Goal: Task Accomplishment & Management: Complete application form

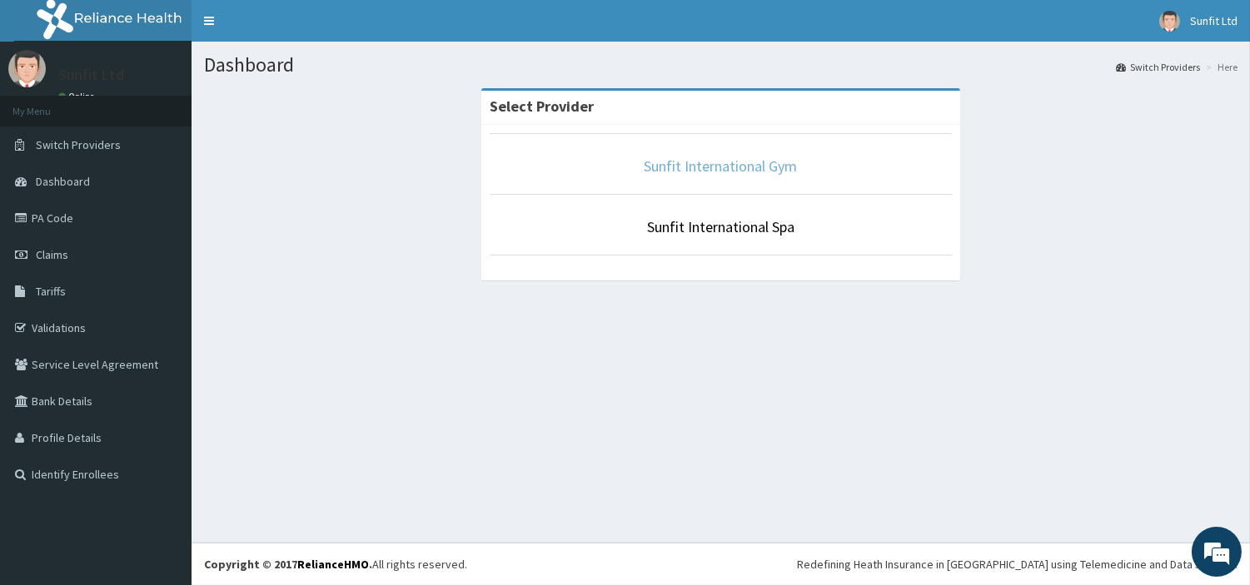
click at [701, 163] on link "Sunfit International Gym" at bounding box center [721, 166] width 153 height 19
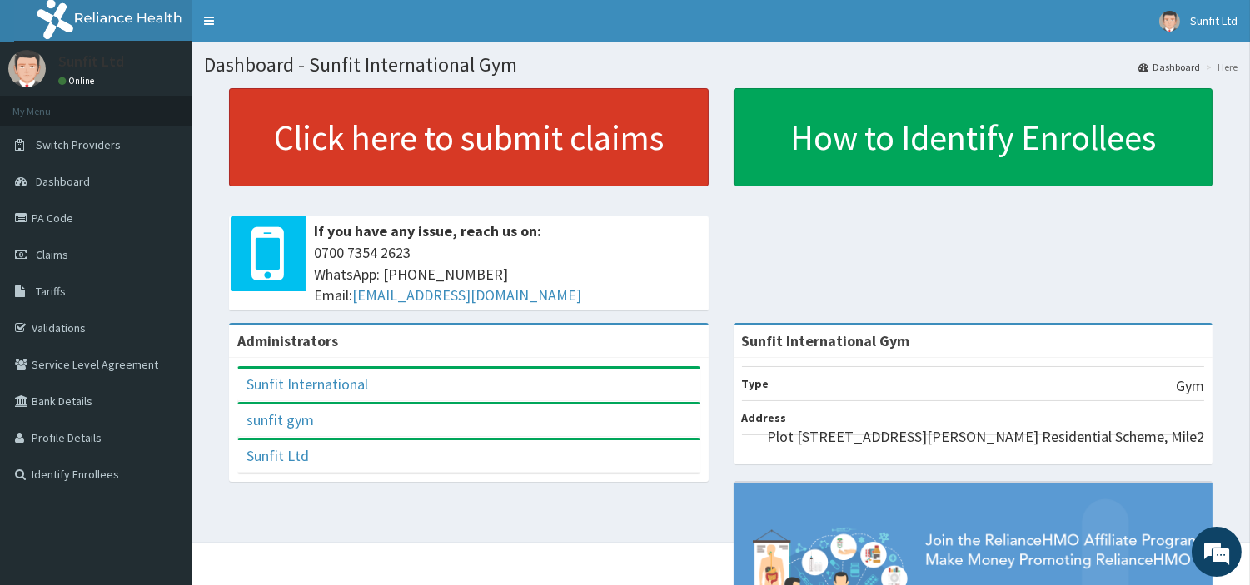
click at [568, 136] on link "Click here to submit claims" at bounding box center [469, 137] width 480 height 98
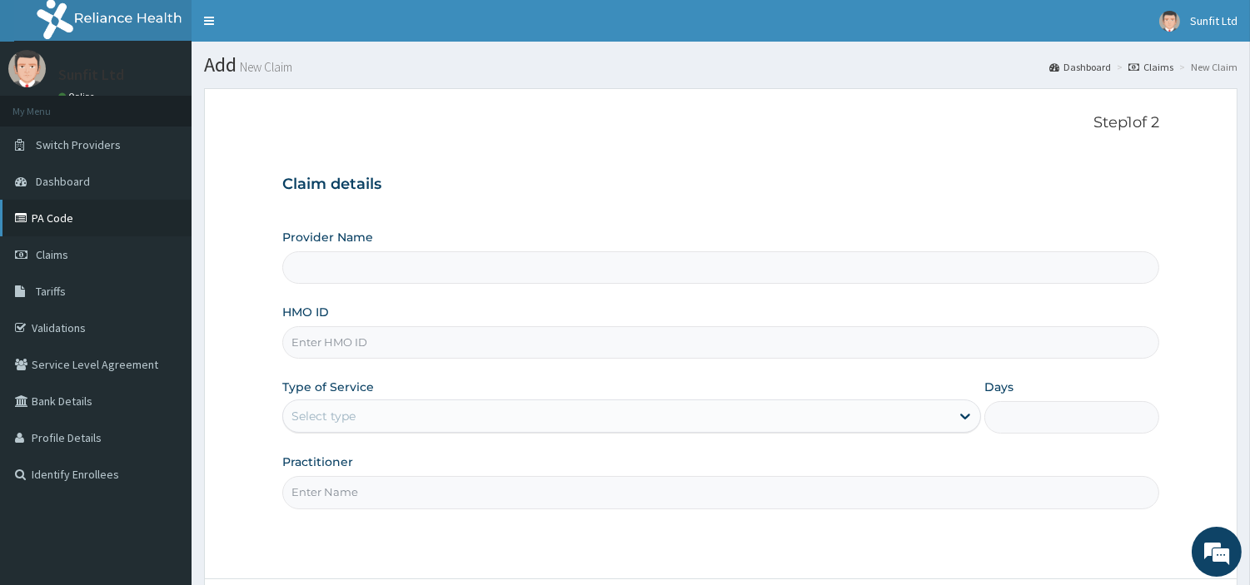
type input "Sunfit International Gym"
type input "1"
click at [69, 246] on link "Claims" at bounding box center [96, 255] width 192 height 37
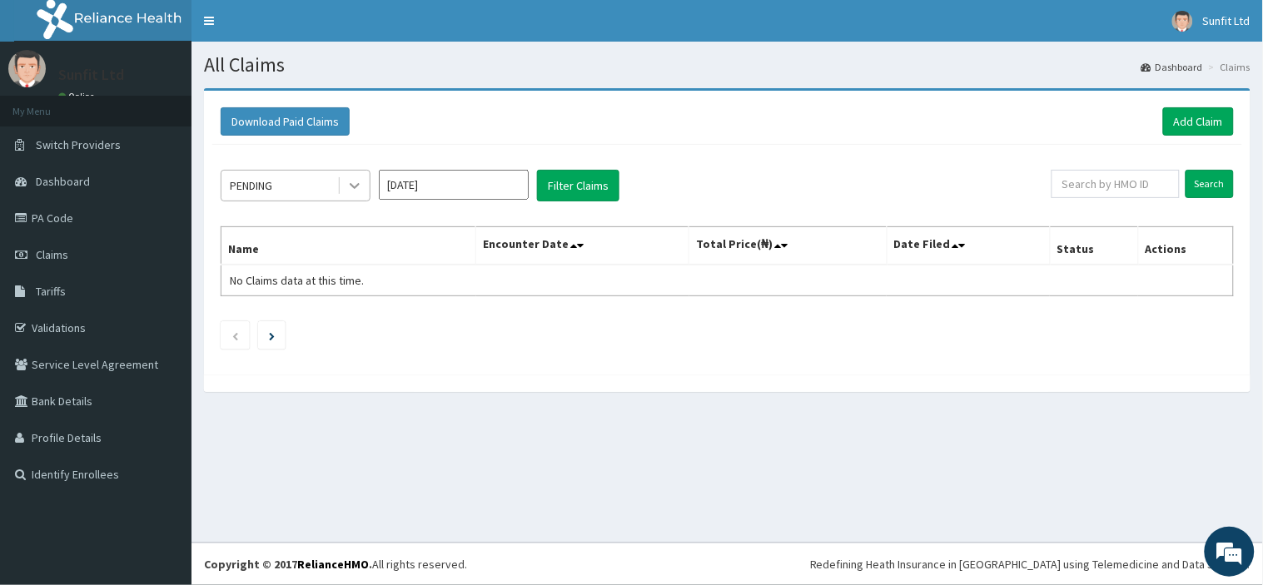
click at [351, 187] on icon at bounding box center [354, 185] width 17 height 17
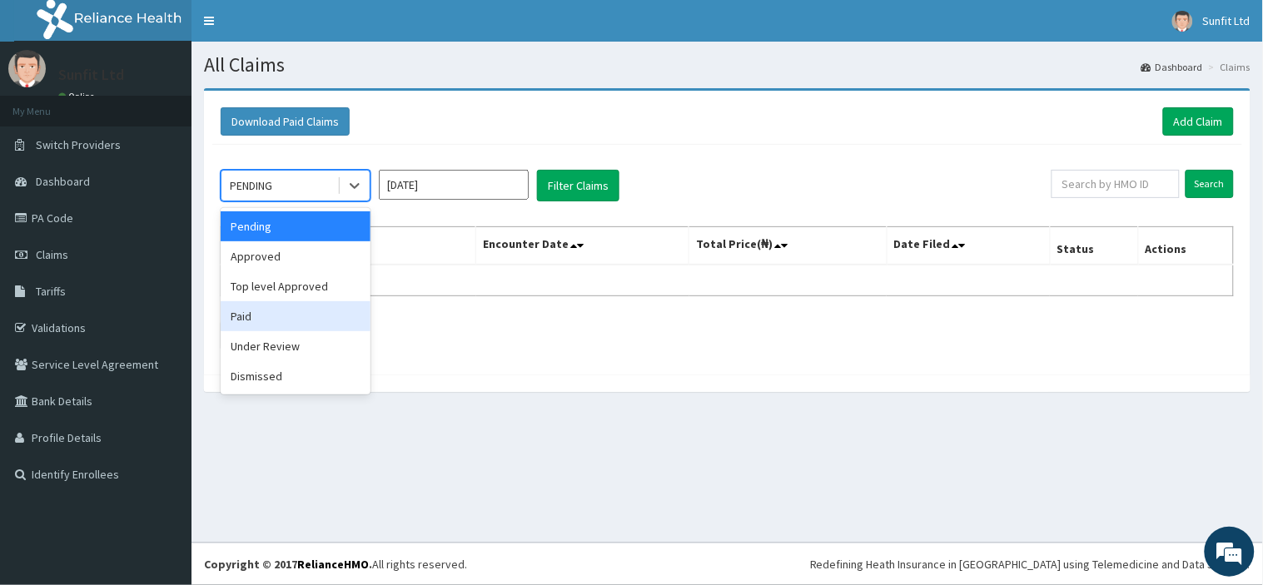
click at [289, 310] on div "Paid" at bounding box center [296, 316] width 150 height 30
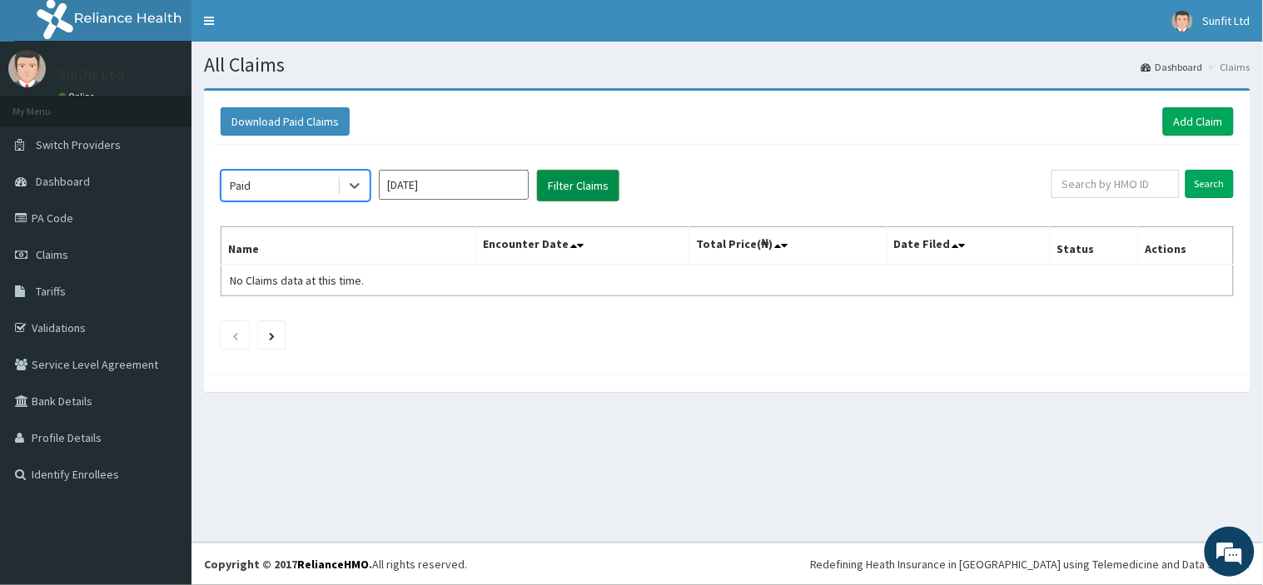
click at [575, 182] on button "Filter Claims" at bounding box center [578, 186] width 82 height 32
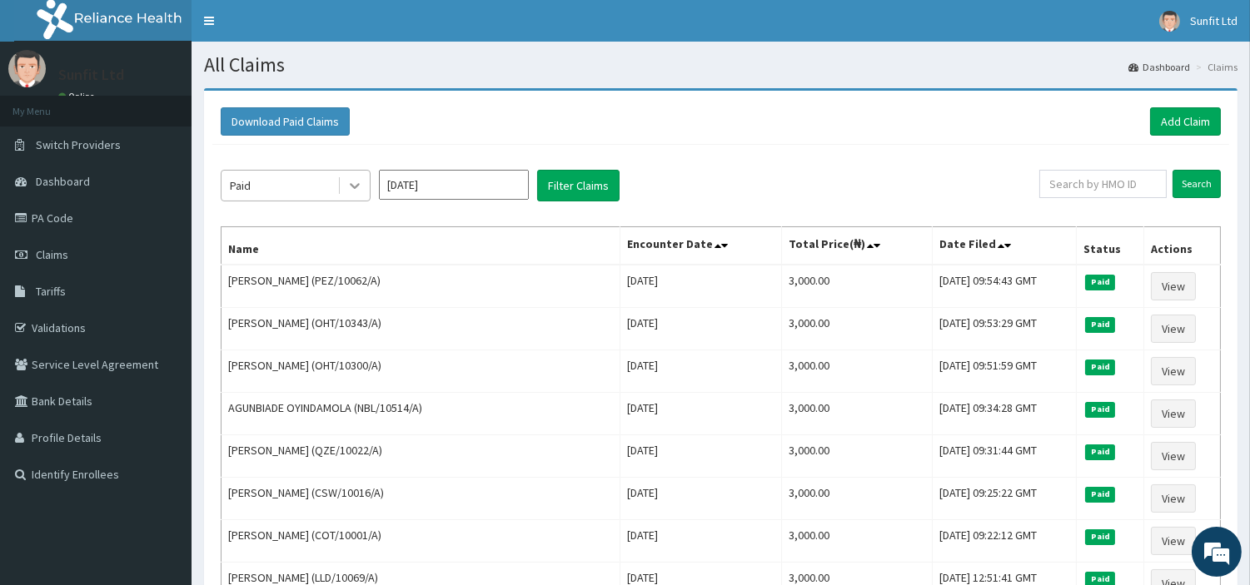
click at [356, 185] on icon at bounding box center [354, 185] width 17 height 17
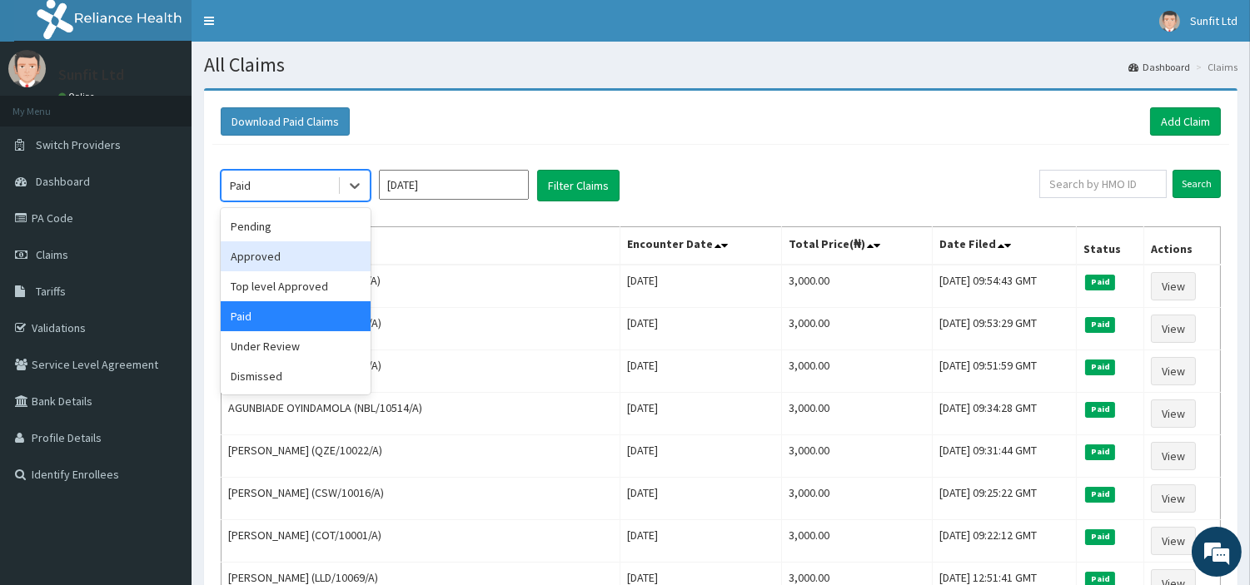
click at [286, 258] on div "Approved" at bounding box center [296, 257] width 150 height 30
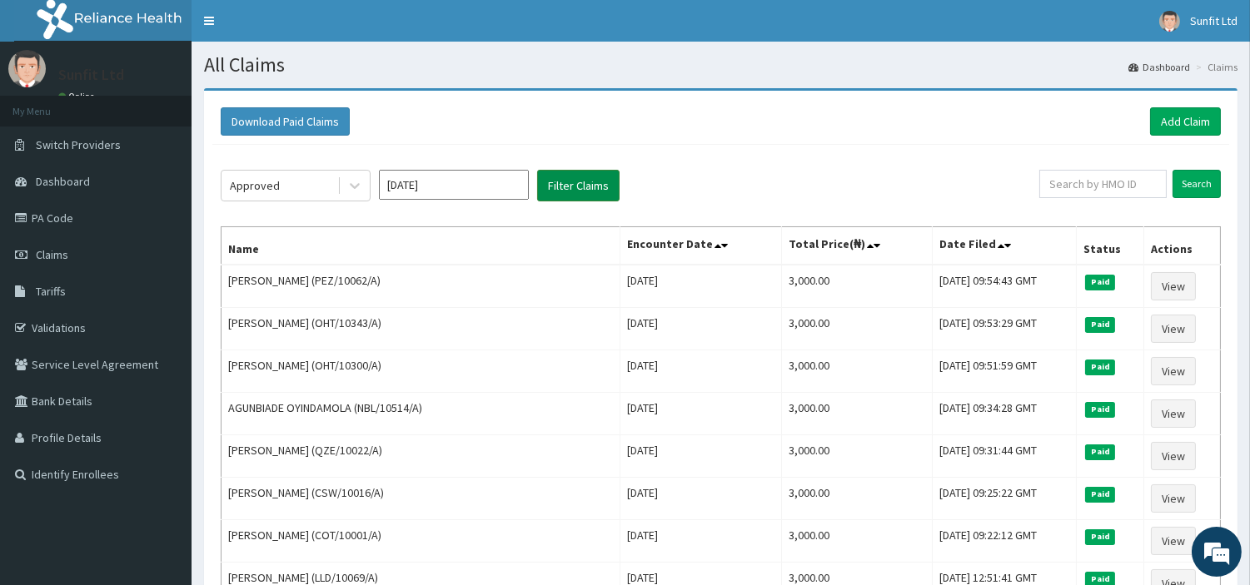
click at [597, 182] on button "Filter Claims" at bounding box center [578, 186] width 82 height 32
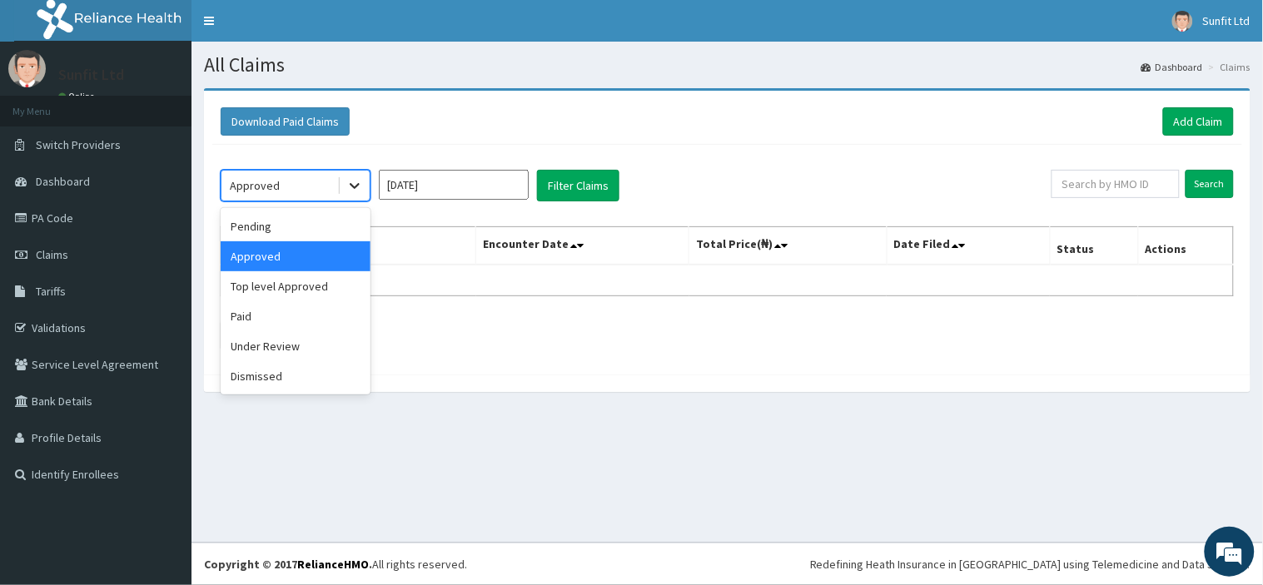
click at [352, 190] on icon at bounding box center [354, 185] width 17 height 17
click at [283, 311] on div "Paid" at bounding box center [296, 316] width 150 height 30
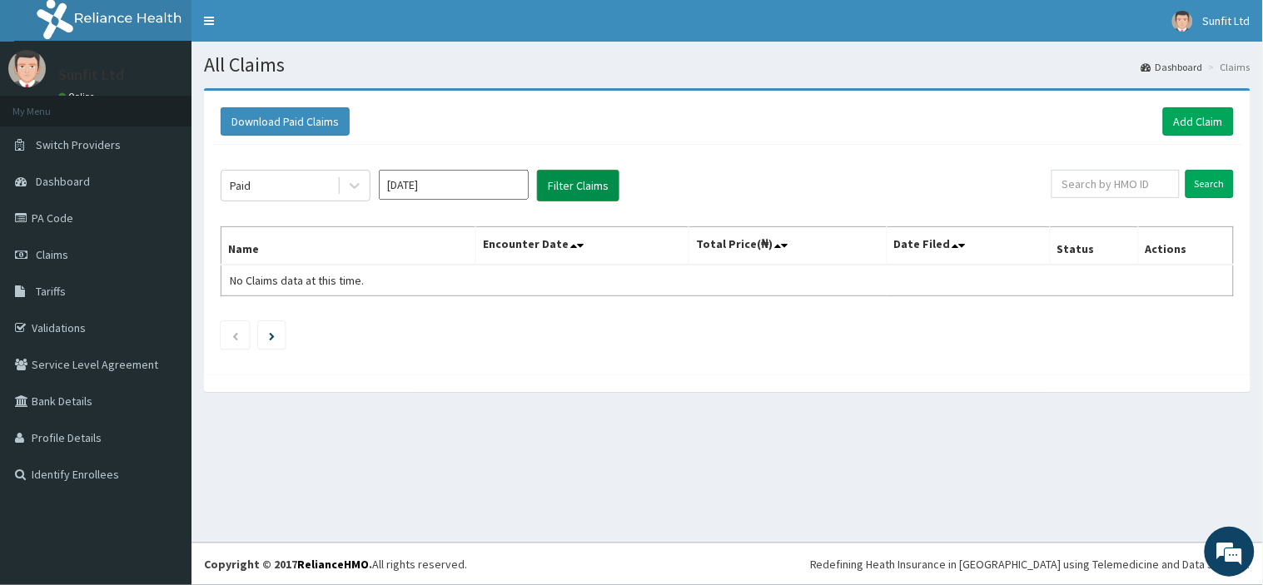
click at [575, 182] on button "Filter Claims" at bounding box center [578, 186] width 82 height 32
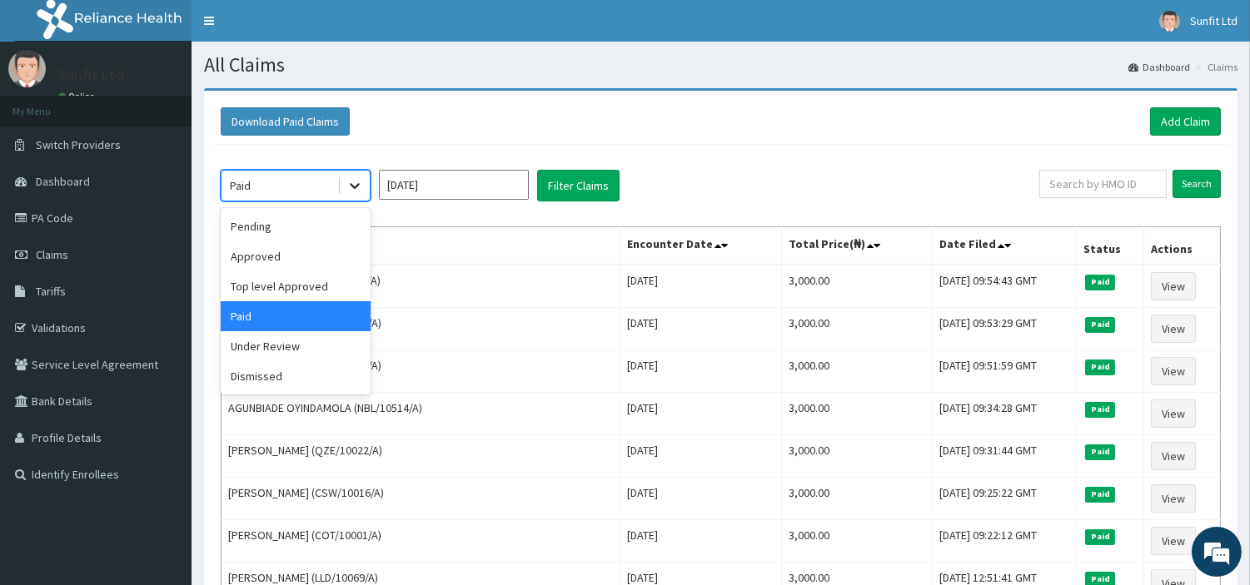
click at [354, 189] on icon at bounding box center [354, 185] width 17 height 17
click at [305, 252] on div "Approved" at bounding box center [296, 257] width 150 height 30
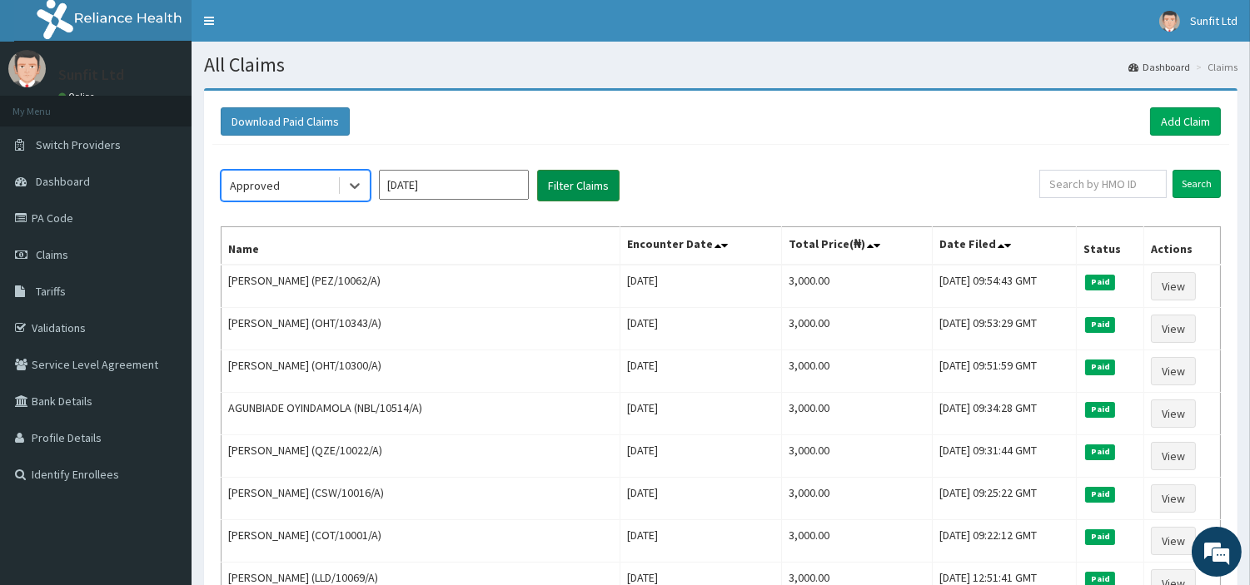
click at [564, 187] on button "Filter Claims" at bounding box center [578, 186] width 82 height 32
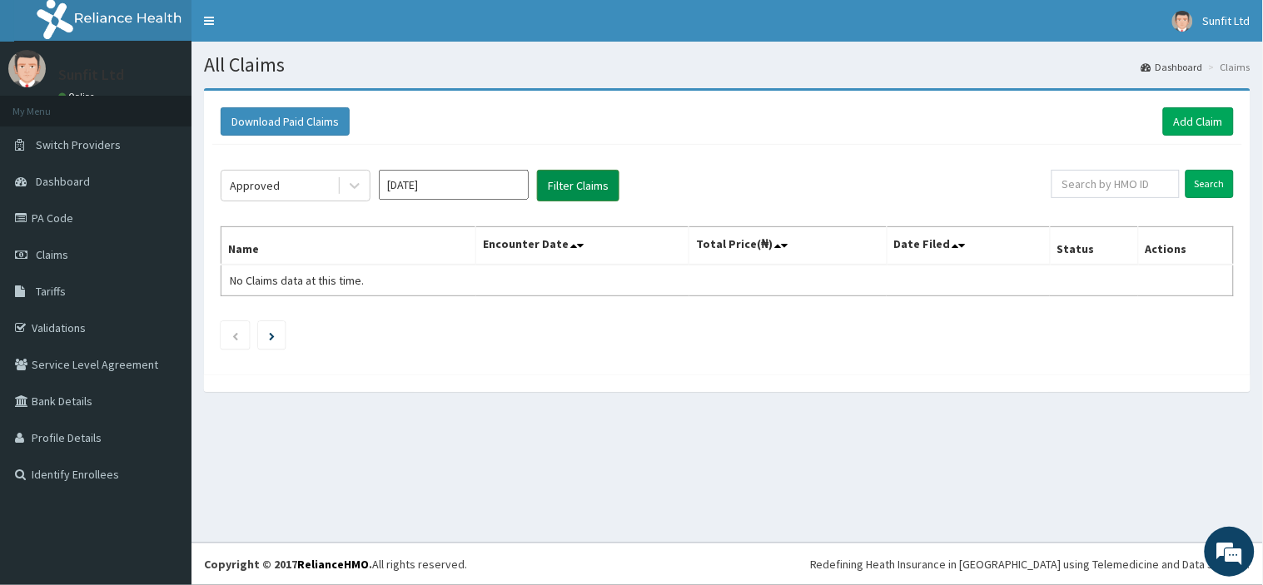
click at [564, 187] on button "Filter Claims" at bounding box center [578, 186] width 82 height 32
click at [579, 187] on button "Filter Claims" at bounding box center [578, 186] width 82 height 32
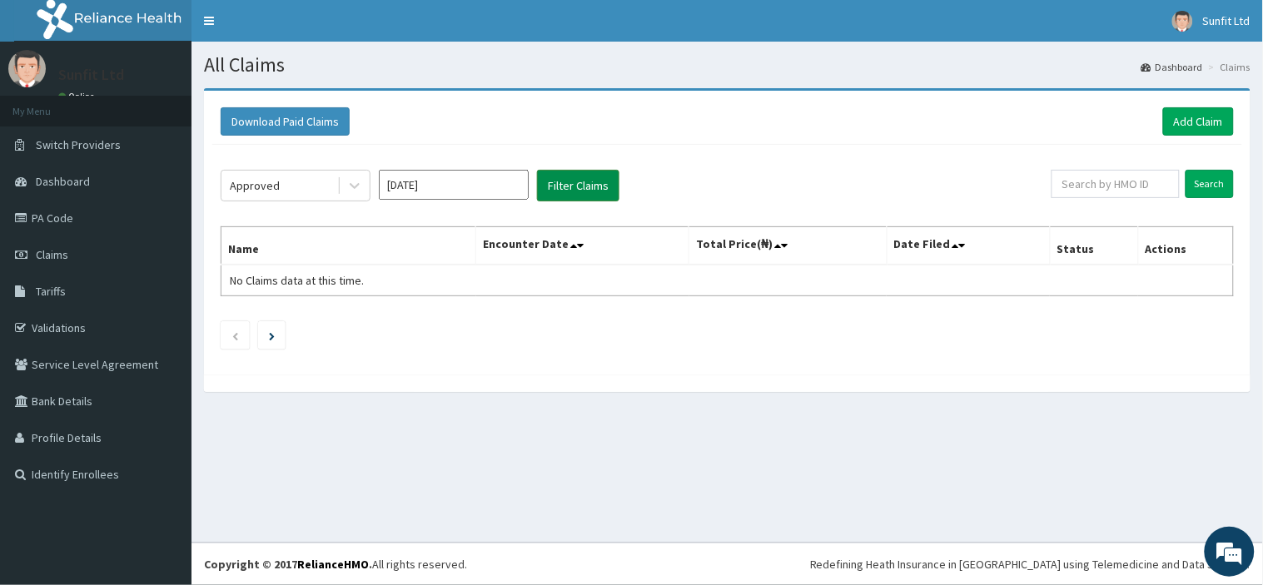
click at [579, 187] on button "Filter Claims" at bounding box center [578, 186] width 82 height 32
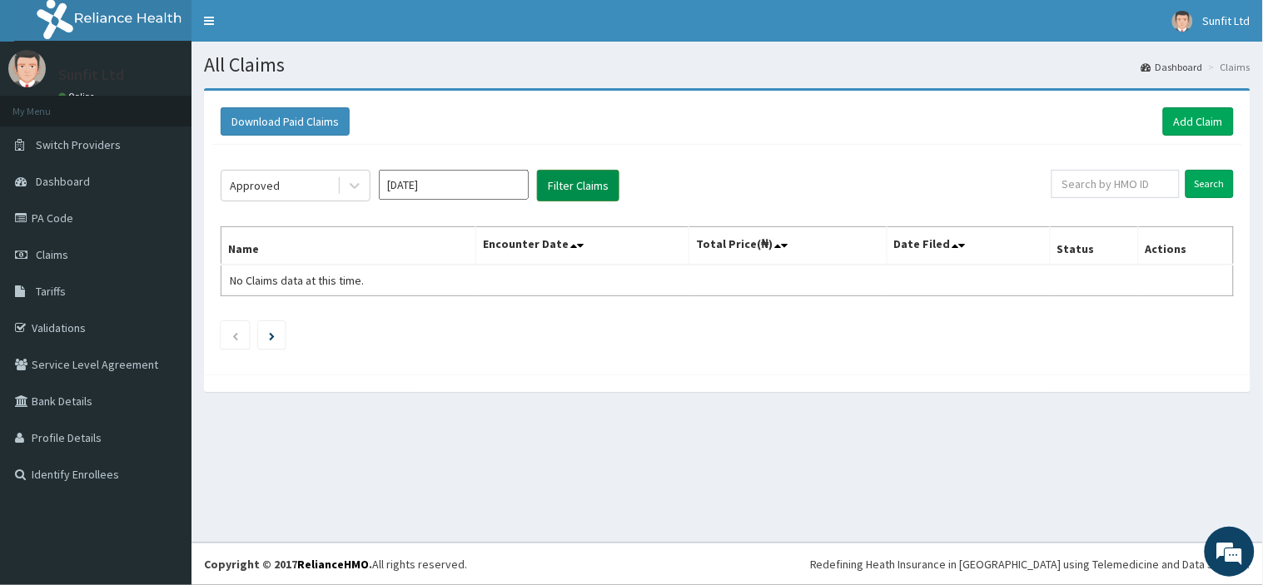
click at [579, 187] on button "Filter Claims" at bounding box center [578, 186] width 82 height 32
click at [352, 188] on icon at bounding box center [354, 185] width 17 height 17
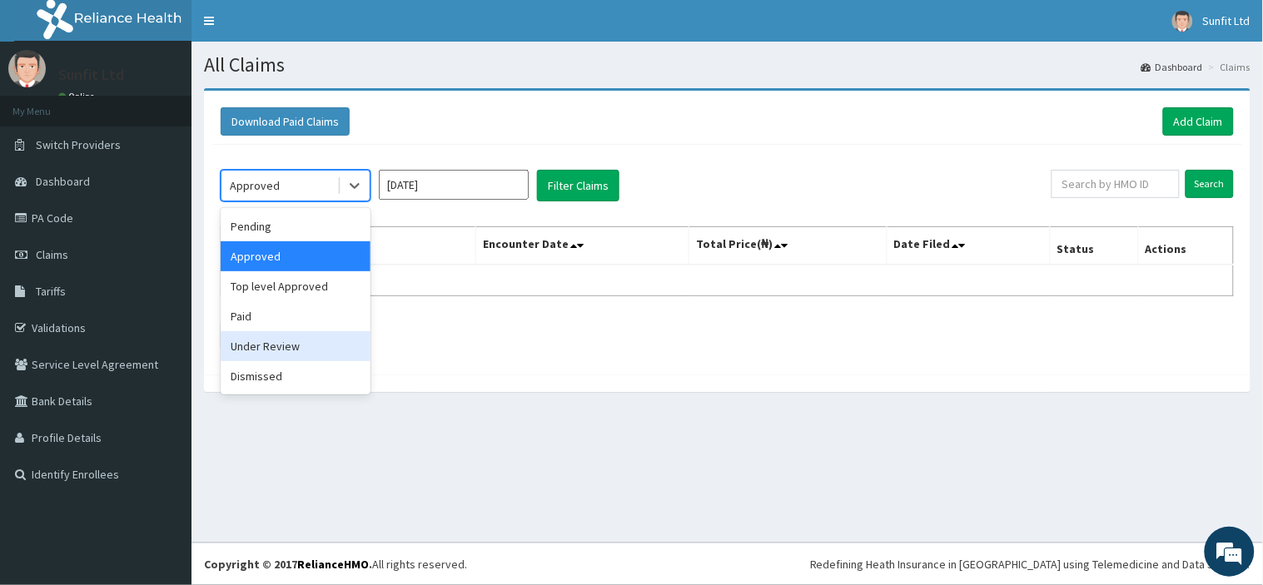
click at [315, 339] on div "Under Review" at bounding box center [296, 346] width 150 height 30
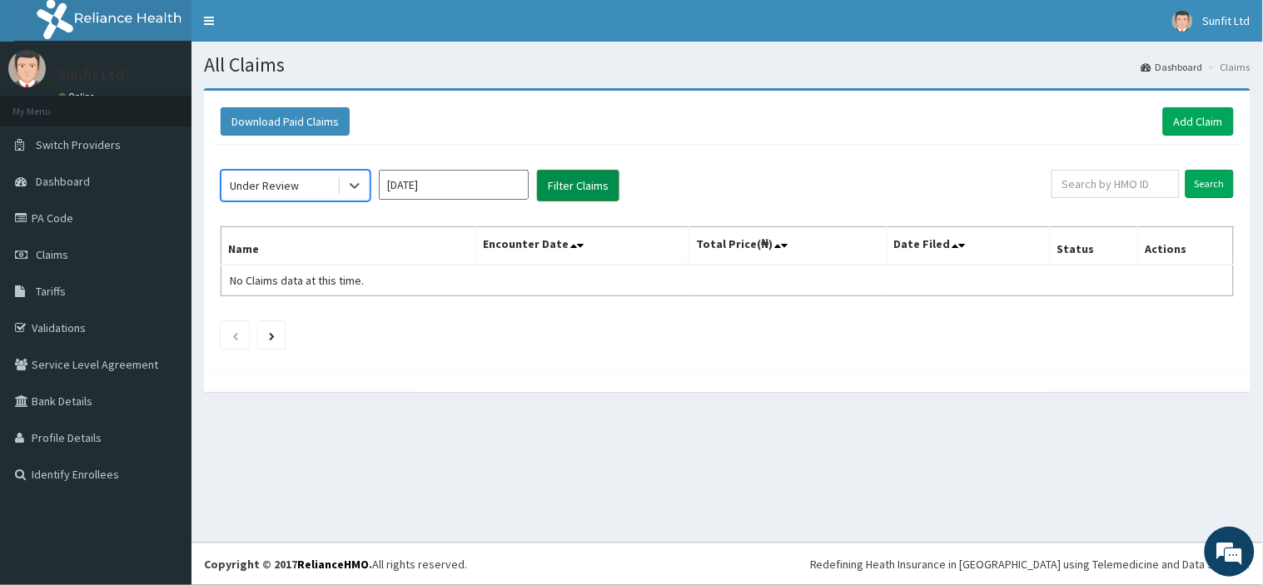
click at [590, 177] on button "Filter Claims" at bounding box center [578, 186] width 82 height 32
click at [577, 179] on button "Filter Claims" at bounding box center [578, 186] width 82 height 32
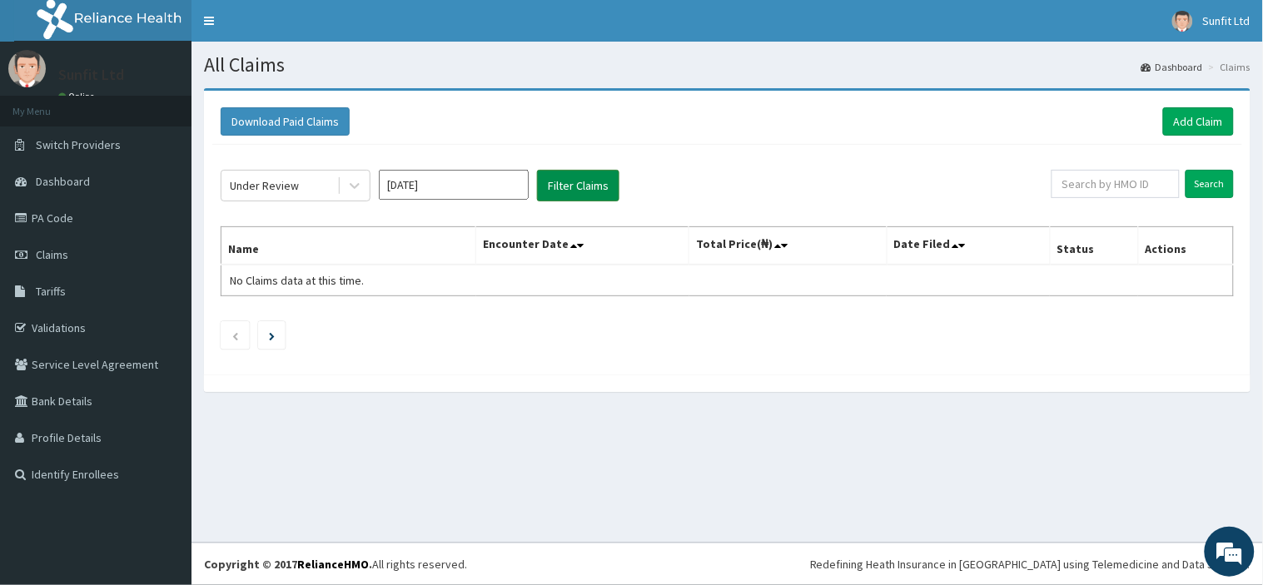
click at [577, 179] on button "Filter Claims" at bounding box center [578, 186] width 82 height 32
click at [351, 188] on icon at bounding box center [354, 185] width 17 height 17
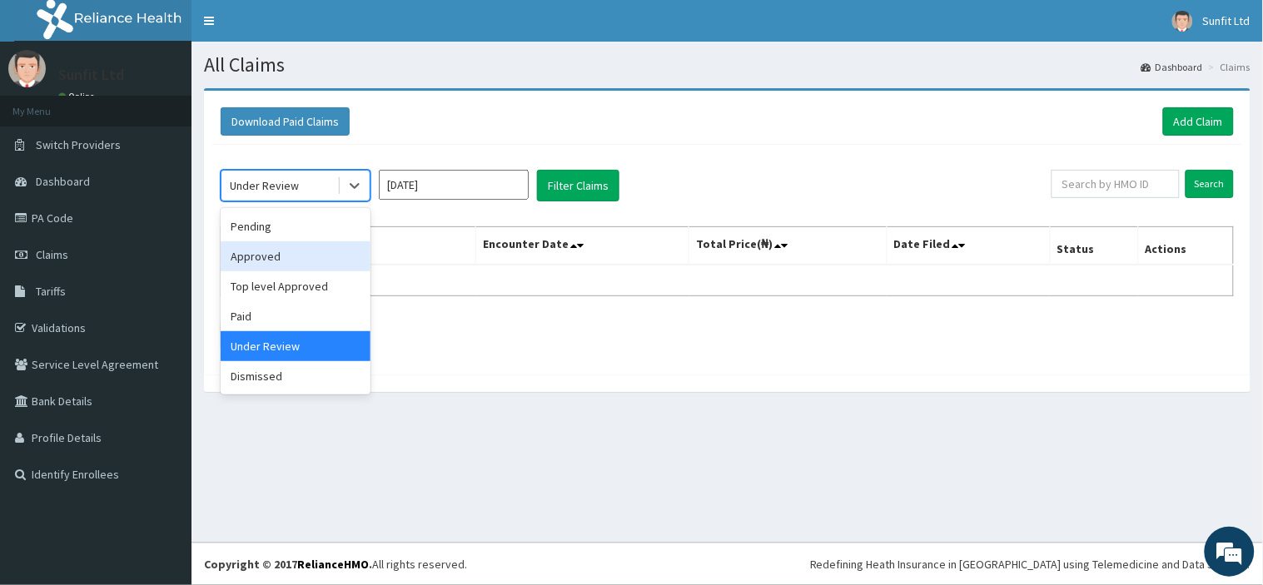
click at [277, 243] on div "Approved" at bounding box center [296, 257] width 150 height 30
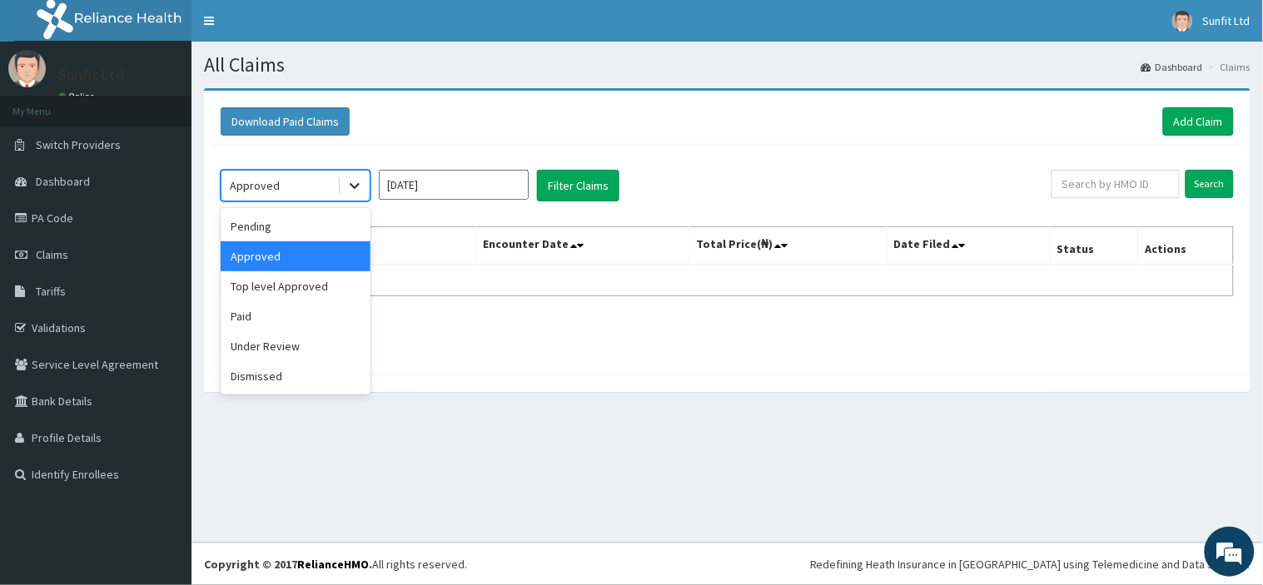
click at [350, 187] on icon at bounding box center [354, 185] width 17 height 17
click at [321, 222] on div "Pending" at bounding box center [296, 227] width 150 height 30
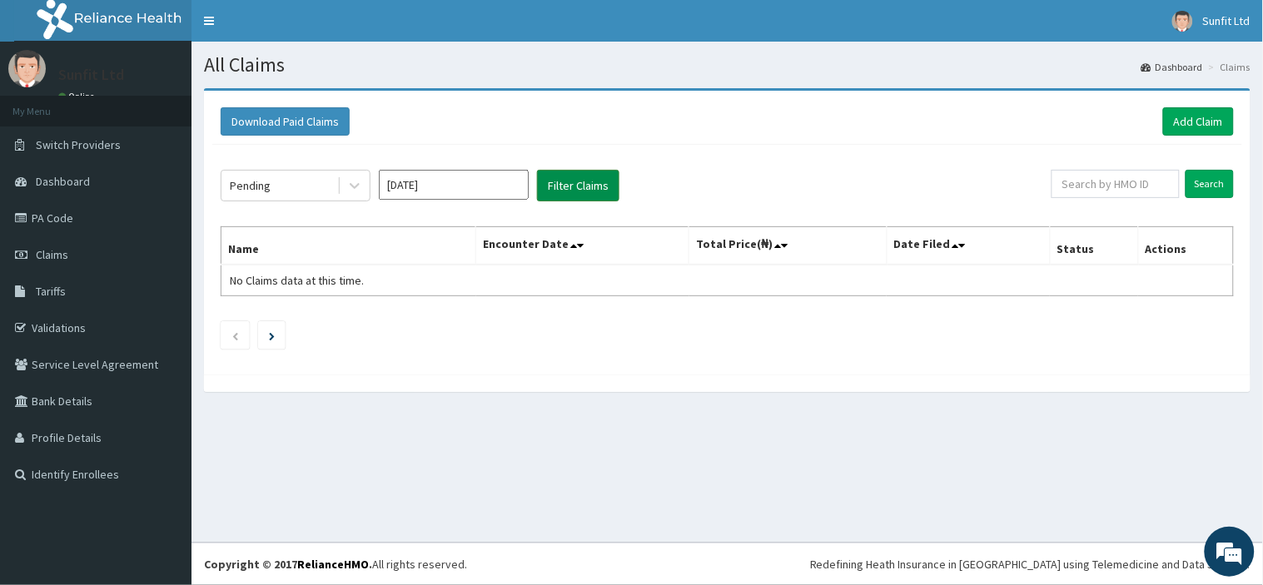
click at [589, 184] on button "Filter Claims" at bounding box center [578, 186] width 82 height 32
click at [1216, 120] on link "Add Claim" at bounding box center [1198, 121] width 71 height 28
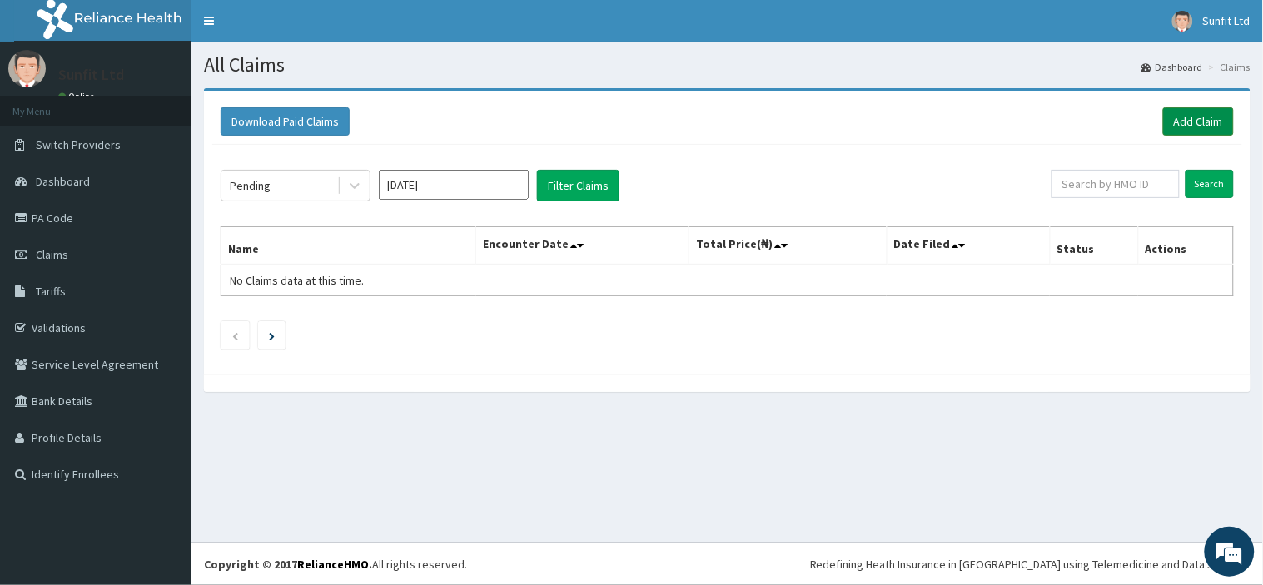
click at [1216, 120] on link "Add Claim" at bounding box center [1198, 121] width 71 height 28
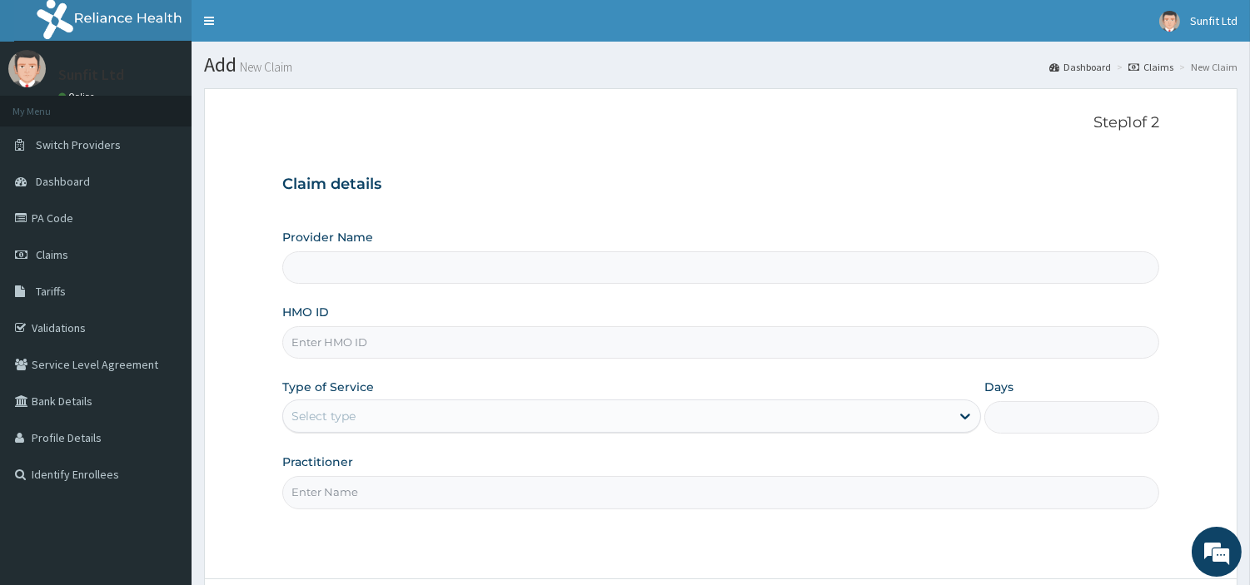
type input "Sunfit International Gym"
type input "1"
click at [548, 342] on input "HMO ID" at bounding box center [720, 342] width 877 height 32
type input "SFX/10022/A"
click at [414, 500] on input "Practitioner" at bounding box center [720, 492] width 877 height 32
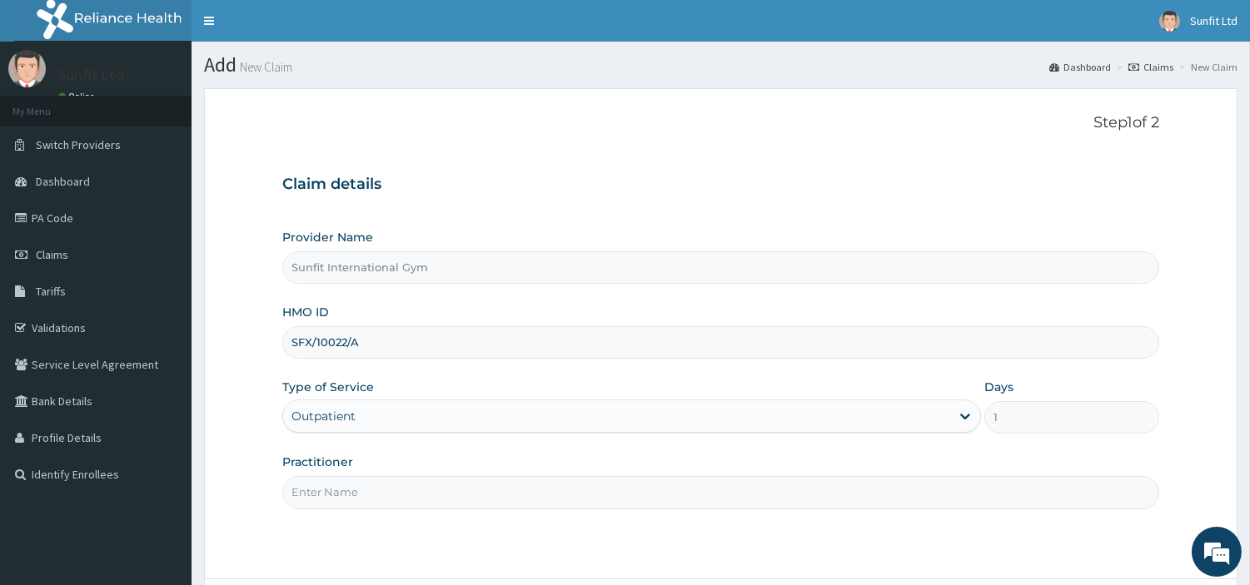
type input "SUNFIT"
click at [414, 536] on div "Step 1 of 2 Claim details Provider Name Sunfit International Gym HMO ID SFX/100…" at bounding box center [720, 333] width 877 height 439
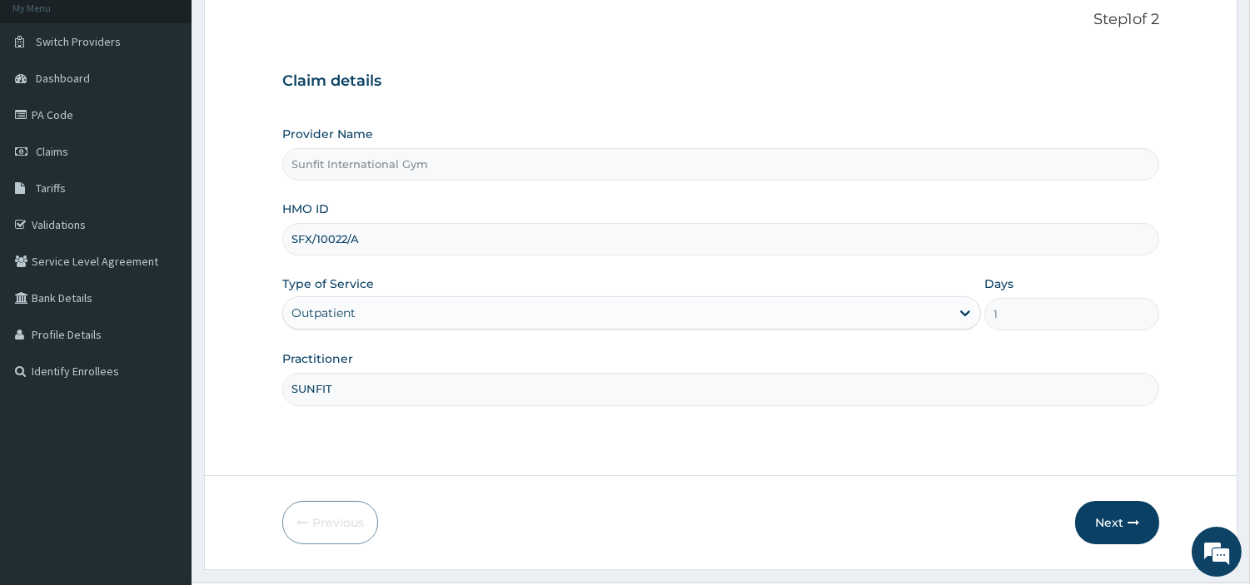
scroll to position [143, 0]
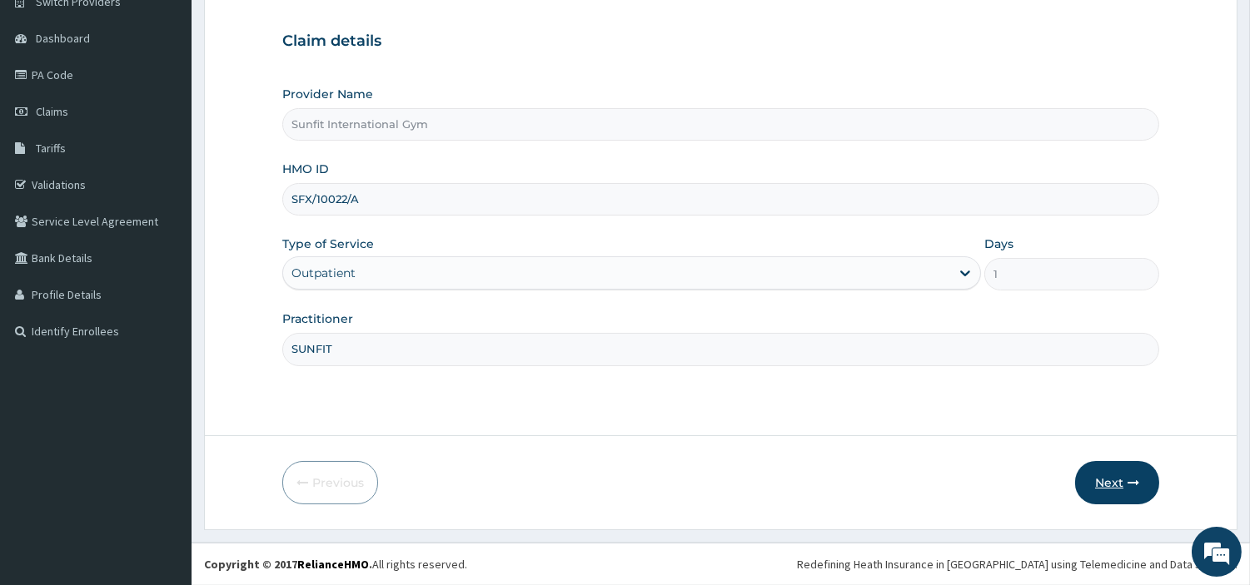
click at [1117, 491] on button "Next" at bounding box center [1117, 482] width 84 height 43
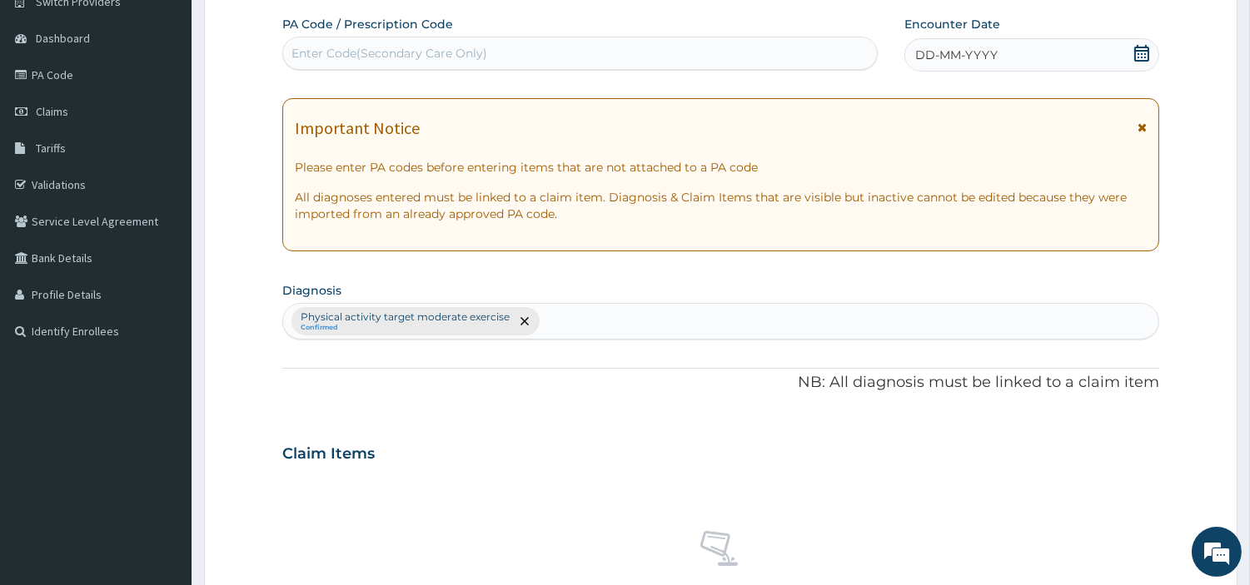
click at [1079, 51] on div "DD-MM-YYYY" at bounding box center [1031, 54] width 255 height 33
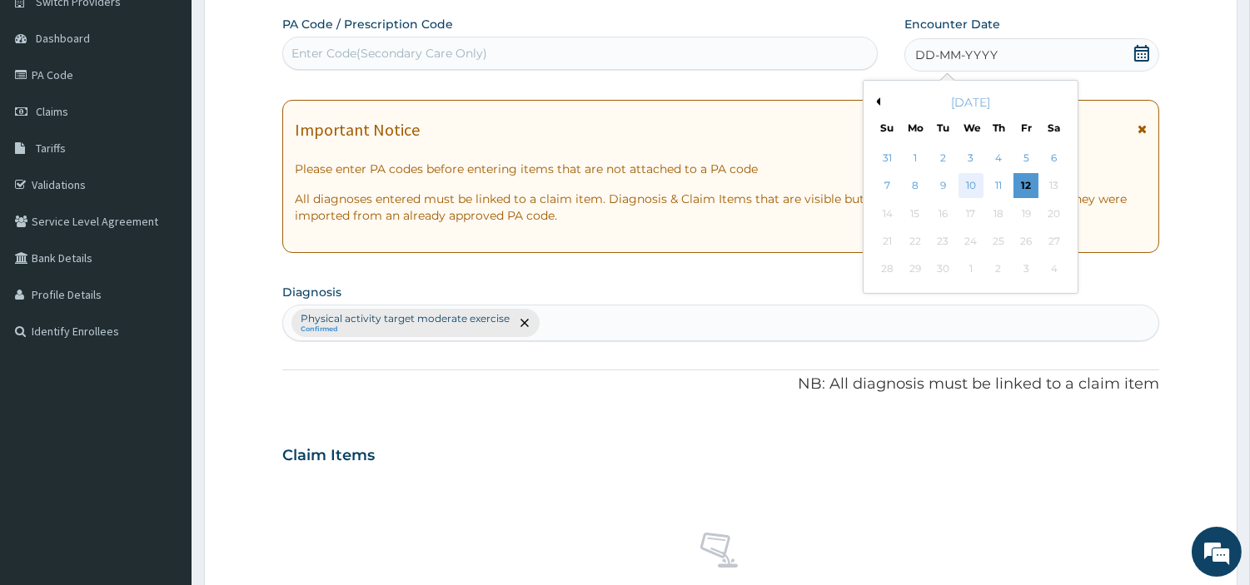
click at [974, 181] on div "10" at bounding box center [970, 186] width 25 height 25
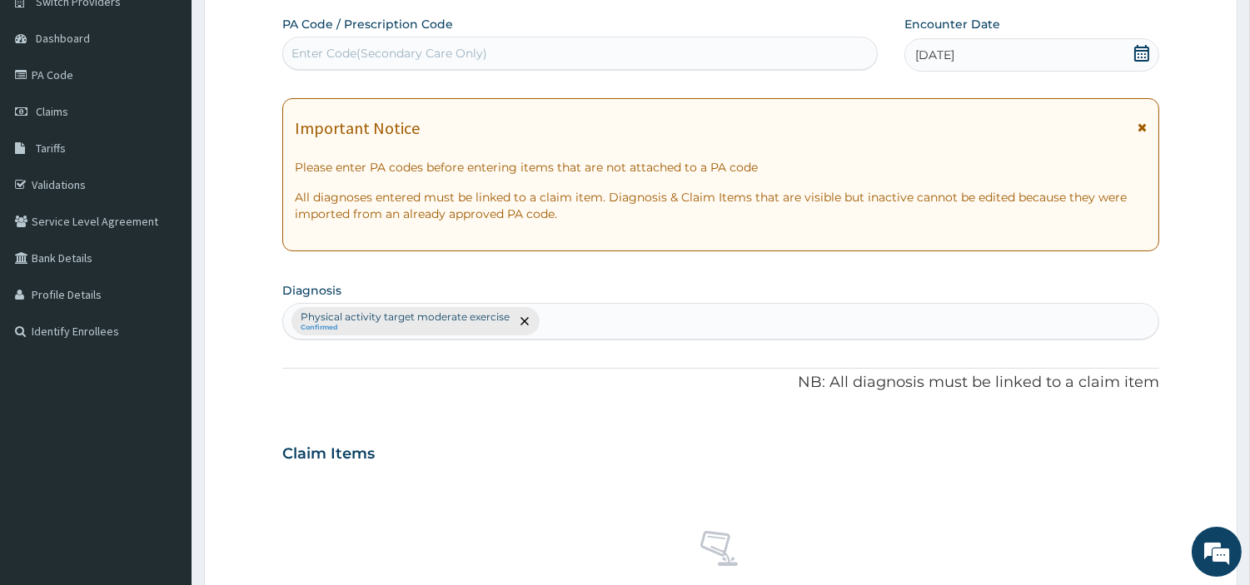
click at [738, 51] on div "Enter Code(Secondary Care Only)" at bounding box center [580, 53] width 594 height 27
type input "PA/8264B3"
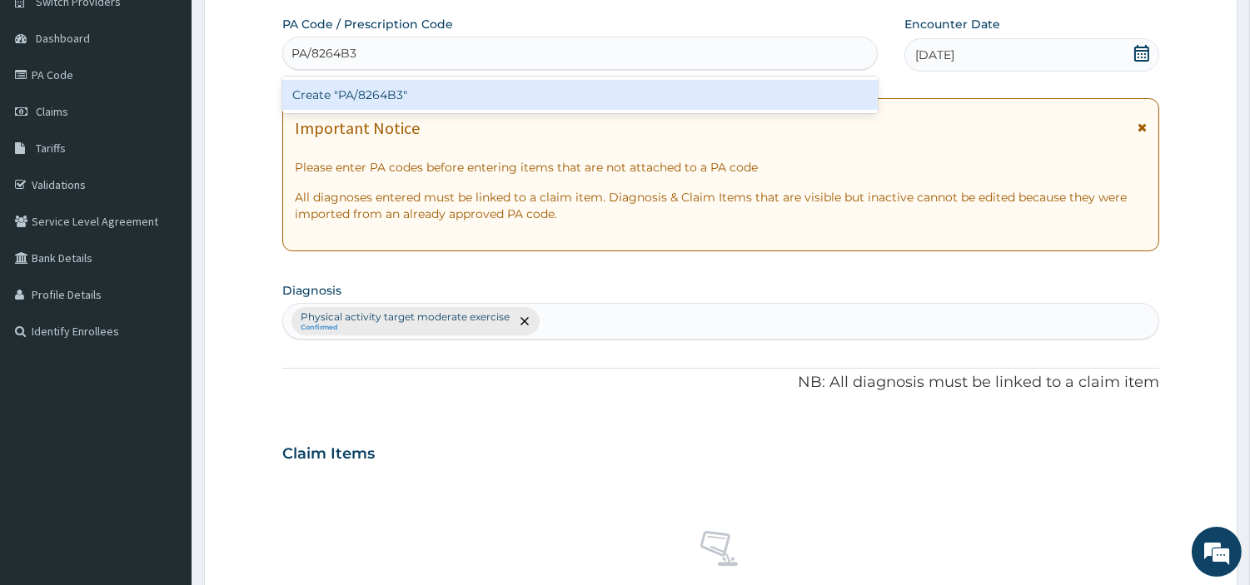
click at [371, 92] on div "Create "PA/8264B3"" at bounding box center [579, 95] width 595 height 30
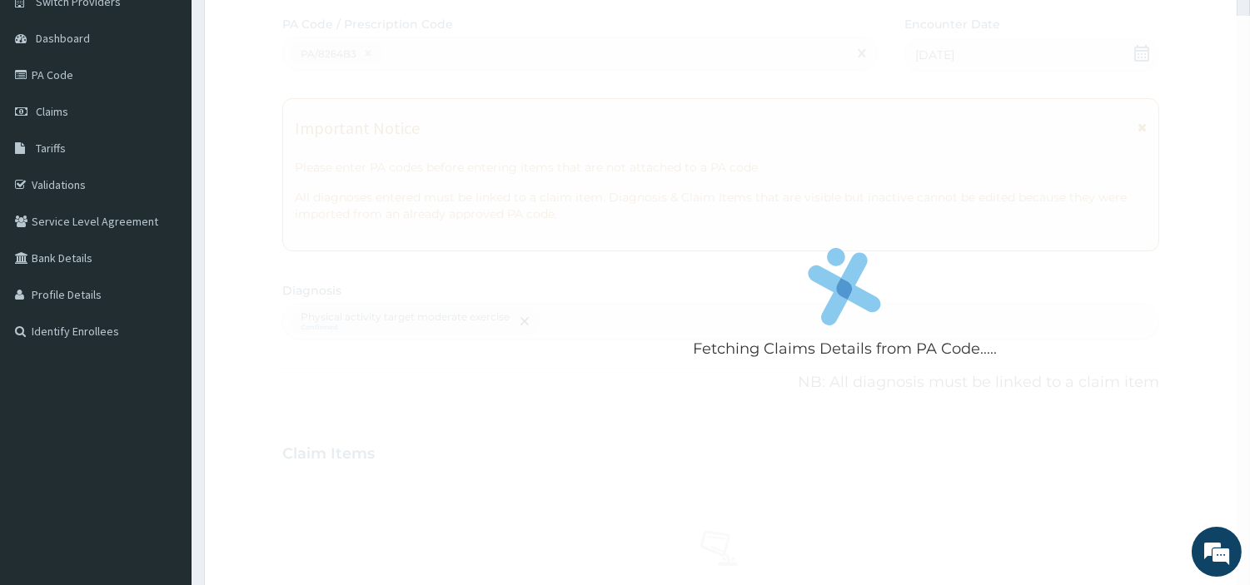
scroll to position [615, 0]
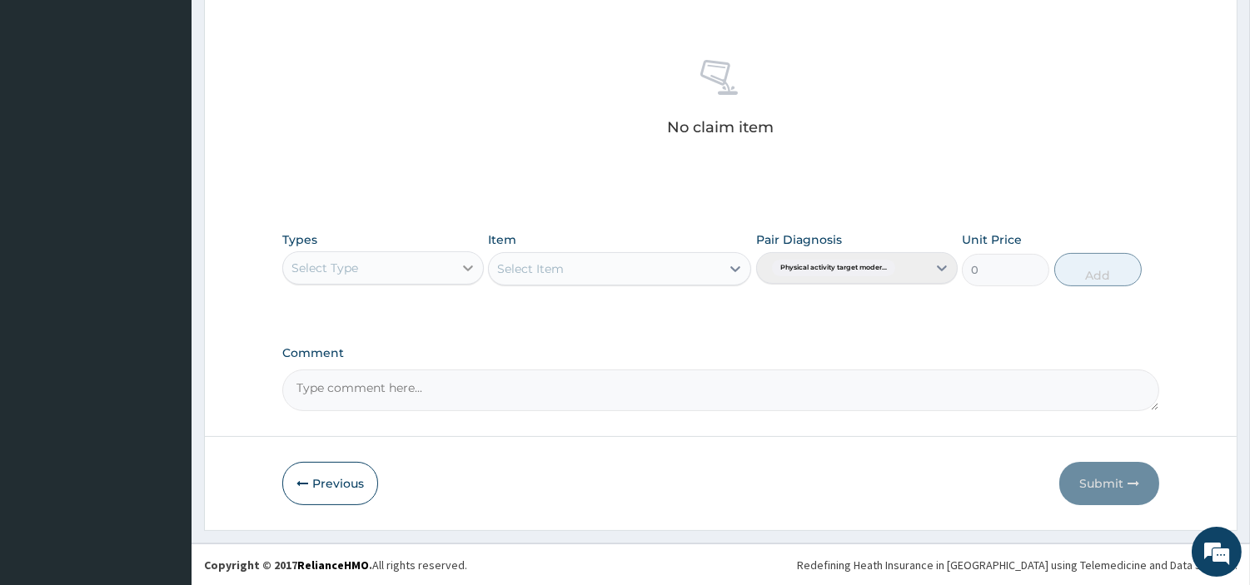
click at [461, 260] on icon at bounding box center [468, 268] width 17 height 17
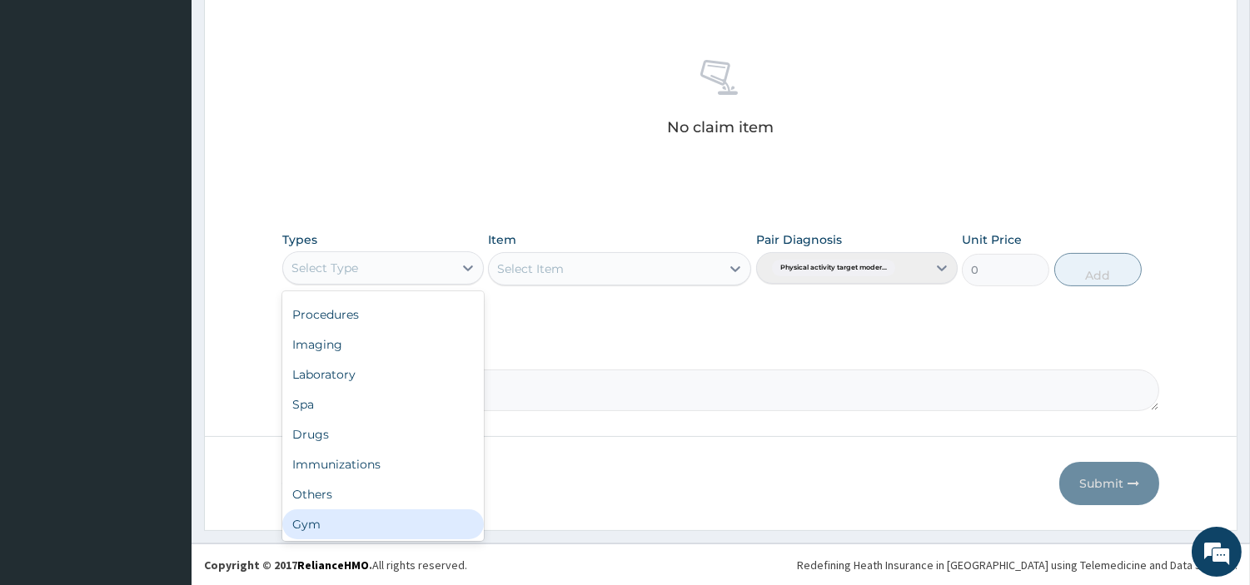
click at [411, 526] on div "Gym" at bounding box center [383, 525] width 202 height 30
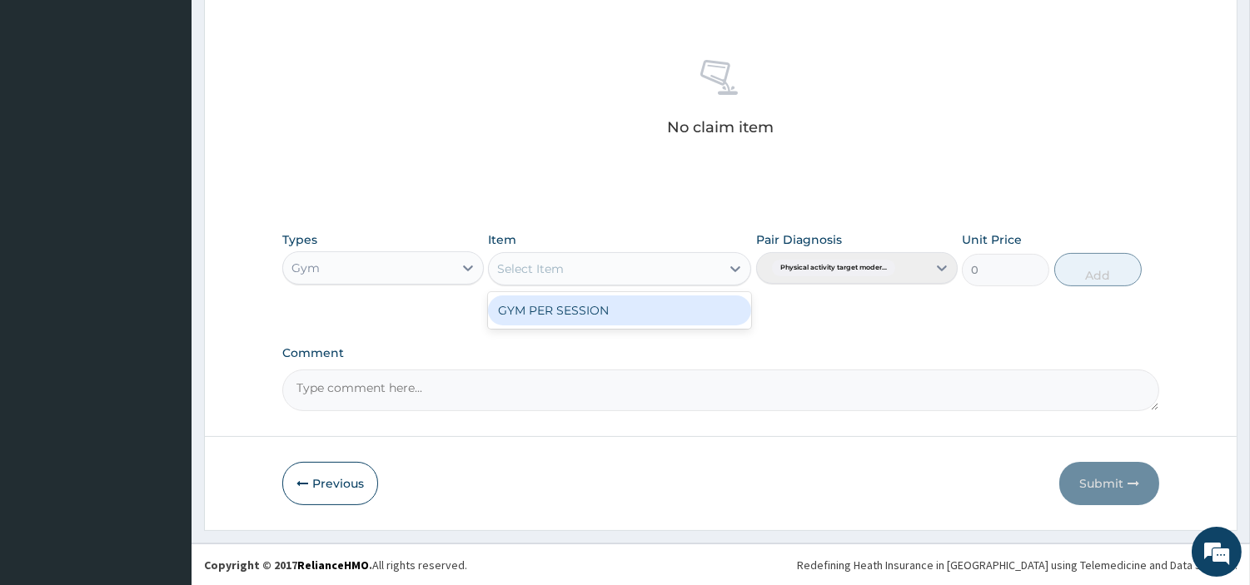
click at [651, 270] on div "Select Item" at bounding box center [605, 269] width 232 height 27
click at [640, 306] on div "GYM PER SESSION" at bounding box center [619, 311] width 263 height 30
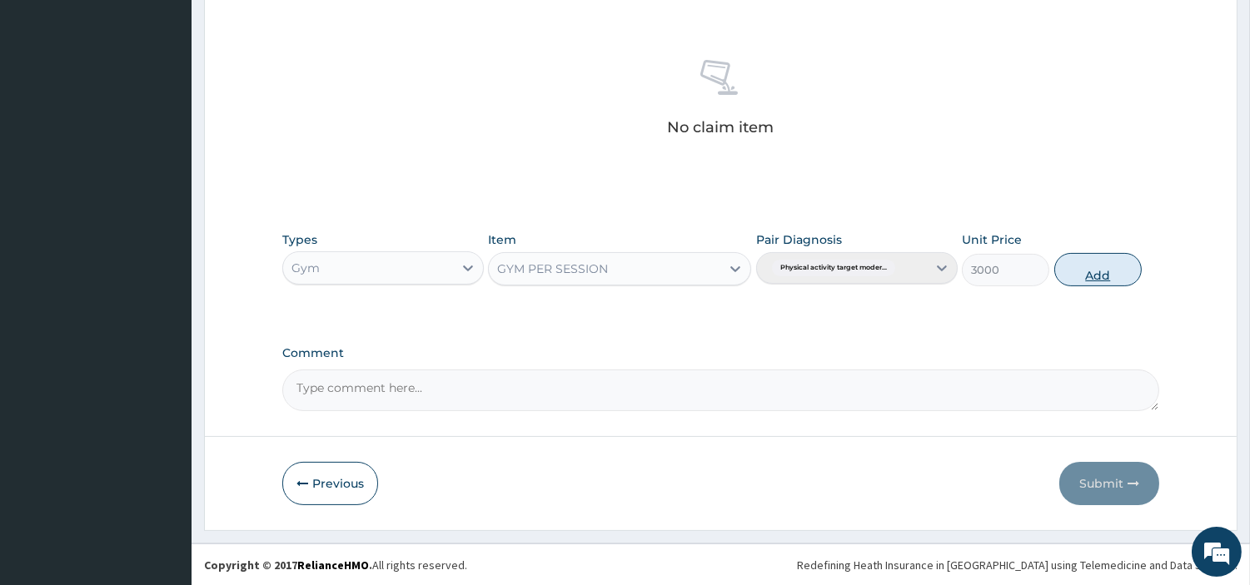
click at [1075, 276] on button "Add" at bounding box center [1097, 269] width 87 height 33
type input "0"
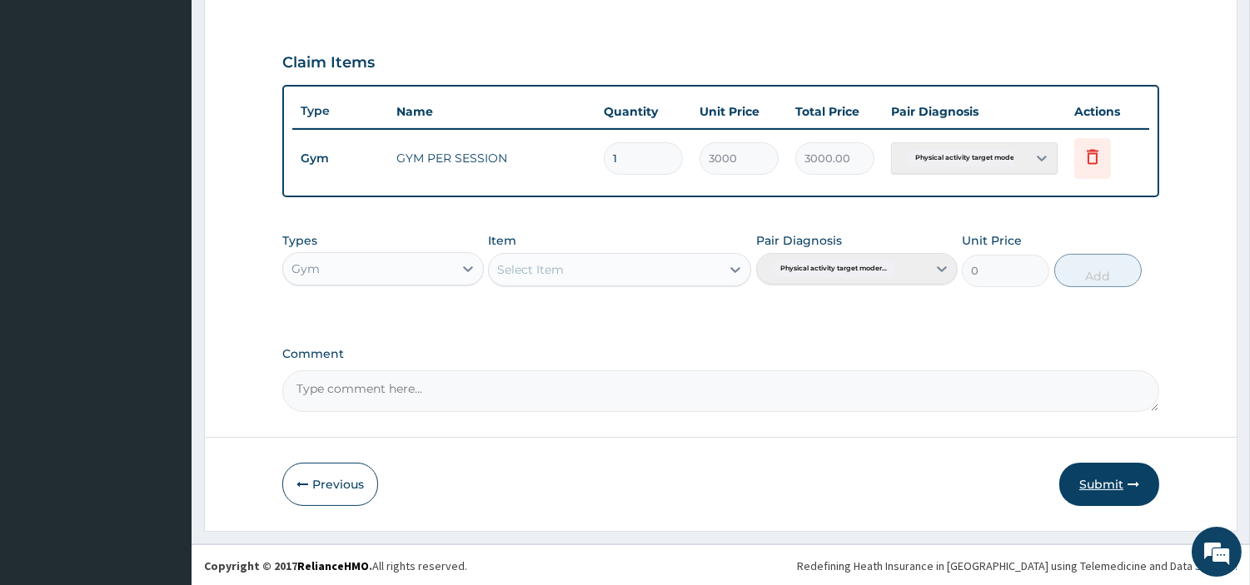
click at [1088, 493] on button "Submit" at bounding box center [1109, 484] width 100 height 43
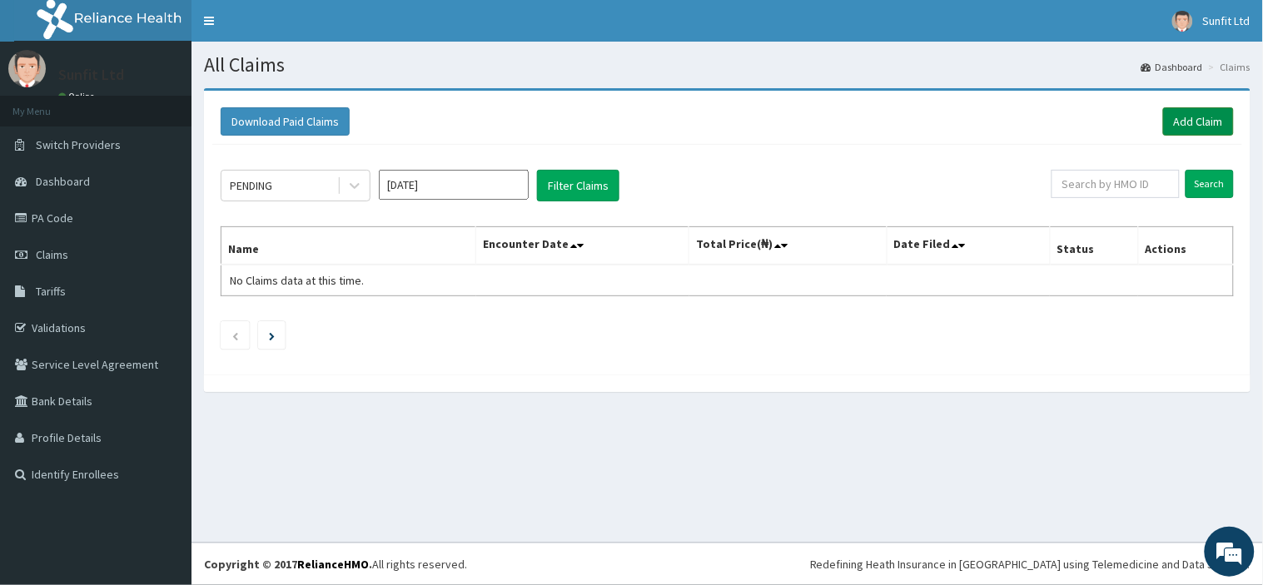
click at [1189, 125] on link "Add Claim" at bounding box center [1198, 121] width 71 height 28
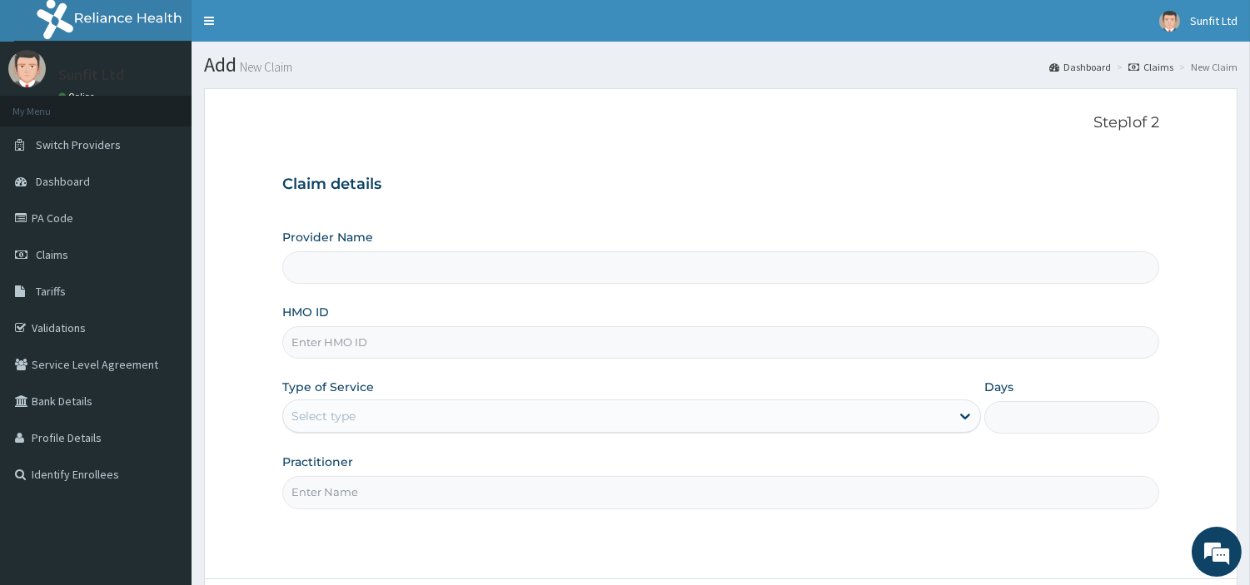
type input "Sunfit International Gym"
type input "1"
click at [354, 345] on input "HMO ID" at bounding box center [720, 342] width 877 height 32
type input "ISW/10428/A"
click at [385, 486] on input "Practitioner" at bounding box center [720, 492] width 877 height 32
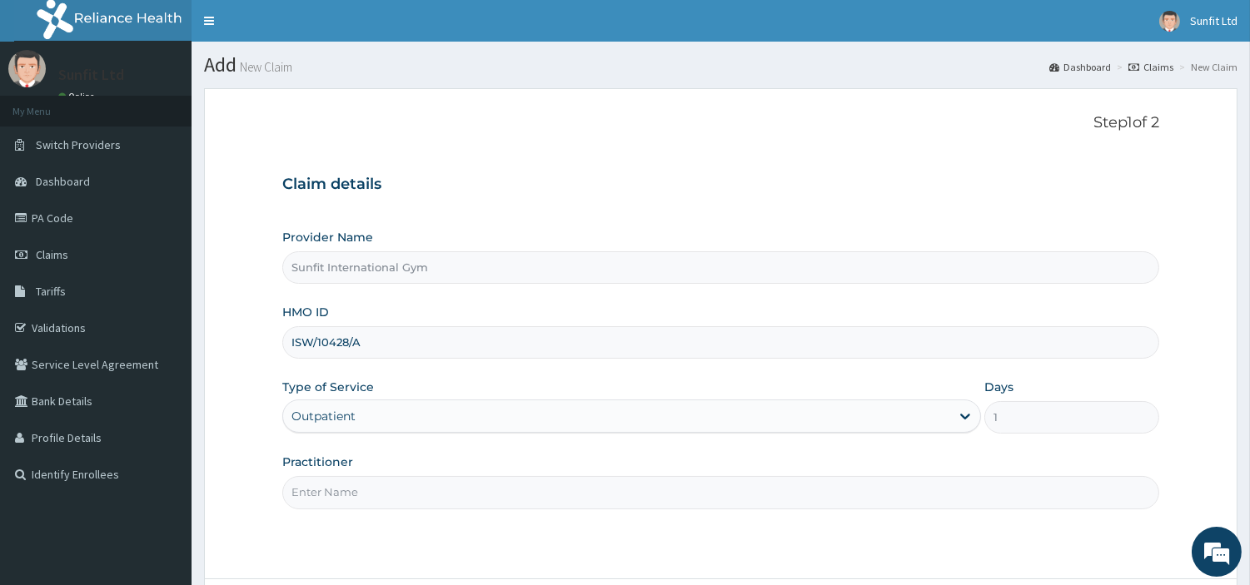
type input "SUNFIT"
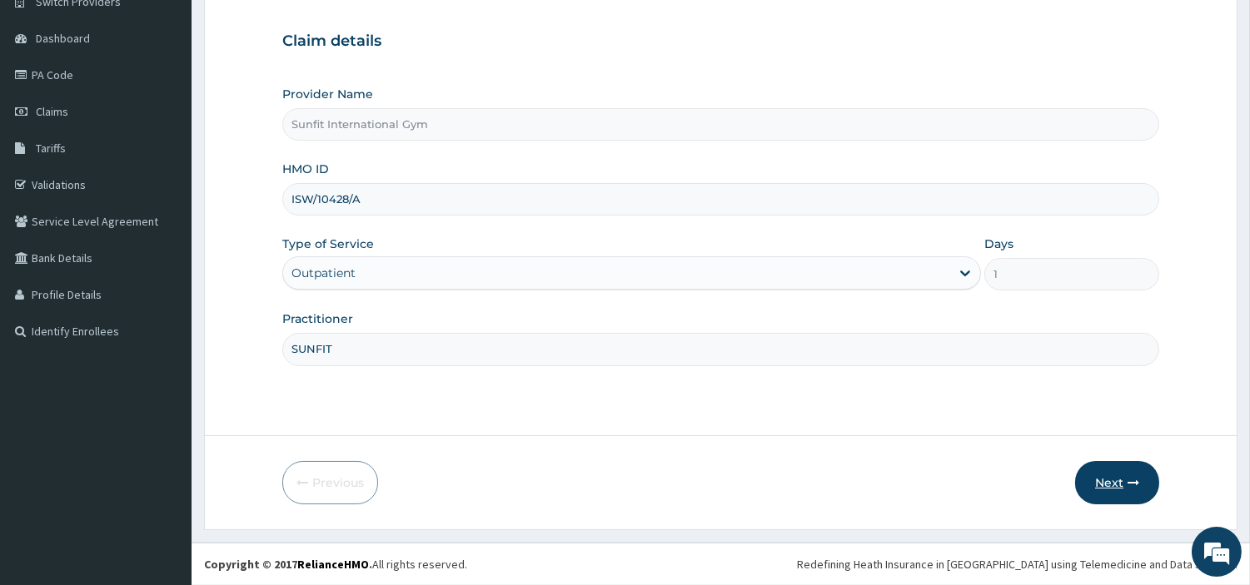
click at [1130, 486] on icon "button" at bounding box center [1134, 483] width 12 height 12
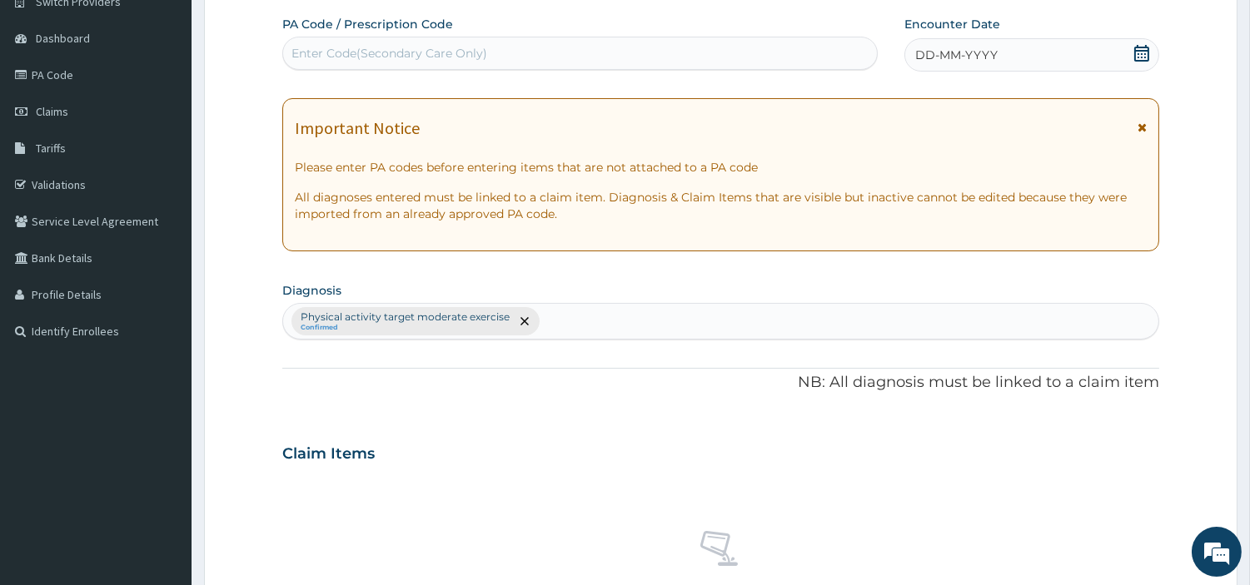
click at [1016, 48] on div "DD-MM-YYYY" at bounding box center [1031, 54] width 255 height 33
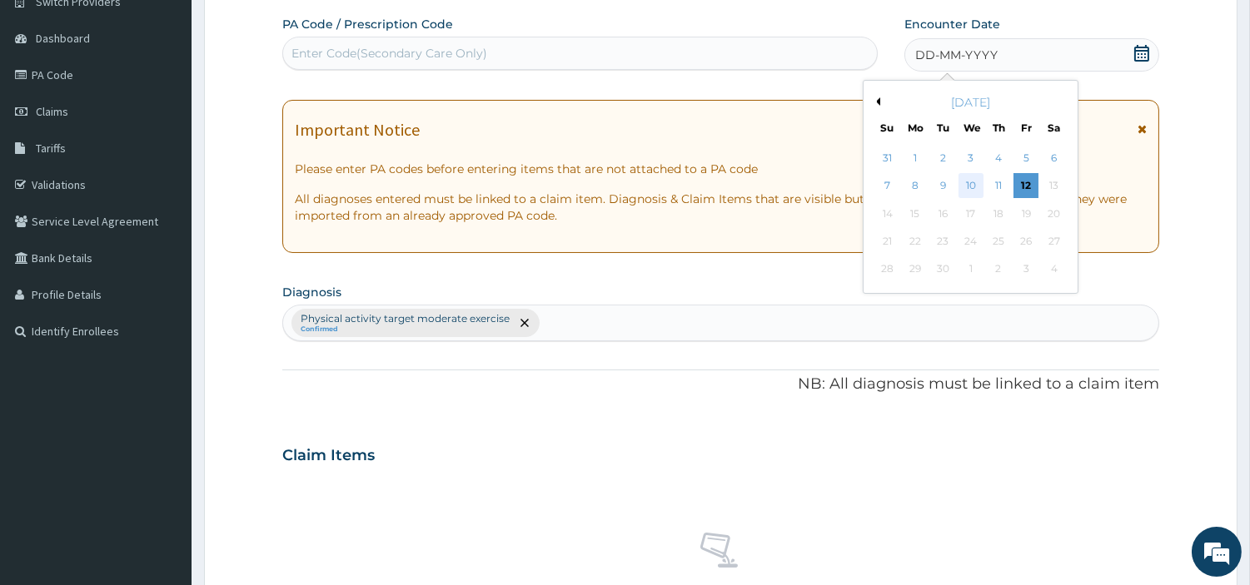
click at [964, 184] on div "10" at bounding box center [970, 186] width 25 height 25
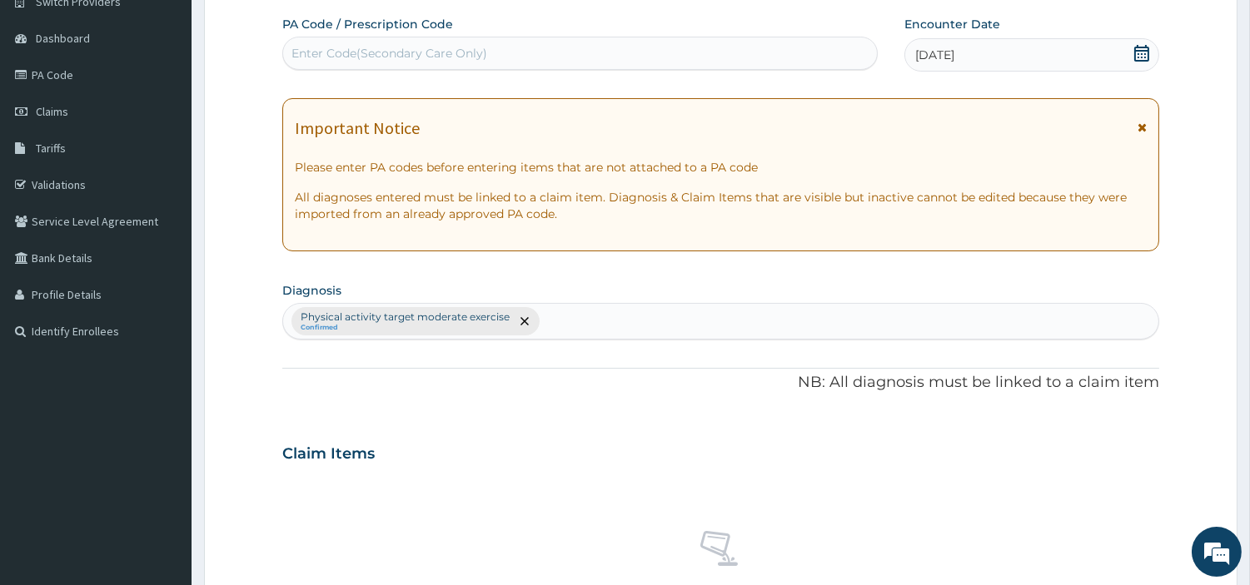
click at [656, 47] on div "Enter Code(Secondary Care Only)" at bounding box center [580, 53] width 594 height 27
type input "PA/E0FF78"
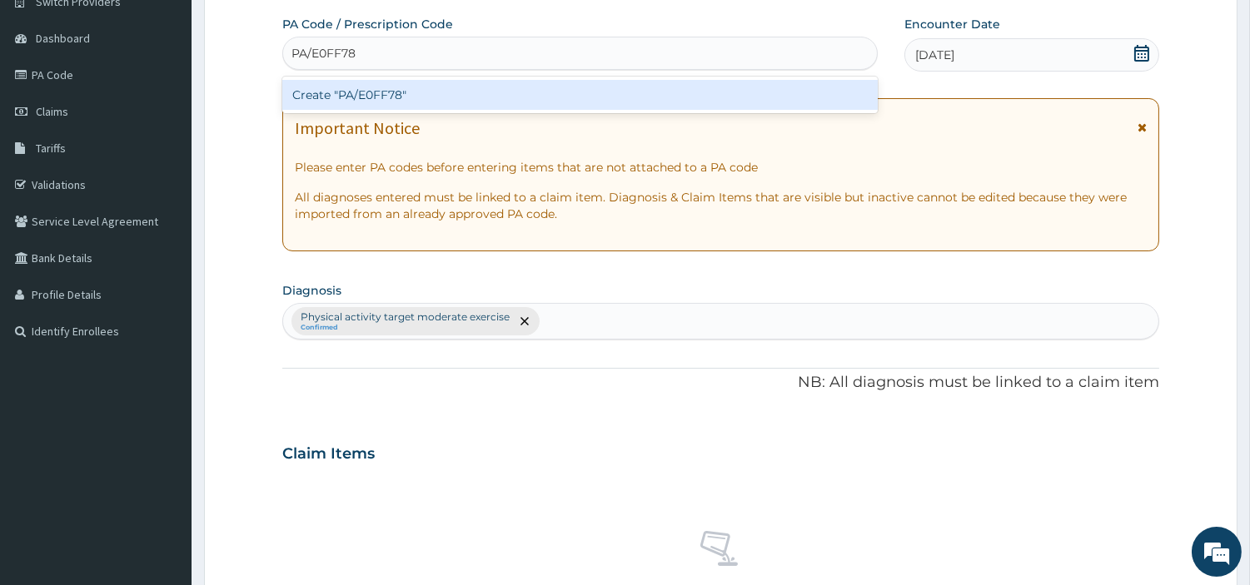
click at [348, 94] on div "Create "PA/E0FF78"" at bounding box center [579, 95] width 595 height 30
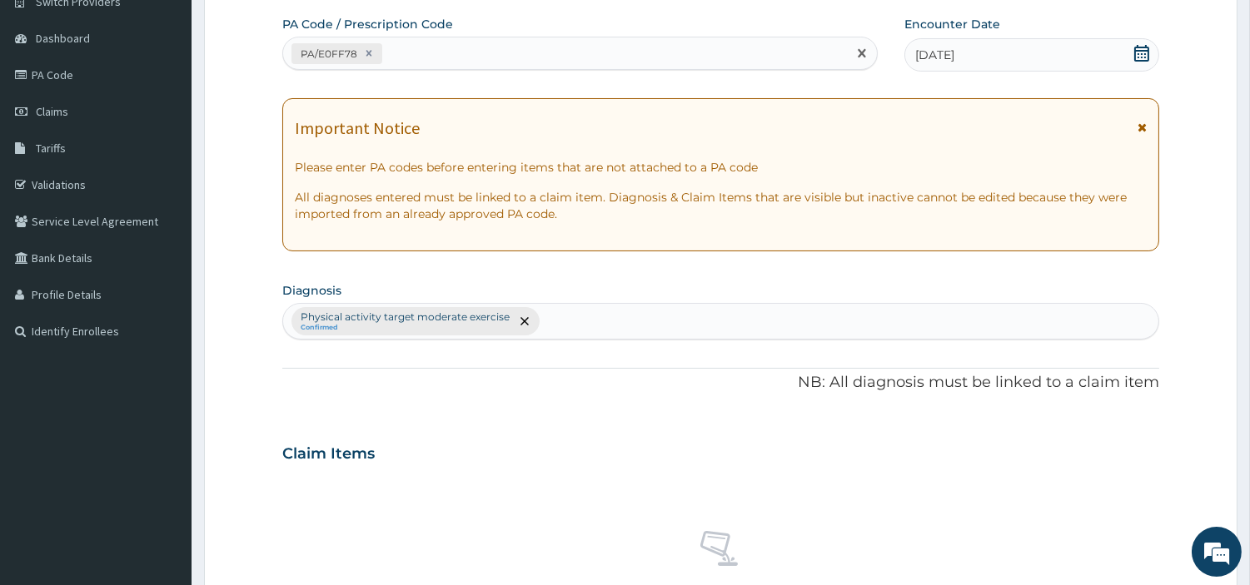
scroll to position [615, 0]
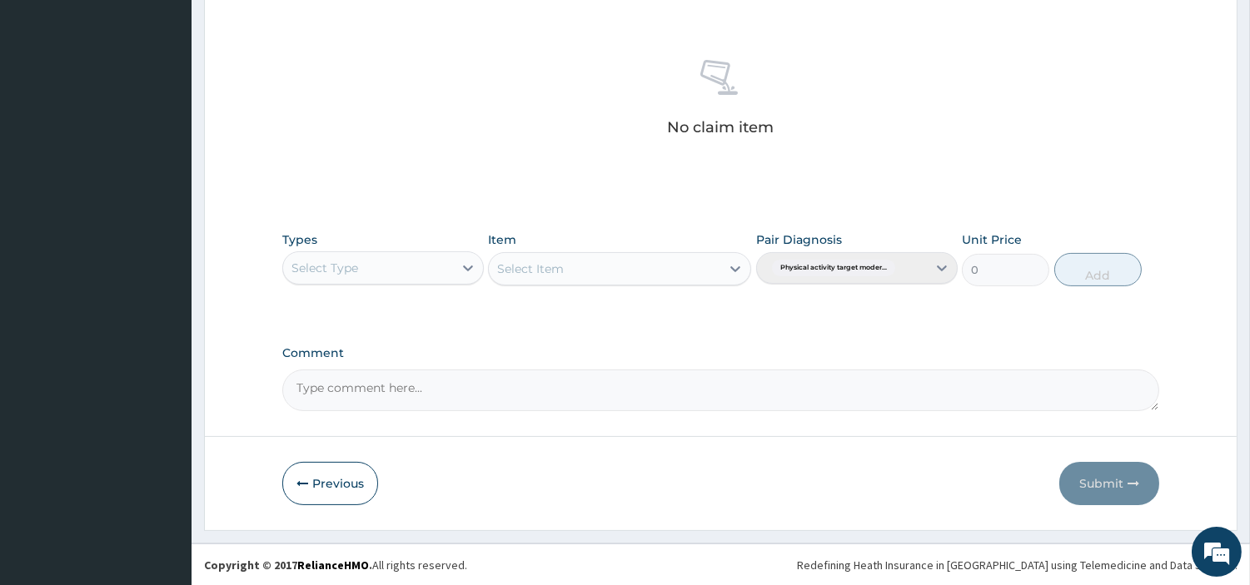
click at [446, 262] on div "Select Type" at bounding box center [368, 268] width 170 height 27
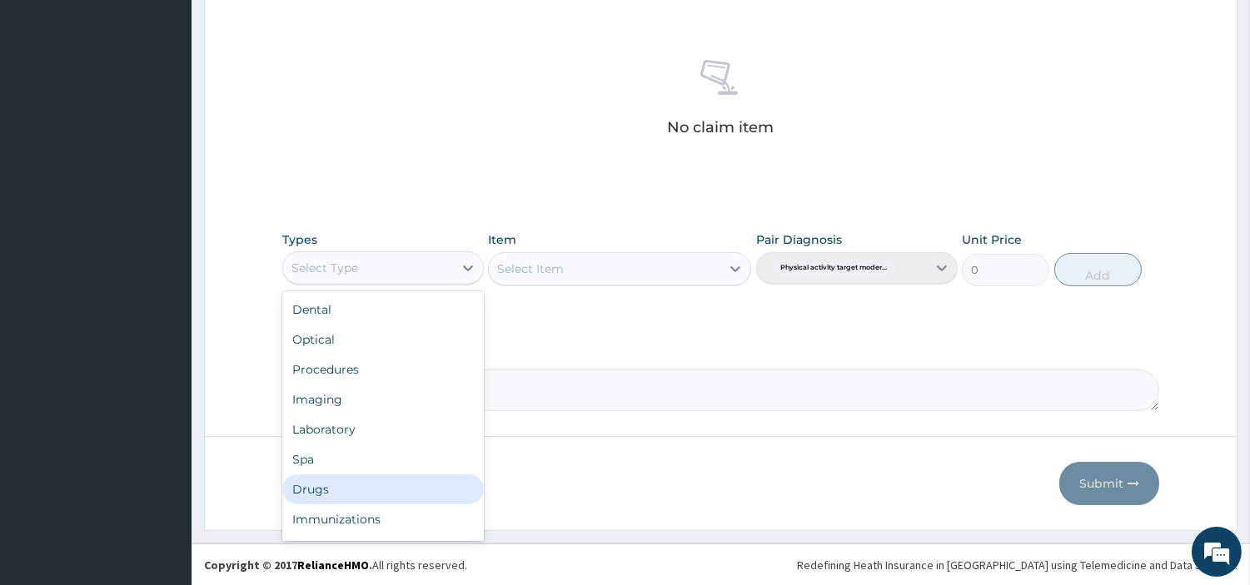
scroll to position [55, 0]
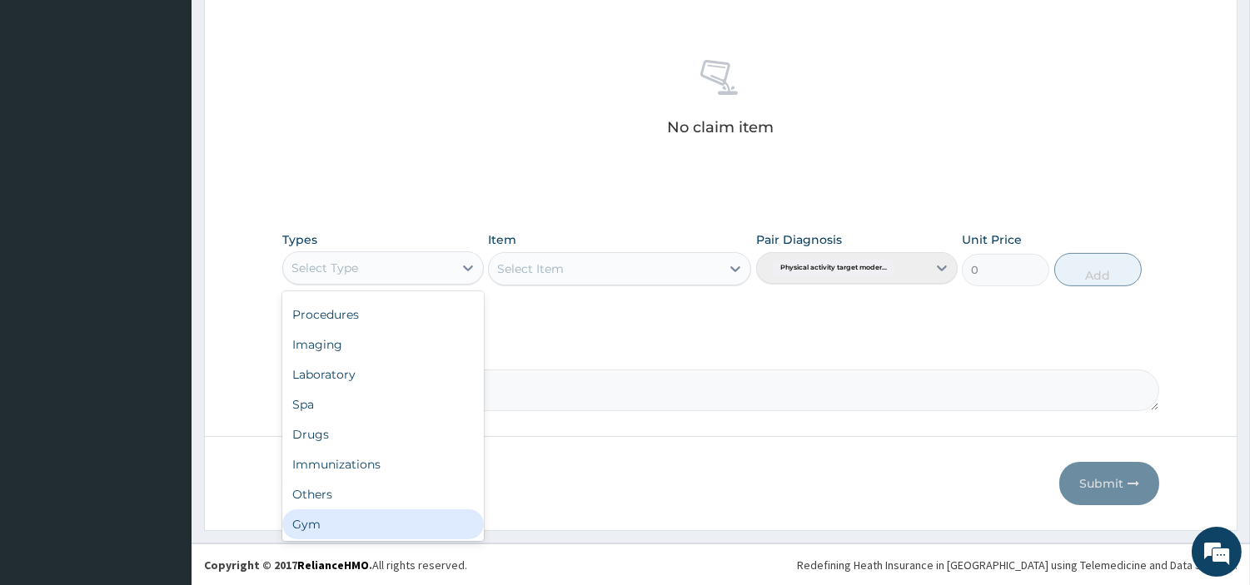
click at [404, 525] on div "Gym" at bounding box center [383, 525] width 202 height 30
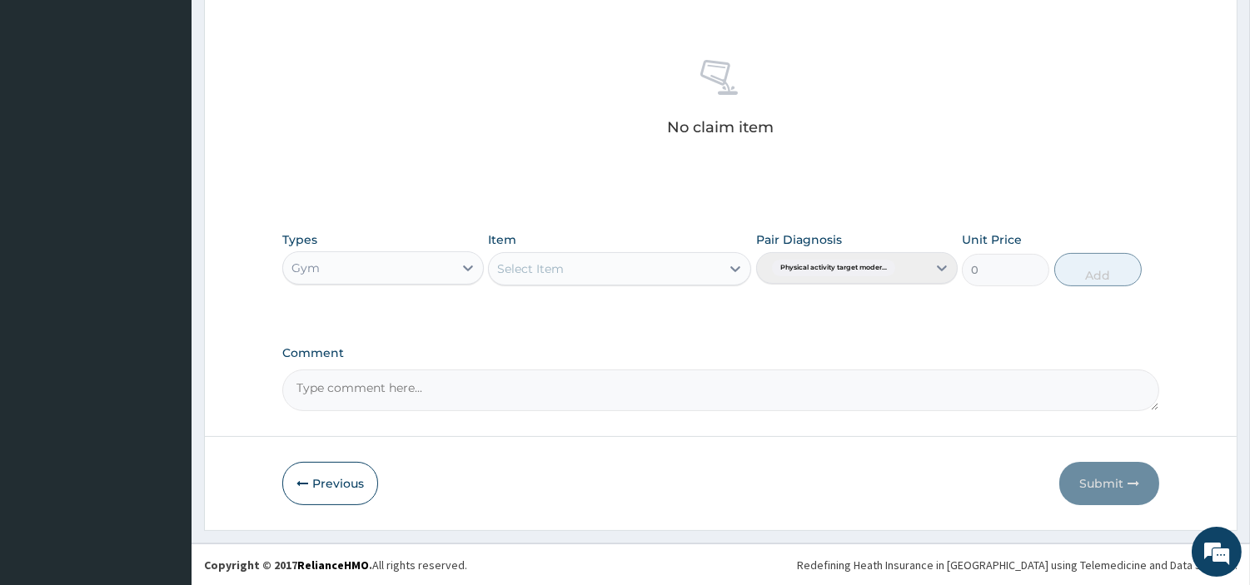
click at [696, 276] on div "Select Item" at bounding box center [605, 269] width 232 height 27
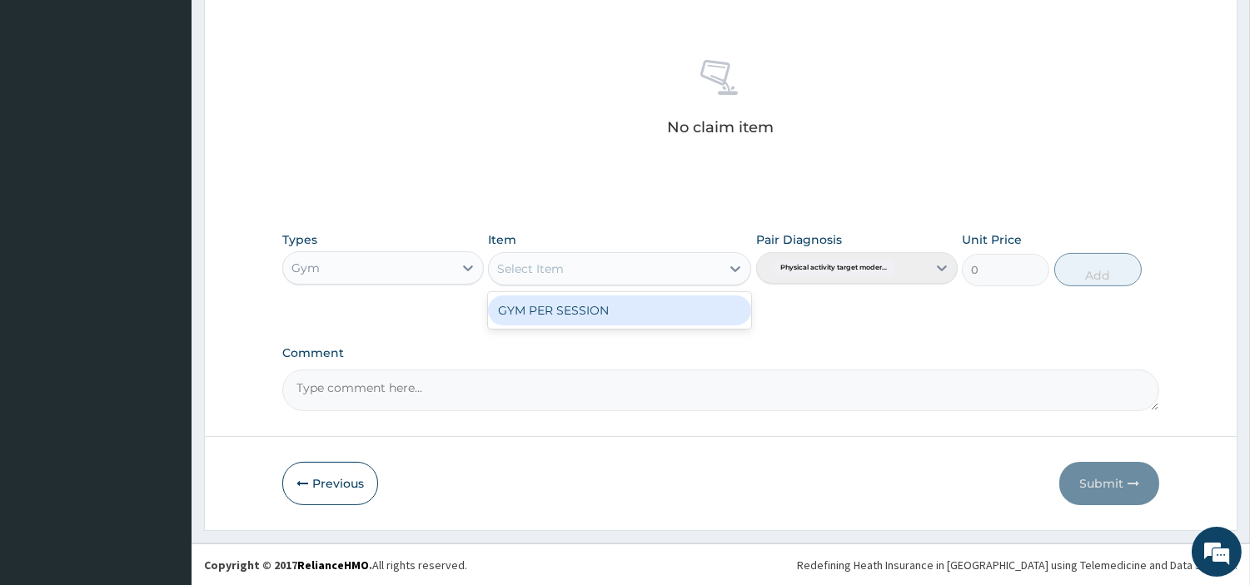
click at [664, 315] on div "GYM PER SESSION" at bounding box center [619, 311] width 263 height 30
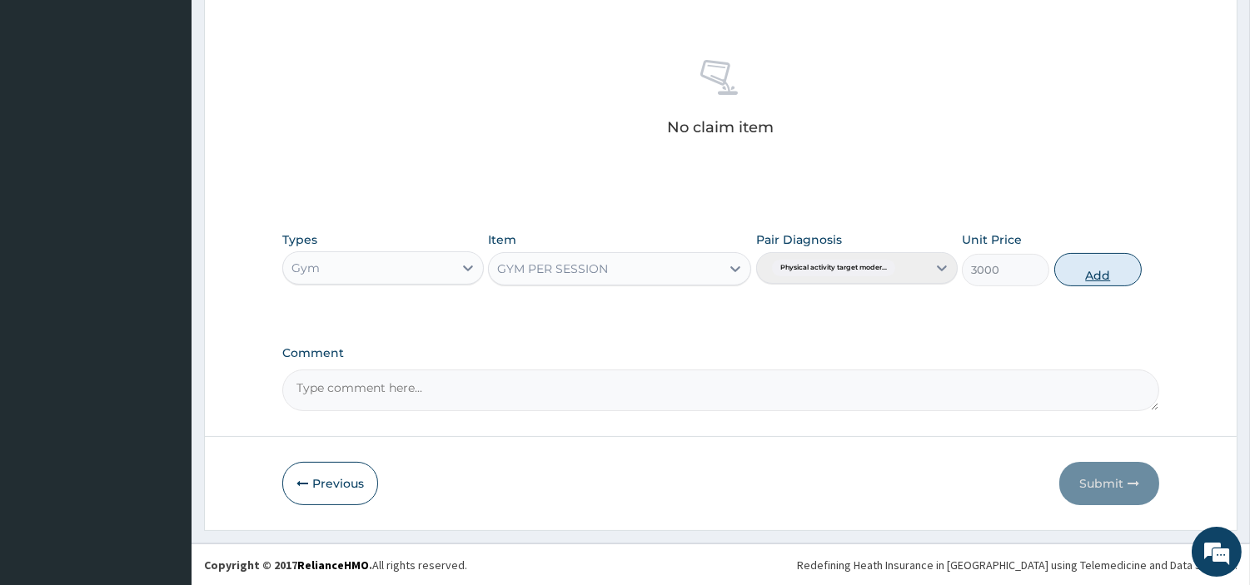
click at [1084, 271] on button "Add" at bounding box center [1097, 269] width 87 height 33
type input "0"
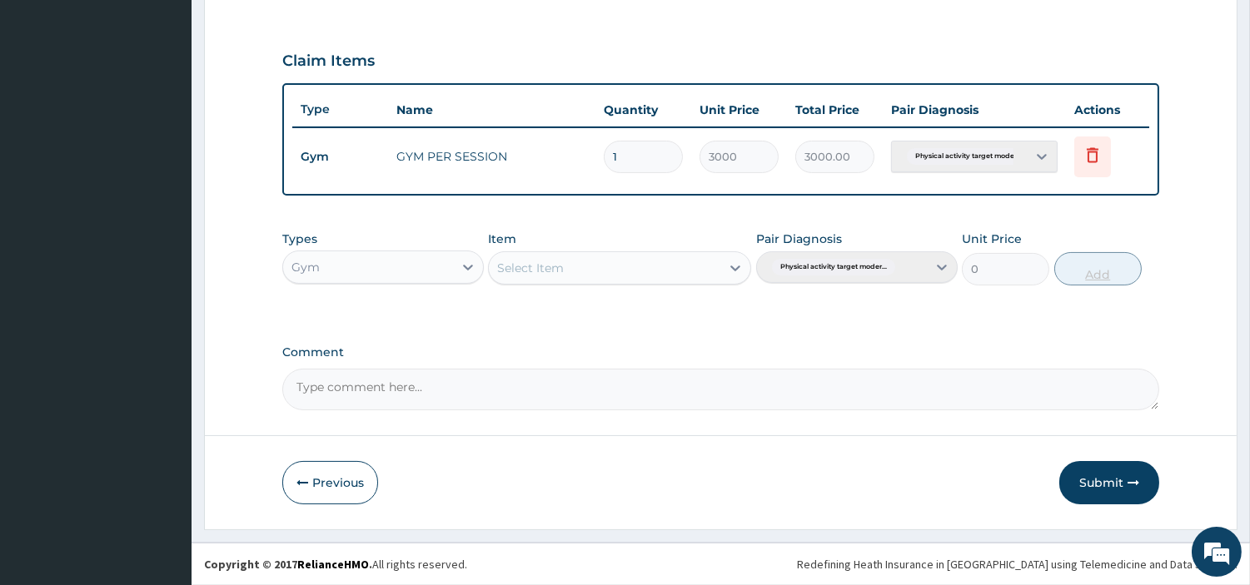
scroll to position [535, 0]
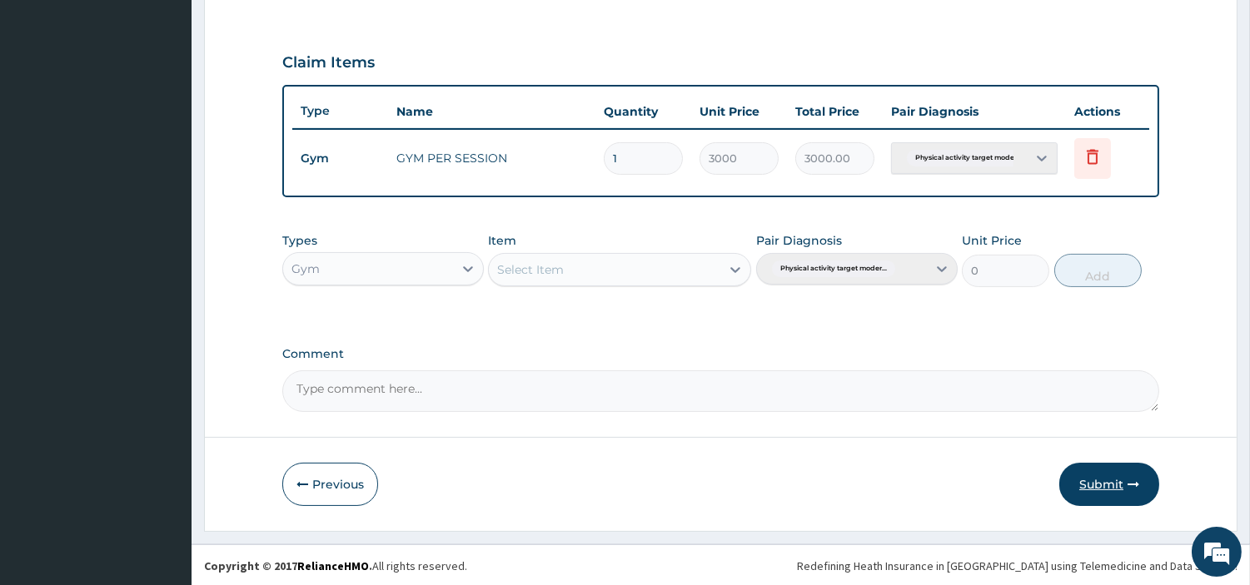
click at [1092, 484] on button "Submit" at bounding box center [1109, 484] width 100 height 43
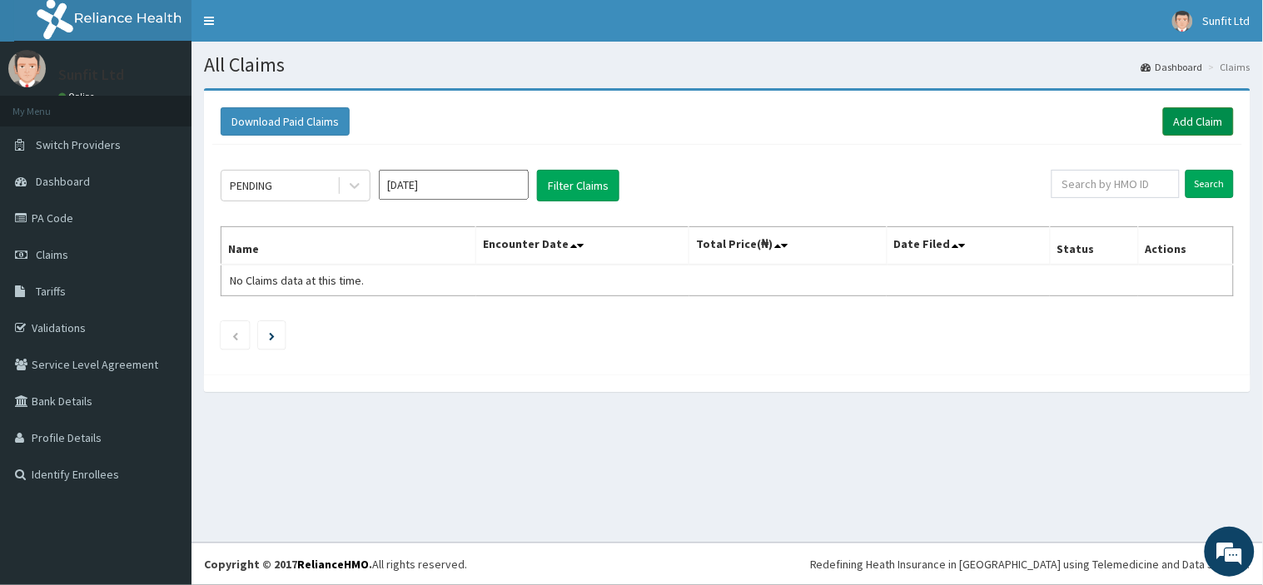
click at [1208, 121] on link "Add Claim" at bounding box center [1198, 121] width 71 height 28
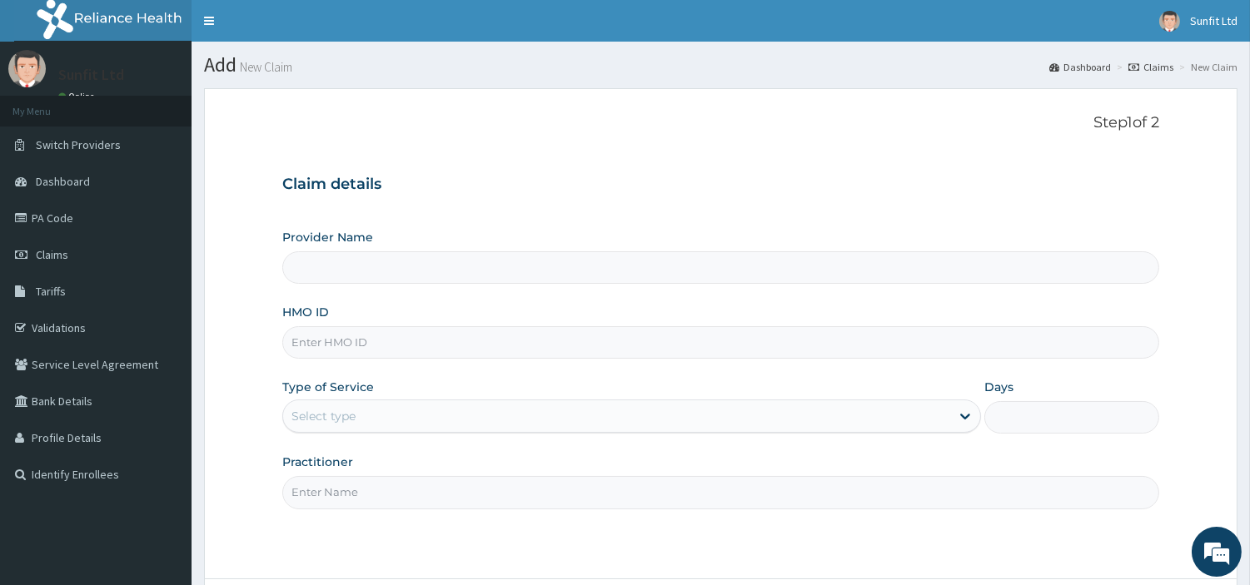
click at [428, 335] on input "HMO ID" at bounding box center [720, 342] width 877 height 32
type input "Sunfit International Gym"
type input "1"
type input "p"
type input "PEZ/10034/A"
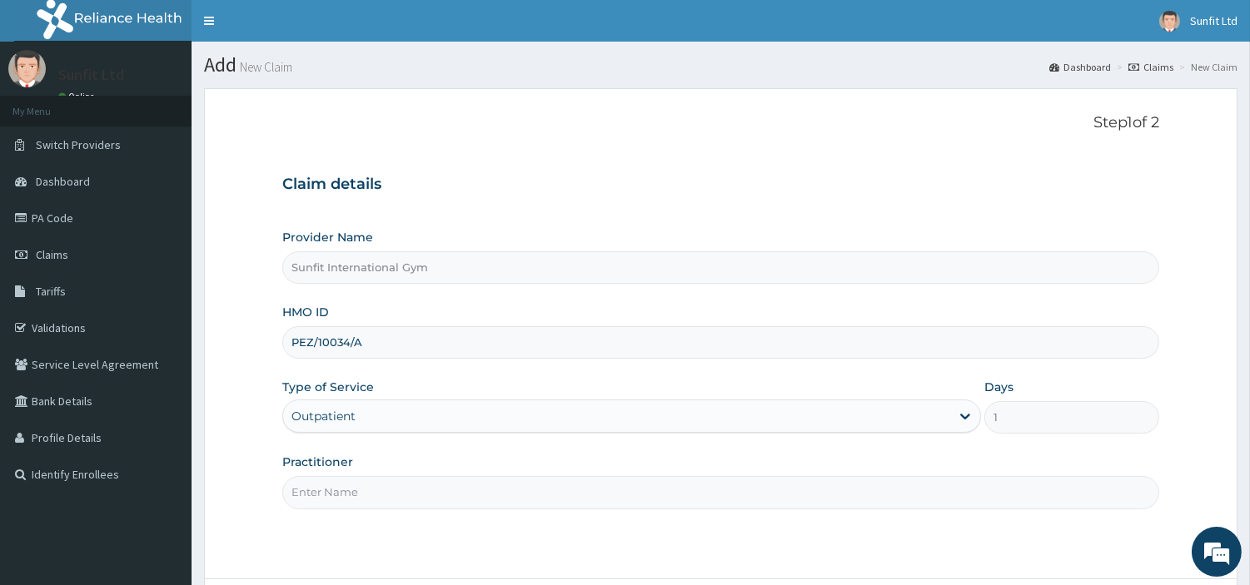
click at [351, 489] on input "Practitioner" at bounding box center [720, 492] width 877 height 32
type input "SUNFIT"
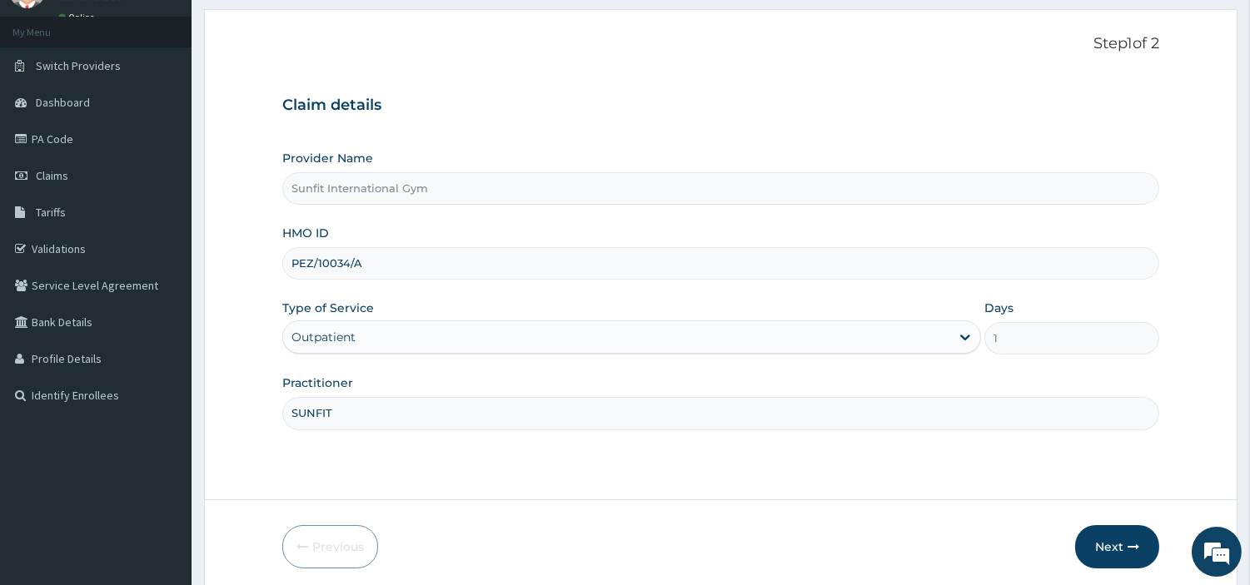
scroll to position [143, 0]
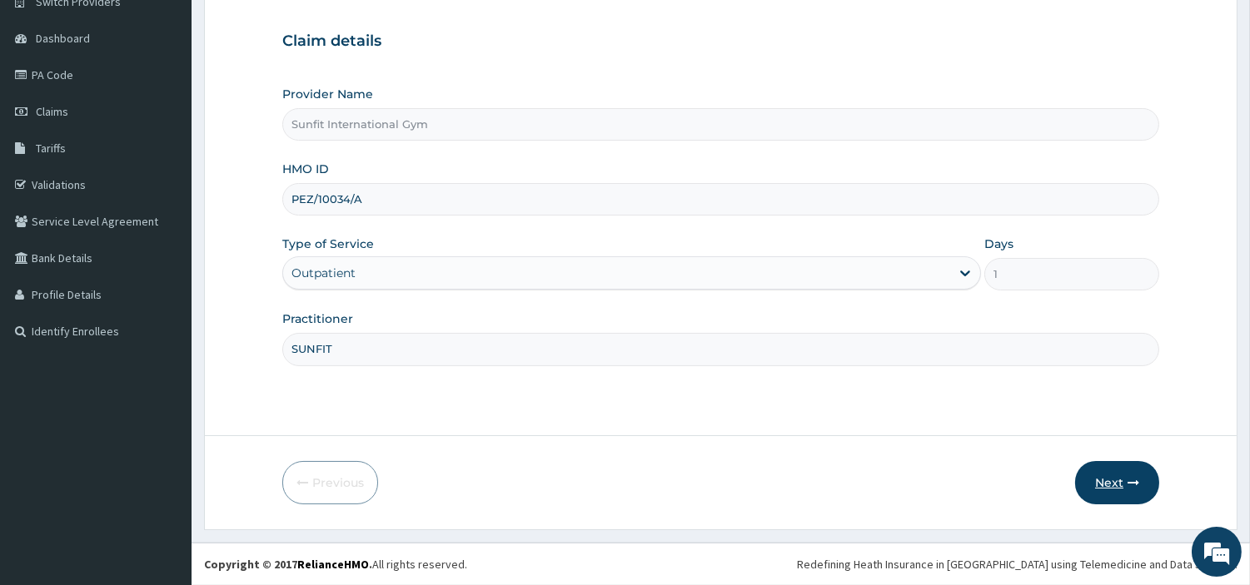
click at [1128, 484] on icon "button" at bounding box center [1134, 483] width 12 height 12
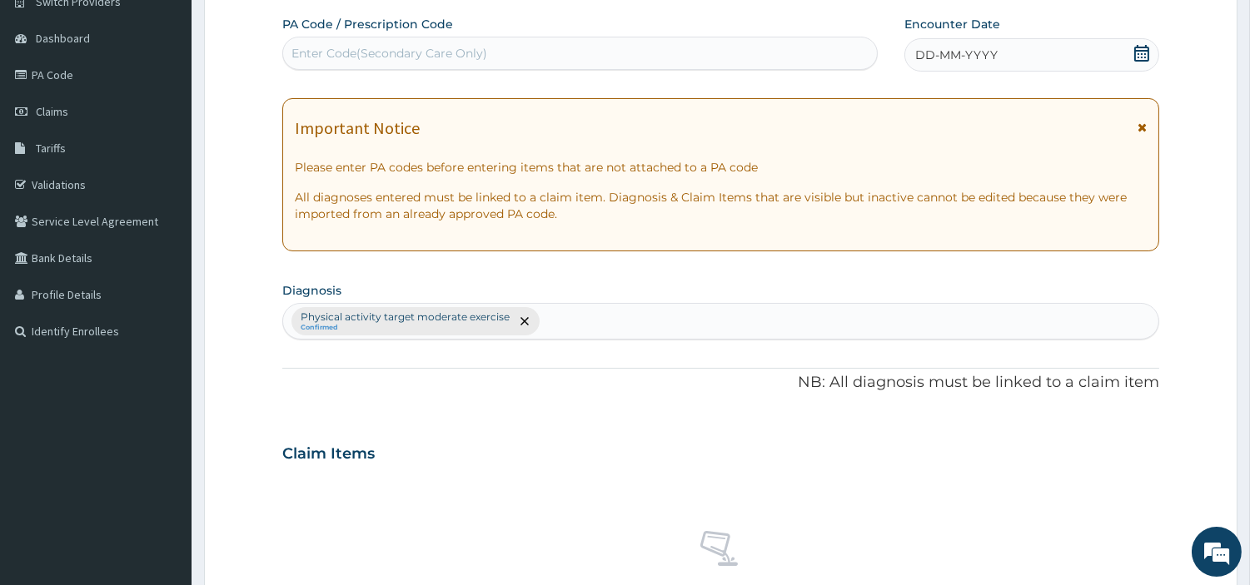
click at [994, 67] on div "DD-MM-YYYY" at bounding box center [1031, 54] width 255 height 33
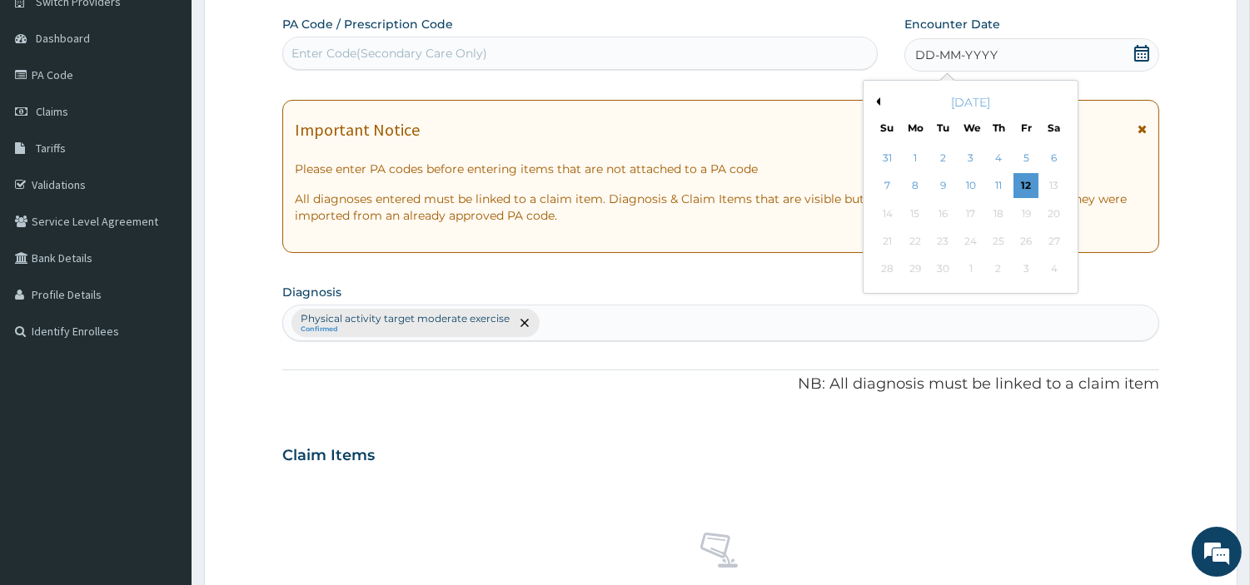
click at [994, 67] on div "DD-MM-YYYY" at bounding box center [1031, 54] width 255 height 33
click at [966, 185] on div "10" at bounding box center [970, 186] width 25 height 25
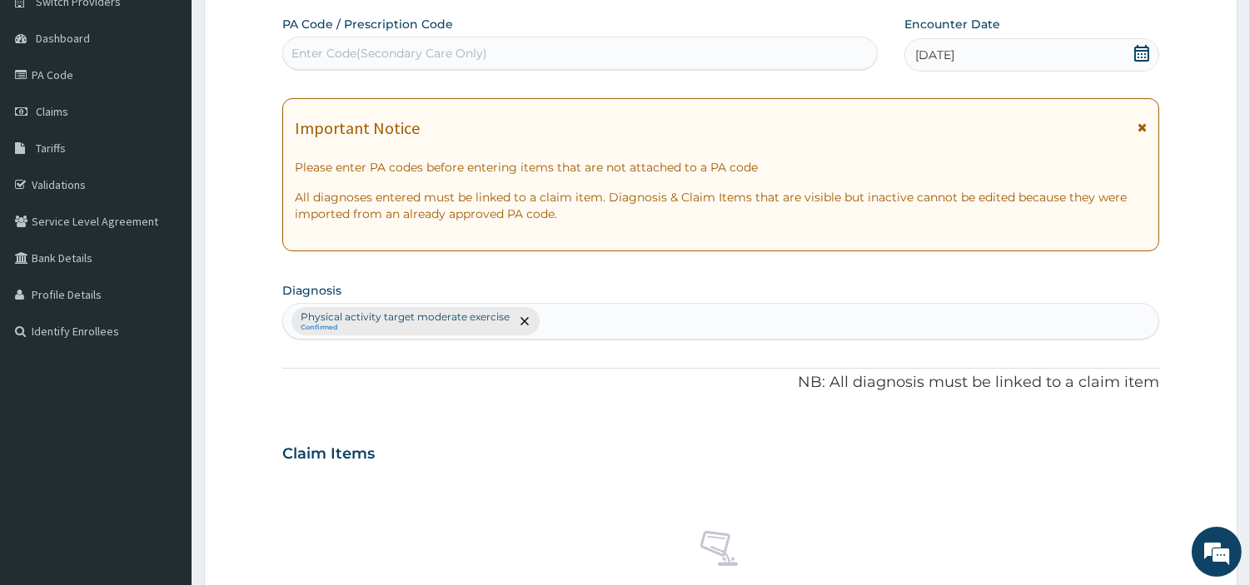
click at [767, 55] on div "Enter Code(Secondary Care Only)" at bounding box center [580, 53] width 594 height 27
type input "PA/8C55C3"
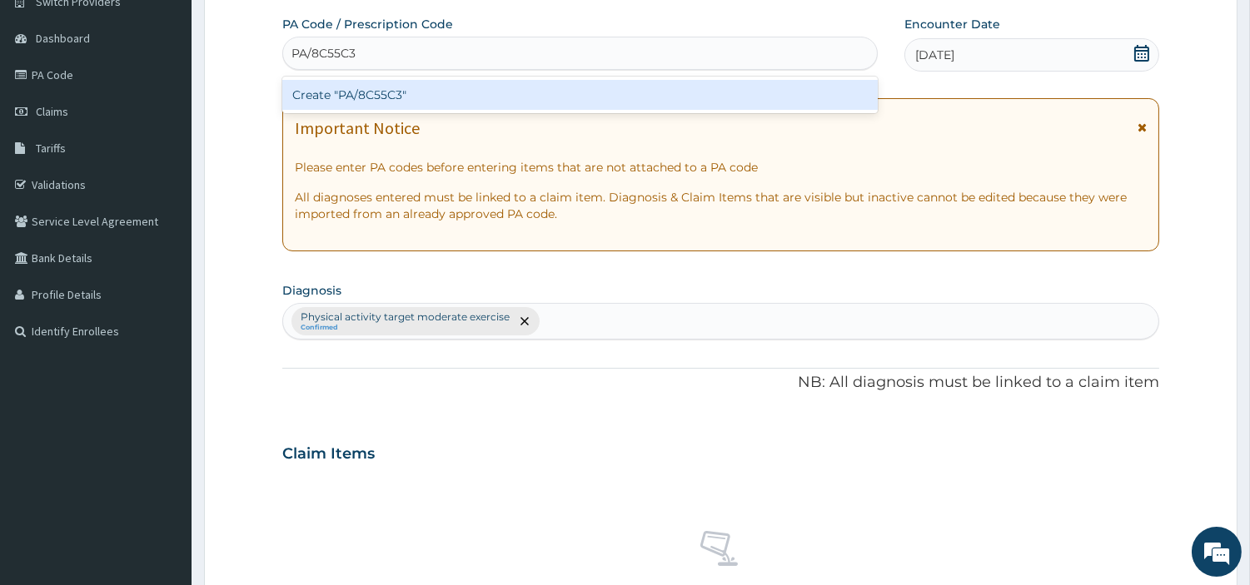
click at [361, 87] on div "Create "PA/8C55C3"" at bounding box center [579, 95] width 595 height 30
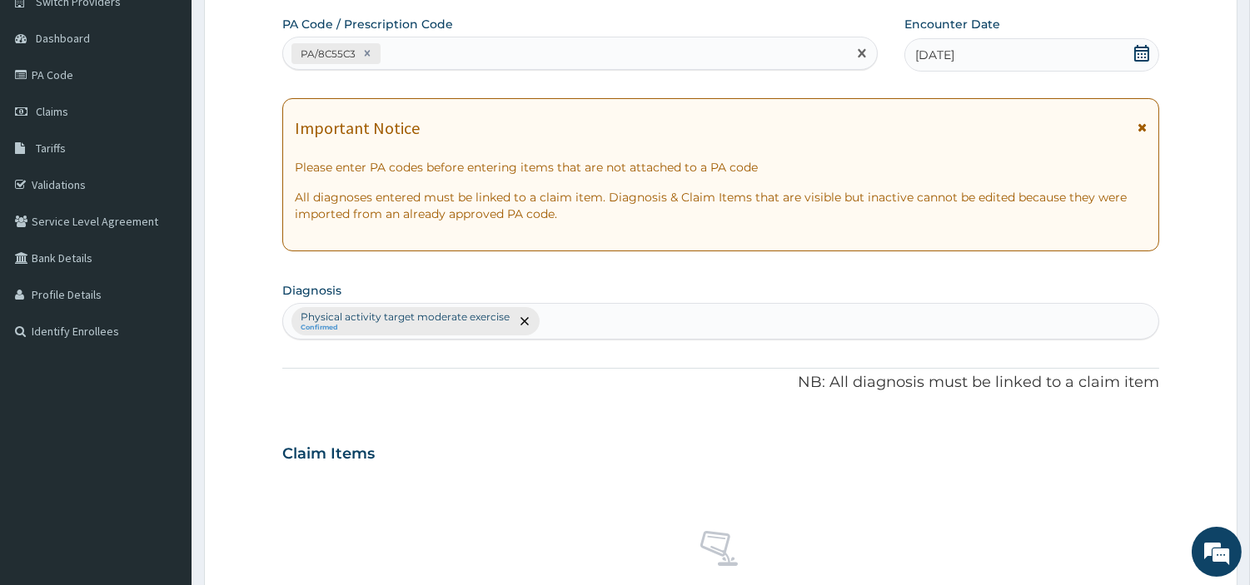
scroll to position [615, 0]
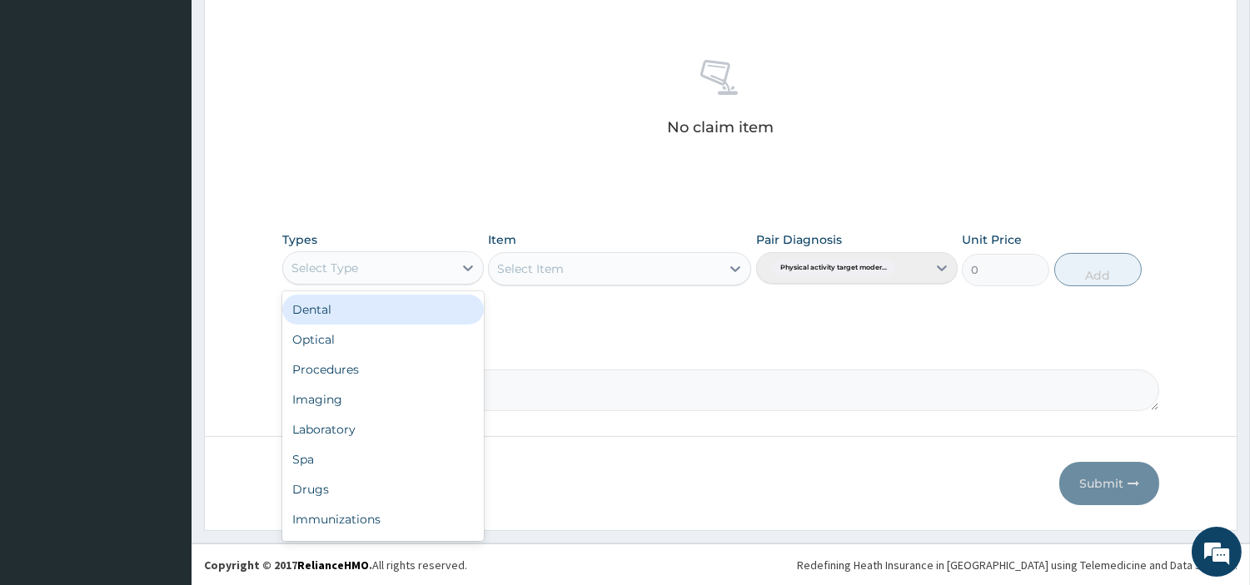
click at [418, 263] on div "Select Type" at bounding box center [368, 268] width 170 height 27
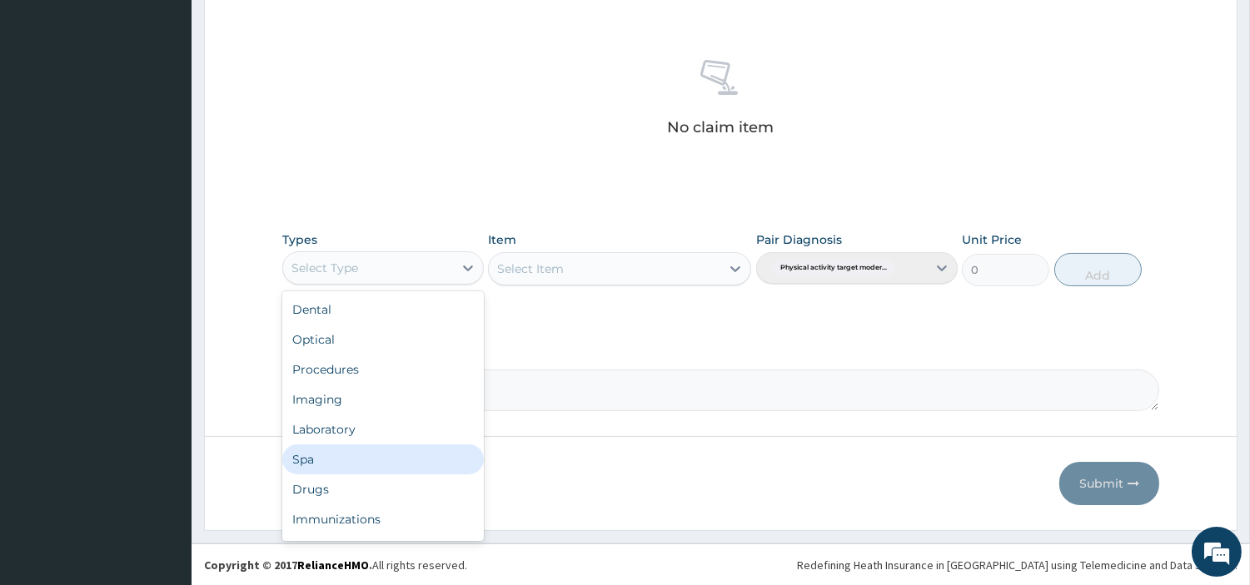
scroll to position [55, 0]
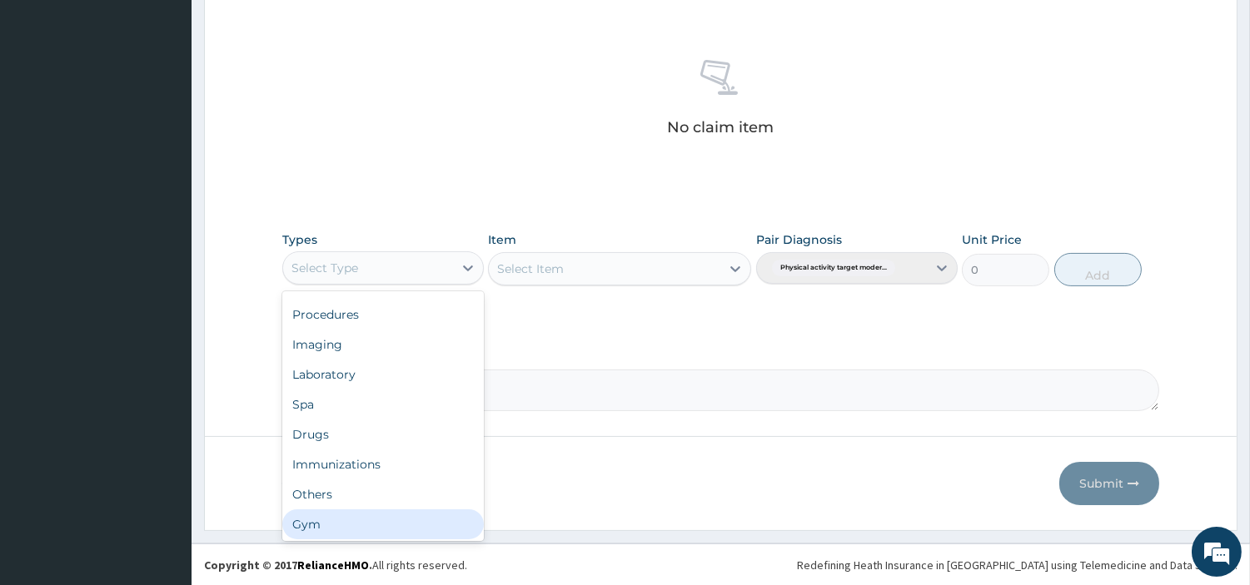
click at [360, 520] on div "Gym" at bounding box center [383, 525] width 202 height 30
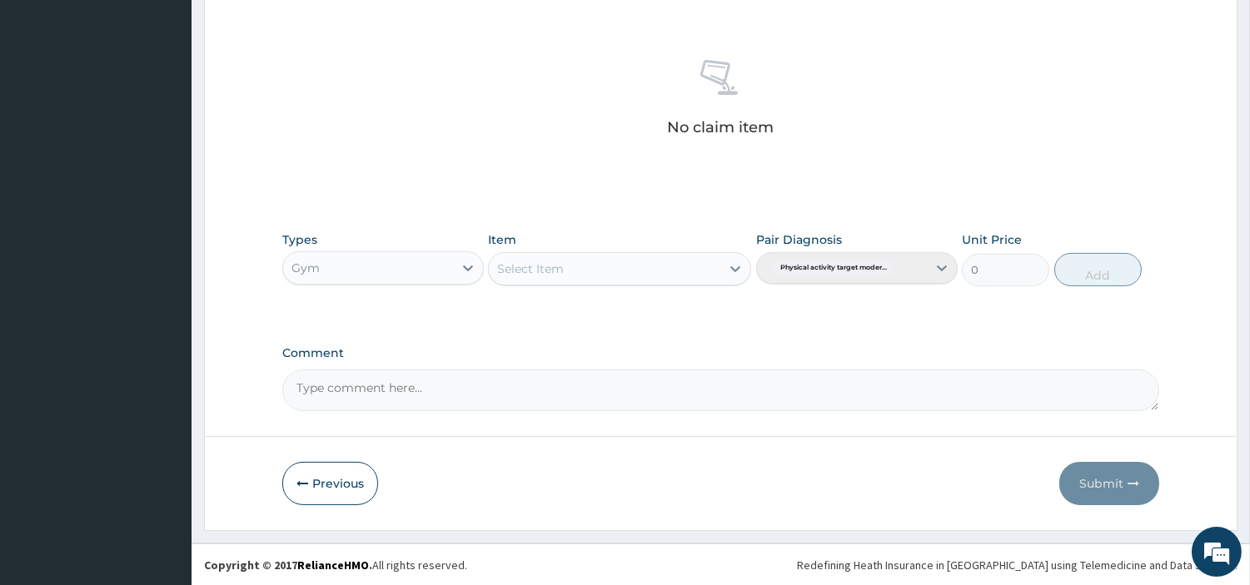
click at [700, 271] on div "Select Item" at bounding box center [605, 269] width 232 height 27
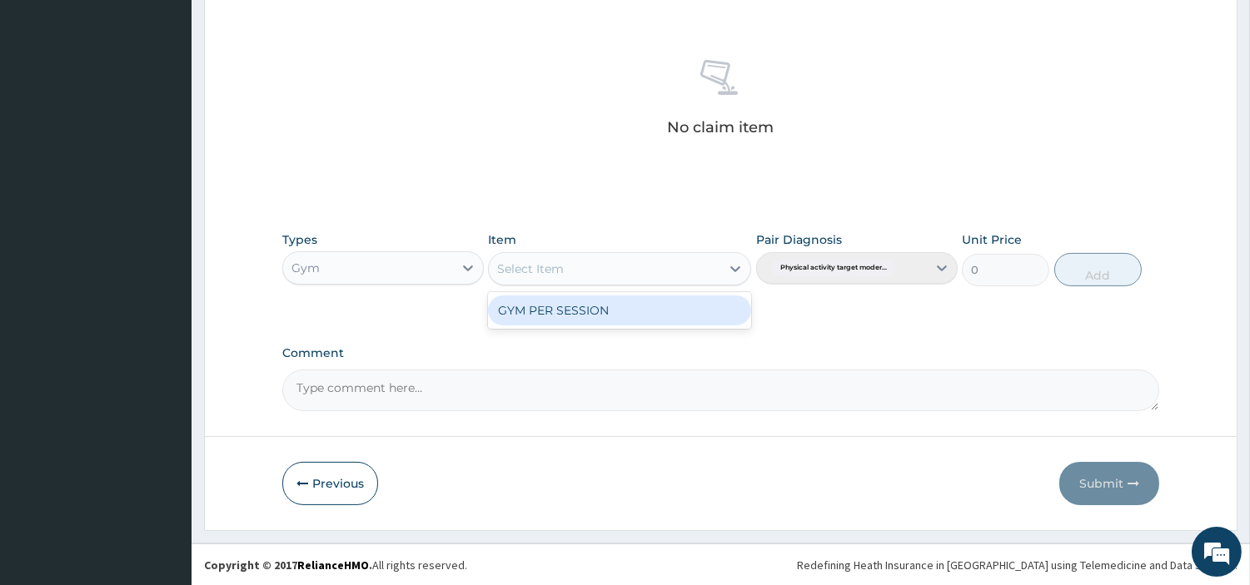
click at [669, 304] on div "GYM PER SESSION" at bounding box center [619, 311] width 263 height 30
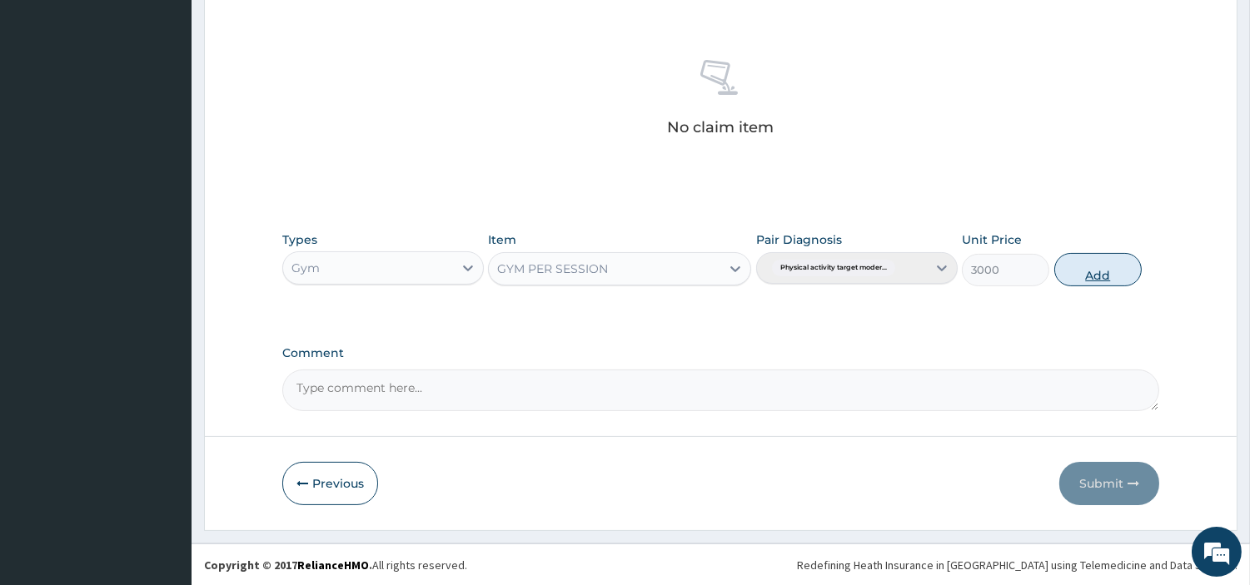
click at [1099, 262] on button "Add" at bounding box center [1097, 269] width 87 height 33
type input "0"
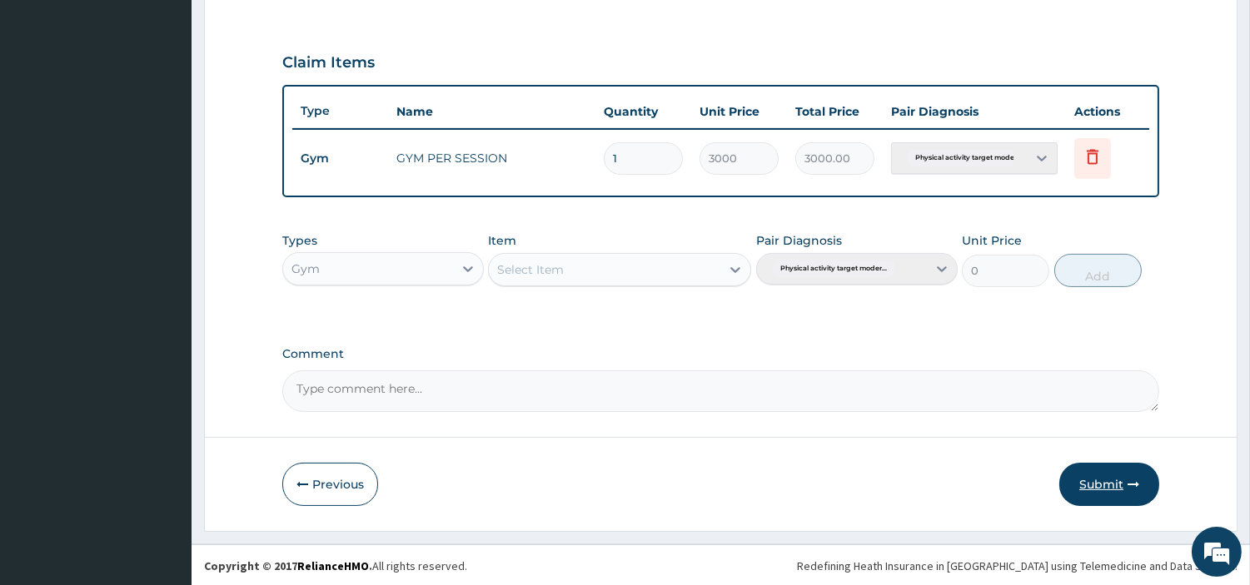
click at [1101, 476] on button "Submit" at bounding box center [1109, 484] width 100 height 43
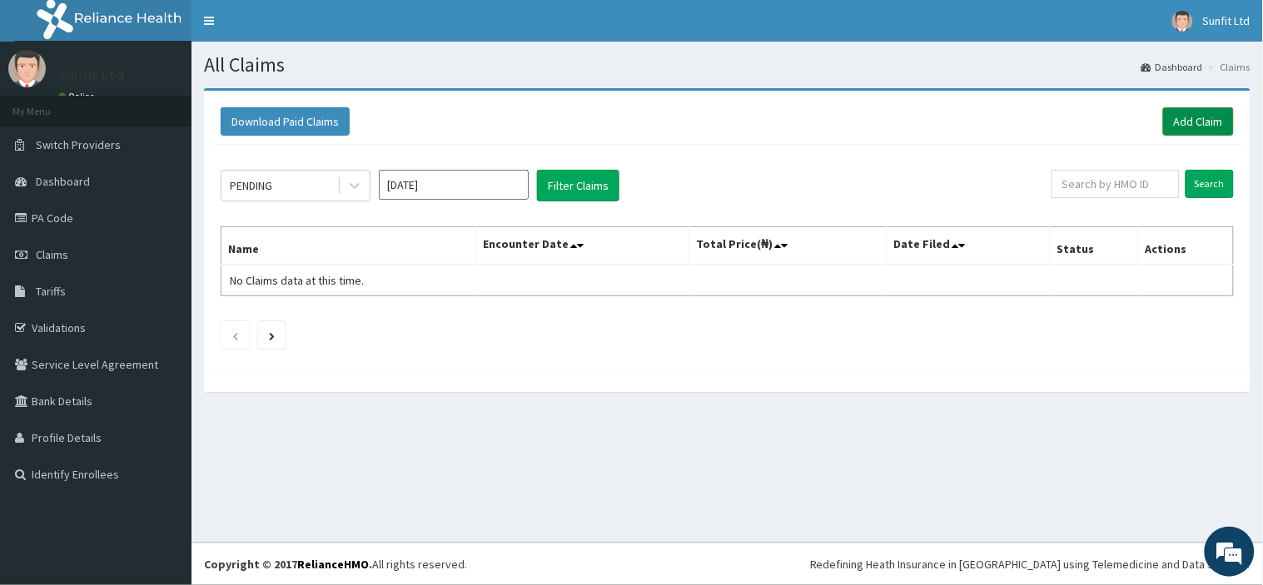
click at [1189, 122] on link "Add Claim" at bounding box center [1198, 121] width 71 height 28
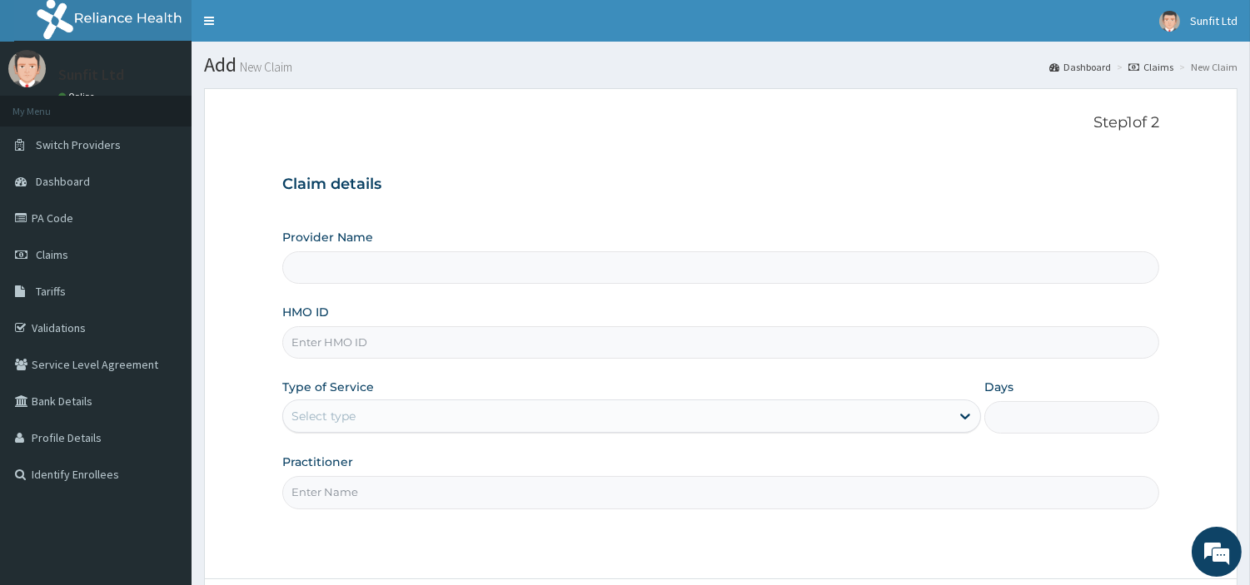
click at [323, 343] on input "HMO ID" at bounding box center [720, 342] width 877 height 32
type input "Sunfit International Gym"
type input "1"
type input "ISW/10437/A"
click at [334, 488] on input "Practitioner" at bounding box center [720, 492] width 877 height 32
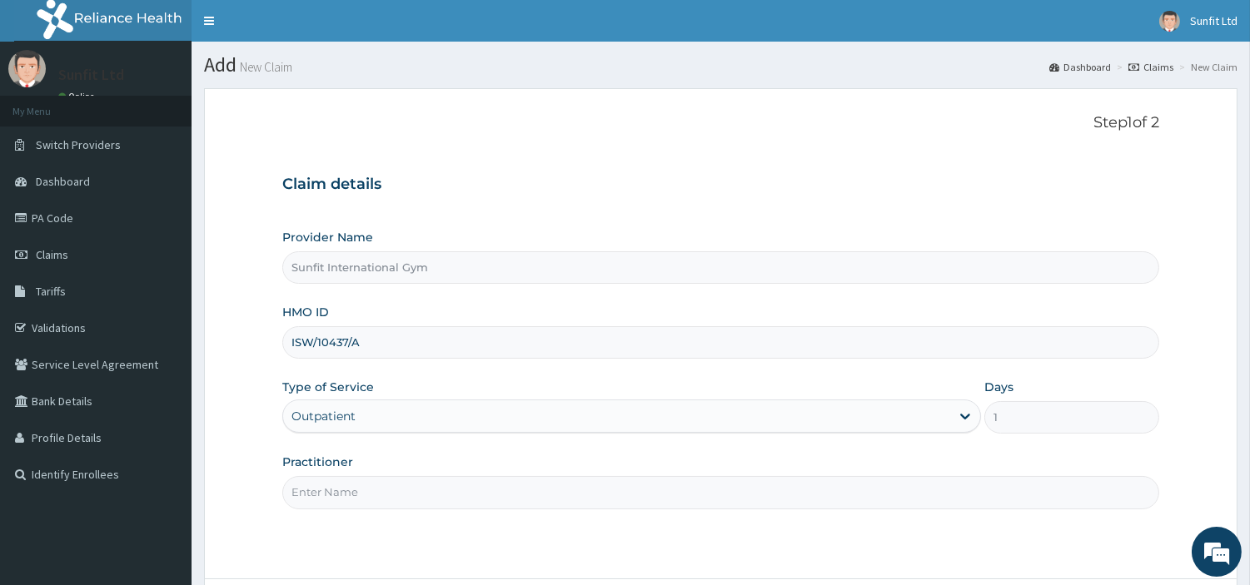
type input "SUNFIT"
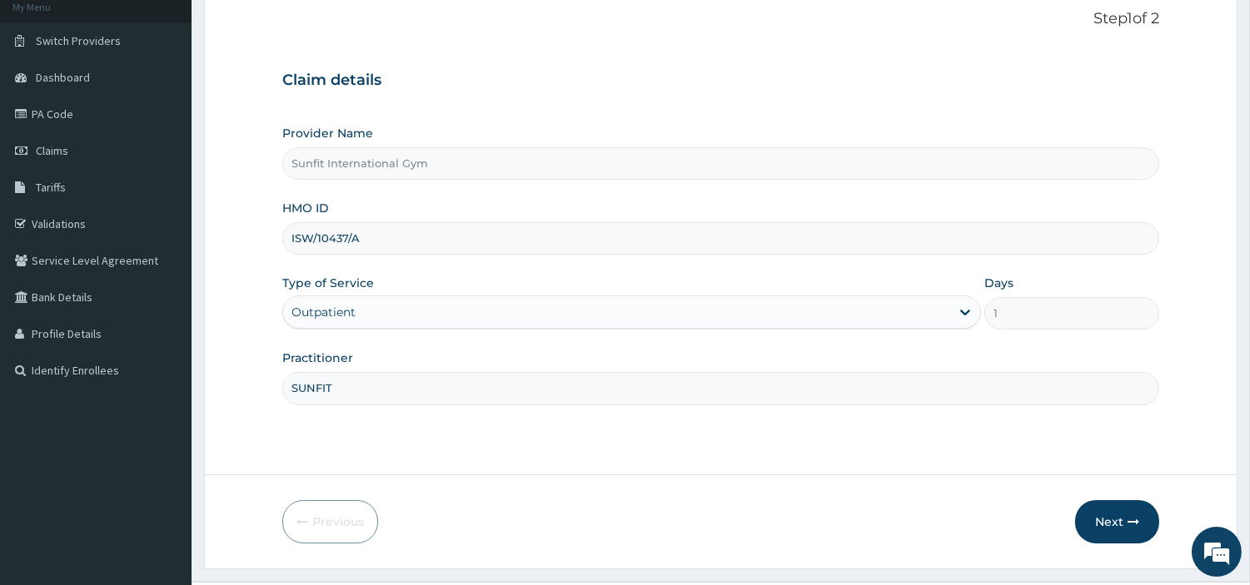
scroll to position [143, 0]
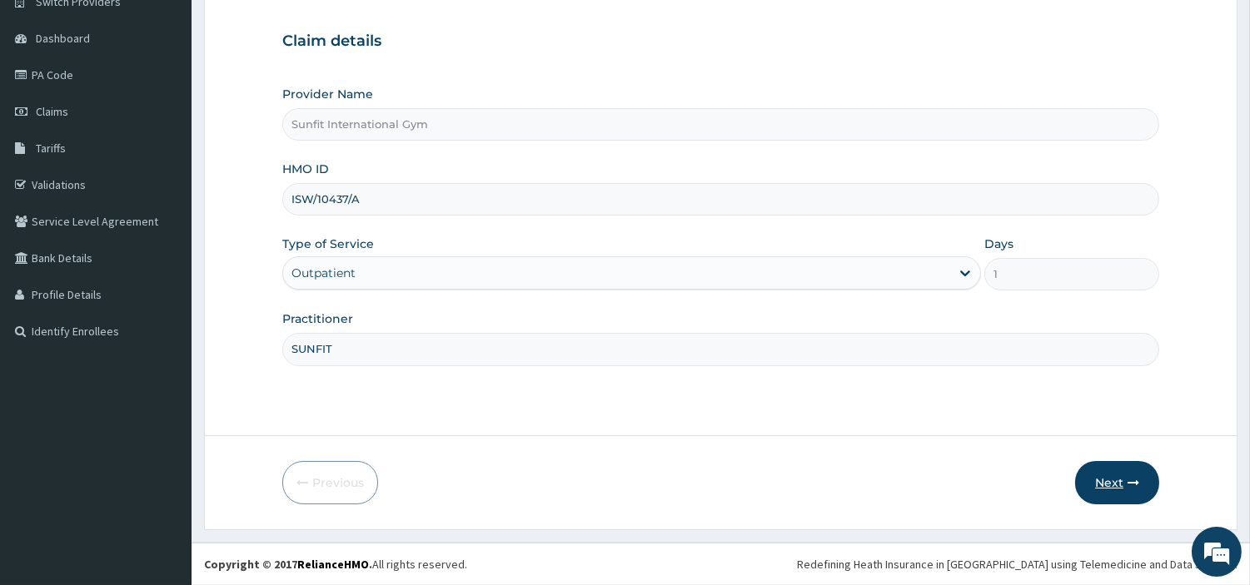
click at [1094, 478] on button "Next" at bounding box center [1117, 482] width 84 height 43
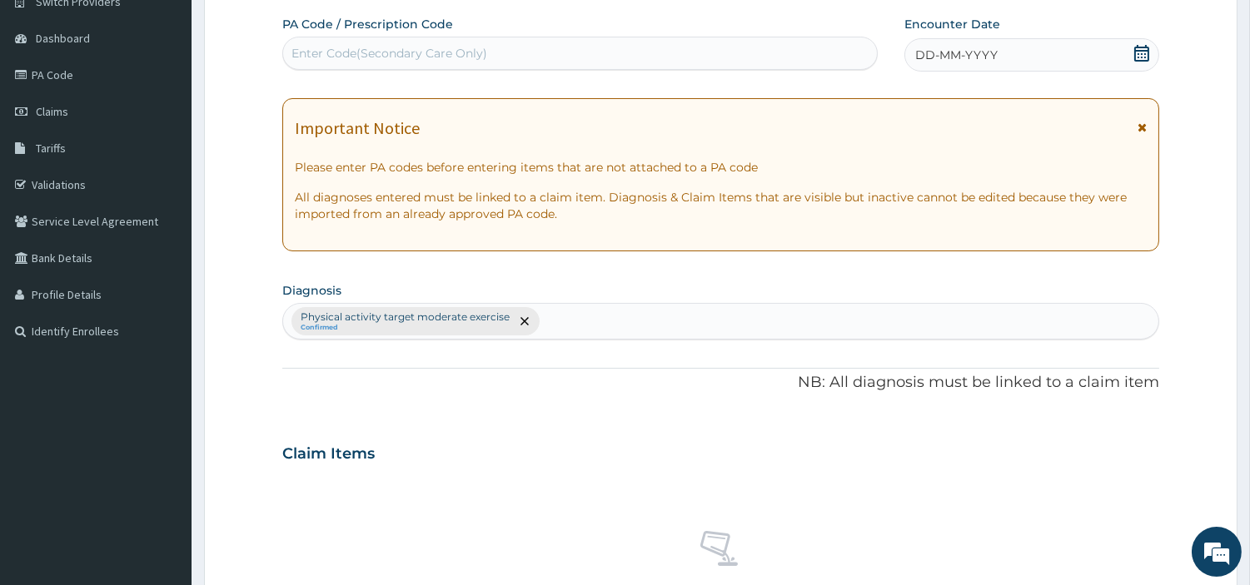
click at [985, 47] on span "DD-MM-YYYY" at bounding box center [956, 55] width 82 height 17
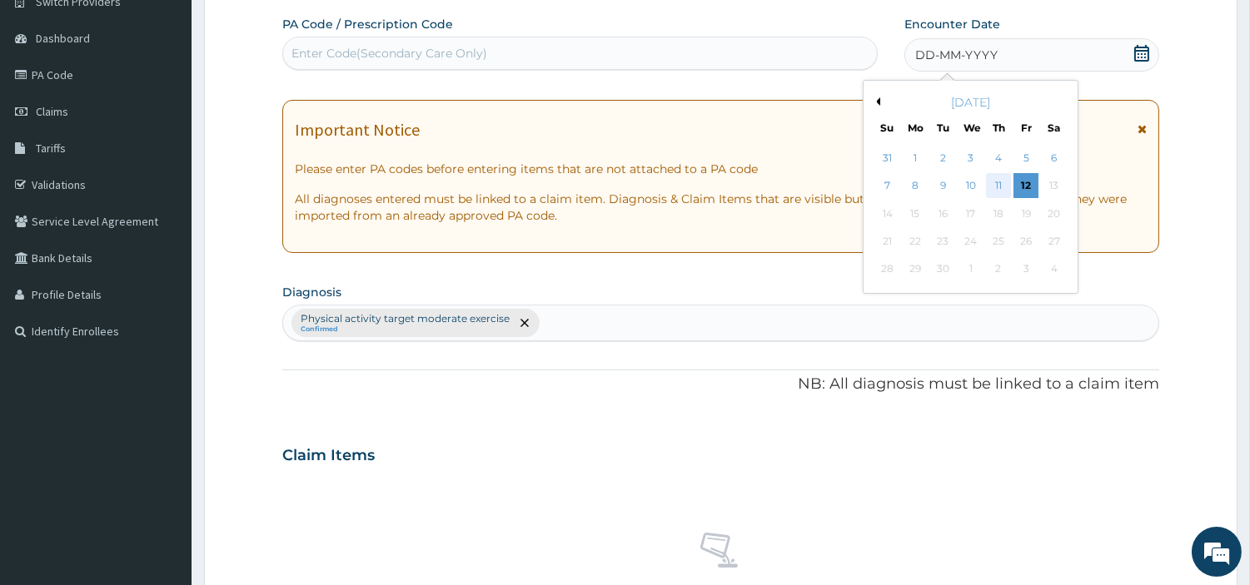
click at [996, 180] on div "11" at bounding box center [998, 186] width 25 height 25
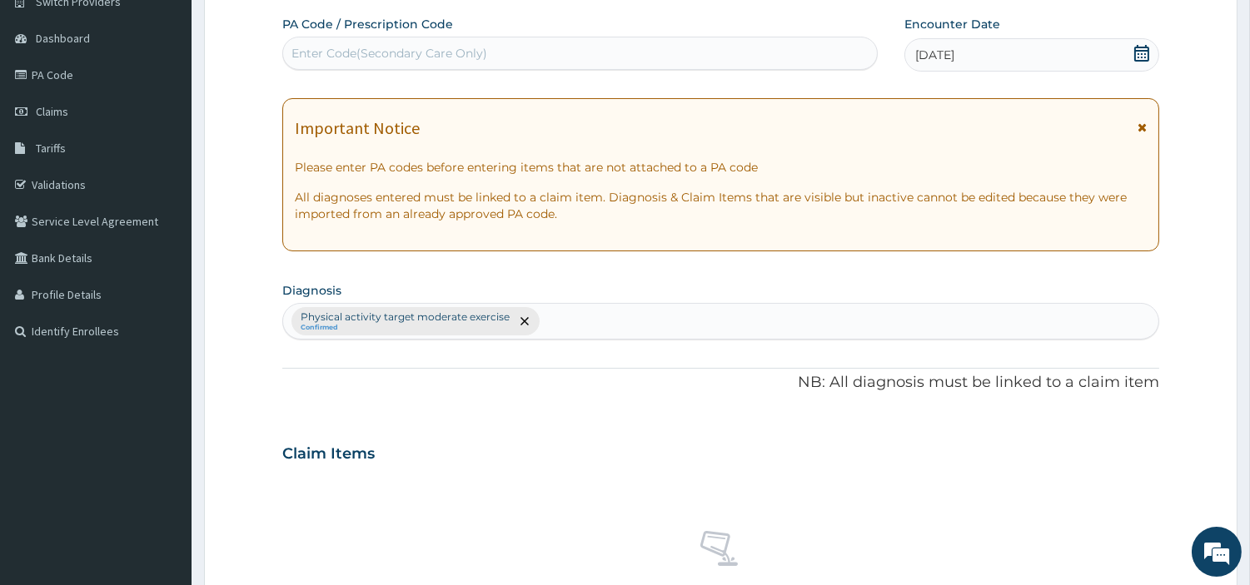
click at [543, 61] on div "Enter Code(Secondary Care Only)" at bounding box center [580, 53] width 594 height 27
type input "PA/6BDEA5"
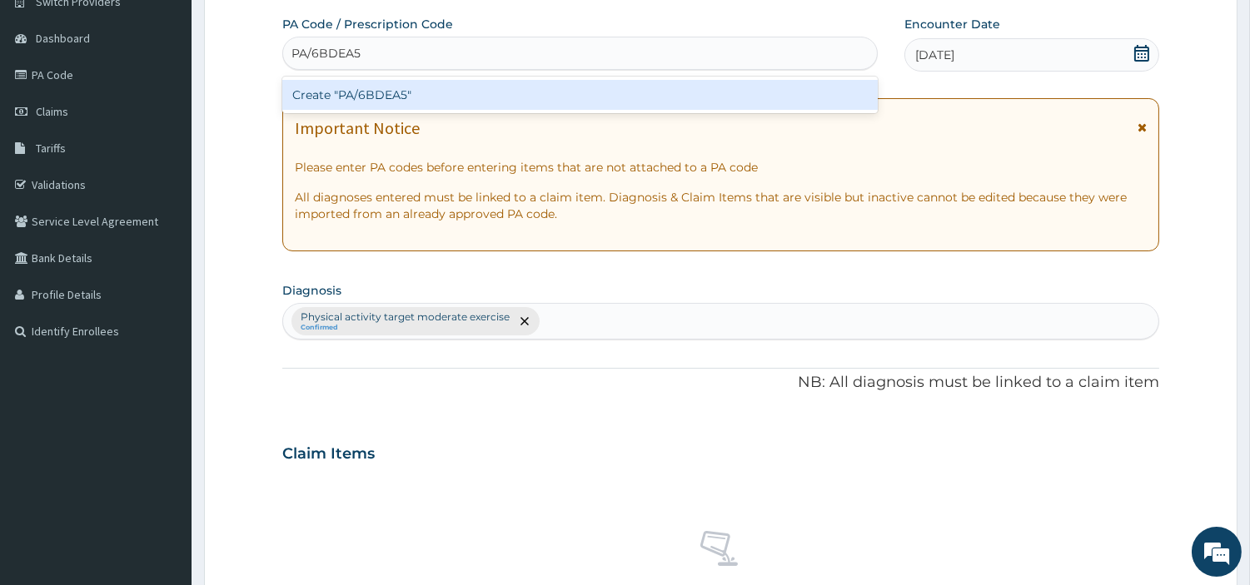
click at [387, 89] on div "Create "PA/6BDEA5"" at bounding box center [579, 95] width 595 height 30
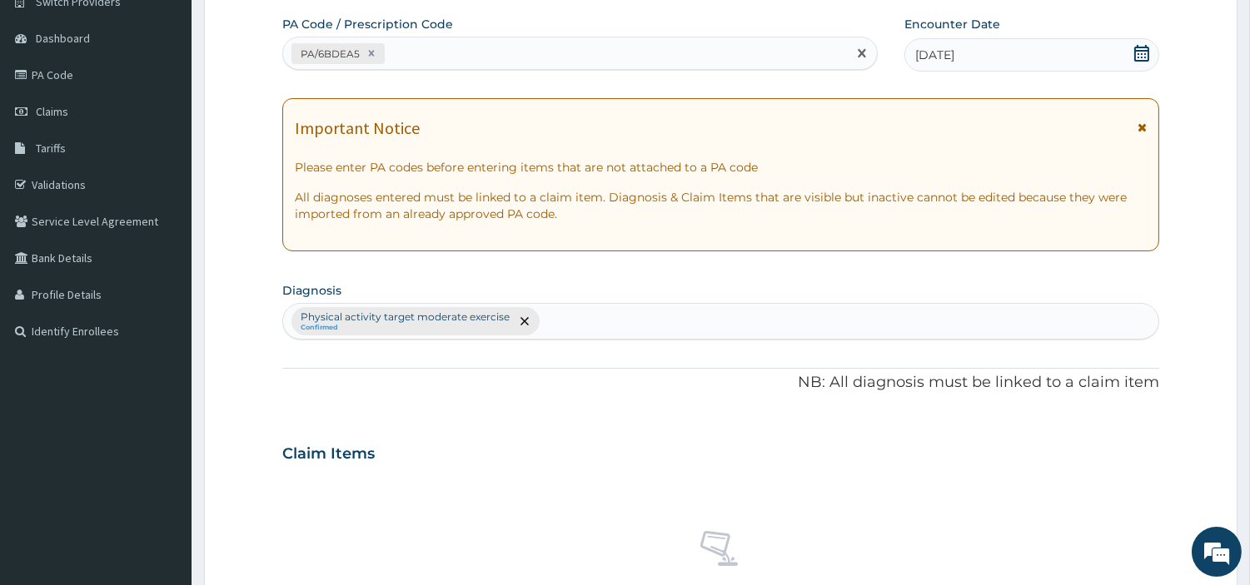
scroll to position [615, 0]
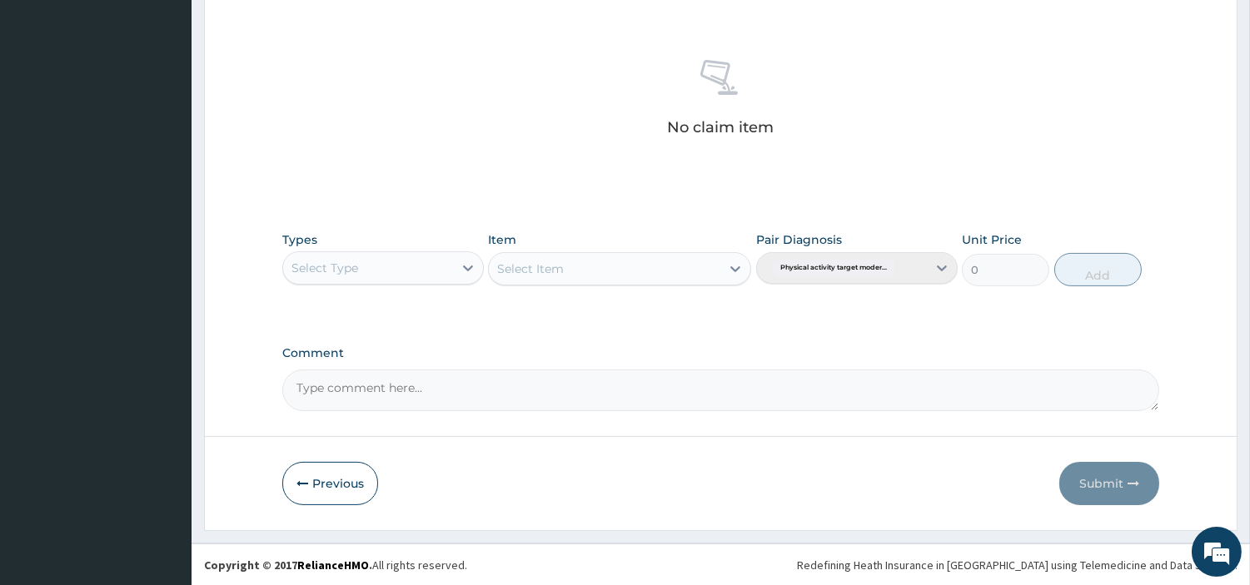
click at [408, 265] on div "Select Type" at bounding box center [368, 268] width 170 height 27
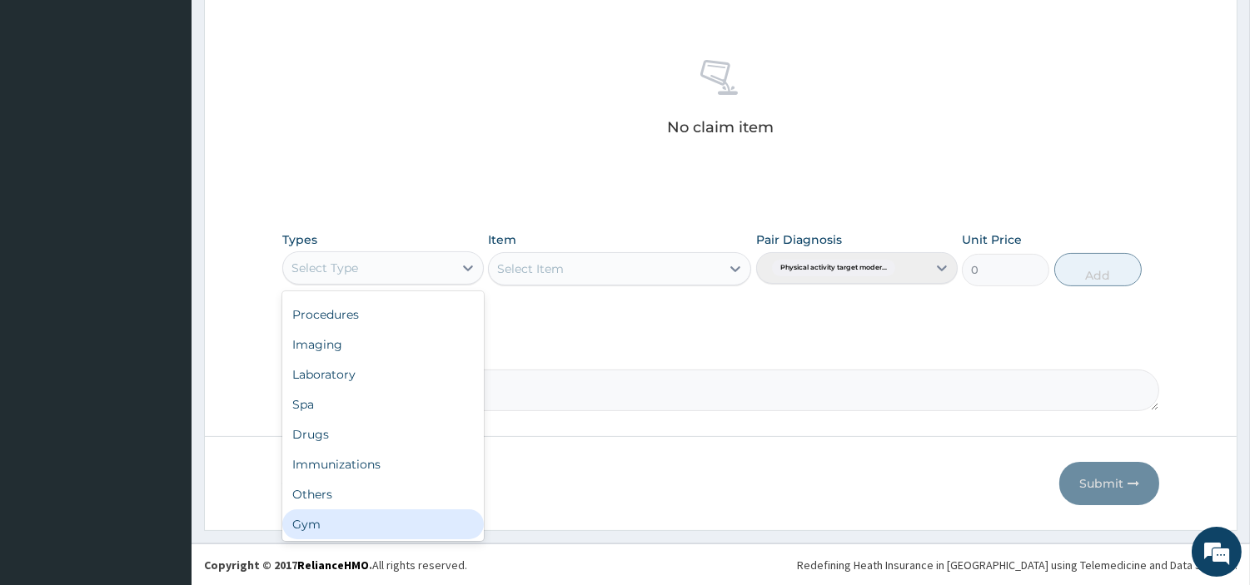
click at [406, 516] on div "Gym" at bounding box center [383, 525] width 202 height 30
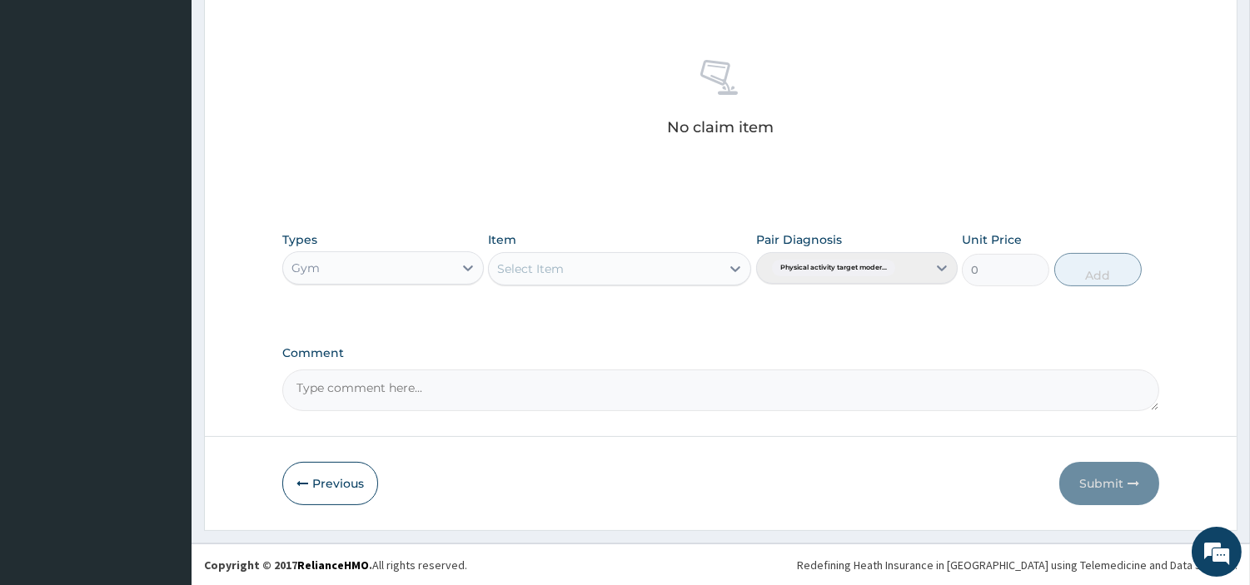
click at [698, 264] on div "Select Item" at bounding box center [605, 269] width 232 height 27
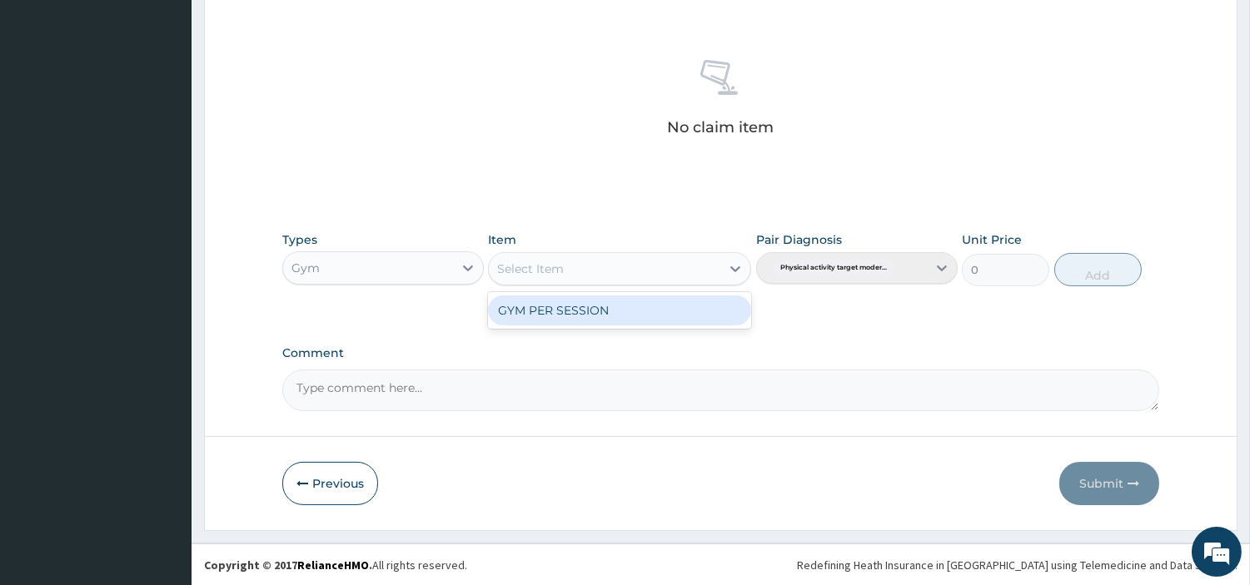
click at [646, 305] on div "GYM PER SESSION" at bounding box center [619, 311] width 263 height 30
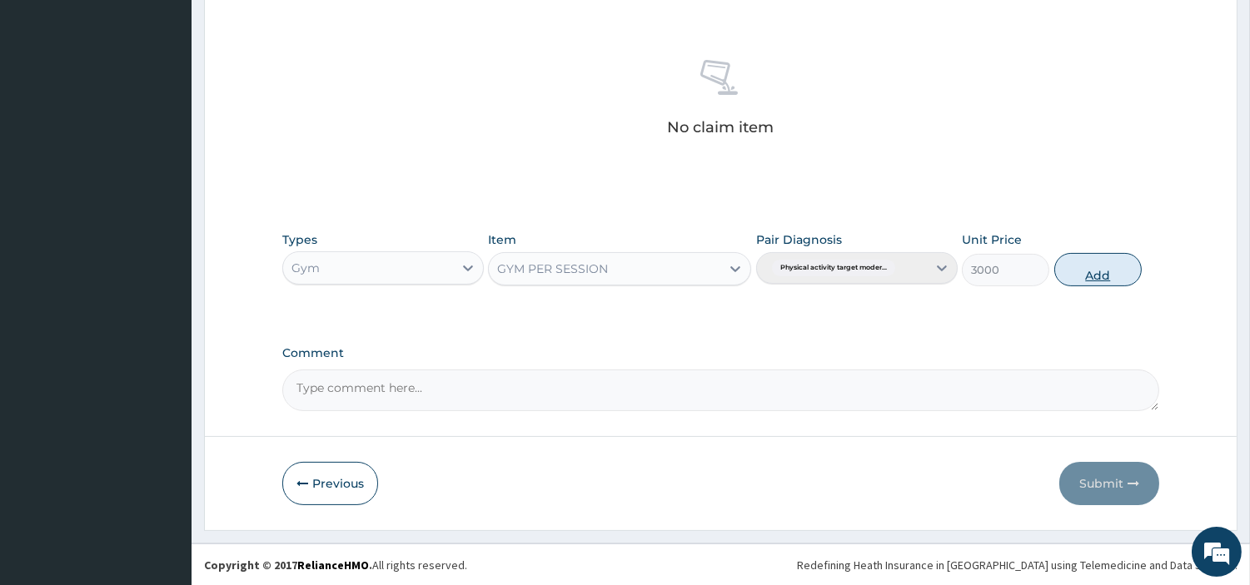
click at [1093, 273] on button "Add" at bounding box center [1097, 269] width 87 height 33
type input "0"
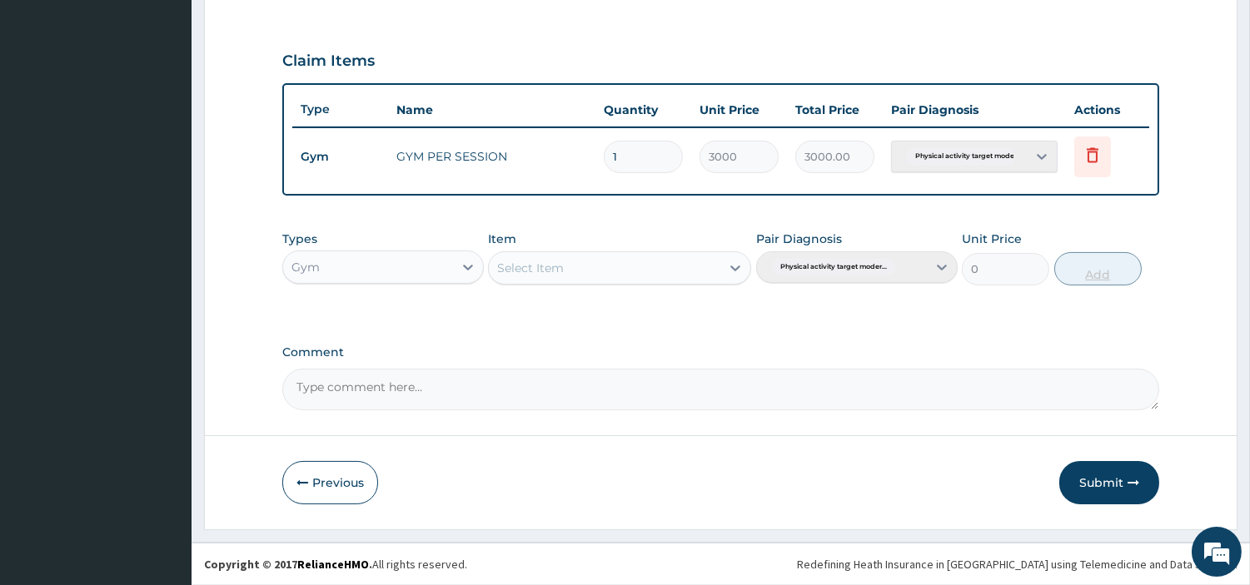
scroll to position [535, 0]
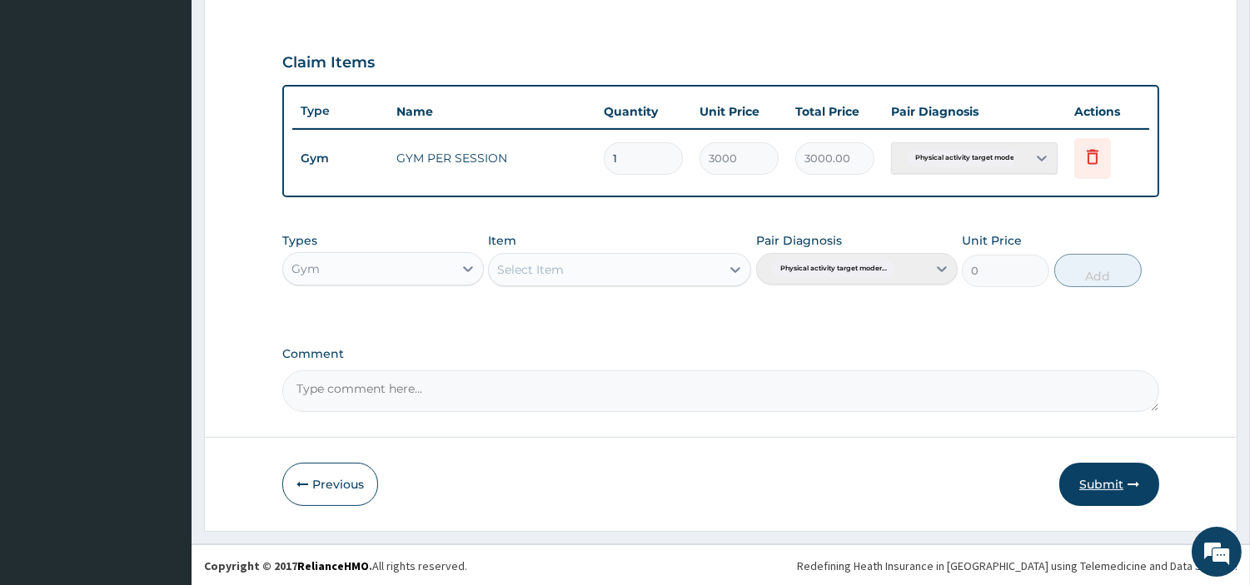
click at [1118, 485] on button "Submit" at bounding box center [1109, 484] width 100 height 43
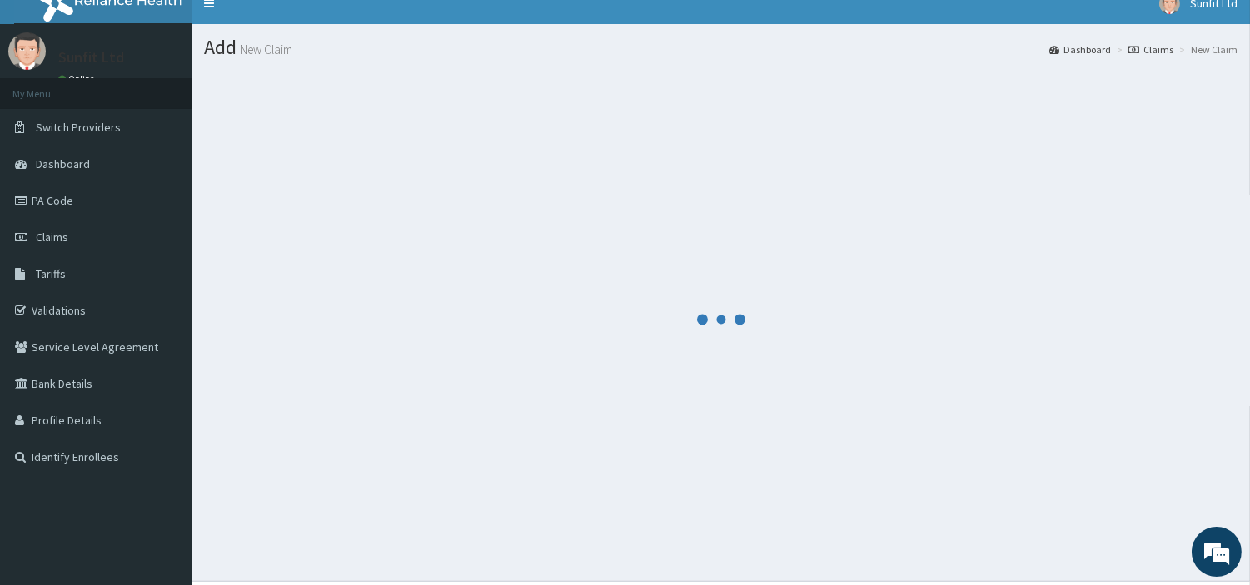
scroll to position [0, 0]
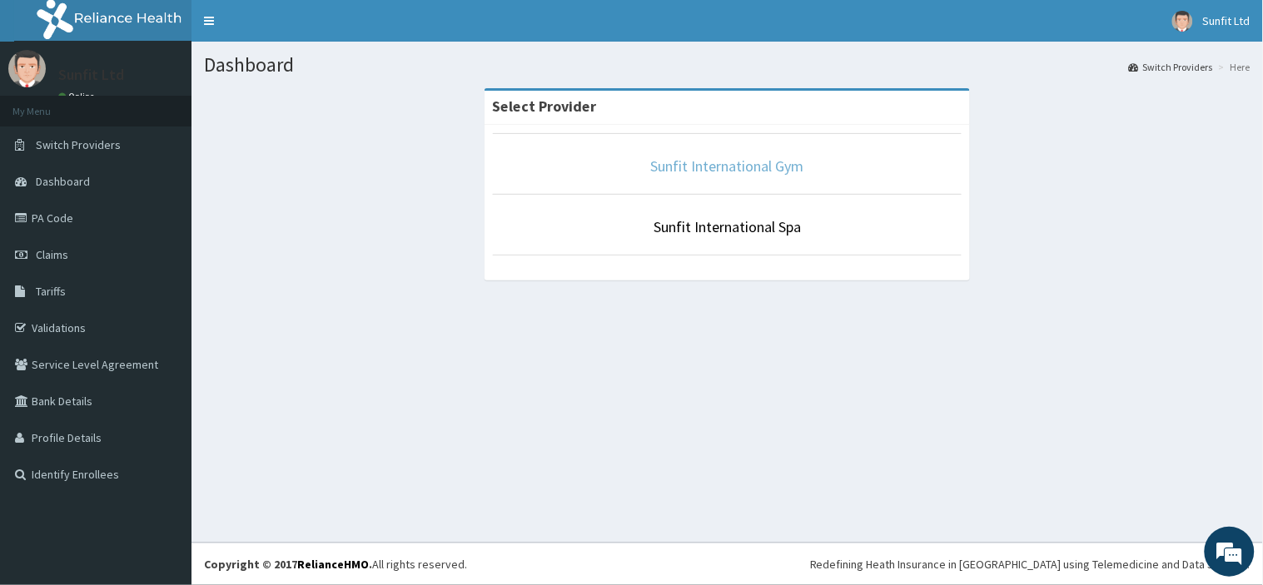
click at [797, 168] on link "Sunfit International Gym" at bounding box center [727, 166] width 153 height 19
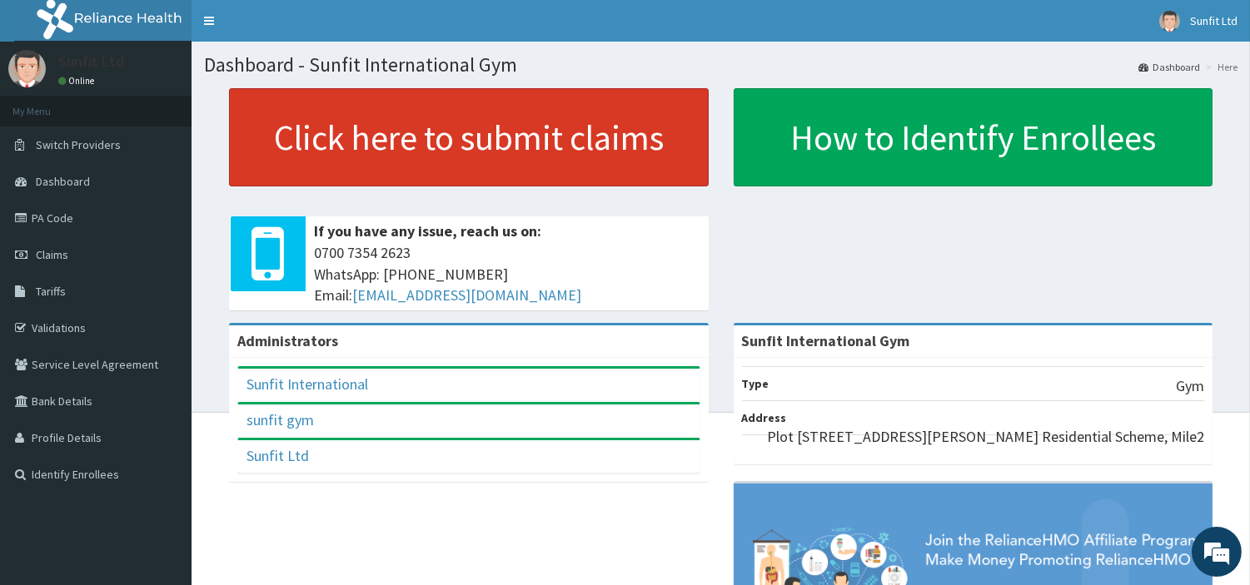
click at [536, 119] on link "Click here to submit claims" at bounding box center [469, 137] width 480 height 98
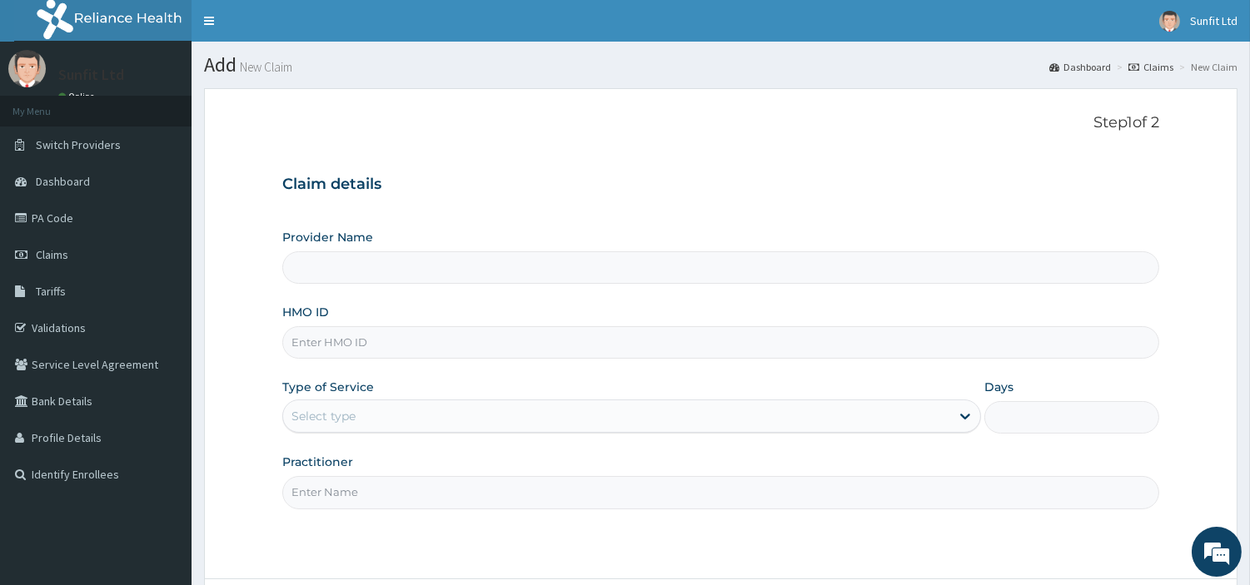
type input "Sunfit International Gym"
type input "1"
click at [78, 257] on link "Claims" at bounding box center [96, 255] width 192 height 37
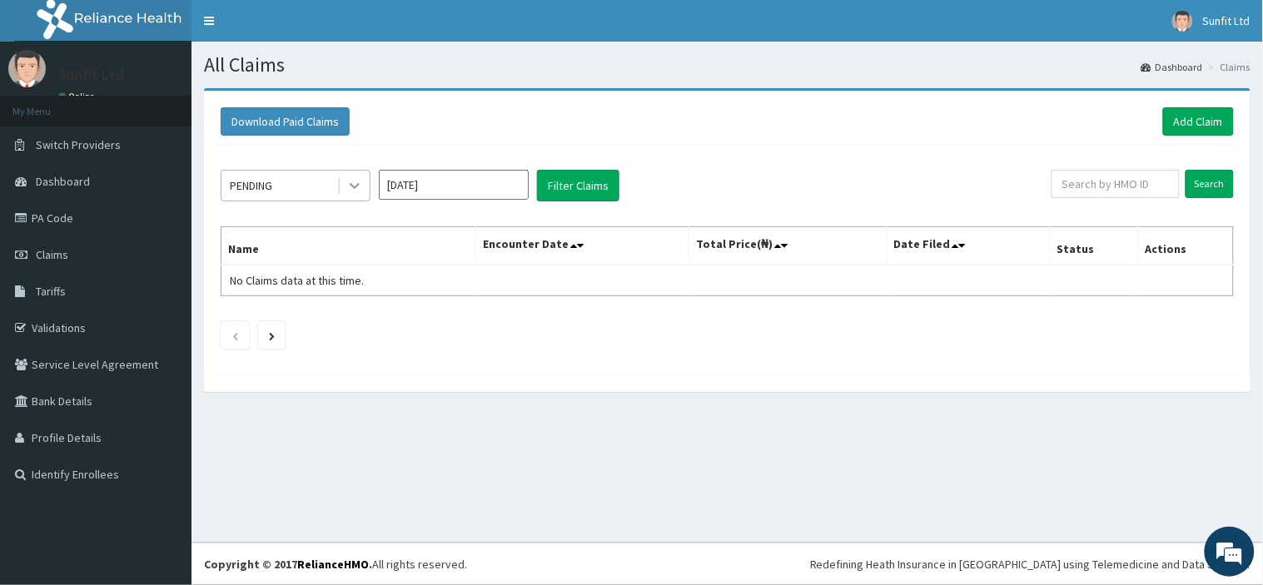
click at [356, 187] on icon at bounding box center [355, 187] width 10 height 6
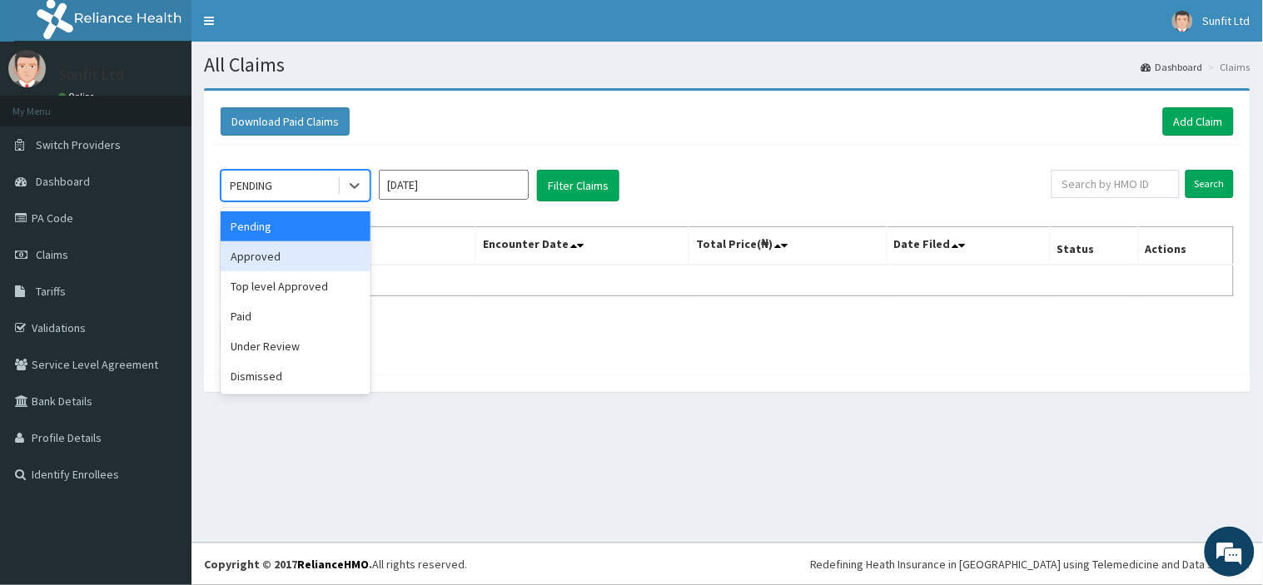
click at [316, 247] on div "Approved" at bounding box center [296, 257] width 150 height 30
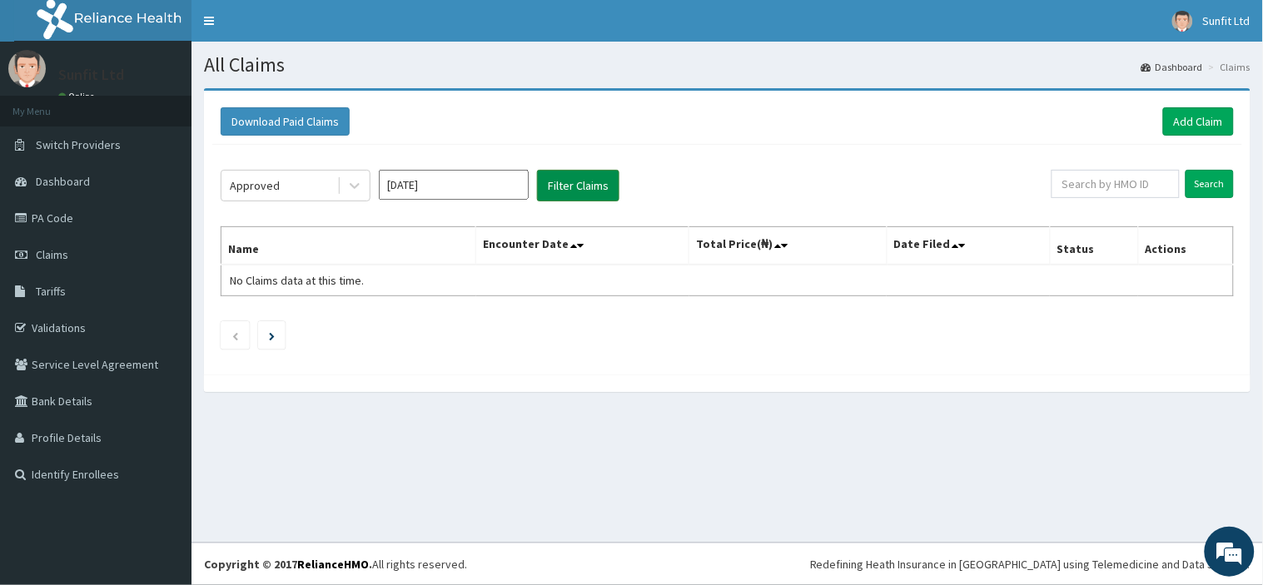
click at [580, 192] on button "Filter Claims" at bounding box center [578, 186] width 82 height 32
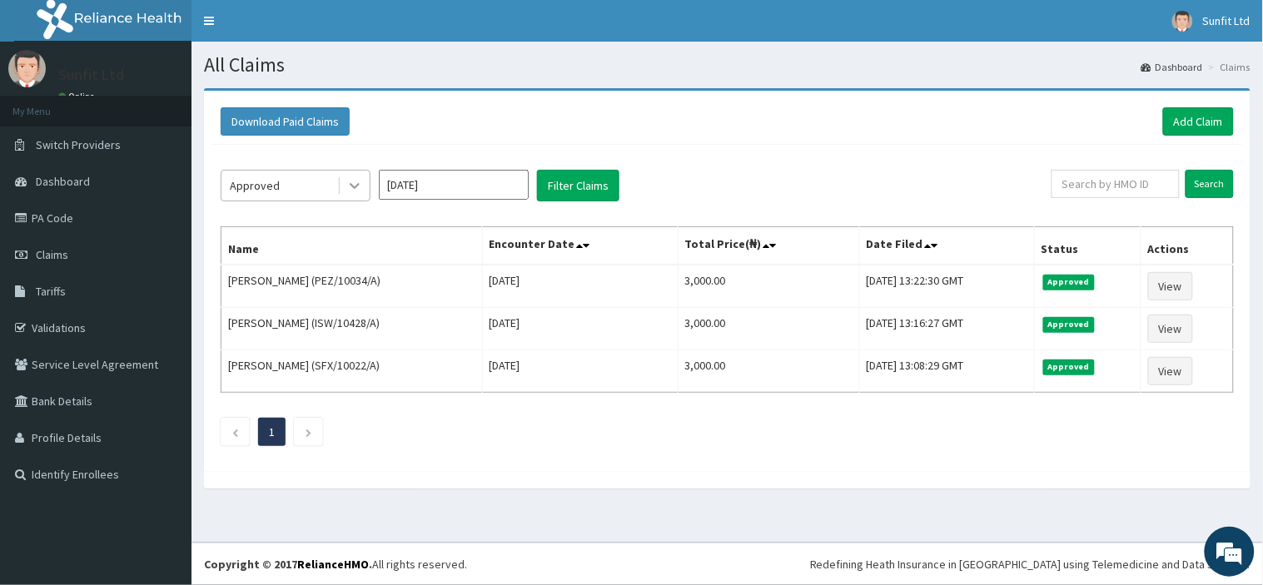
click at [350, 188] on icon at bounding box center [354, 185] width 17 height 17
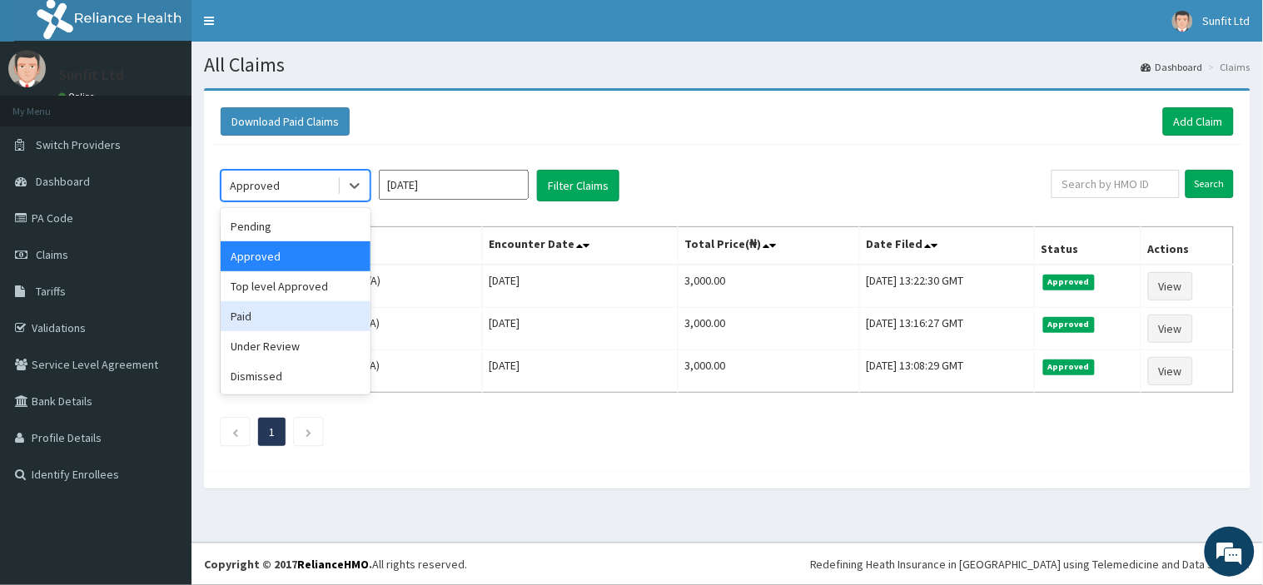
click at [306, 311] on div "Paid" at bounding box center [296, 316] width 150 height 30
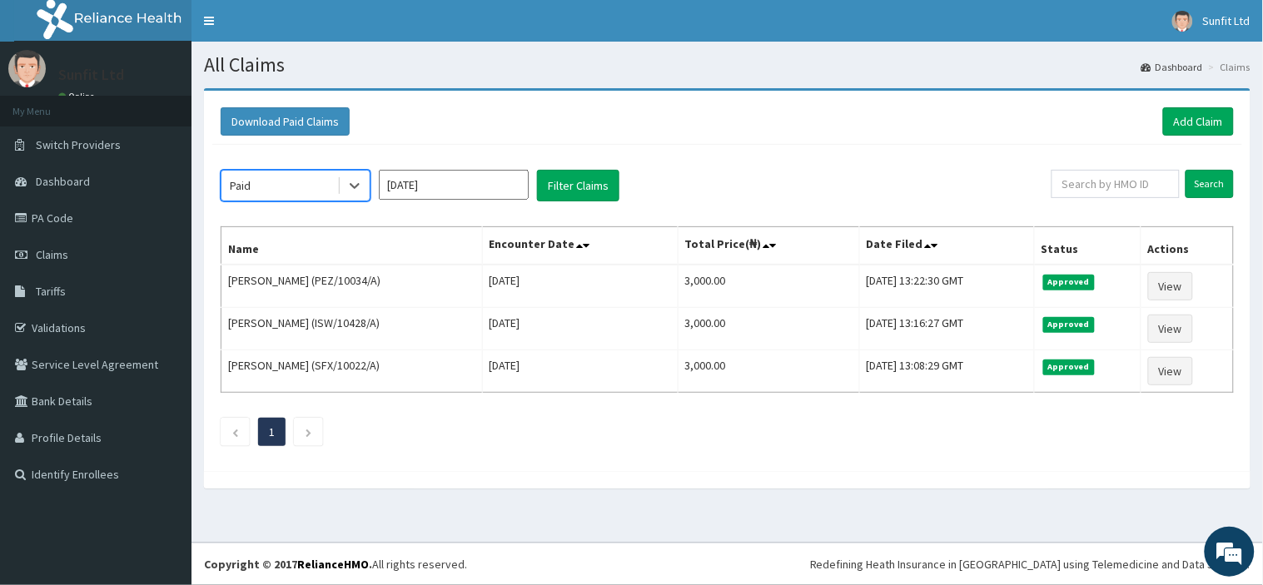
click at [560, 167] on div "option Paid, selected. Select is focused ,type to refine list, press Down to op…" at bounding box center [727, 304] width 1030 height 318
click at [560, 179] on button "Filter Claims" at bounding box center [578, 186] width 82 height 32
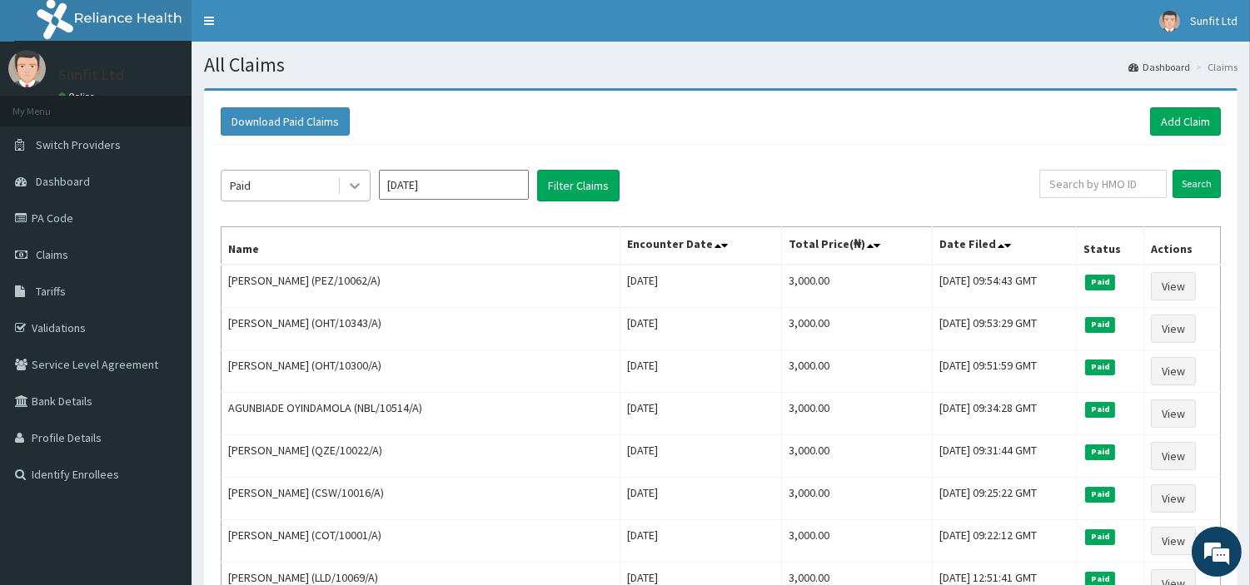
click at [352, 186] on icon at bounding box center [355, 187] width 10 height 6
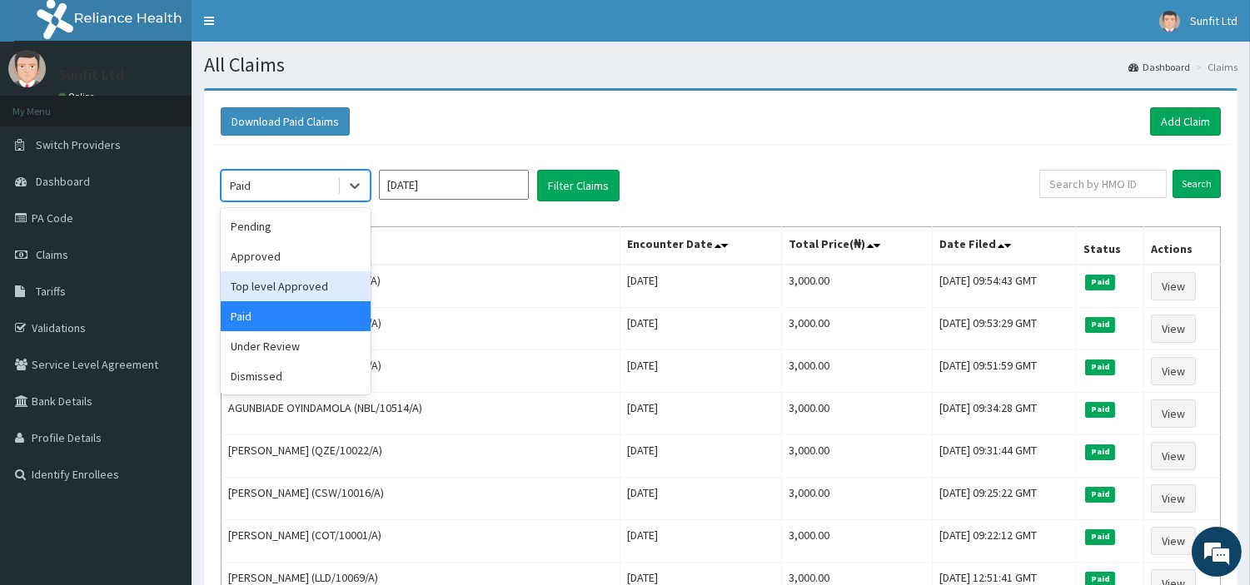
click at [312, 285] on div "Top level Approved" at bounding box center [296, 286] width 150 height 30
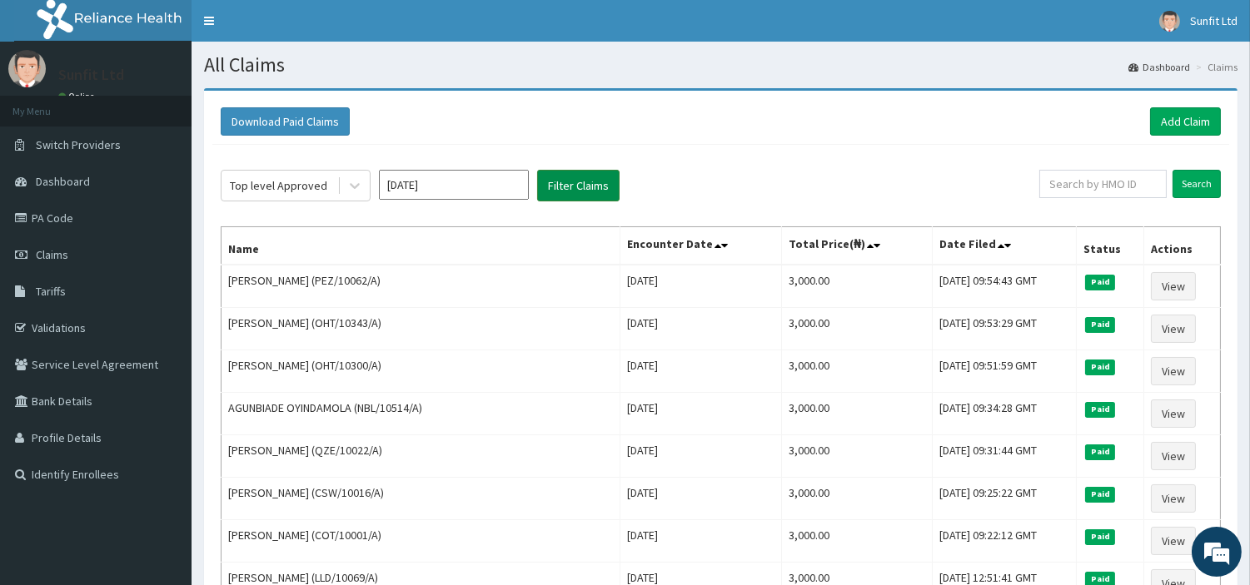
click at [565, 170] on button "Filter Claims" at bounding box center [578, 186] width 82 height 32
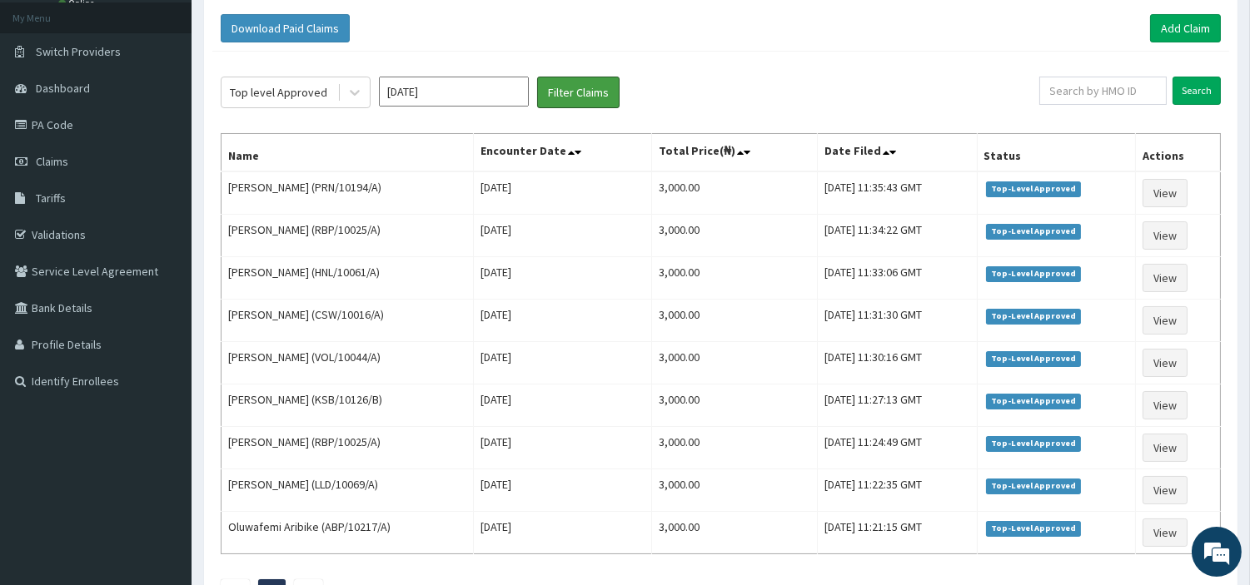
scroll to position [111, 0]
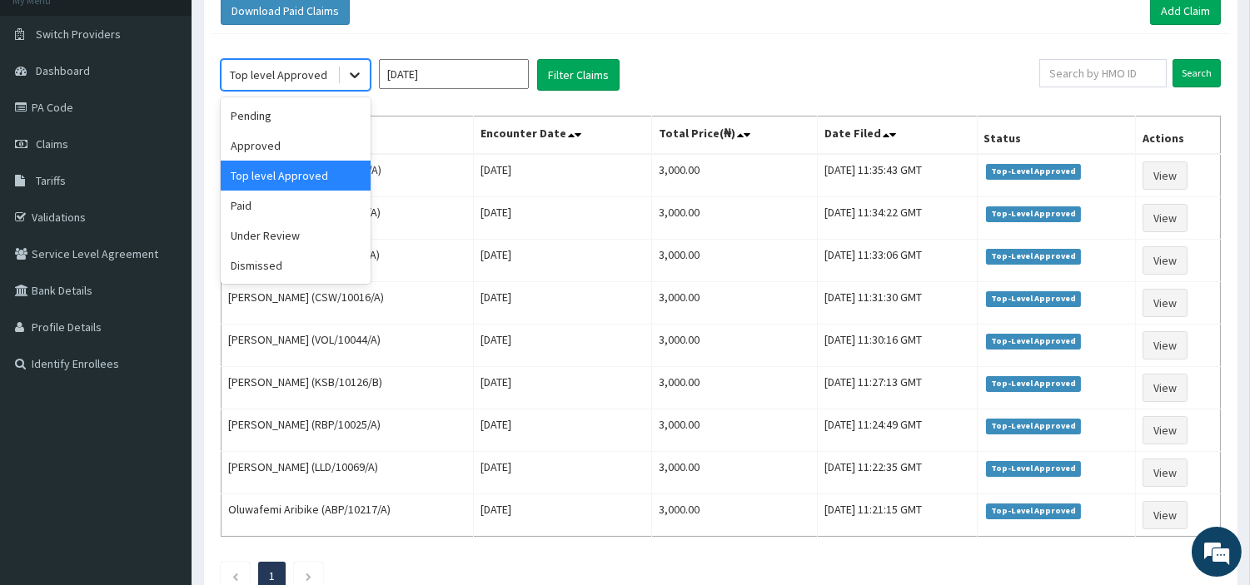
click at [353, 72] on icon at bounding box center [354, 75] width 17 height 17
click at [334, 112] on div "Pending" at bounding box center [296, 116] width 150 height 30
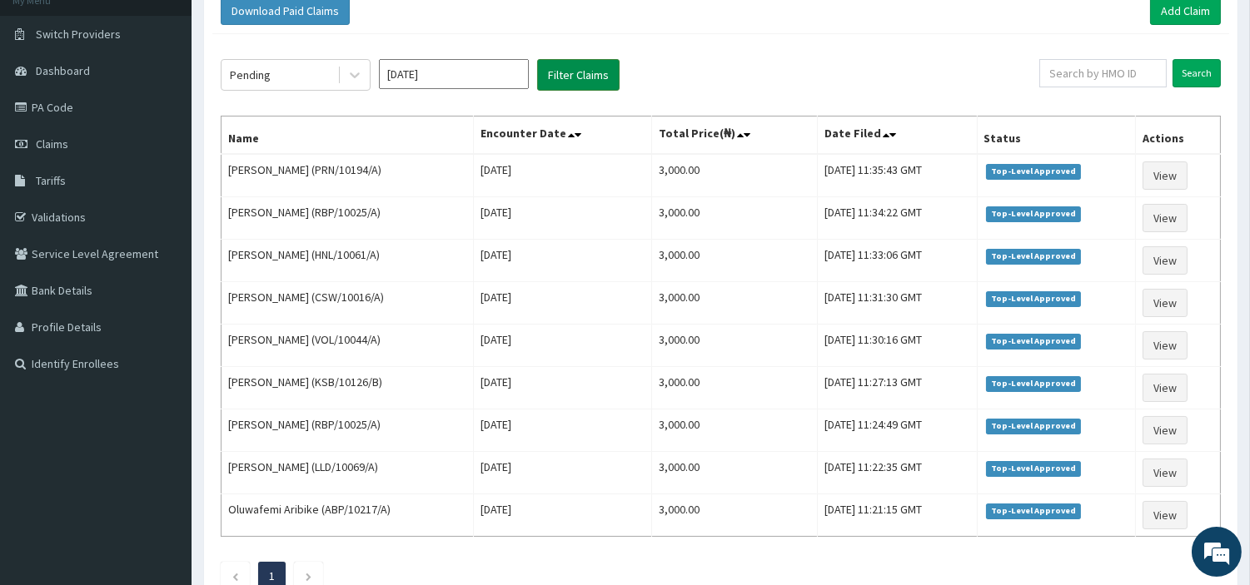
click at [595, 62] on button "Filter Claims" at bounding box center [578, 75] width 82 height 32
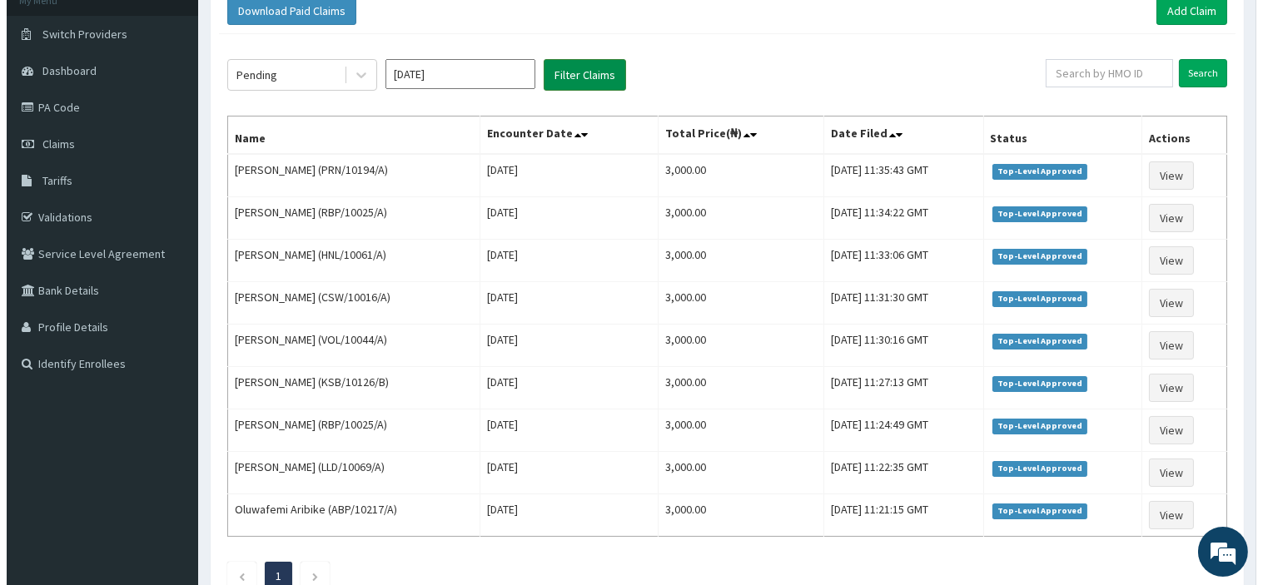
scroll to position [0, 0]
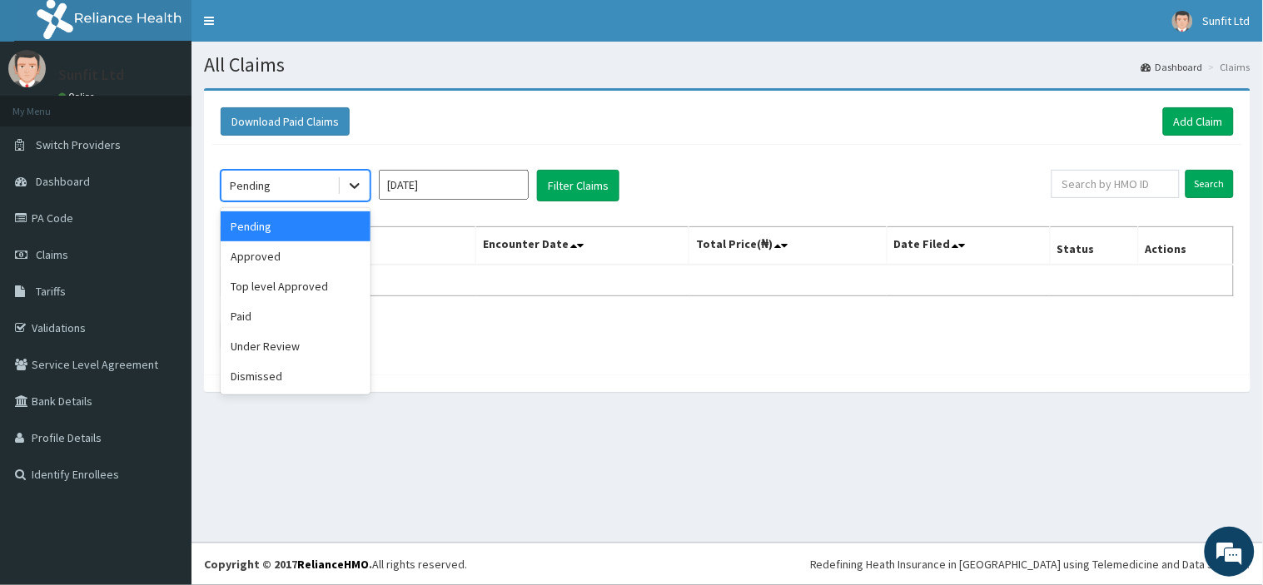
click at [350, 186] on icon at bounding box center [354, 185] width 17 height 17
click at [323, 258] on div "Approved" at bounding box center [296, 257] width 150 height 30
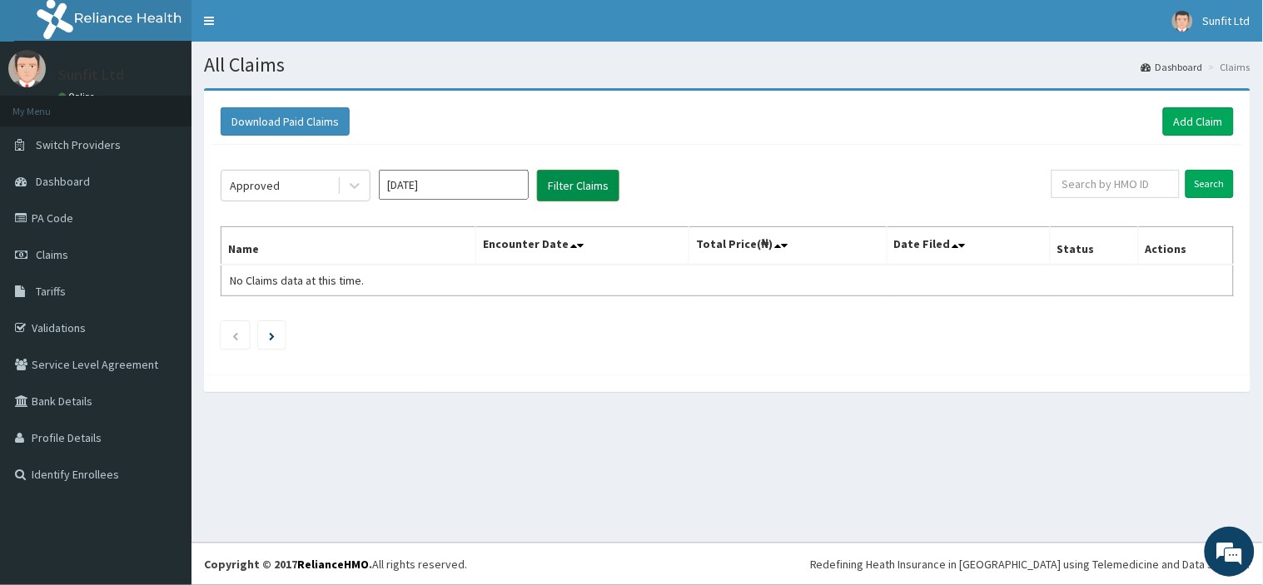
click at [566, 188] on button "Filter Claims" at bounding box center [578, 186] width 82 height 32
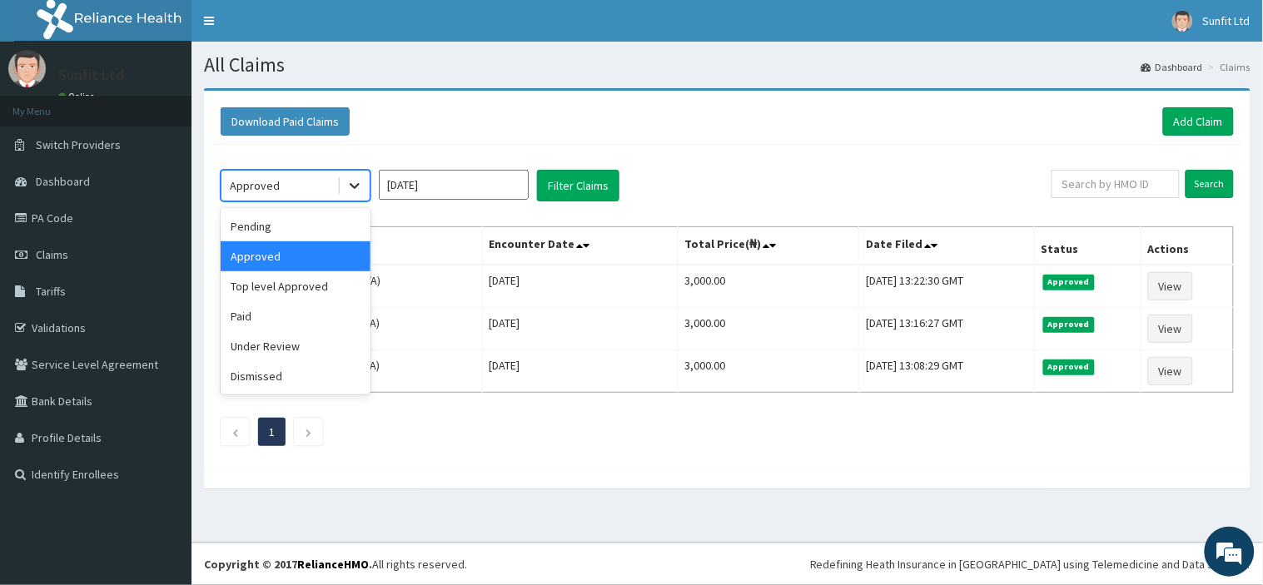
click at [361, 187] on icon at bounding box center [354, 185] width 17 height 17
click at [306, 311] on div "Paid" at bounding box center [296, 316] width 150 height 30
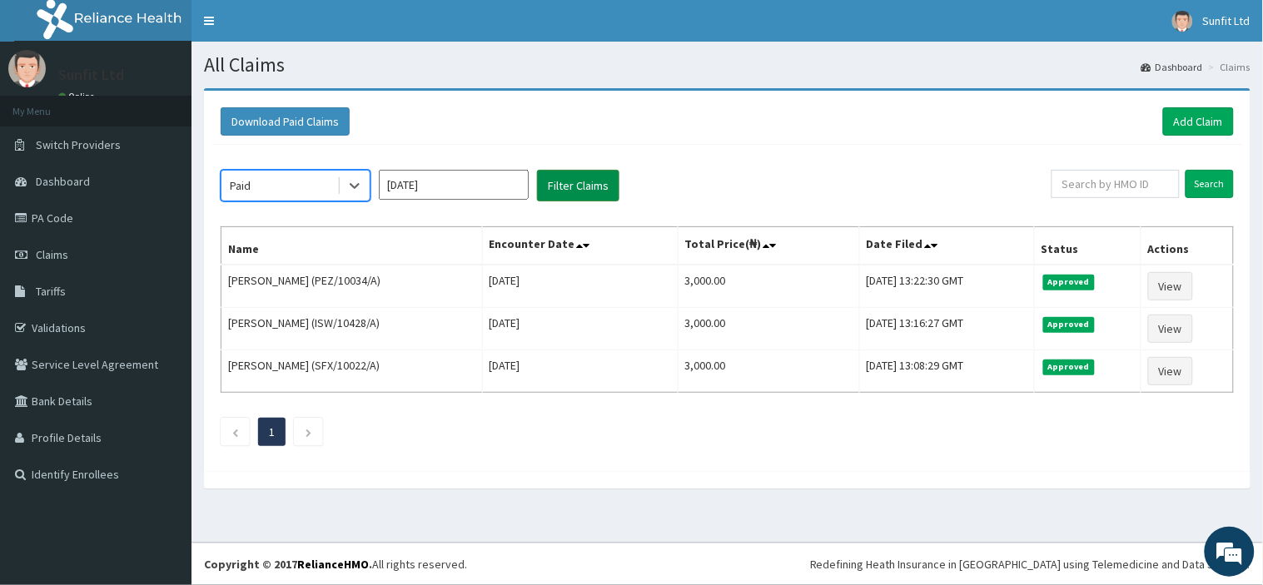
click at [578, 186] on button "Filter Claims" at bounding box center [578, 186] width 82 height 32
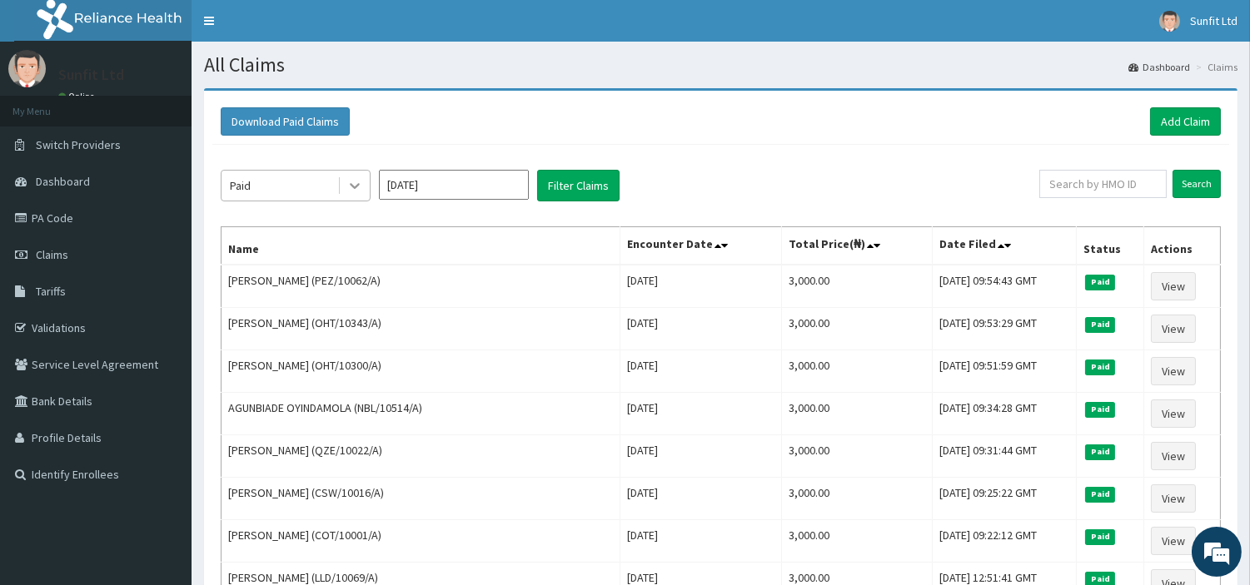
click at [351, 183] on icon at bounding box center [354, 185] width 17 height 17
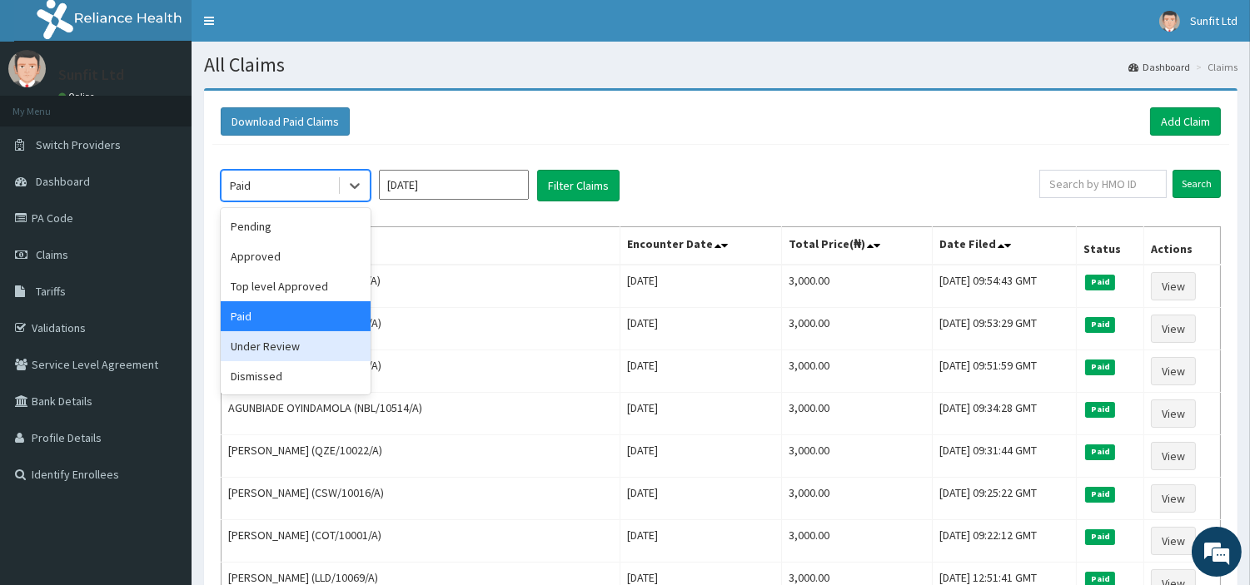
click at [301, 353] on div "Under Review" at bounding box center [296, 346] width 150 height 30
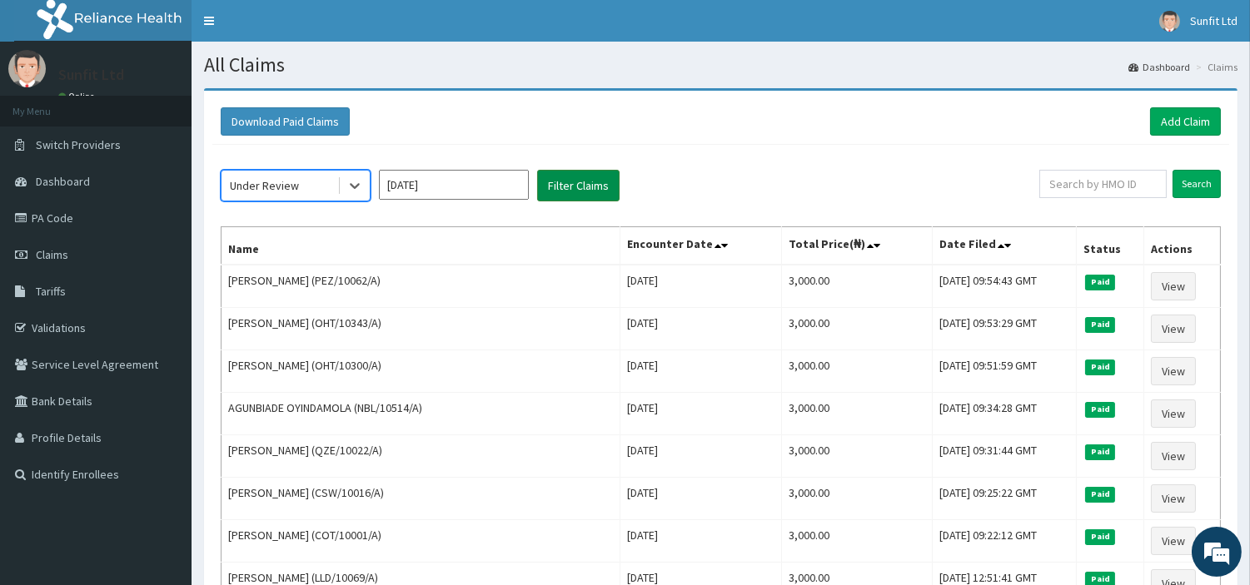
click at [573, 183] on button "Filter Claims" at bounding box center [578, 186] width 82 height 32
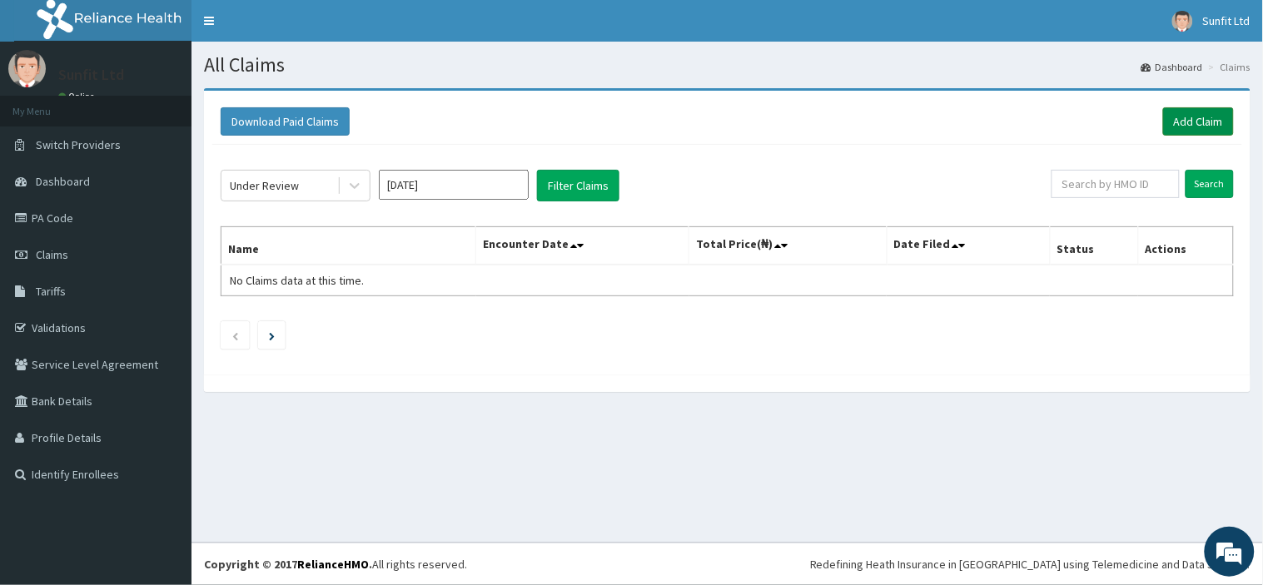
click at [1175, 119] on link "Add Claim" at bounding box center [1198, 121] width 71 height 28
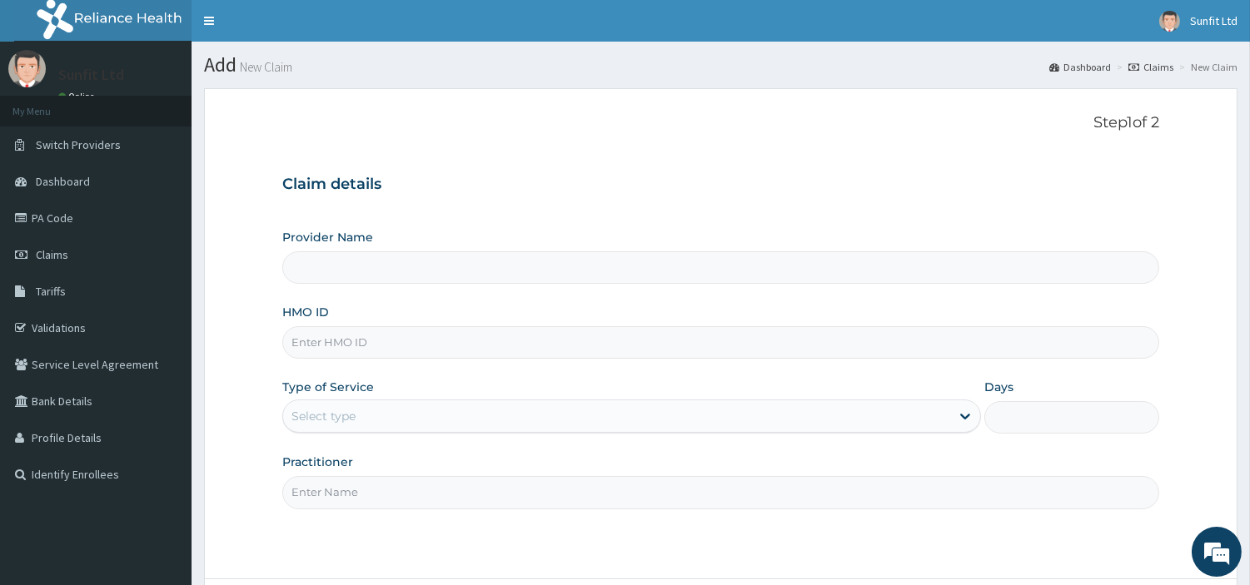
click at [423, 350] on input "HMO ID" at bounding box center [720, 342] width 877 height 32
type input "Sunfit International Gym"
type input "1"
type input "PPG/10022/A"
click at [371, 497] on input "Practitioner" at bounding box center [720, 492] width 877 height 32
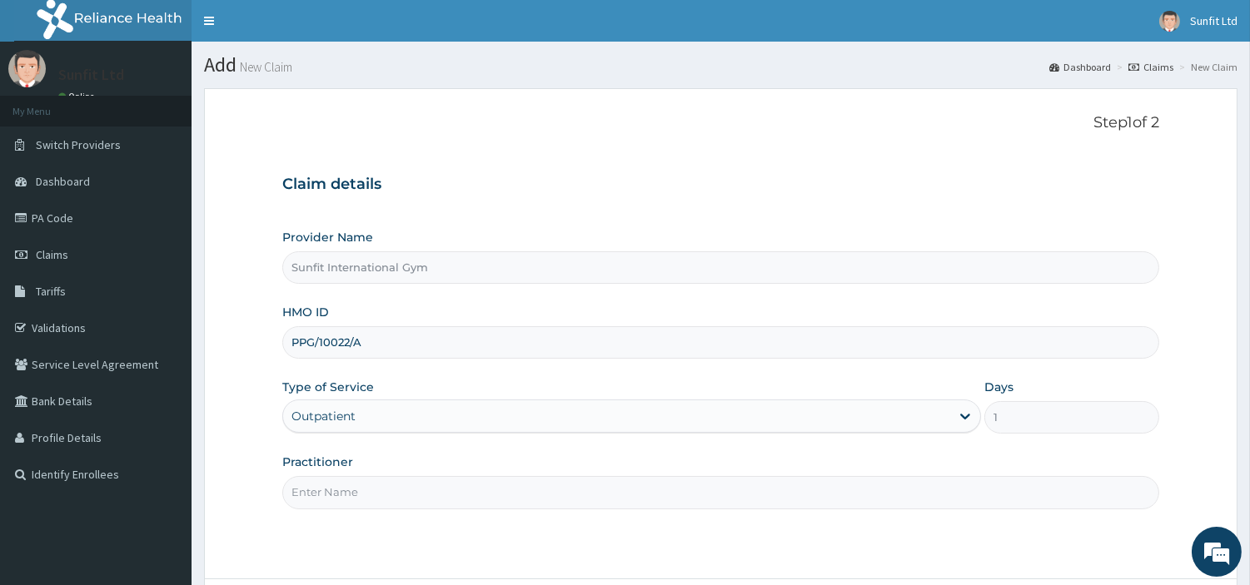
type input "SUNFIT"
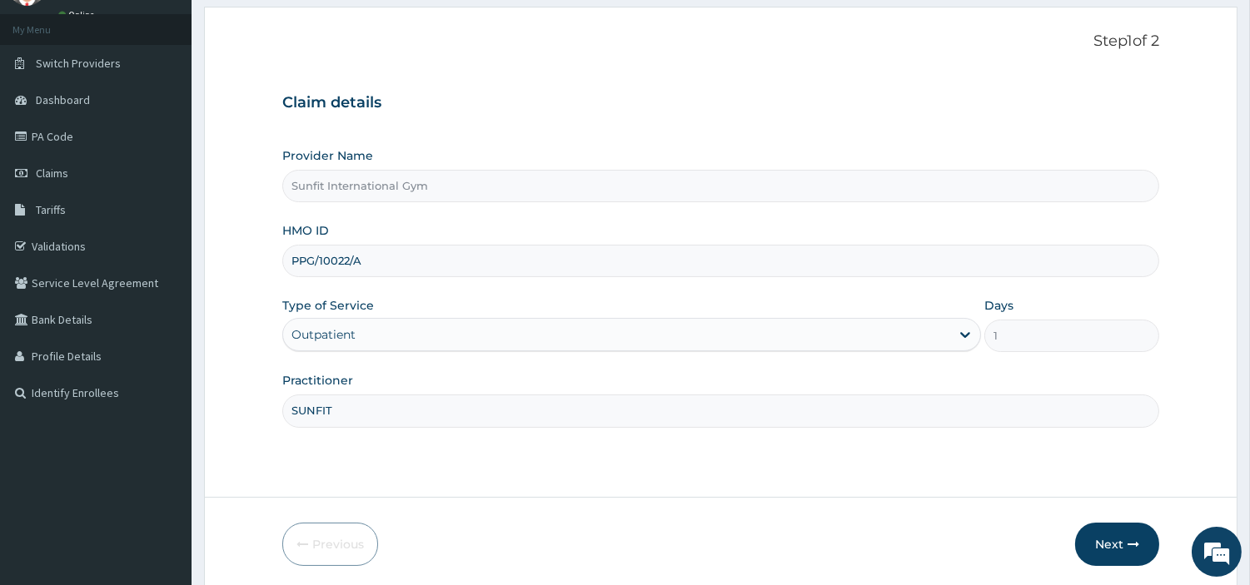
scroll to position [143, 0]
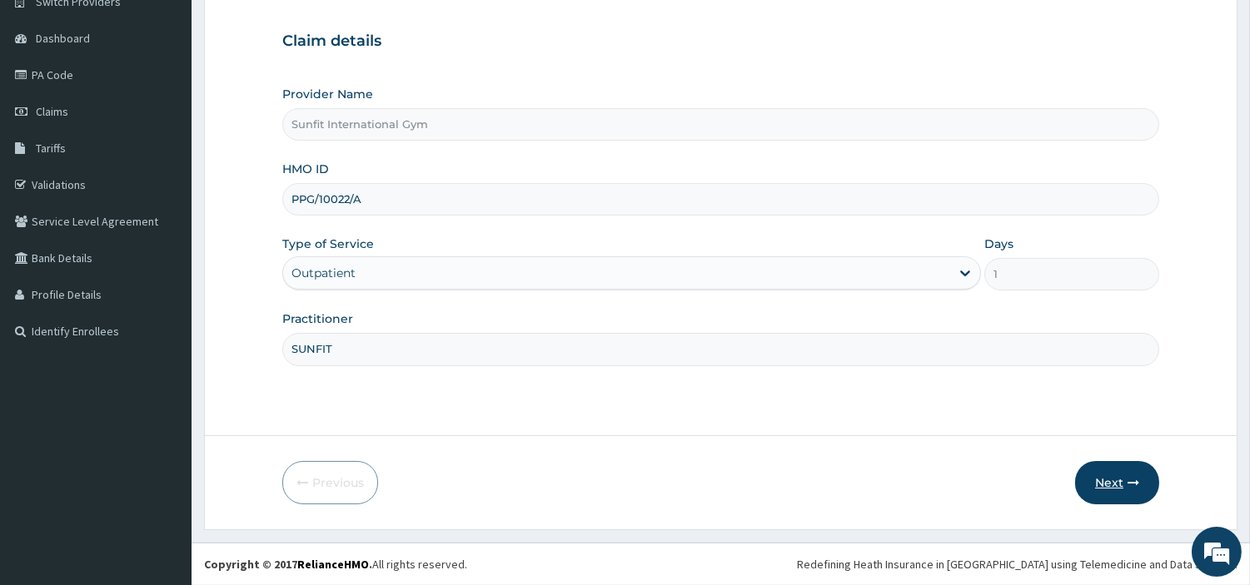
click at [1114, 487] on button "Next" at bounding box center [1117, 482] width 84 height 43
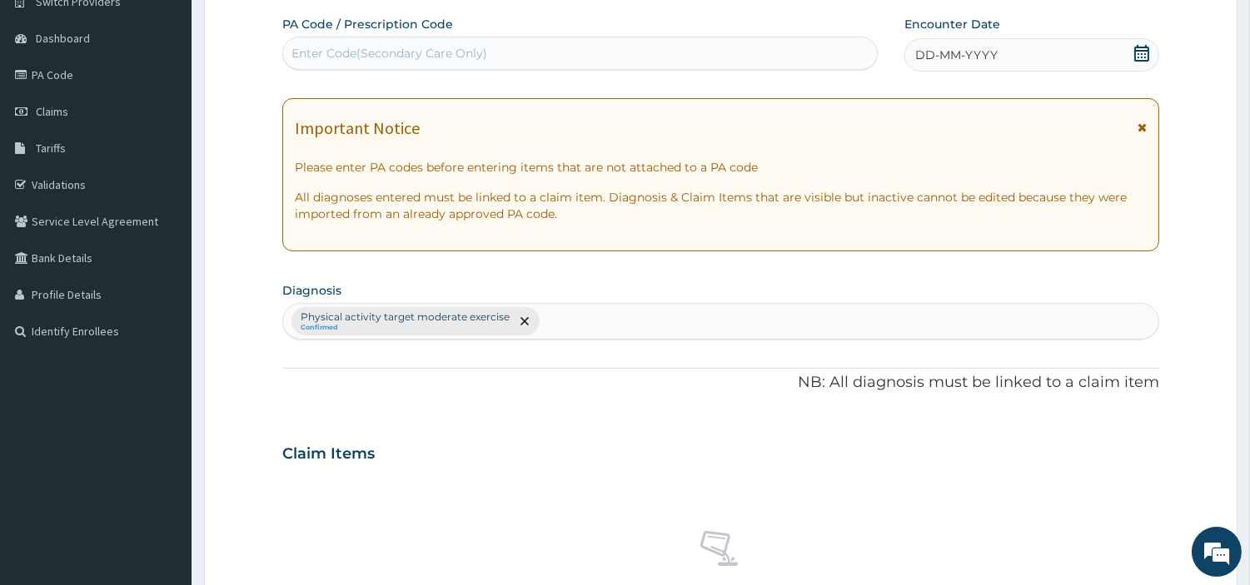
click at [938, 56] on span "DD-MM-YYYY" at bounding box center [956, 55] width 82 height 17
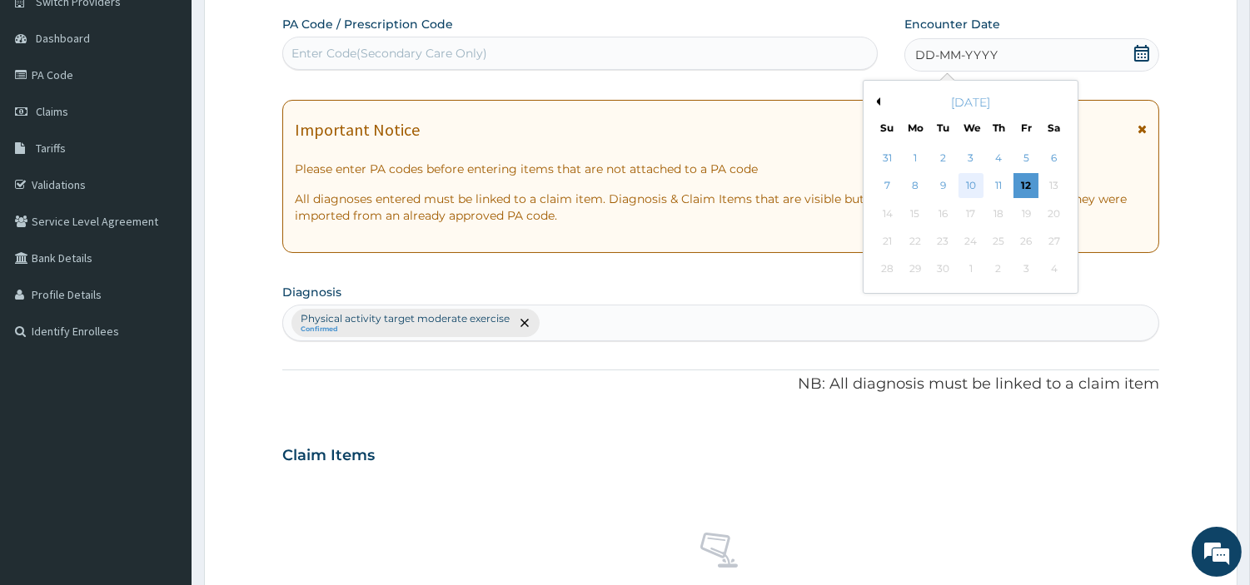
click at [970, 182] on div "10" at bounding box center [970, 186] width 25 height 25
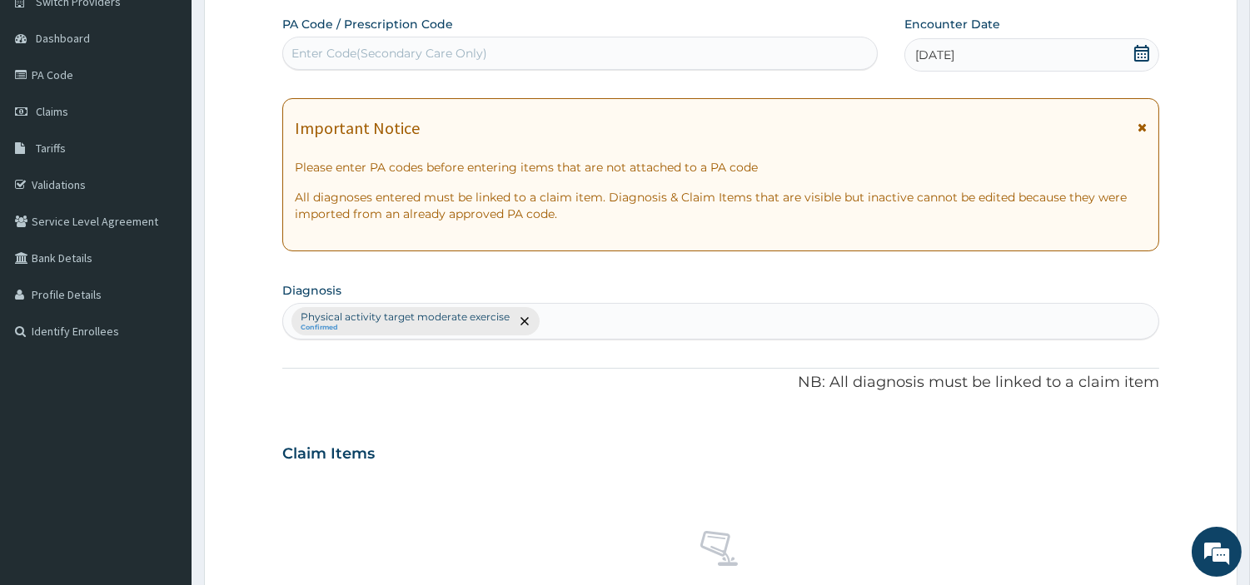
click at [635, 44] on div "Enter Code(Secondary Care Only)" at bounding box center [580, 53] width 594 height 27
type input "PA/C676DE"
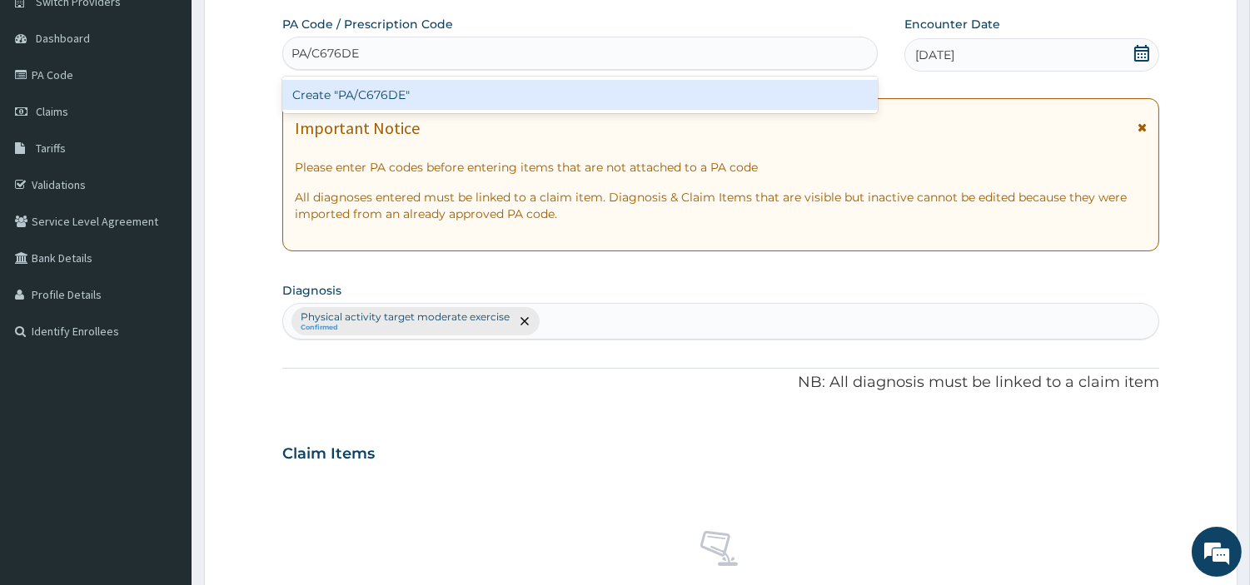
click at [383, 102] on div "Create "PA/C676DE"" at bounding box center [579, 95] width 595 height 30
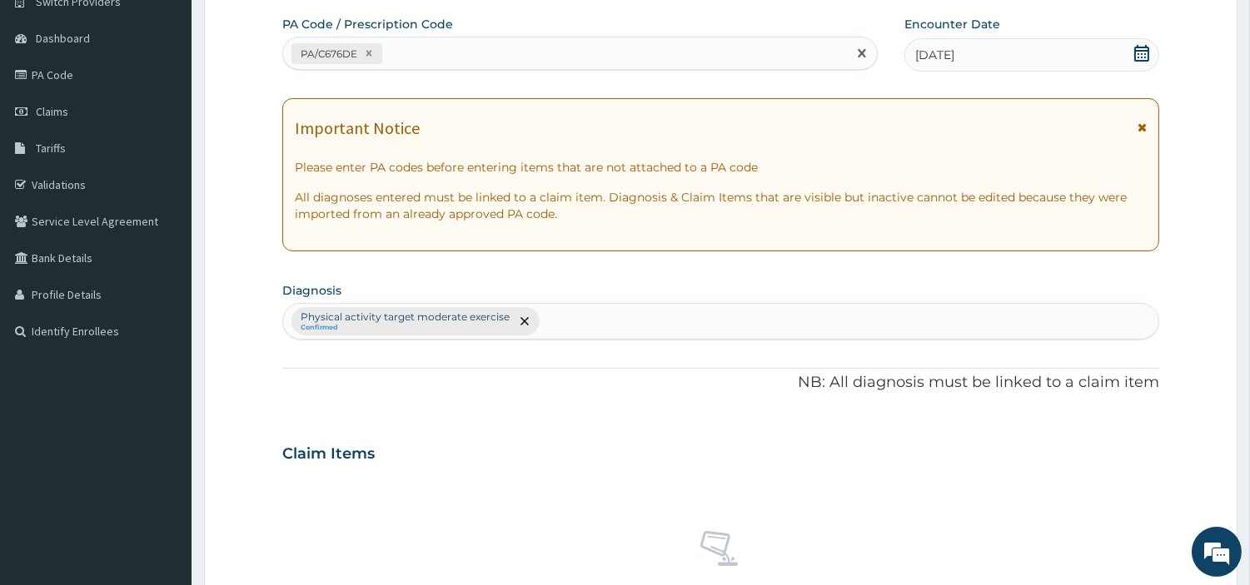
scroll to position [615, 0]
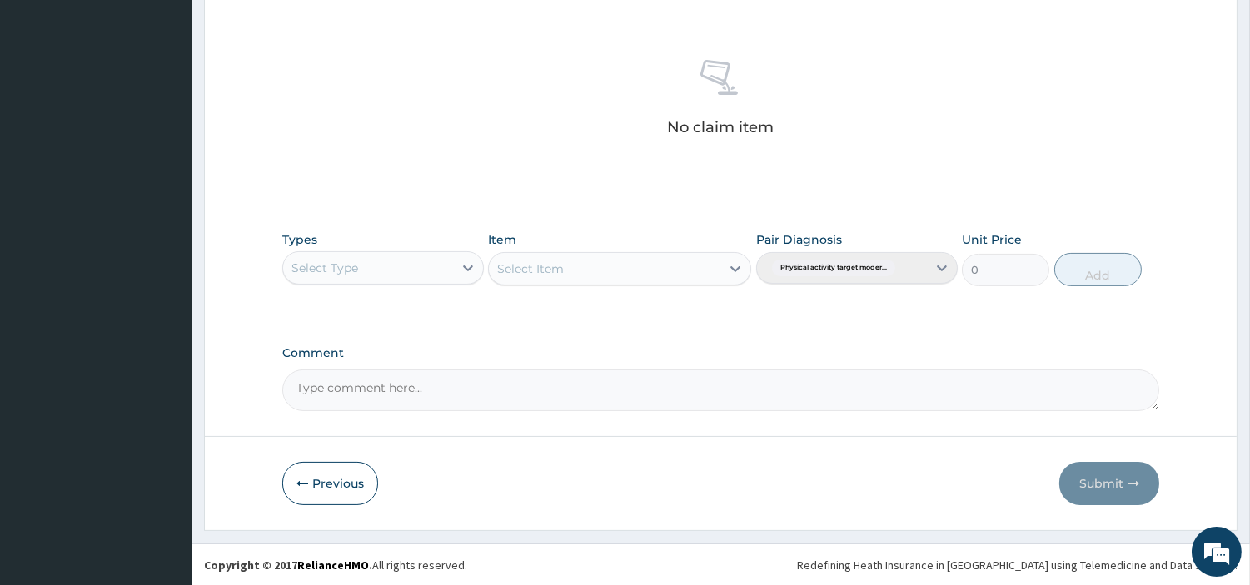
click at [433, 269] on div "Select Type" at bounding box center [368, 268] width 170 height 27
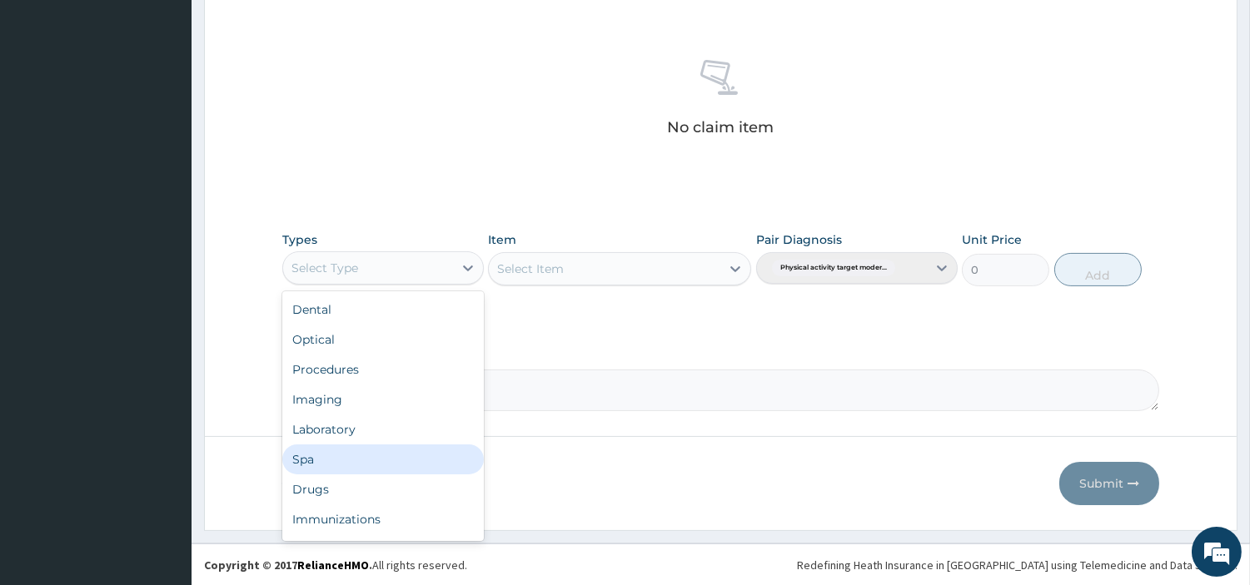
scroll to position [55, 0]
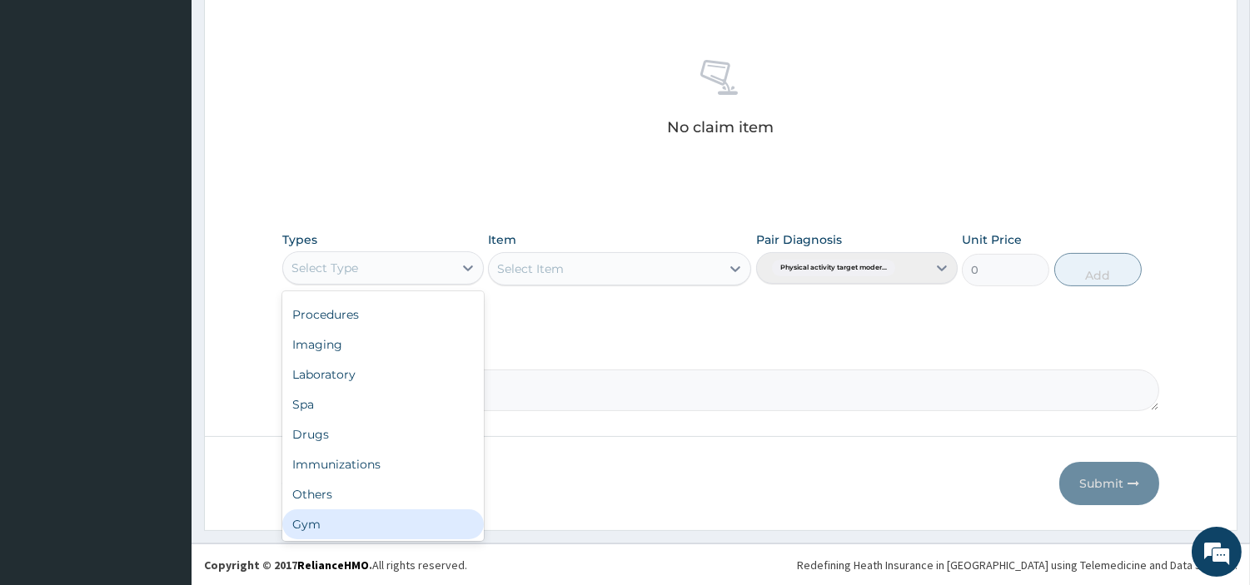
click at [391, 513] on div "Gym" at bounding box center [383, 525] width 202 height 30
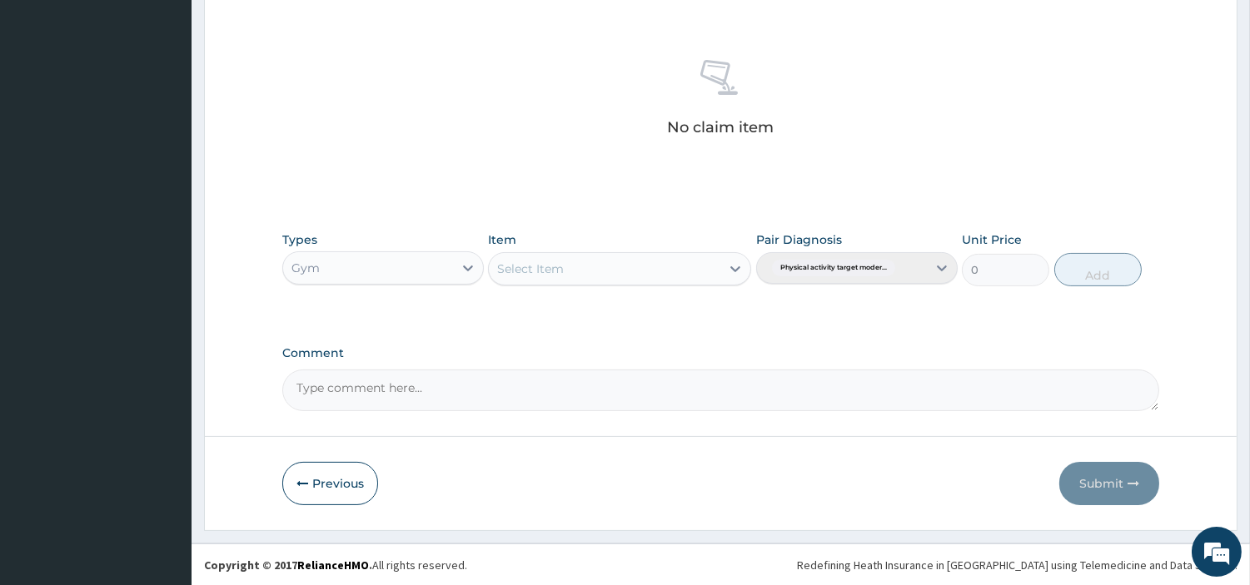
click at [671, 271] on div "Select Item" at bounding box center [605, 269] width 232 height 27
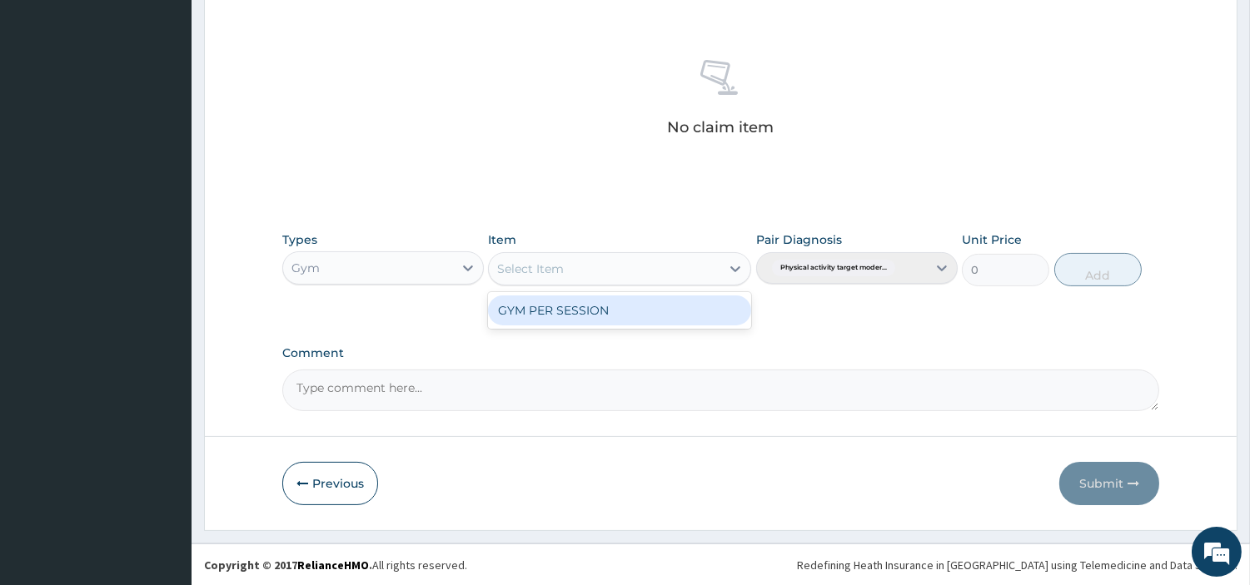
click at [656, 313] on div "GYM PER SESSION" at bounding box center [619, 311] width 263 height 30
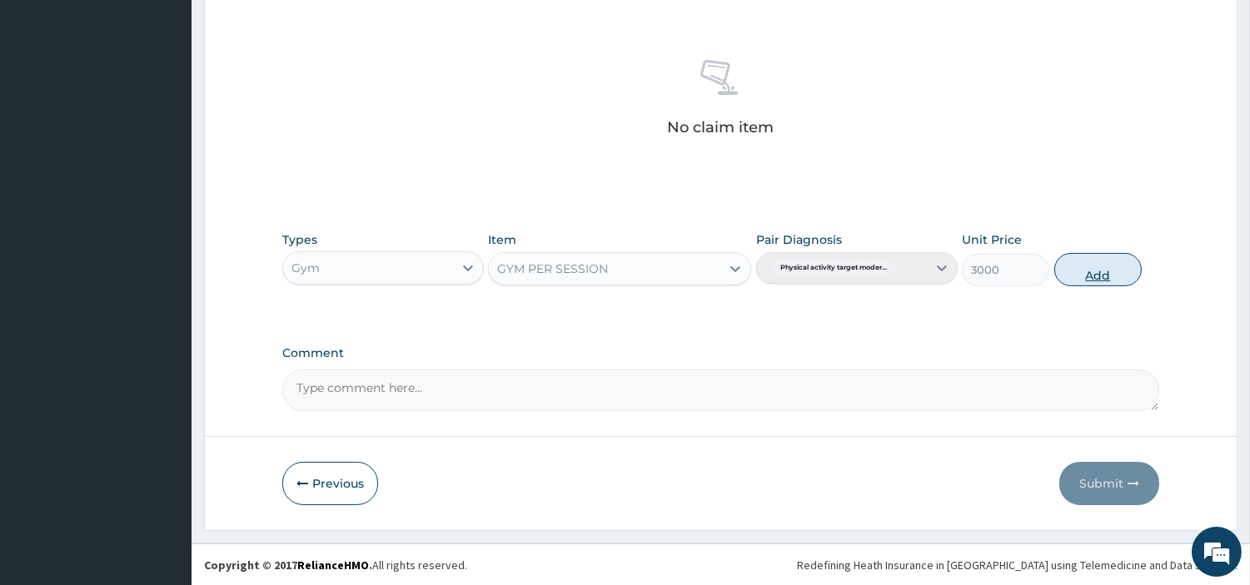
click at [1078, 271] on button "Add" at bounding box center [1097, 269] width 87 height 33
type input "0"
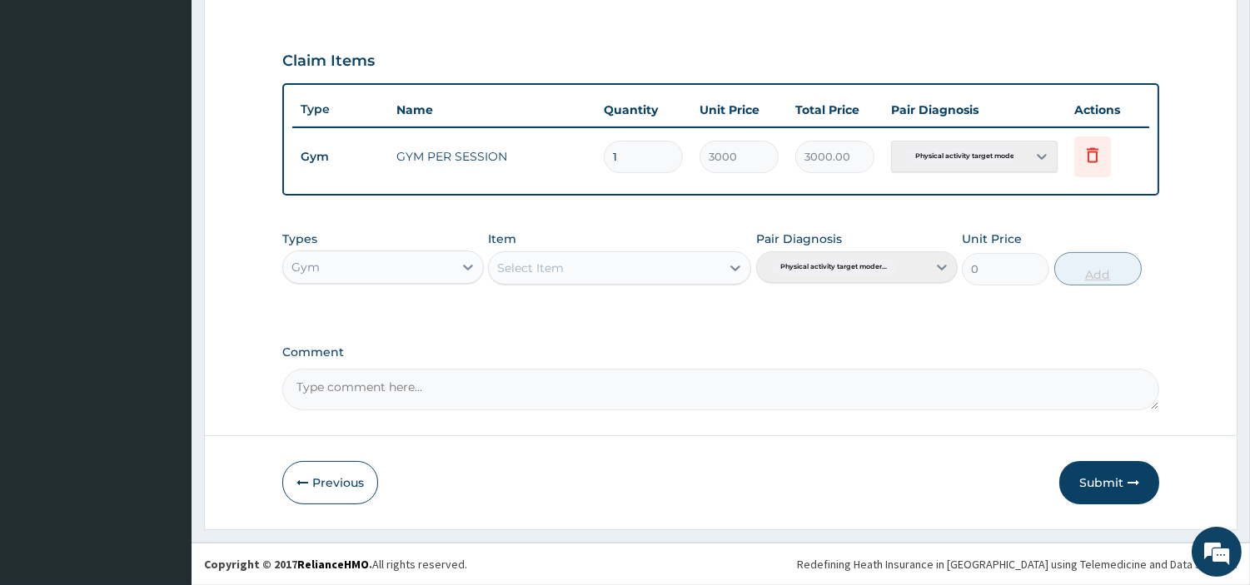
scroll to position [535, 0]
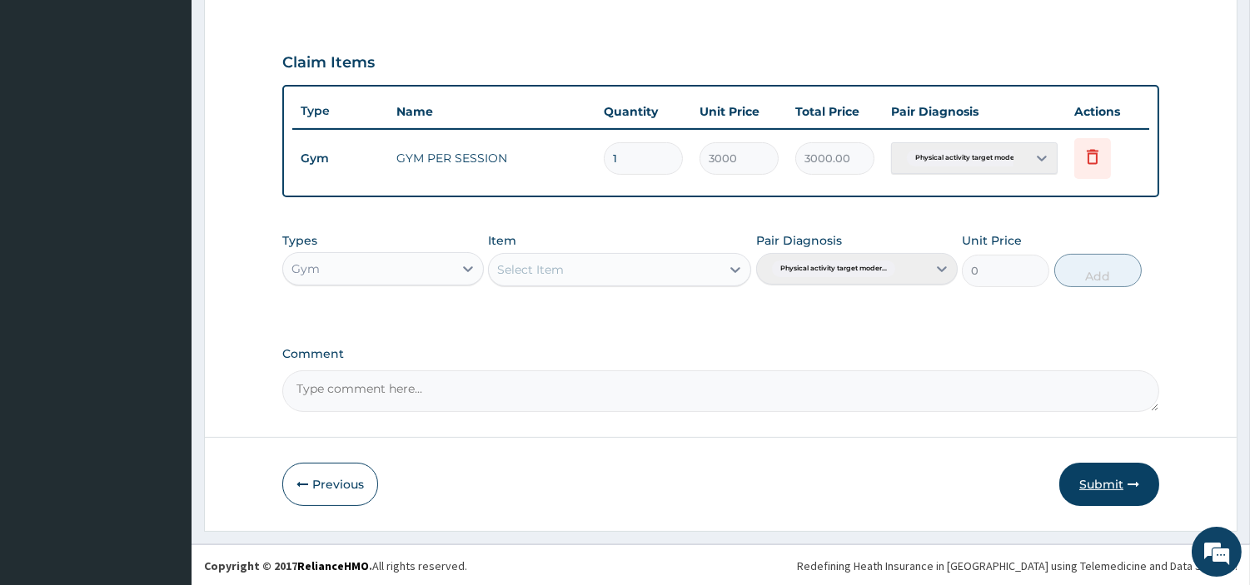
click at [1085, 487] on button "Submit" at bounding box center [1109, 484] width 100 height 43
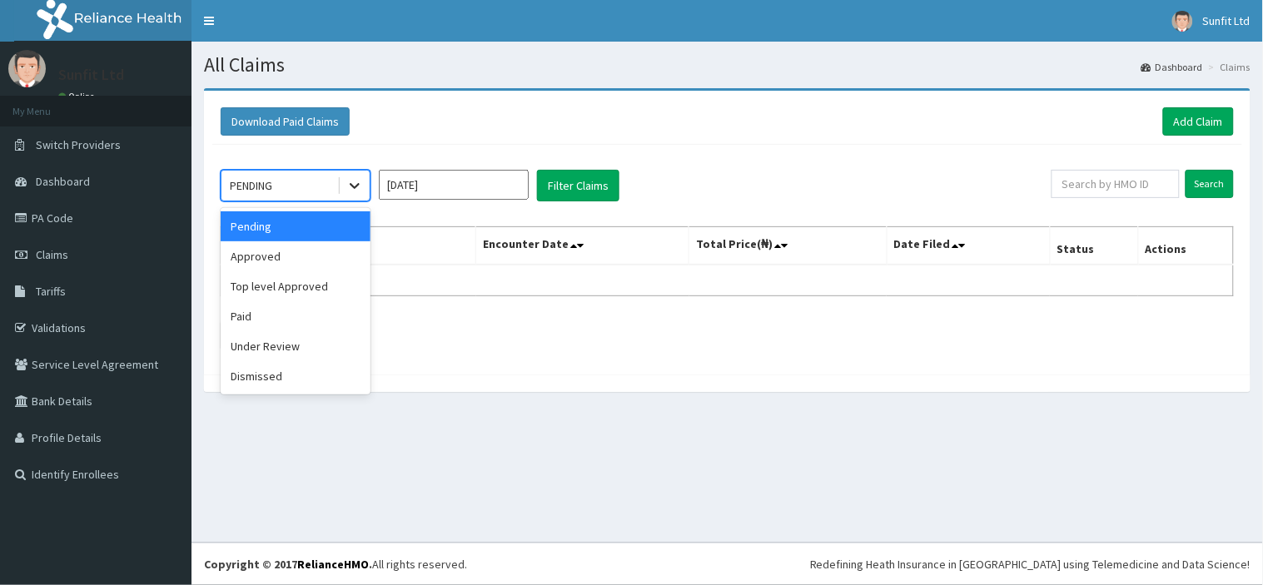
click at [356, 183] on icon at bounding box center [354, 185] width 17 height 17
click at [306, 255] on div "Approved" at bounding box center [296, 257] width 150 height 30
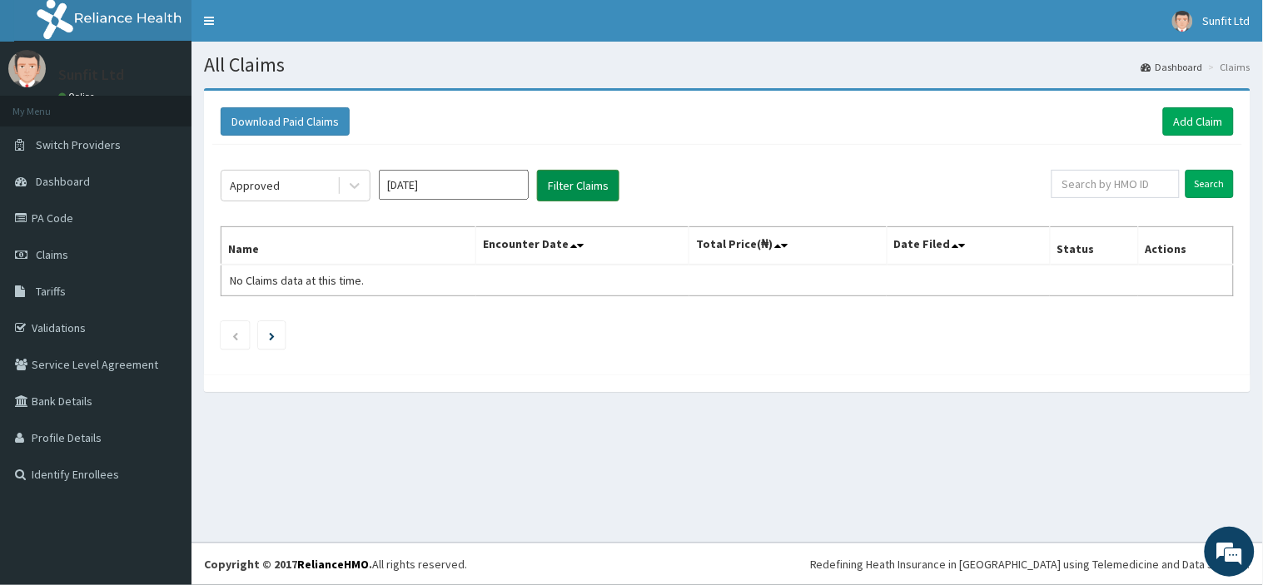
click at [578, 172] on button "Filter Claims" at bounding box center [578, 186] width 82 height 32
click at [575, 178] on button "Filter Claims" at bounding box center [578, 186] width 82 height 32
click at [575, 179] on button "Filter Claims" at bounding box center [578, 186] width 82 height 32
click at [570, 185] on button "Filter Claims" at bounding box center [578, 186] width 82 height 32
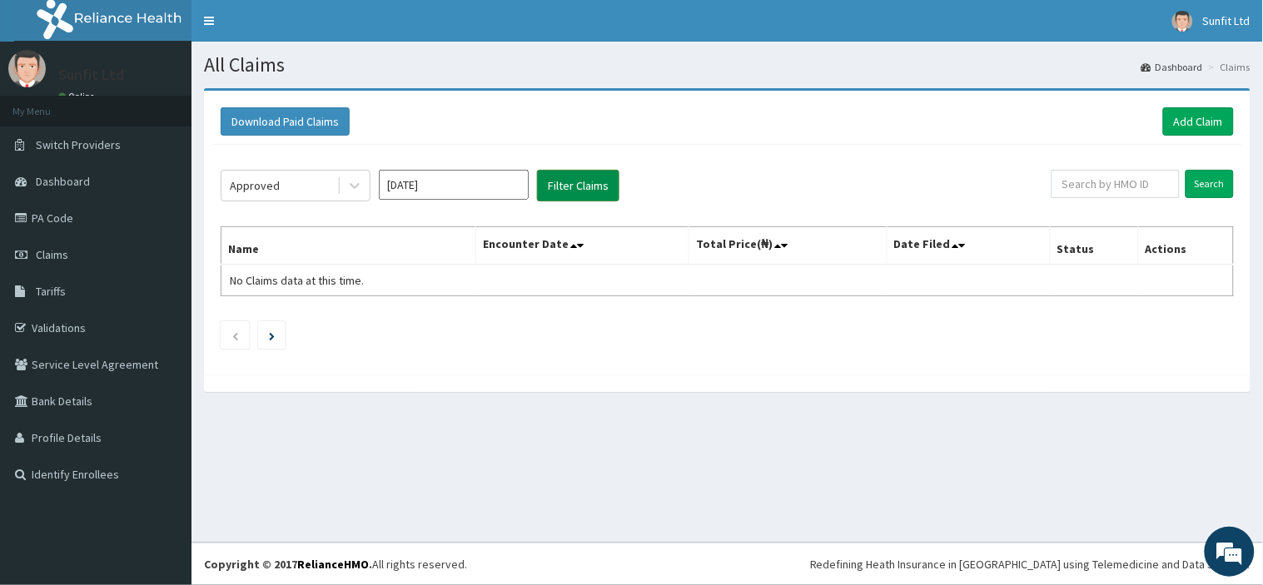
click at [570, 185] on button "Filter Claims" at bounding box center [578, 186] width 82 height 32
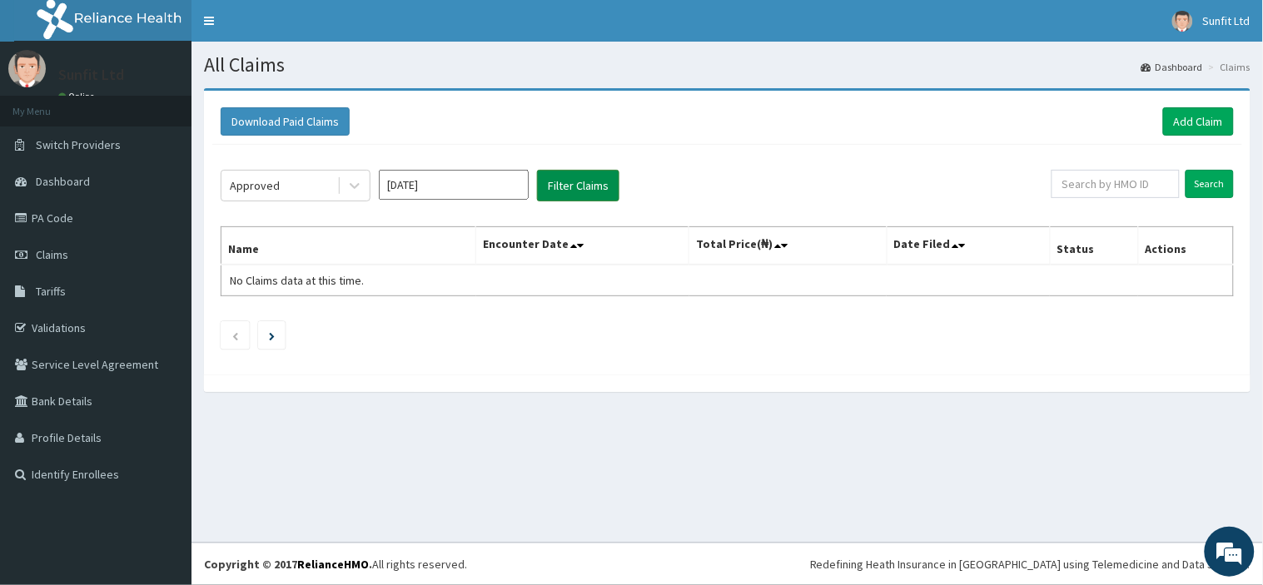
click at [570, 185] on button "Filter Claims" at bounding box center [578, 186] width 82 height 32
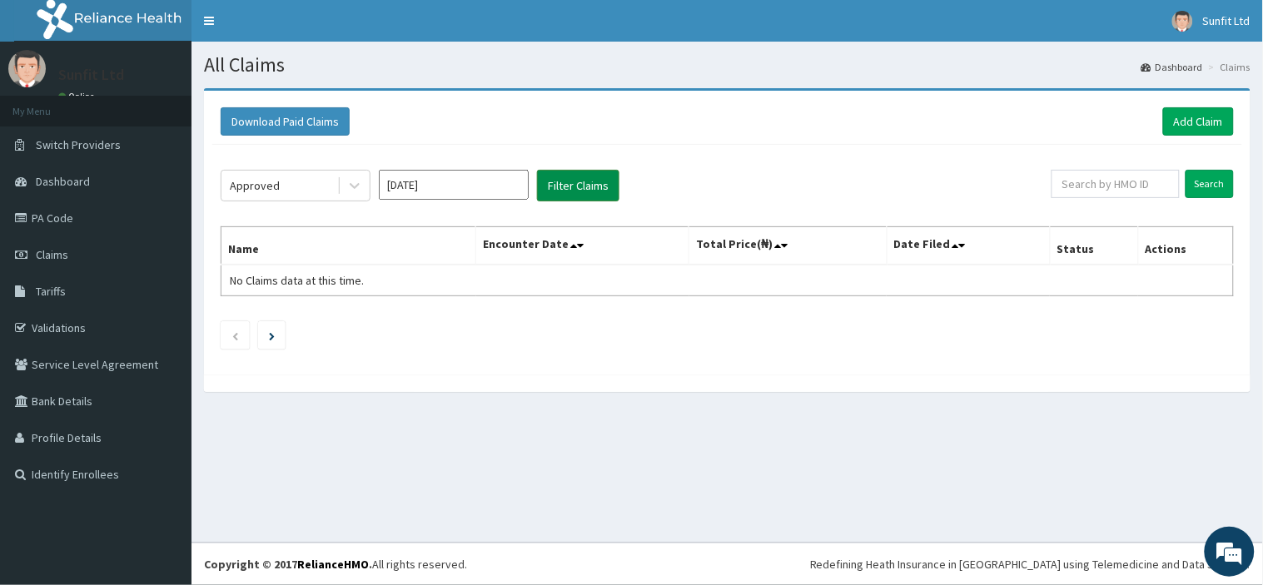
click at [570, 185] on button "Filter Claims" at bounding box center [578, 186] width 82 height 32
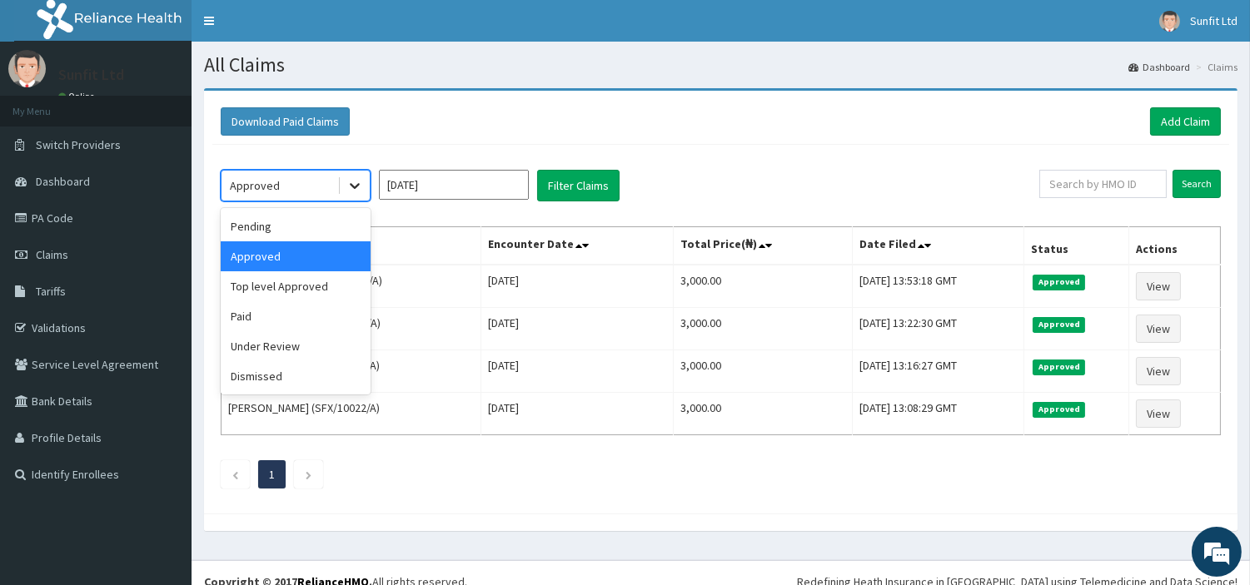
click at [361, 189] on icon at bounding box center [354, 185] width 17 height 17
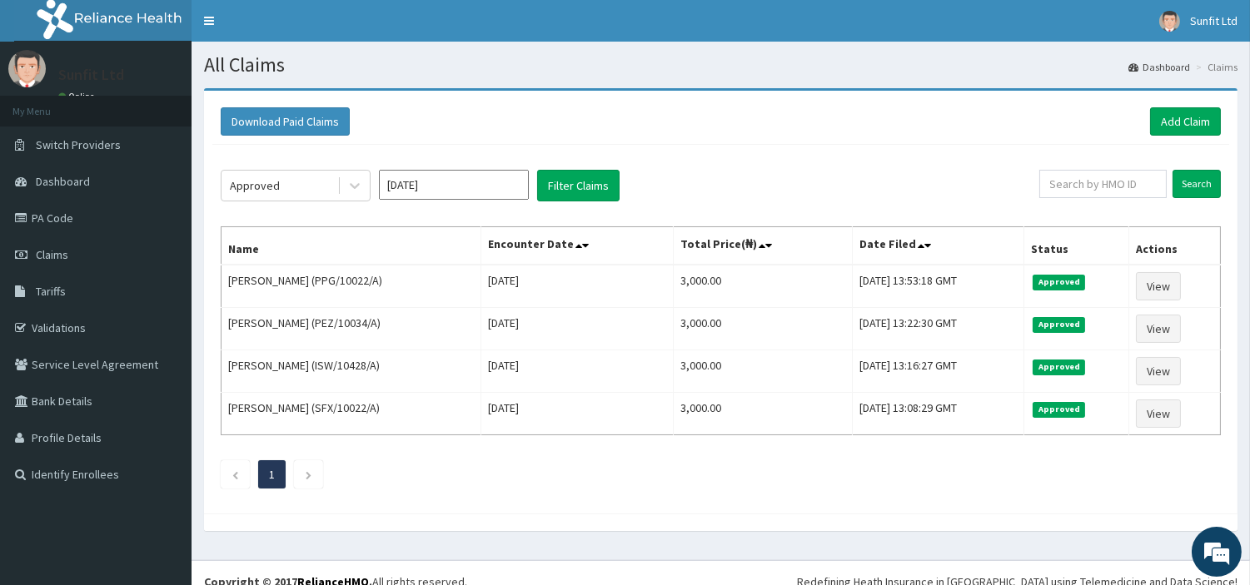
click at [606, 82] on section "Download Paid Claims Add Claim × Note you can only download claims within a max…" at bounding box center [721, 318] width 1059 height 485
click at [1184, 127] on link "Add Claim" at bounding box center [1185, 121] width 71 height 28
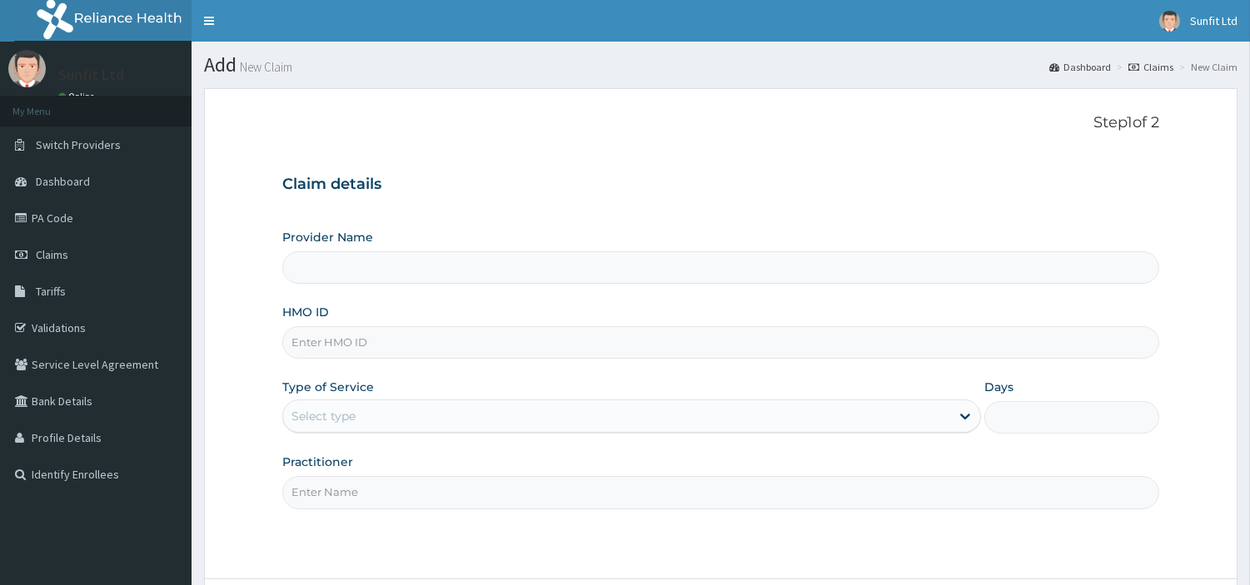
click at [577, 354] on input "HMO ID" at bounding box center [720, 342] width 877 height 32
type input "[DEMOGRAPHIC_DATA]"
type input "Sunfit International Gym"
type input "1"
type input "ISW/10437/A"
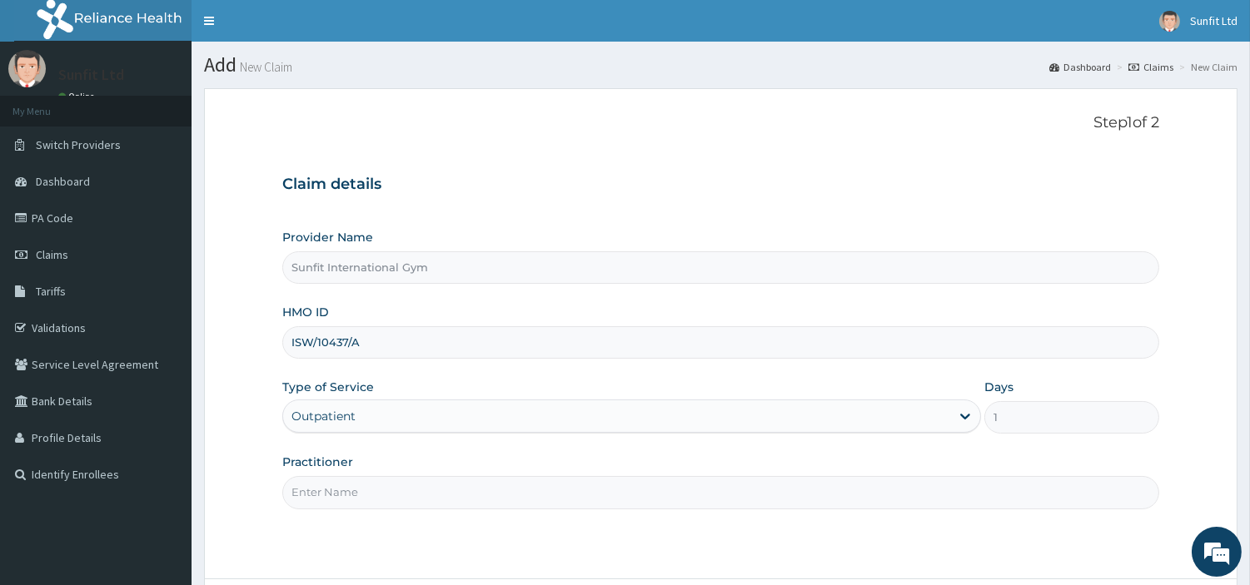
click at [370, 500] on input "Practitioner" at bounding box center [720, 492] width 877 height 32
type input "SUNFIT"
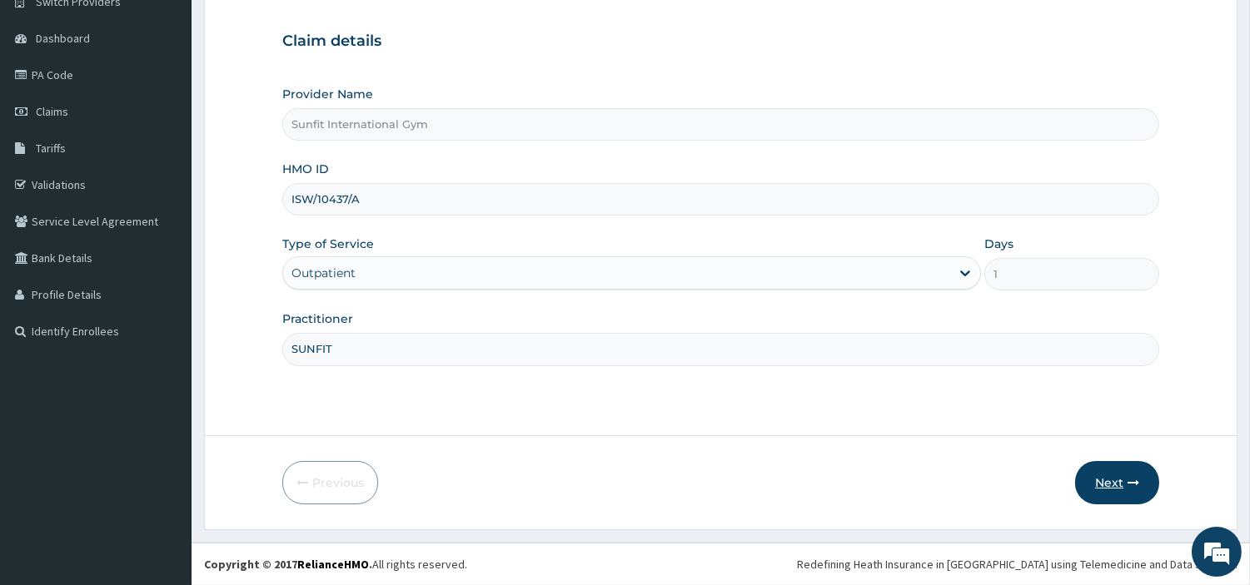
click at [1103, 476] on button "Next" at bounding box center [1117, 482] width 84 height 43
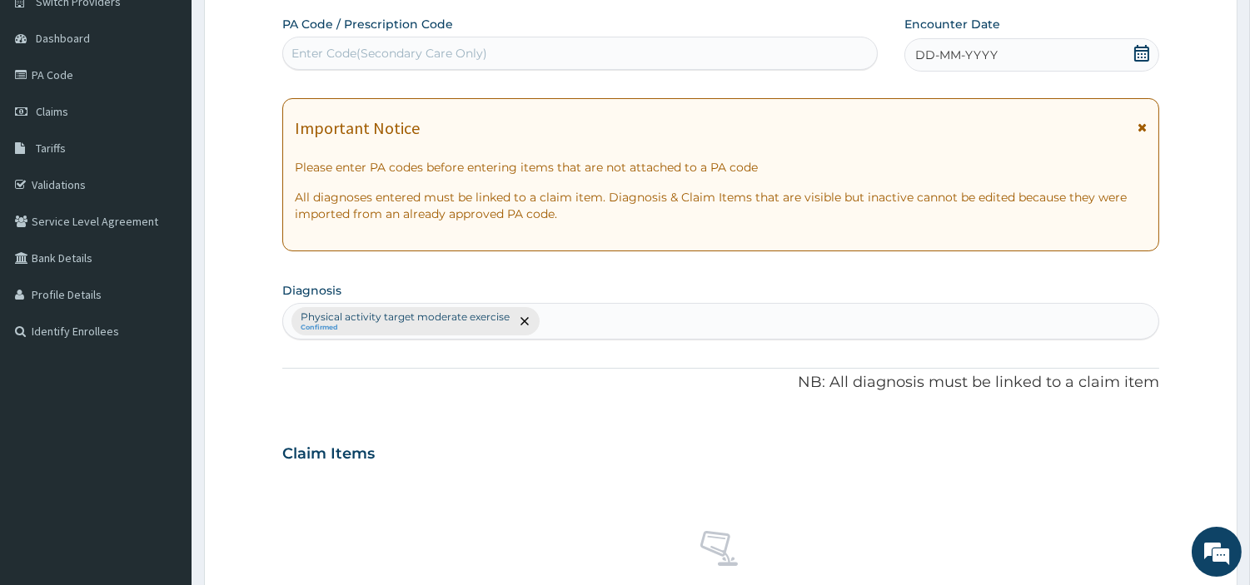
click at [1006, 47] on div "DD-MM-YYYY" at bounding box center [1031, 54] width 255 height 33
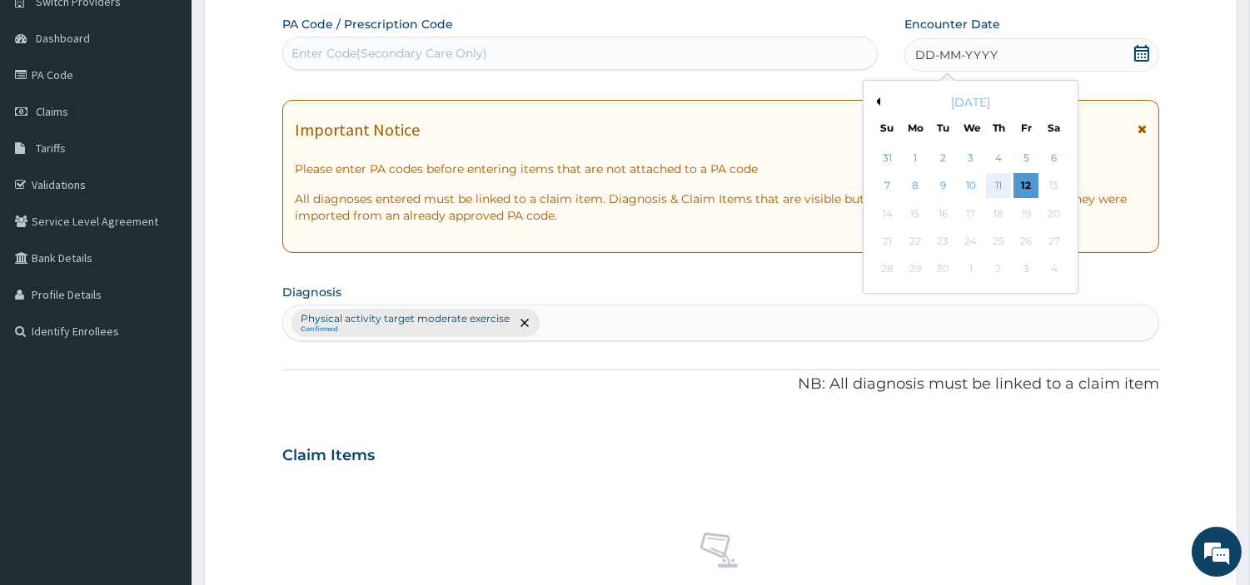
click at [994, 184] on div "11" at bounding box center [998, 186] width 25 height 25
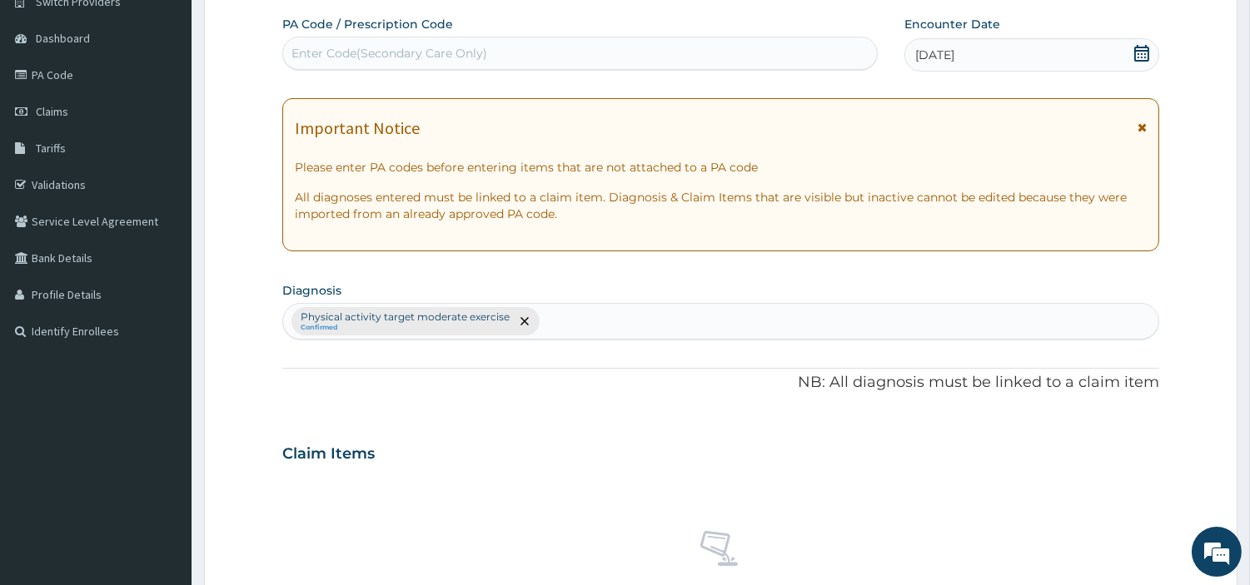
click at [743, 59] on div "Enter Code(Secondary Care Only)" at bounding box center [580, 53] width 594 height 27
type input "PA/6BDEA5"
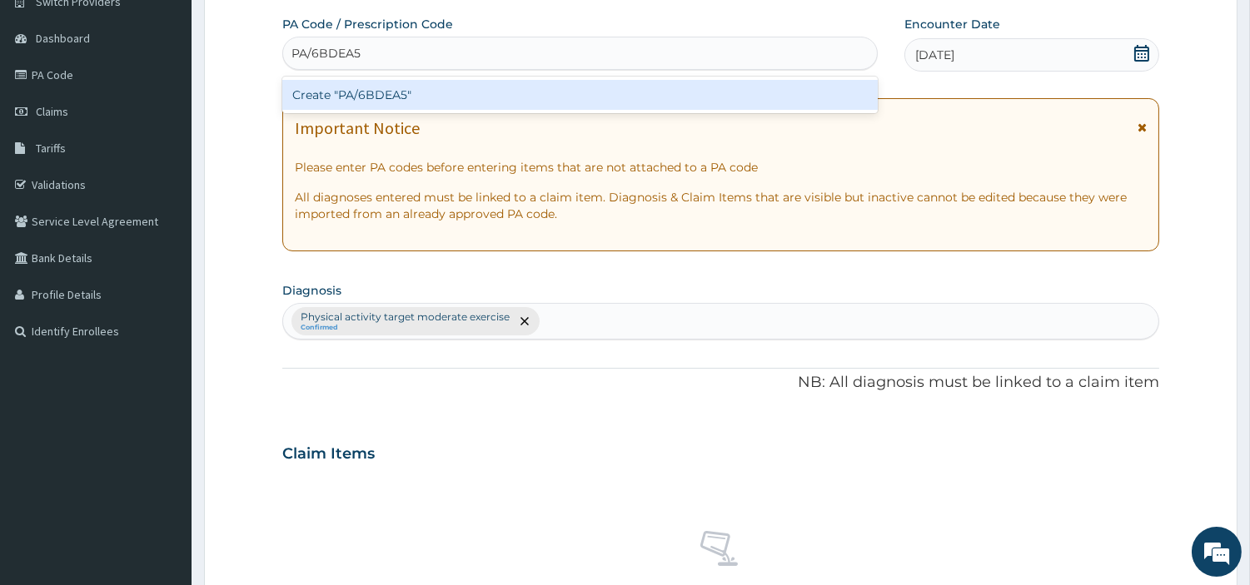
click at [378, 101] on div "Create "PA/6BDEA5"" at bounding box center [579, 95] width 595 height 30
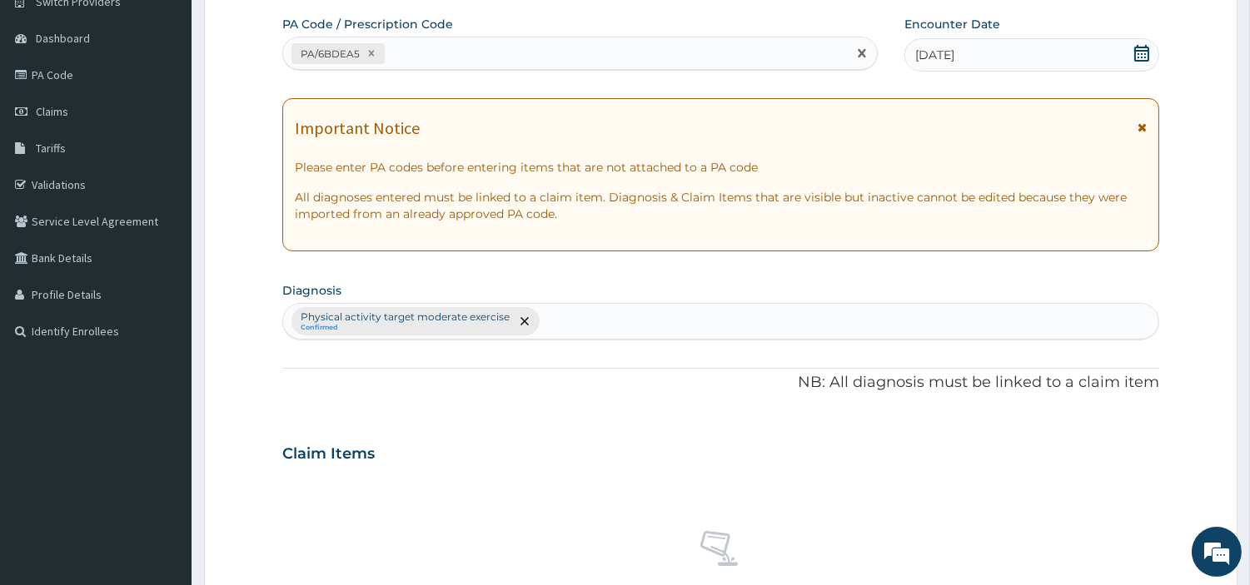
scroll to position [615, 0]
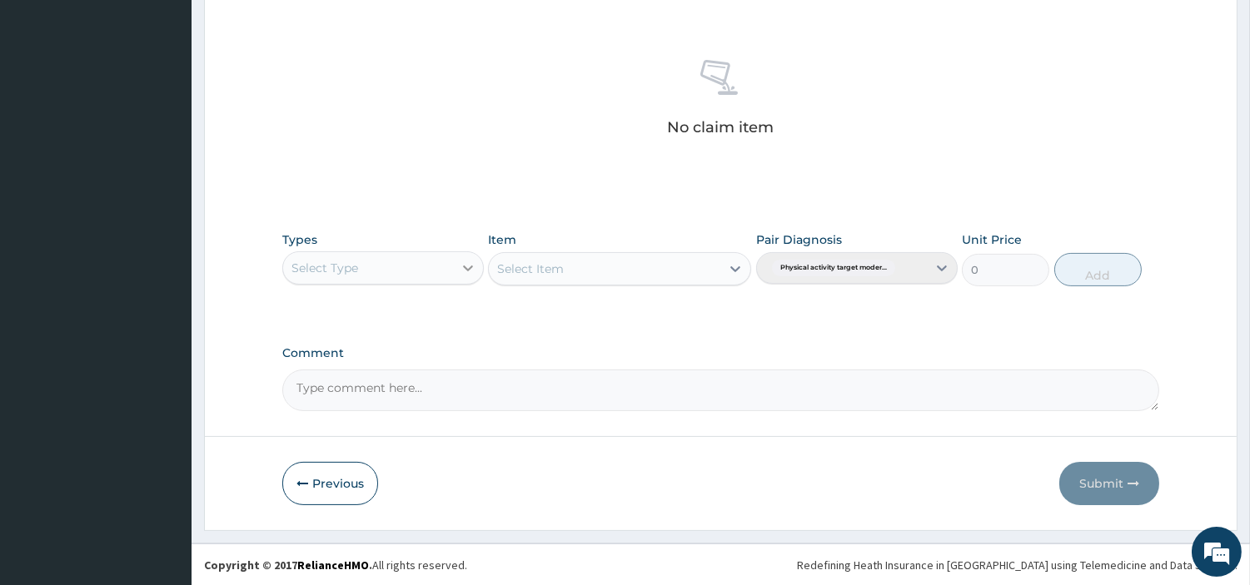
click at [458, 267] on div at bounding box center [468, 268] width 30 height 30
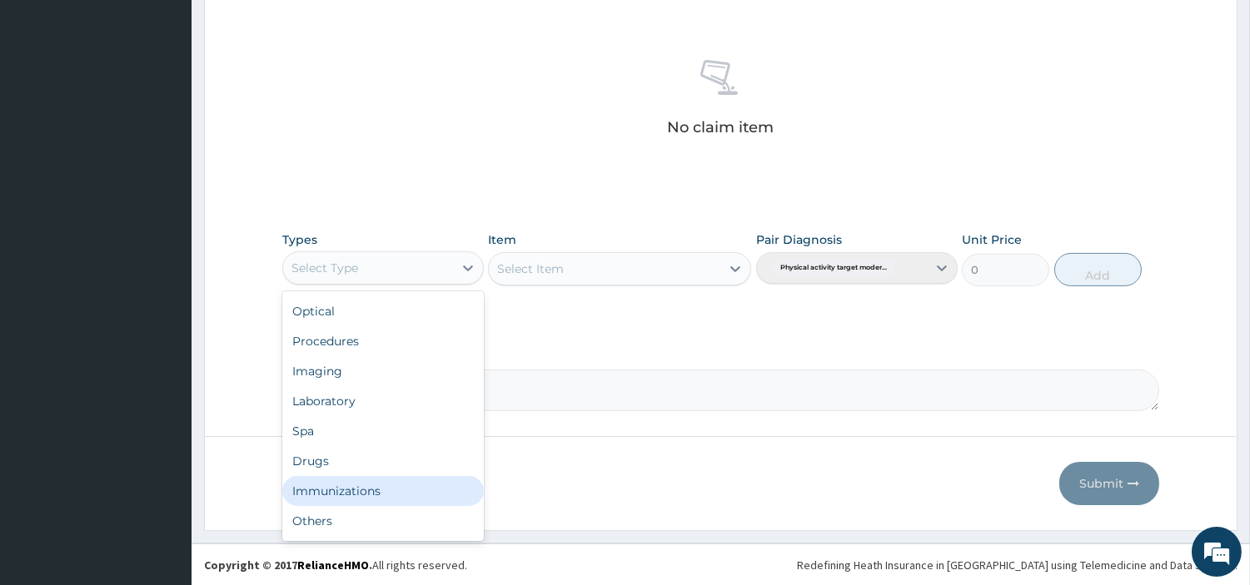
scroll to position [55, 0]
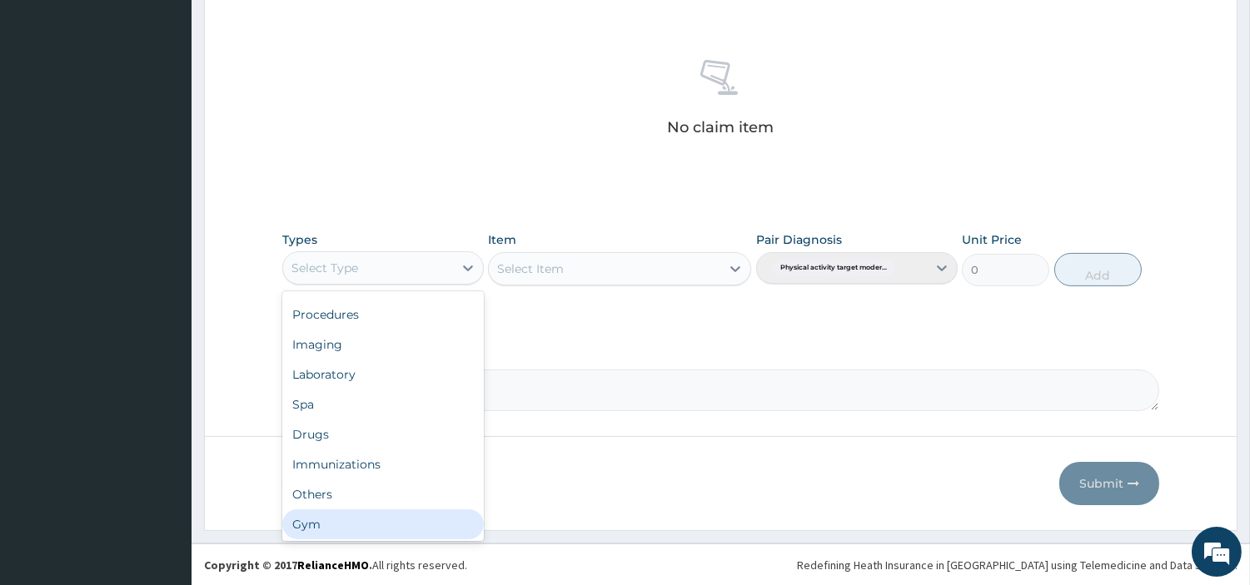
click at [396, 531] on div "Gym" at bounding box center [383, 525] width 202 height 30
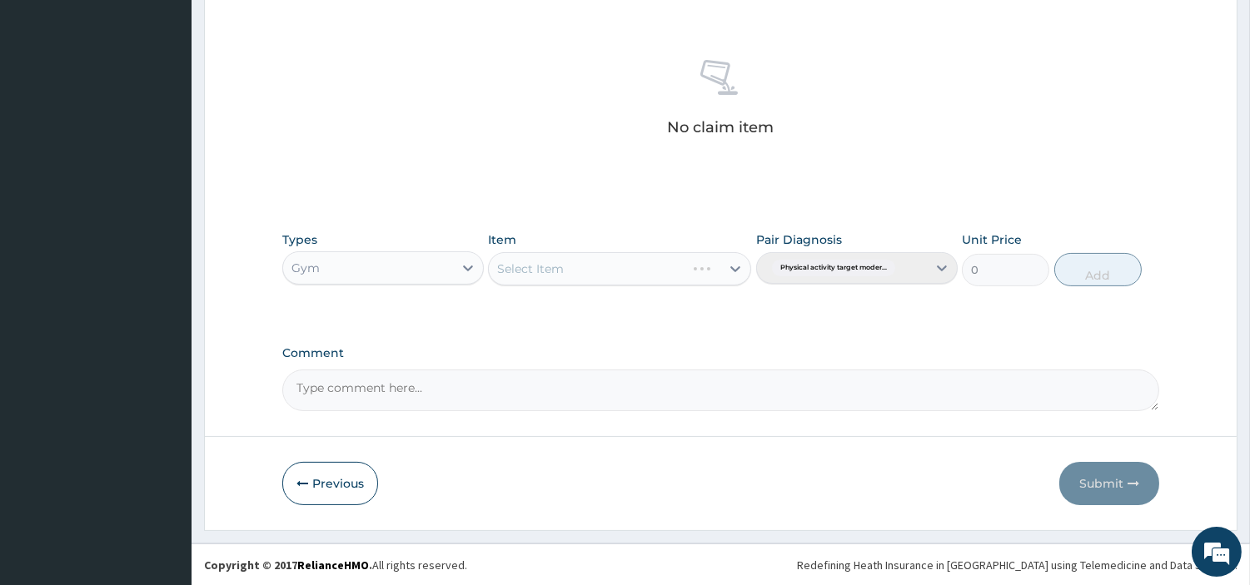
click at [681, 275] on div "Select Item" at bounding box center [619, 268] width 263 height 33
click at [688, 270] on div "Select Item" at bounding box center [605, 269] width 232 height 27
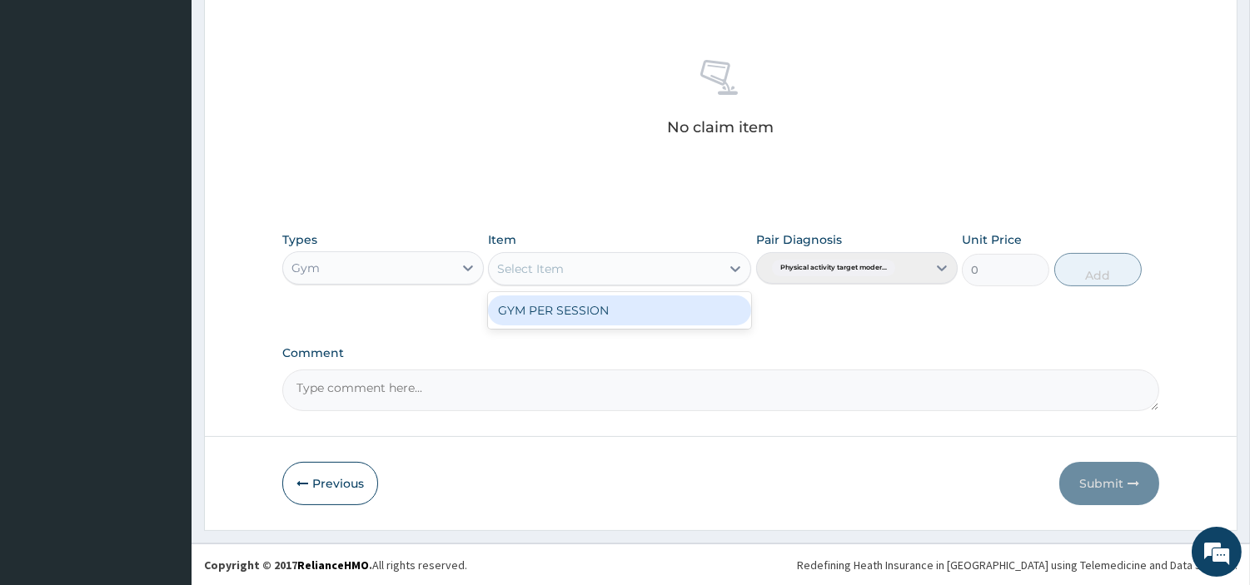
click at [643, 310] on div "GYM PER SESSION" at bounding box center [619, 311] width 263 height 30
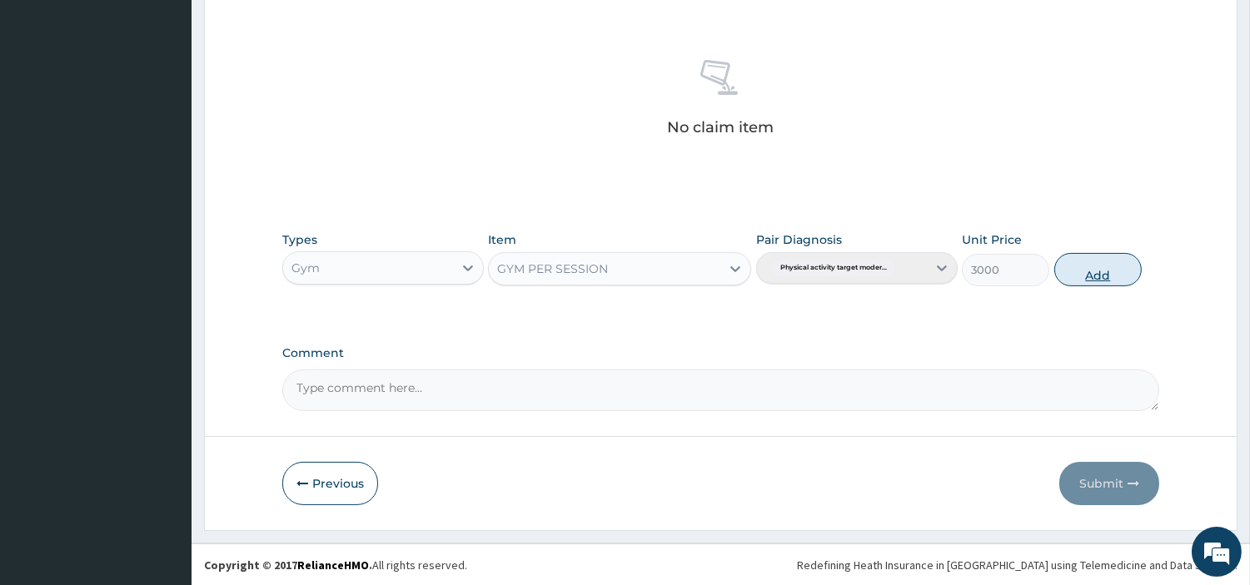
click at [1112, 266] on button "Add" at bounding box center [1097, 269] width 87 height 33
type input "0"
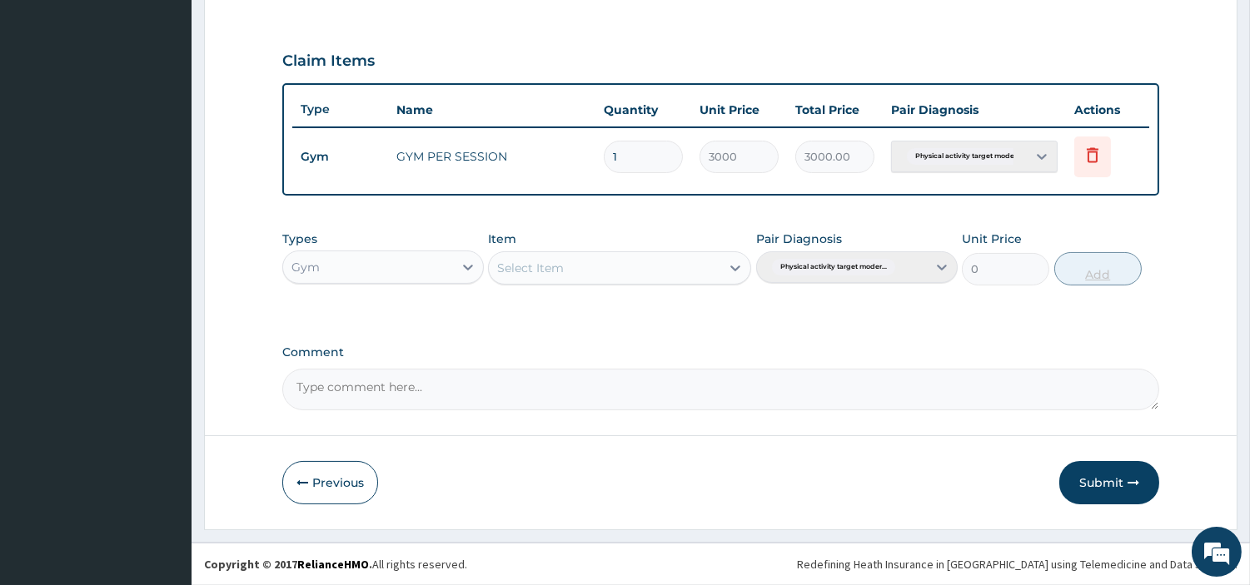
scroll to position [535, 0]
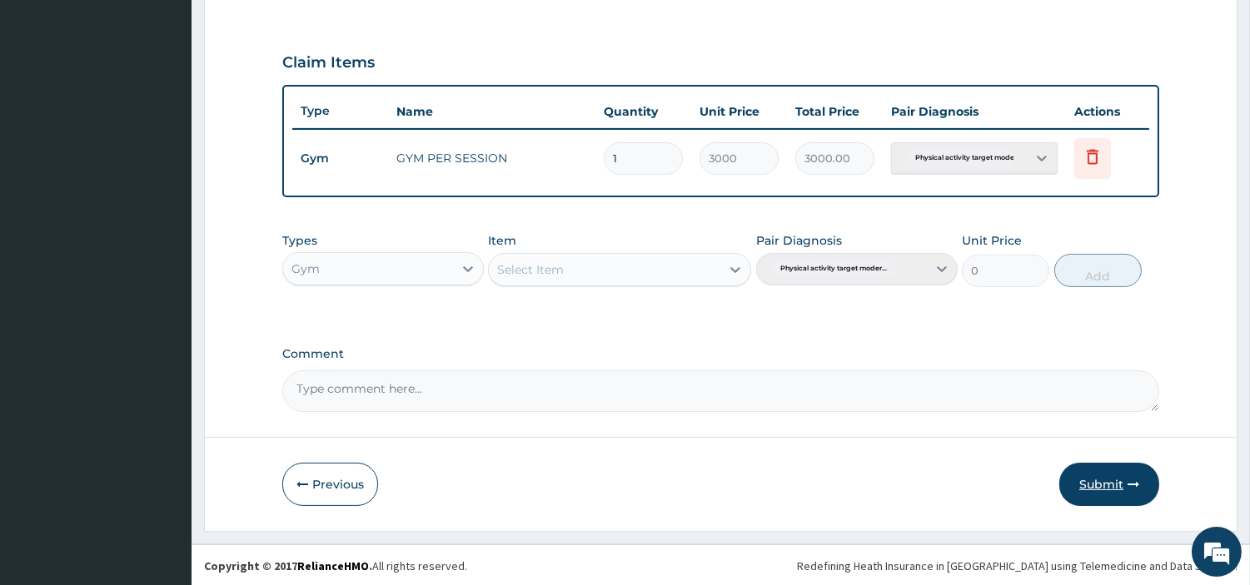
click at [1118, 488] on button "Submit" at bounding box center [1109, 484] width 100 height 43
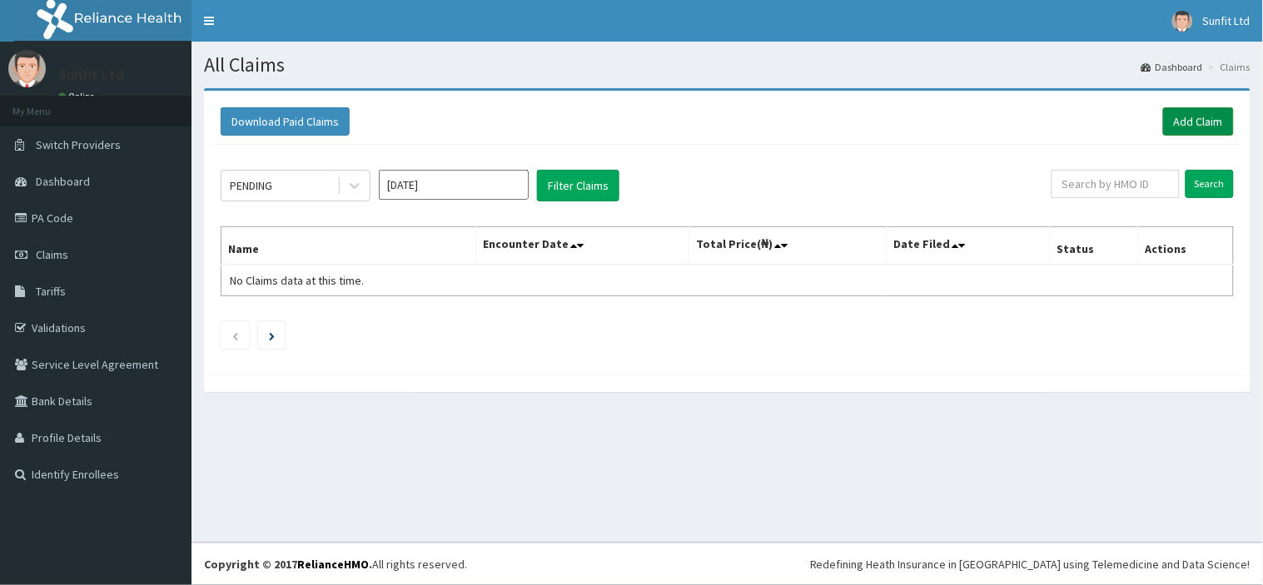
click at [1181, 123] on link "Add Claim" at bounding box center [1198, 121] width 71 height 28
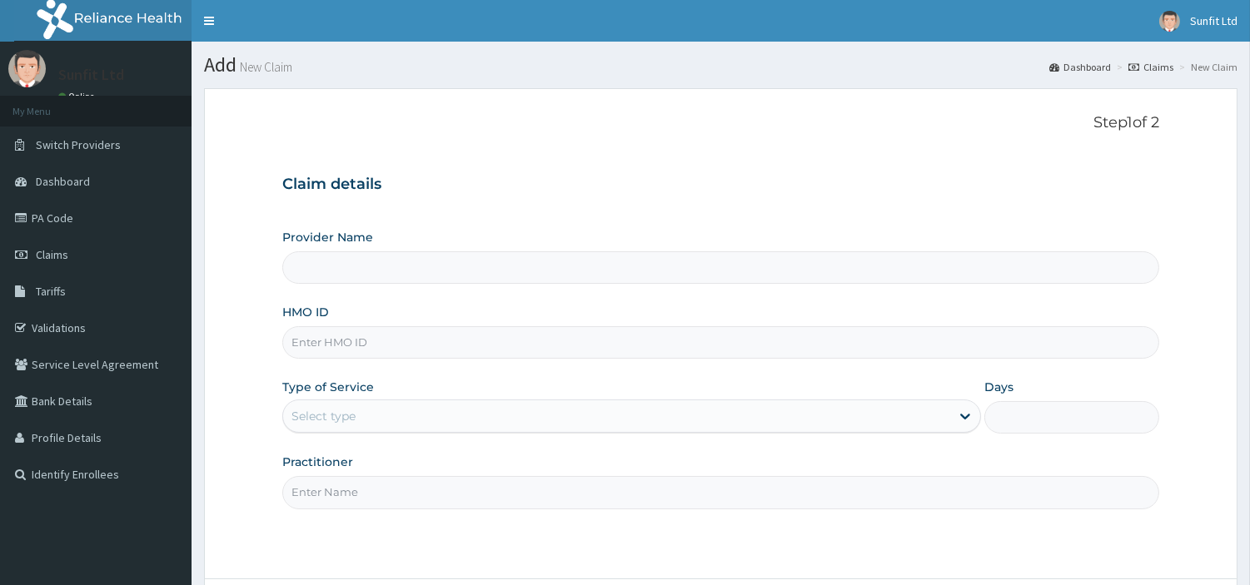
click at [475, 336] on input "HMO ID" at bounding box center [720, 342] width 877 height 32
type input "PPG"
type input "Sunfit International Gym"
type input "1"
type input "PPG/10022/A"
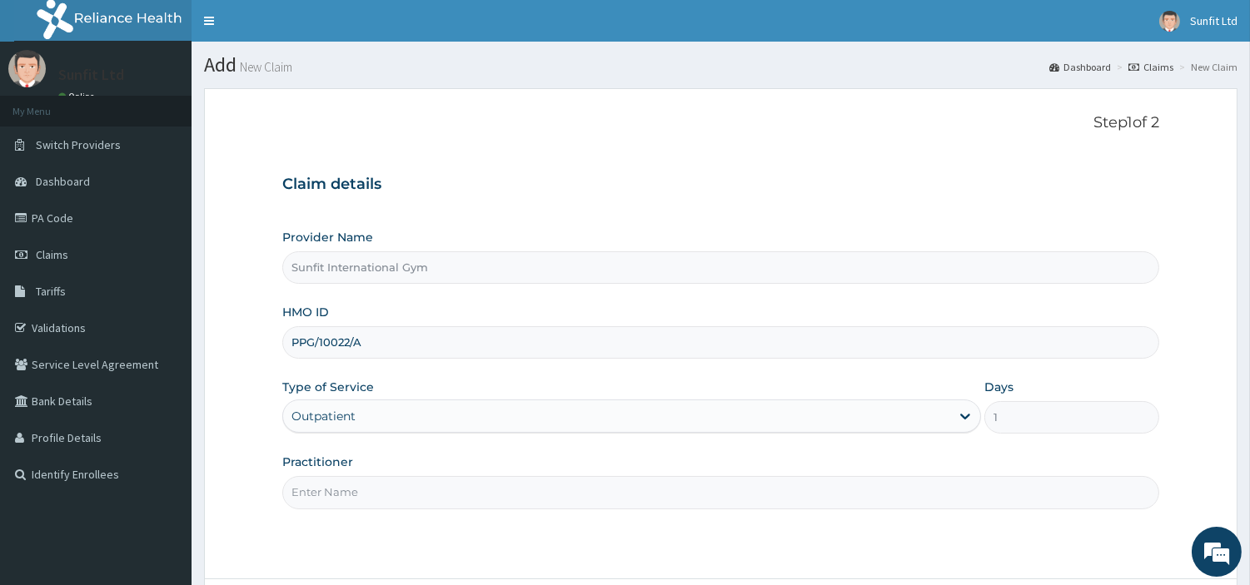
click at [380, 495] on input "Practitioner" at bounding box center [720, 492] width 877 height 32
type input "SUNFIT"
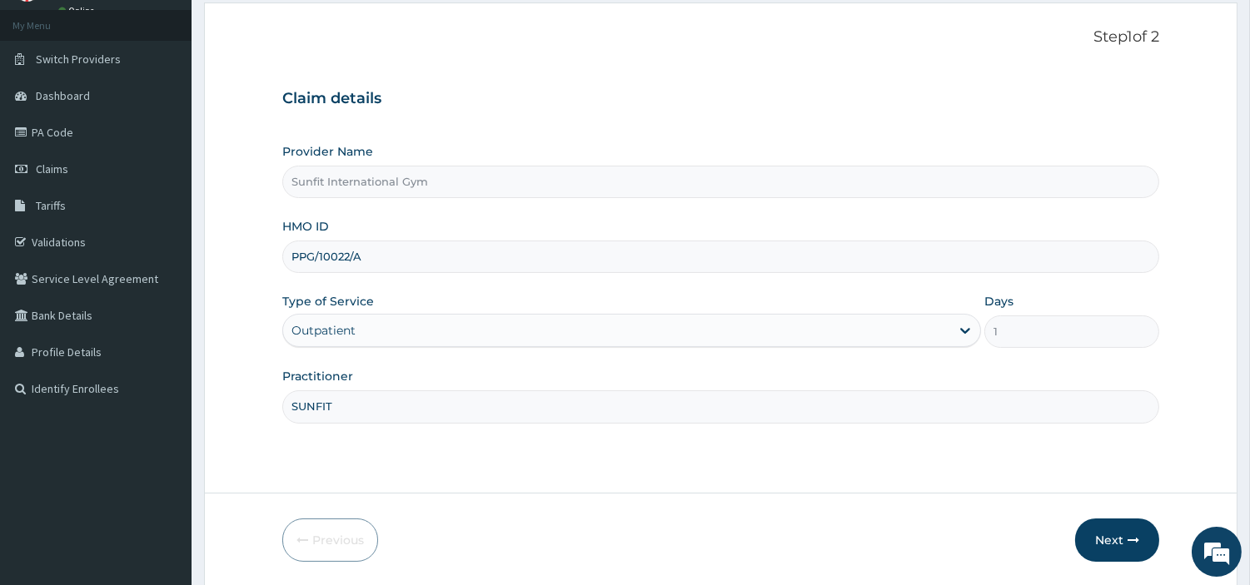
scroll to position [143, 0]
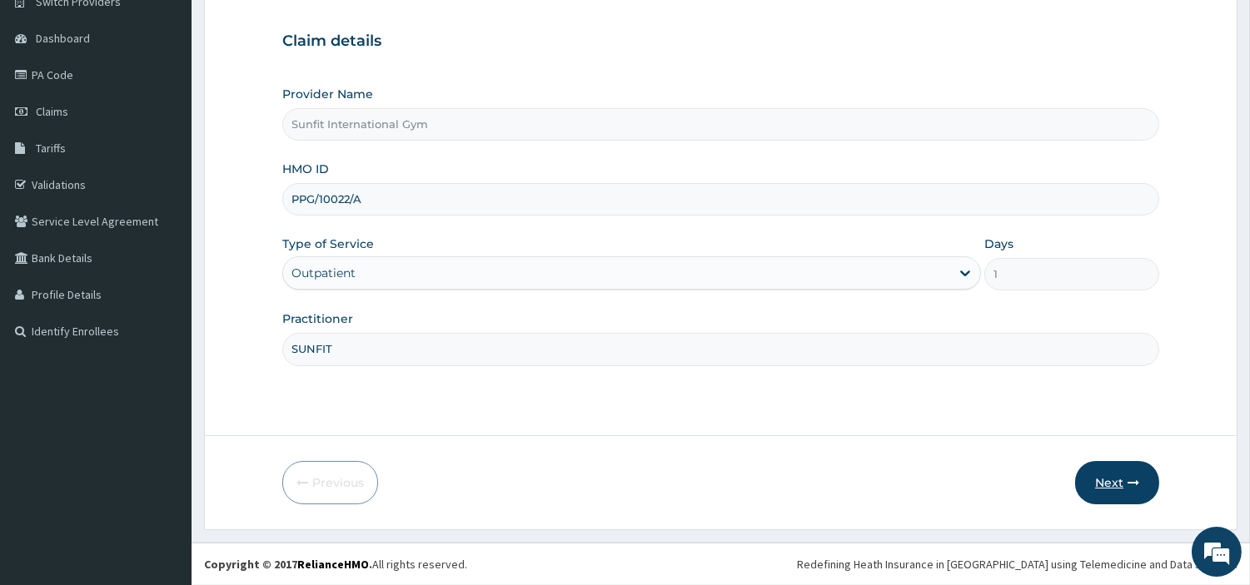
click at [1135, 483] on icon "button" at bounding box center [1134, 483] width 12 height 12
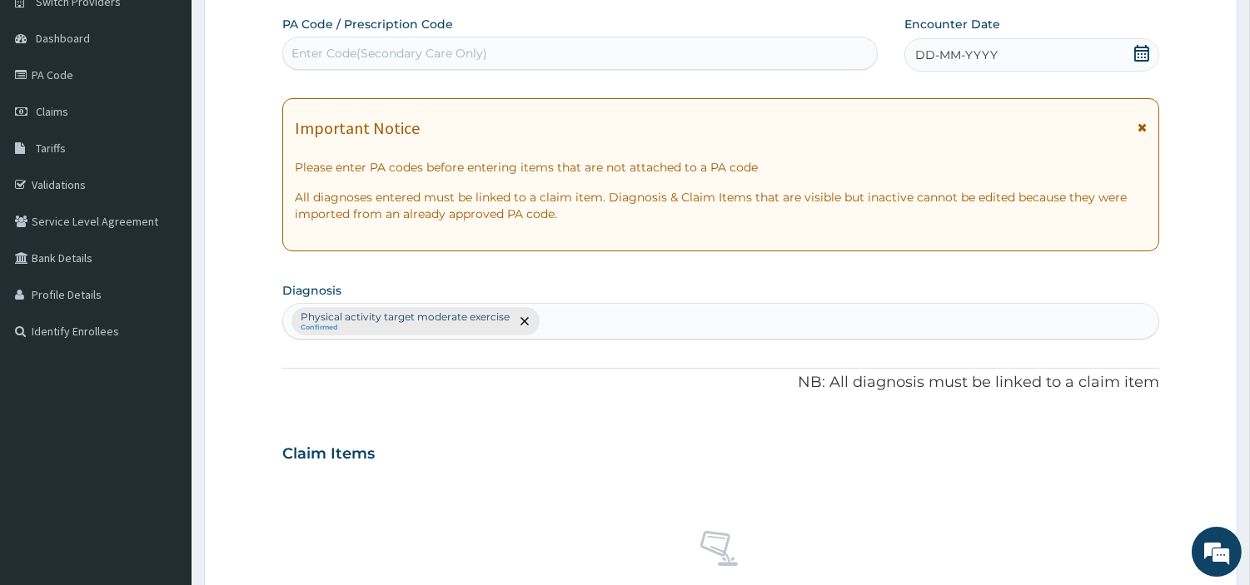
click at [998, 54] on div "DD-MM-YYYY" at bounding box center [1031, 54] width 255 height 33
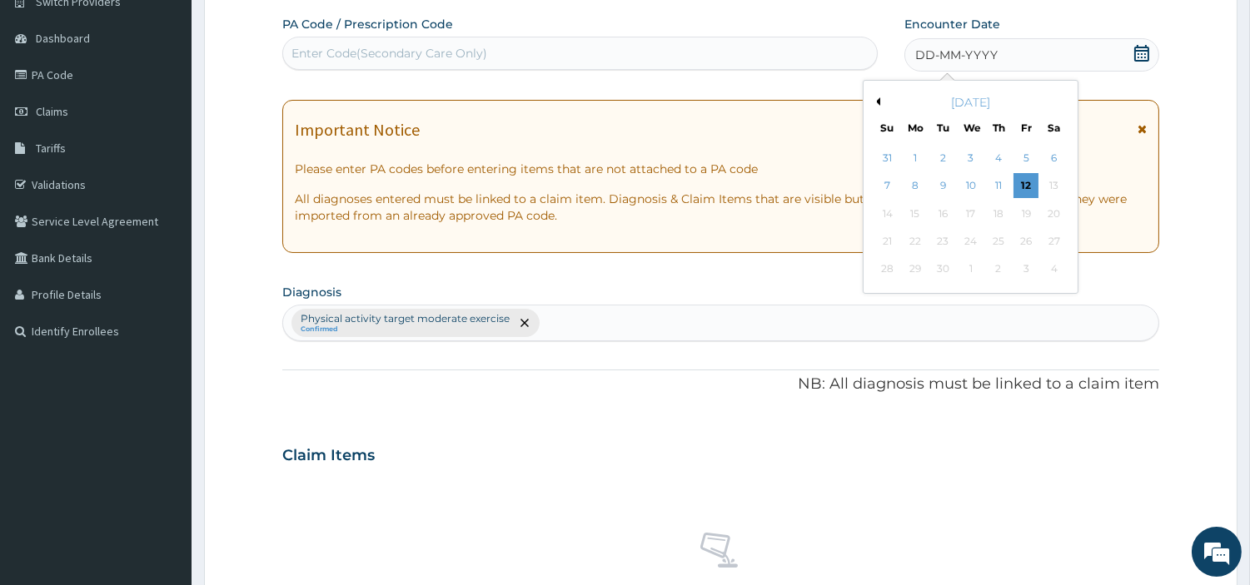
scroll to position [0, 0]
click at [996, 187] on div "11" at bounding box center [998, 186] width 25 height 25
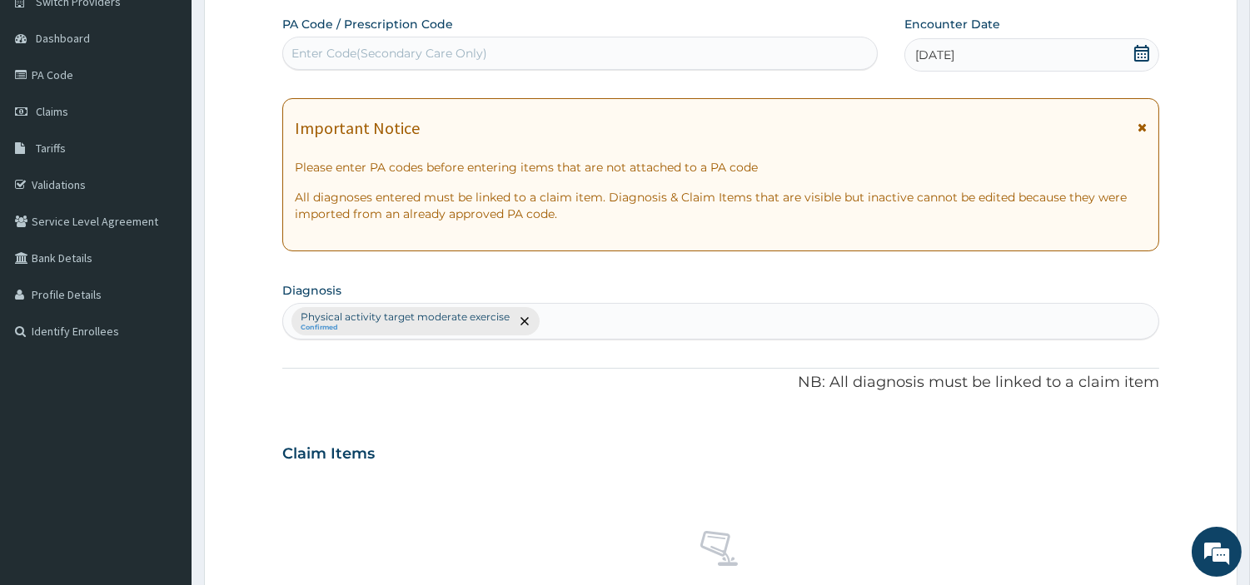
click at [715, 62] on div "Enter Code(Secondary Care Only)" at bounding box center [580, 53] width 594 height 27
type input "PA/E1F266"
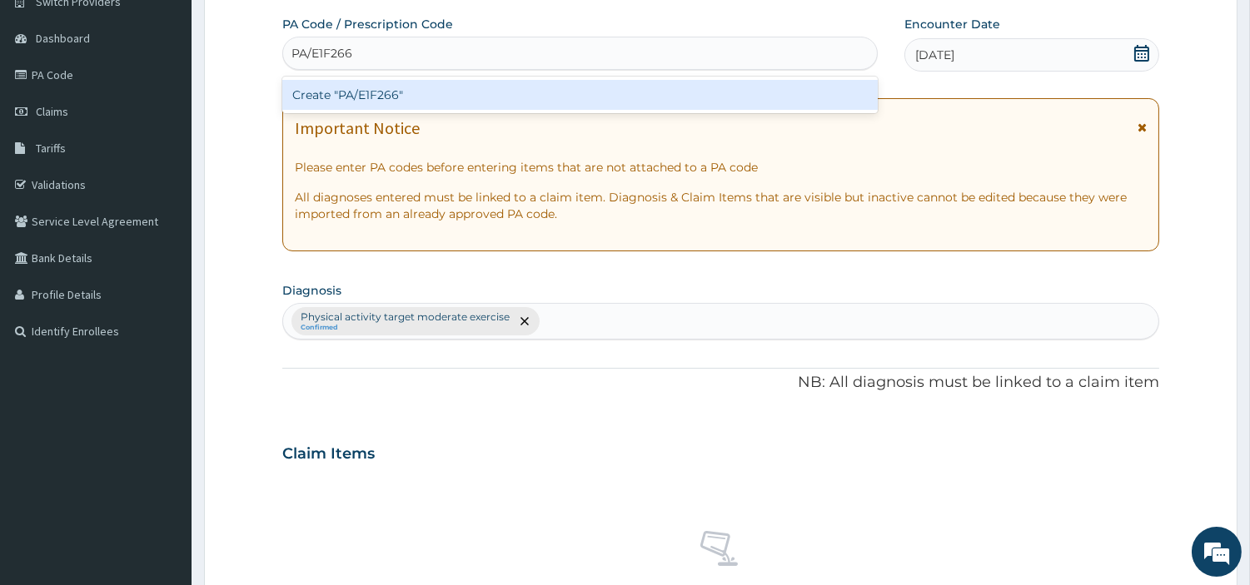
click at [371, 93] on div "Create "PA/E1F266"" at bounding box center [579, 95] width 595 height 30
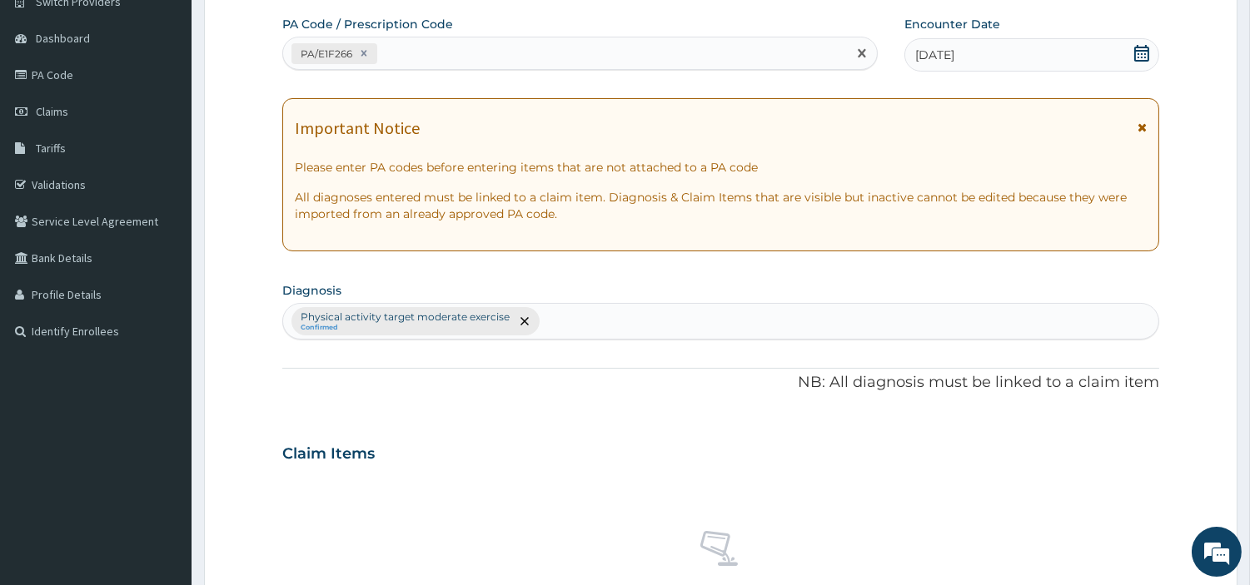
scroll to position [615, 0]
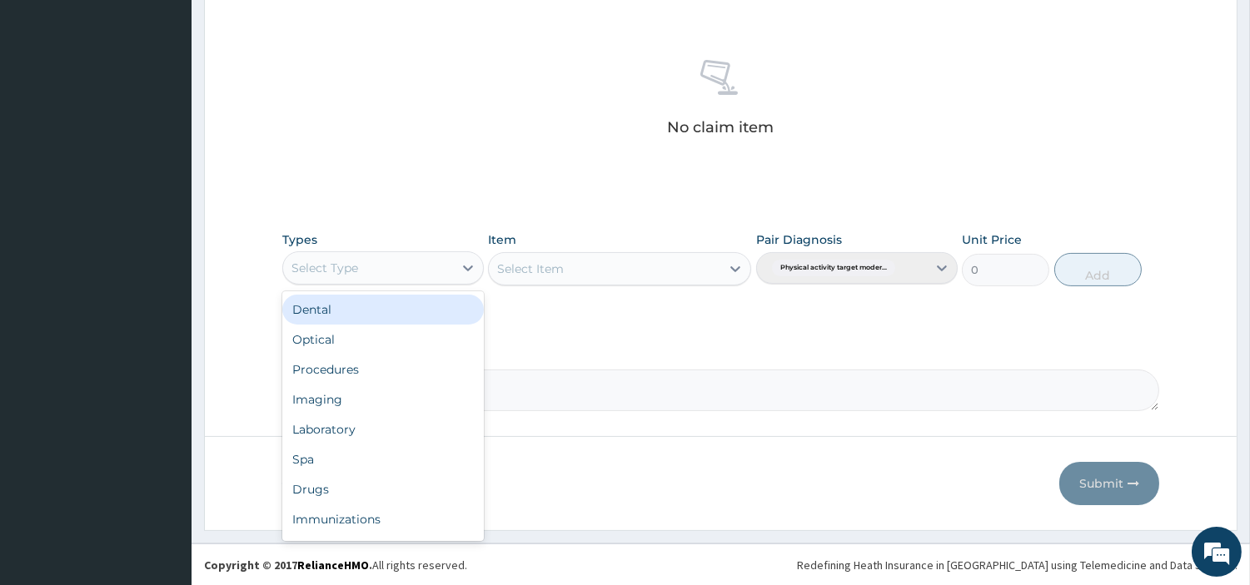
click at [426, 265] on div "Select Type" at bounding box center [368, 268] width 170 height 27
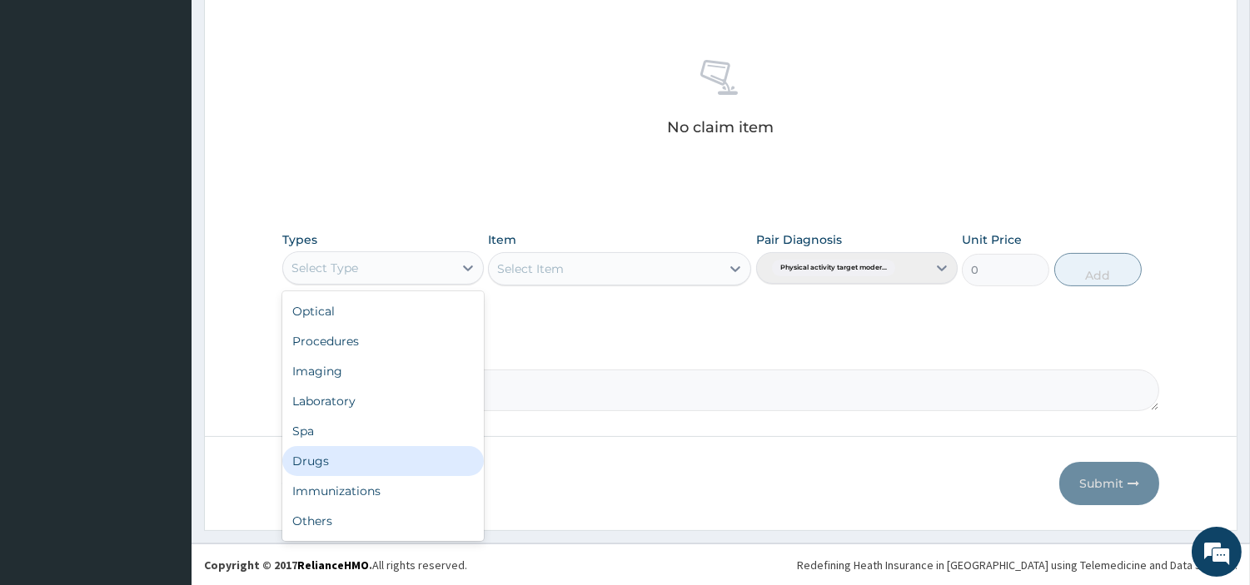
scroll to position [55, 0]
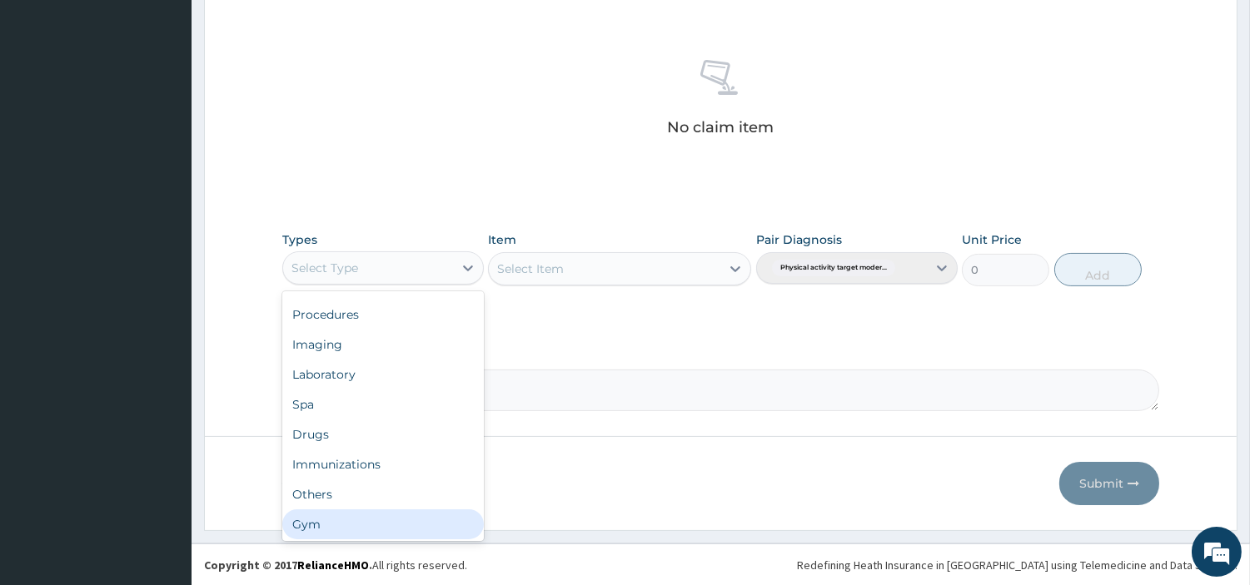
click at [425, 512] on div "Gym" at bounding box center [383, 525] width 202 height 30
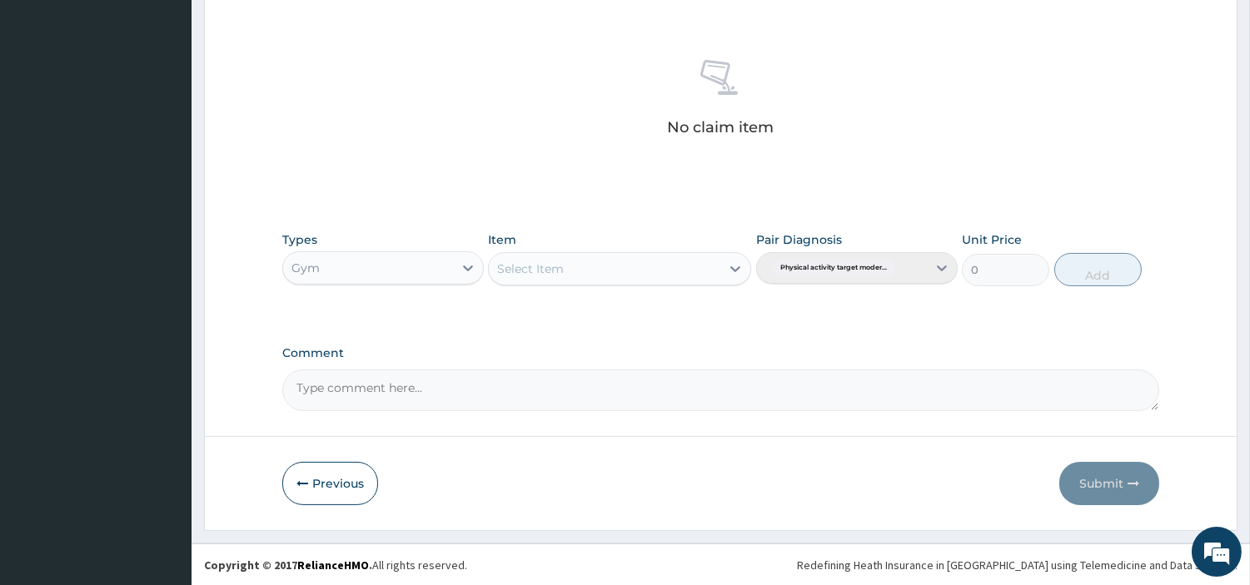
click at [665, 264] on div "Select Item" at bounding box center [605, 269] width 232 height 27
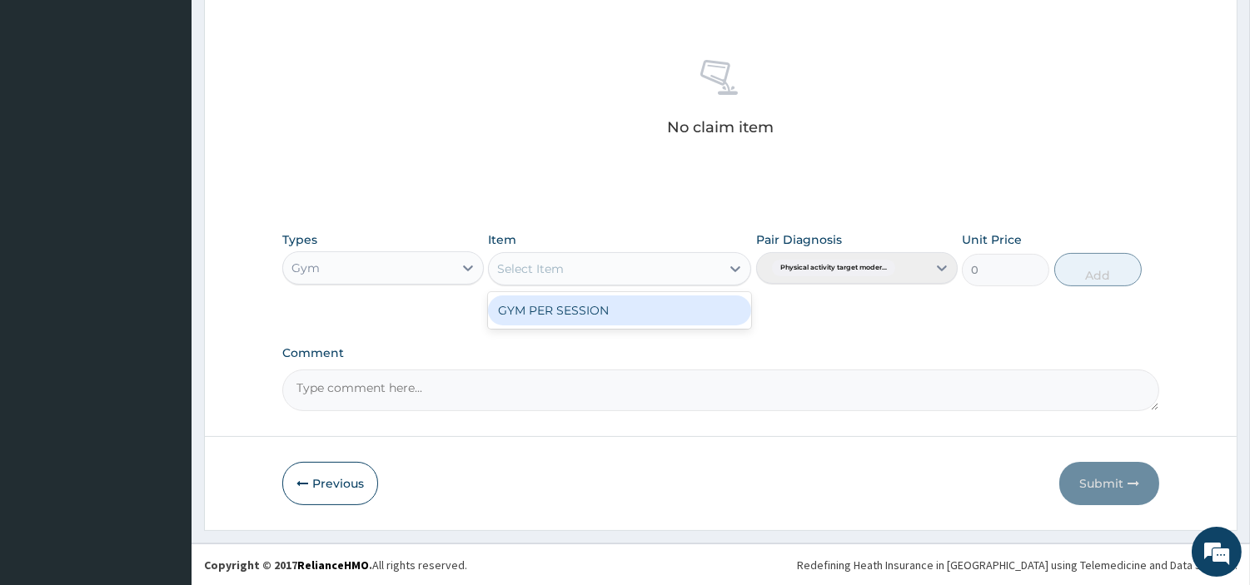
click at [625, 309] on div "GYM PER SESSION" at bounding box center [619, 311] width 263 height 30
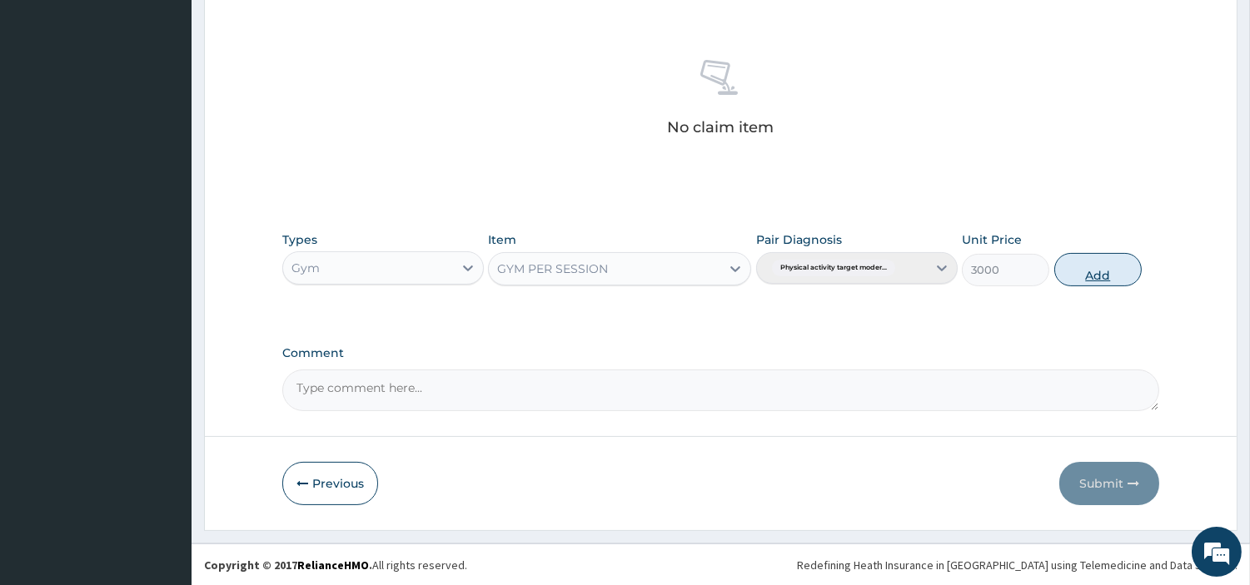
click at [1127, 273] on button "Add" at bounding box center [1097, 269] width 87 height 33
type input "0"
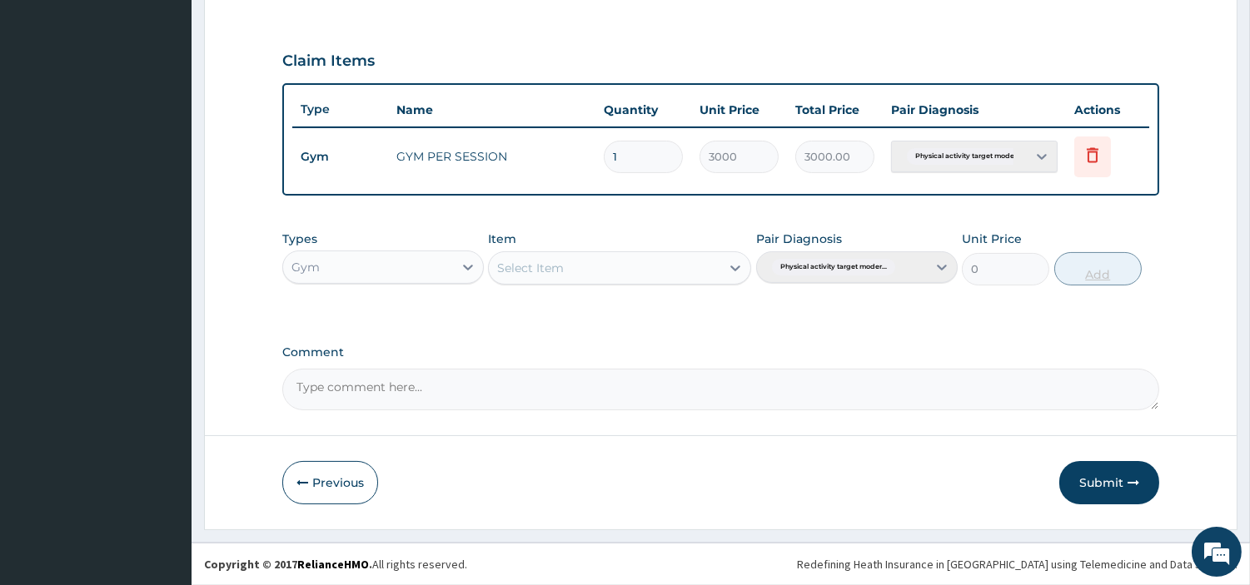
scroll to position [535, 0]
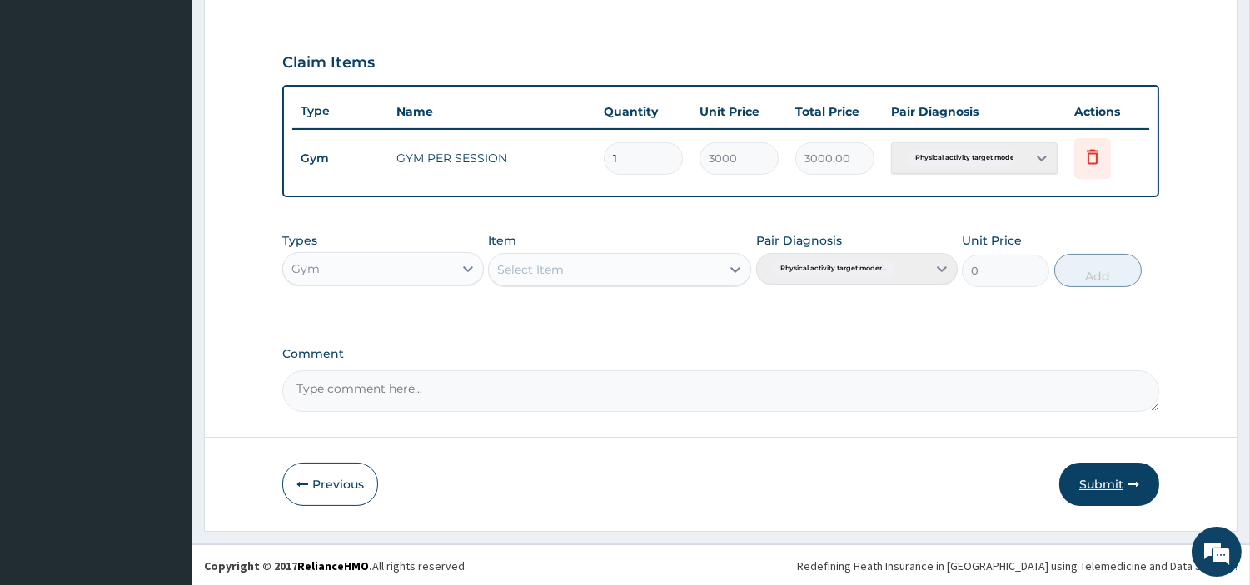
click at [1123, 486] on button "Submit" at bounding box center [1109, 484] width 100 height 43
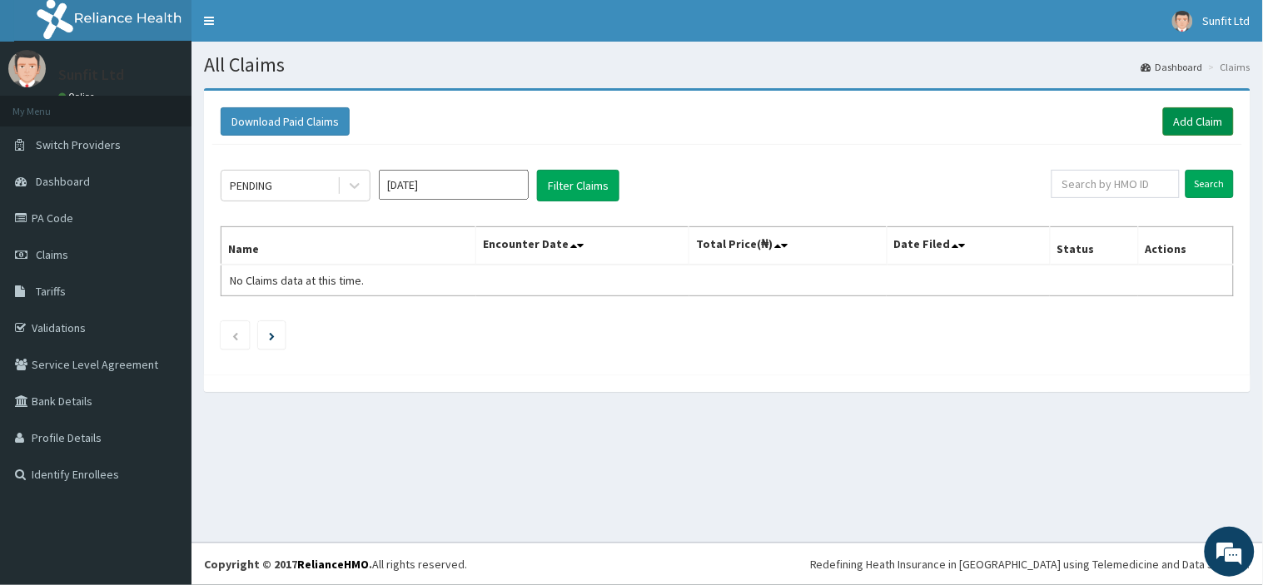
click at [1214, 125] on link "Add Claim" at bounding box center [1198, 121] width 71 height 28
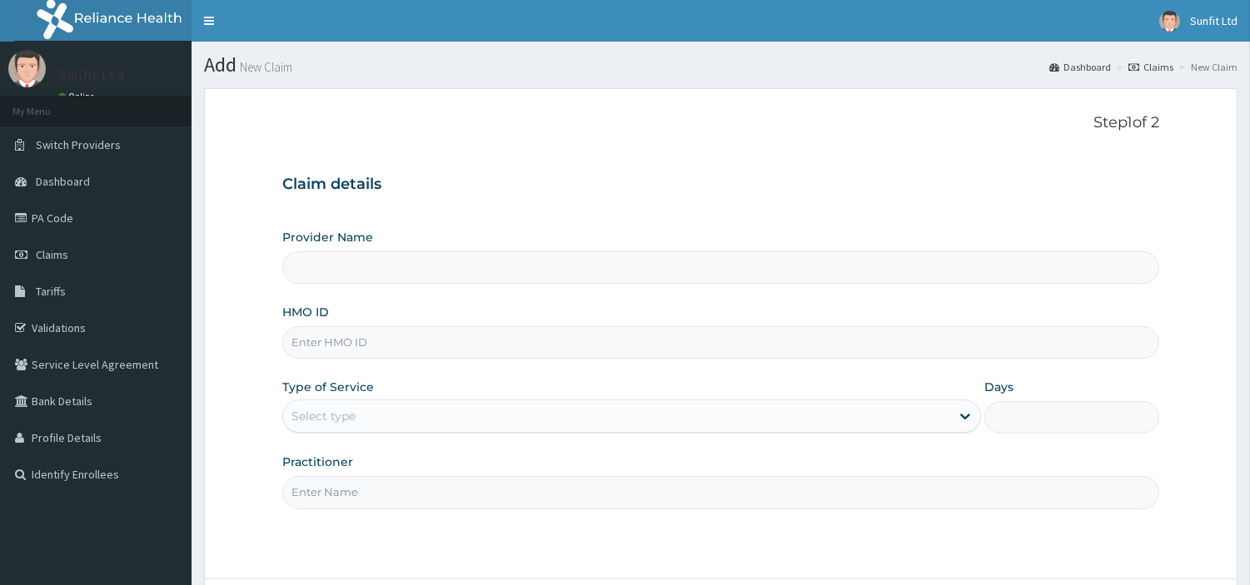
click at [722, 334] on input "HMO ID" at bounding box center [720, 342] width 877 height 32
type input "PPG"
type input "Sunfit International Gym"
type input "1"
type input "PPG/10022/A"
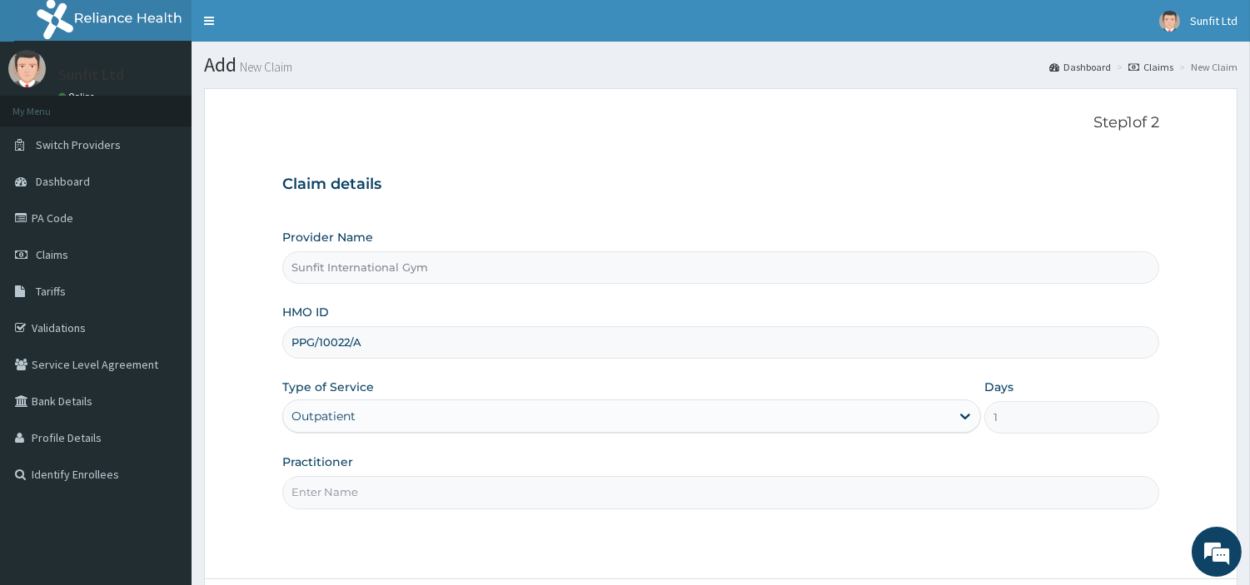
click at [418, 486] on input "Practitioner" at bounding box center [720, 492] width 877 height 32
type input "SUNFIT"
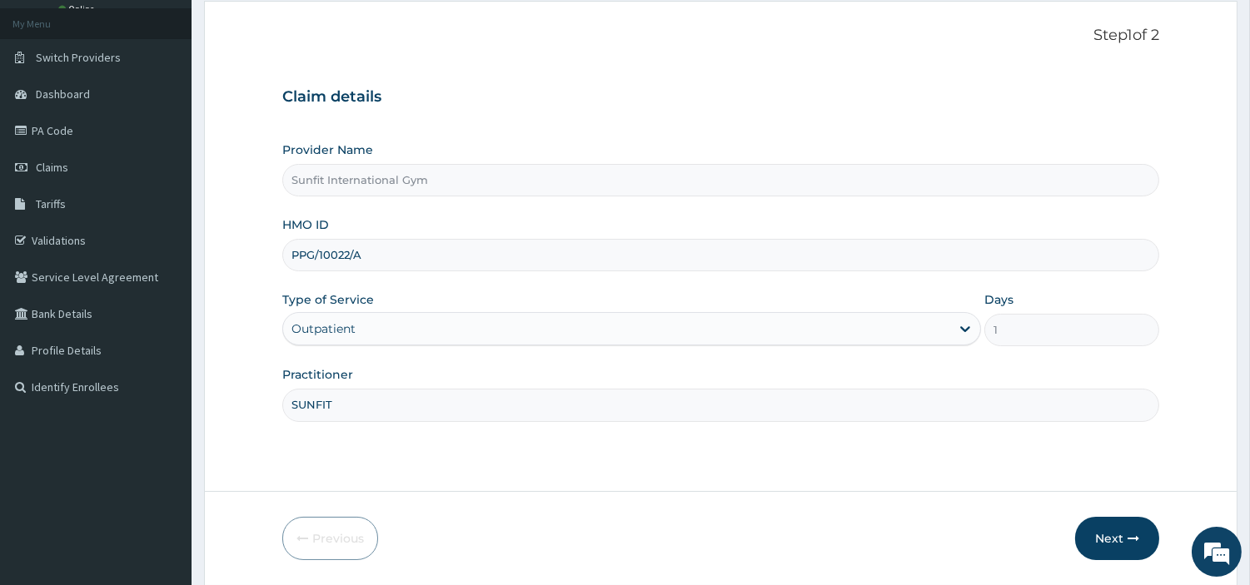
scroll to position [143, 0]
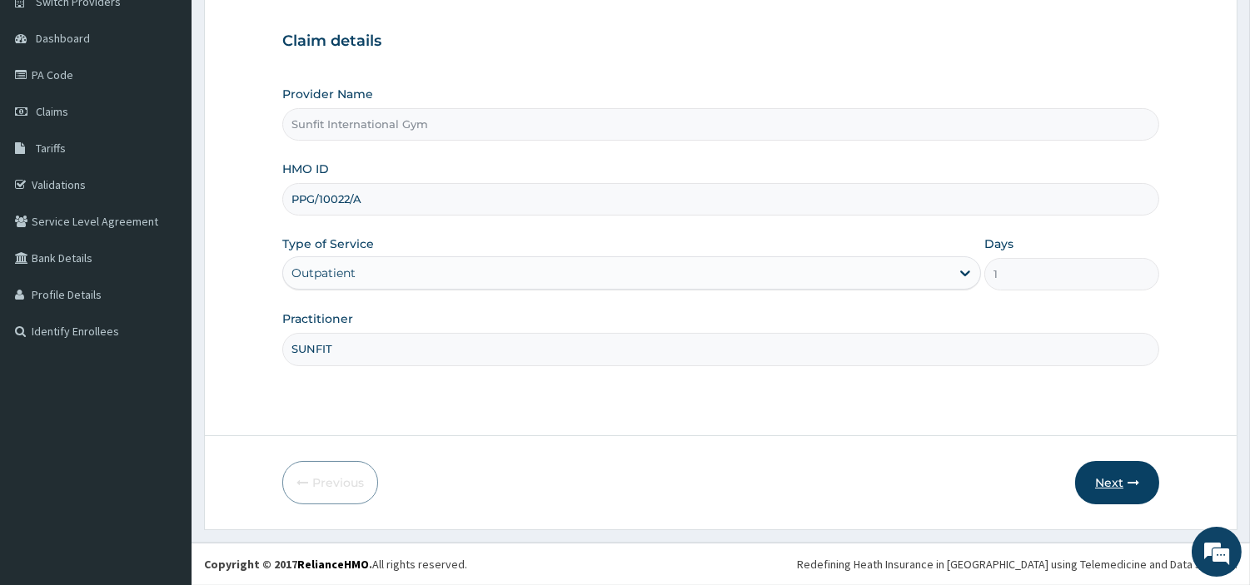
click at [1108, 481] on button "Next" at bounding box center [1117, 482] width 84 height 43
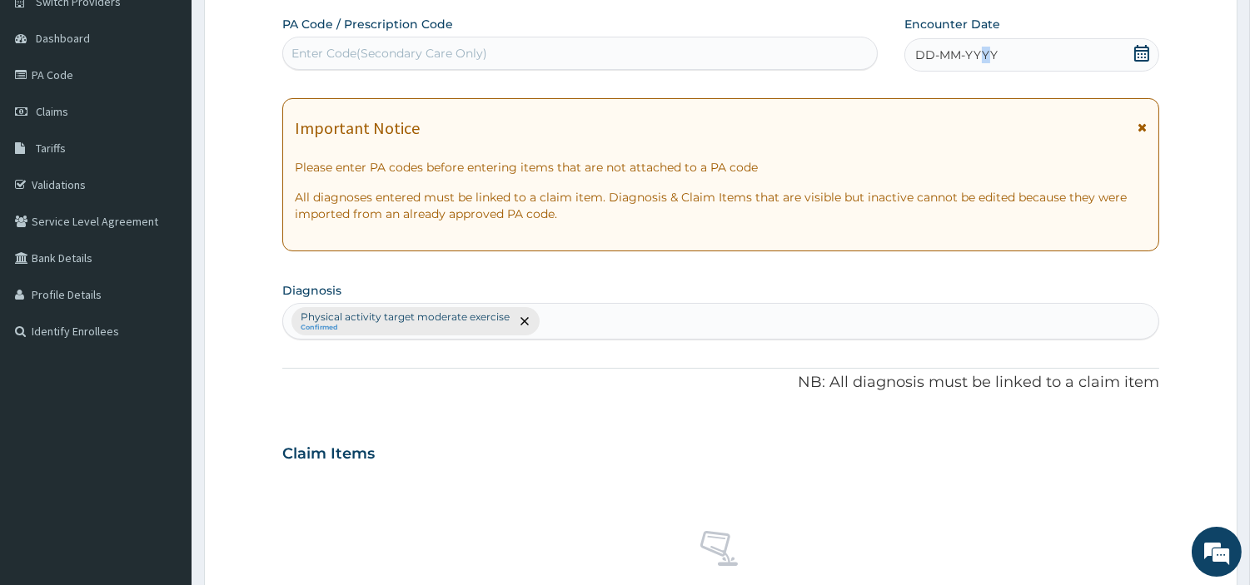
drag, startPoint x: 987, startPoint y: 39, endPoint x: 983, endPoint y: 50, distance: 11.6
click at [983, 50] on div "DD-MM-YYYY" at bounding box center [1031, 54] width 255 height 33
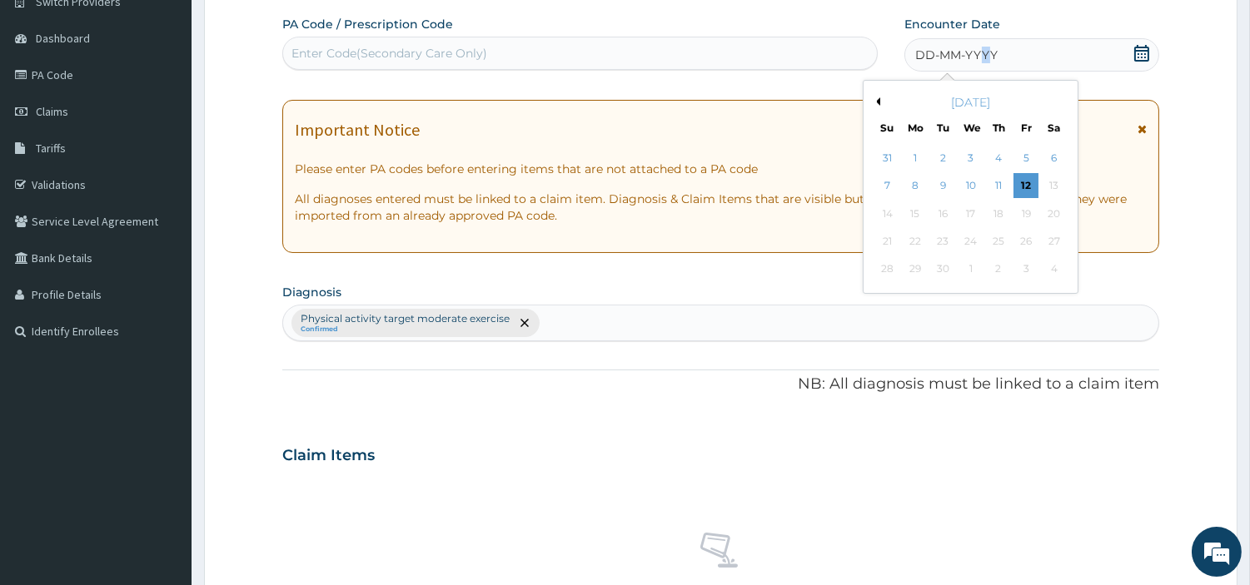
click at [983, 50] on span "DD-MM-YYYY" at bounding box center [956, 55] width 82 height 17
click at [995, 179] on div "11" at bounding box center [998, 186] width 25 height 25
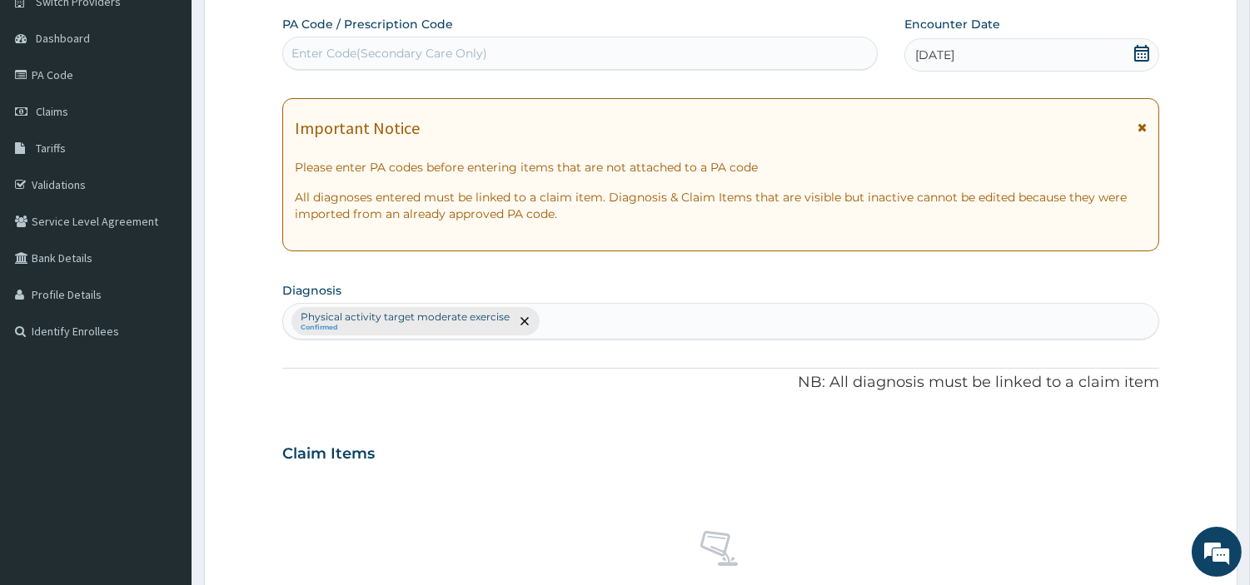
click at [711, 59] on div "Enter Code(Secondary Care Only)" at bounding box center [580, 53] width 594 height 27
type input "PA/E1F266"
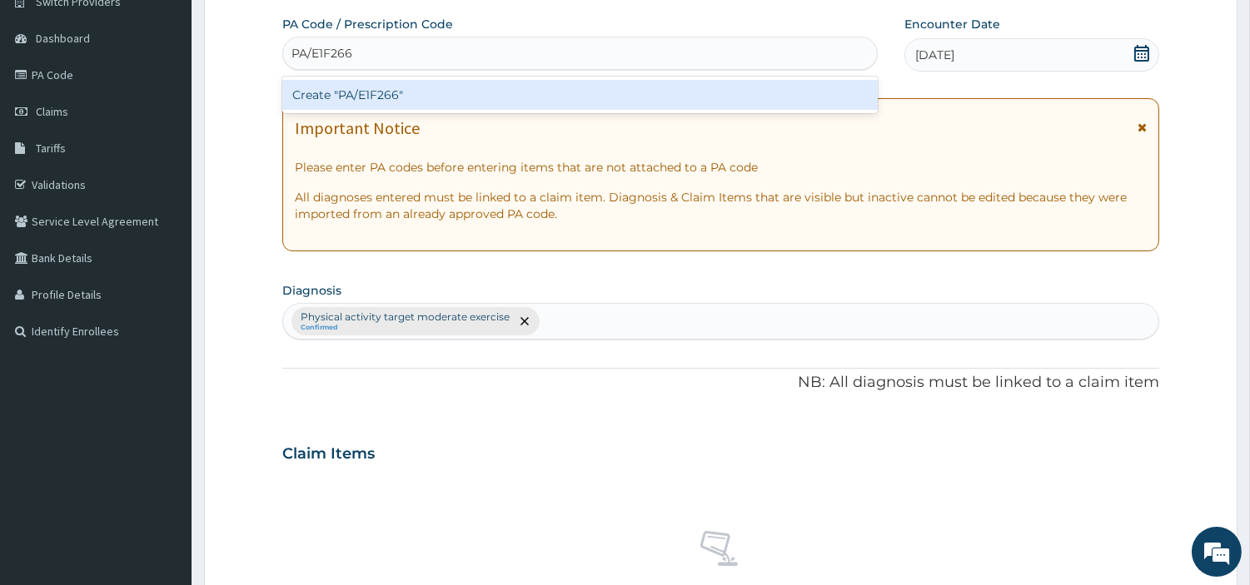
click at [428, 93] on div "Create "PA/E1F266"" at bounding box center [579, 95] width 595 height 30
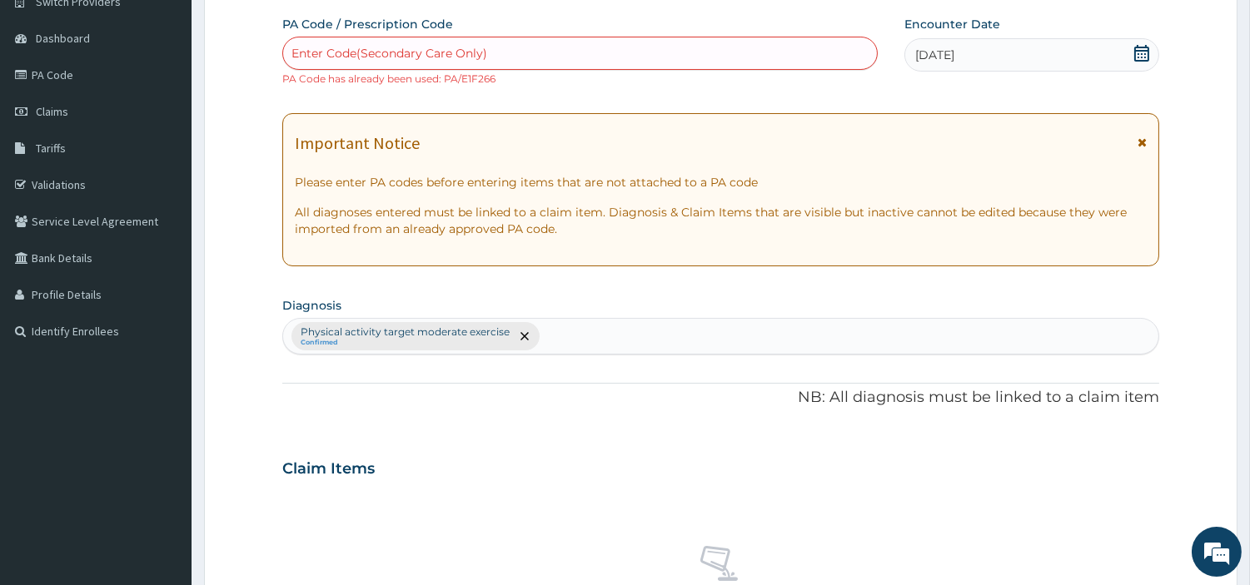
click at [402, 67] on div "Enter Code(Secondary Care Only)" at bounding box center [580, 53] width 594 height 27
type input "PA/E"
type input "F"
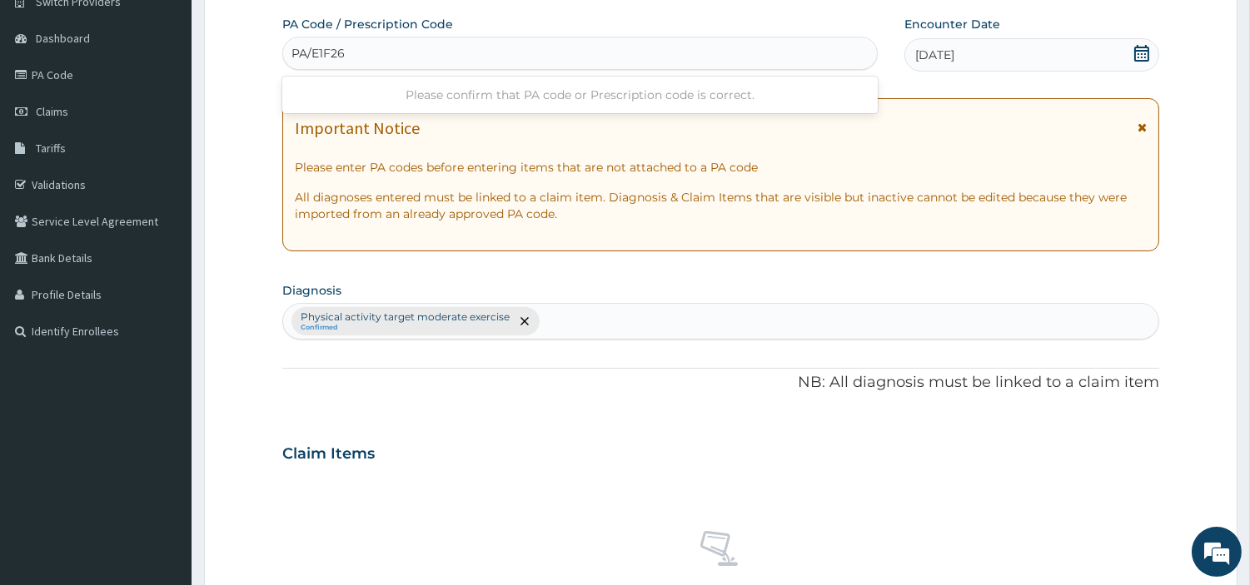
type input "PA/E1F266"
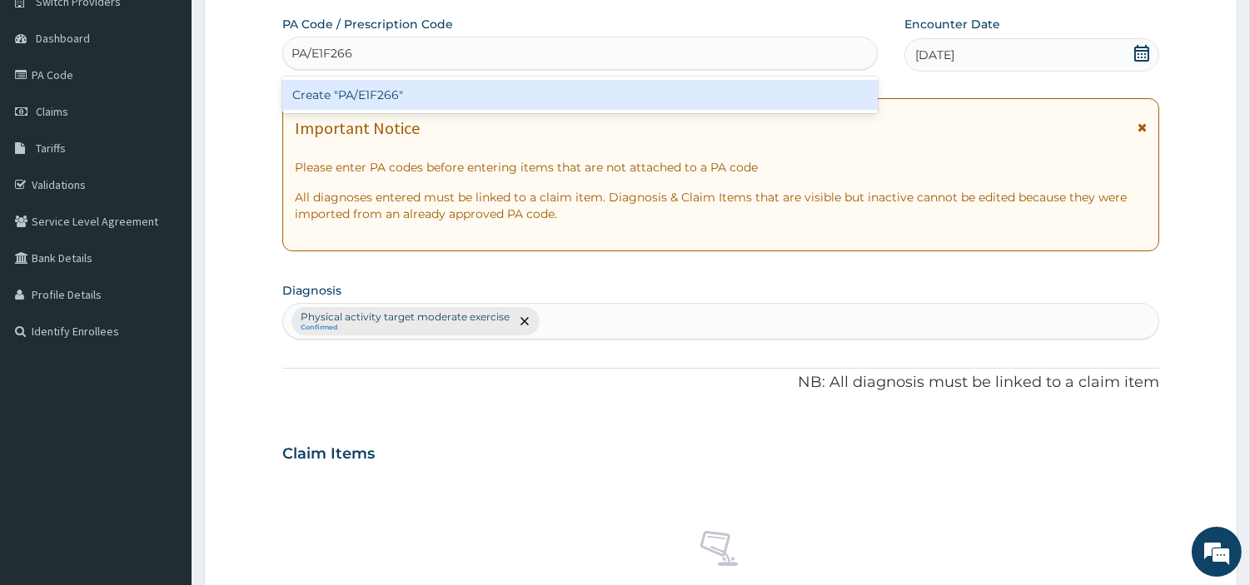
click at [355, 87] on div "Create "PA/E1F266"" at bounding box center [579, 95] width 595 height 30
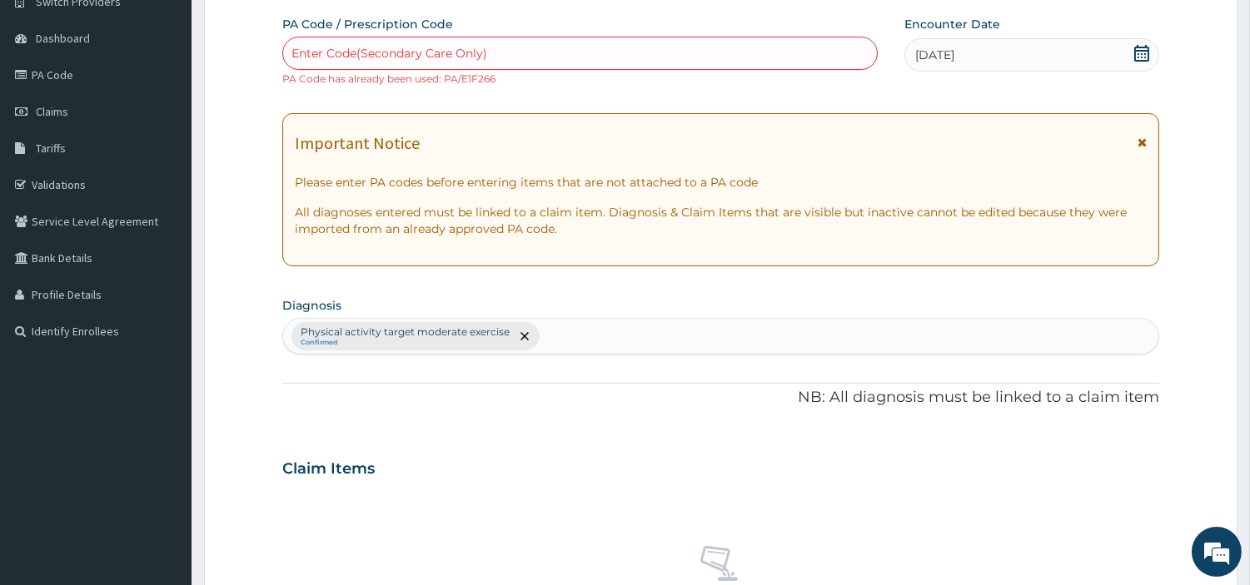
scroll to position [630, 0]
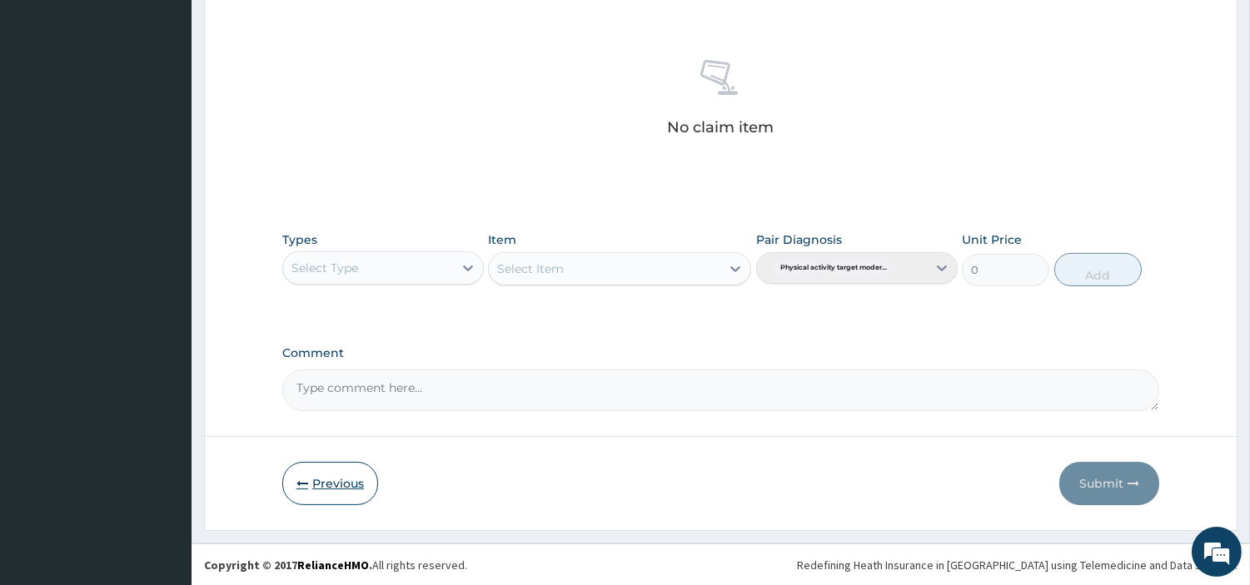
click at [344, 501] on button "Previous" at bounding box center [330, 483] width 96 height 43
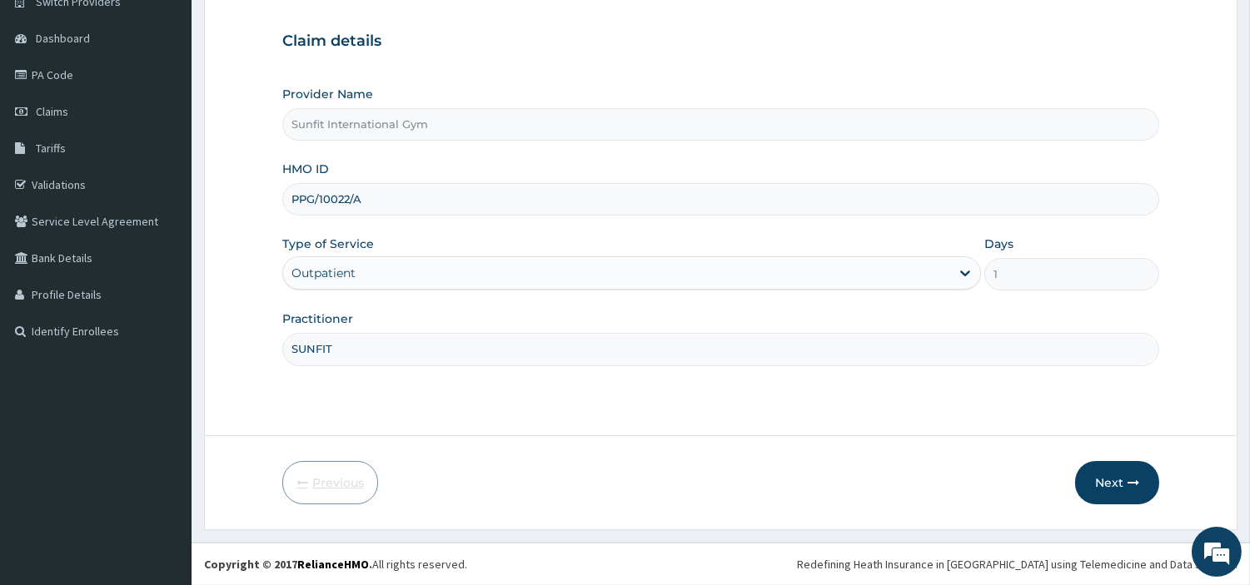
scroll to position [143, 0]
click at [1154, 481] on button "Next" at bounding box center [1117, 482] width 84 height 43
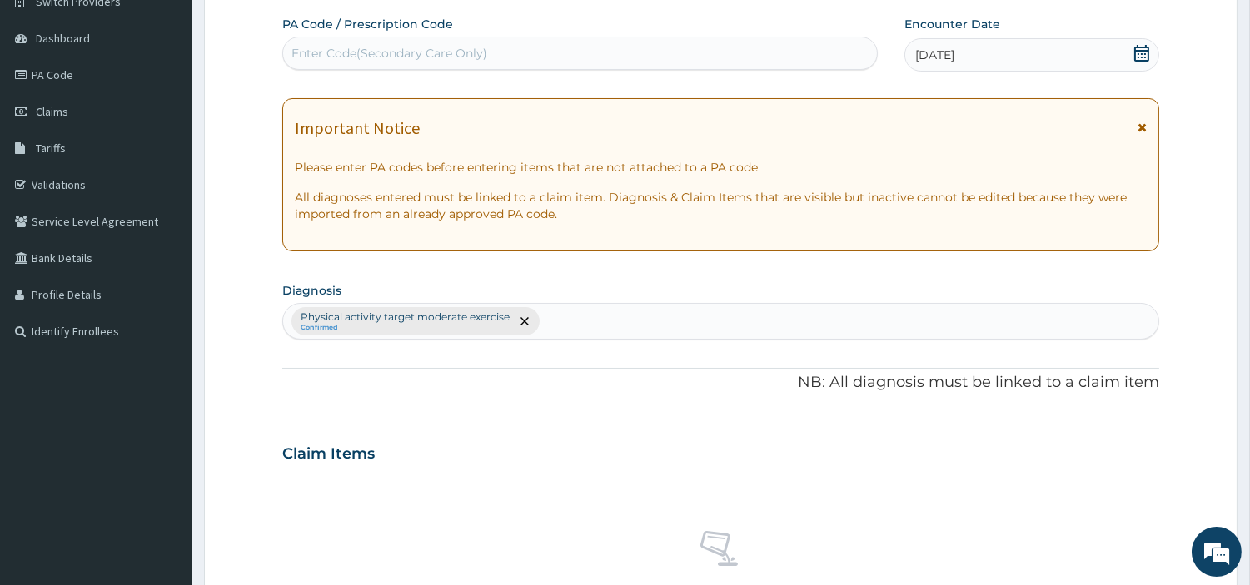
scroll to position [615, 0]
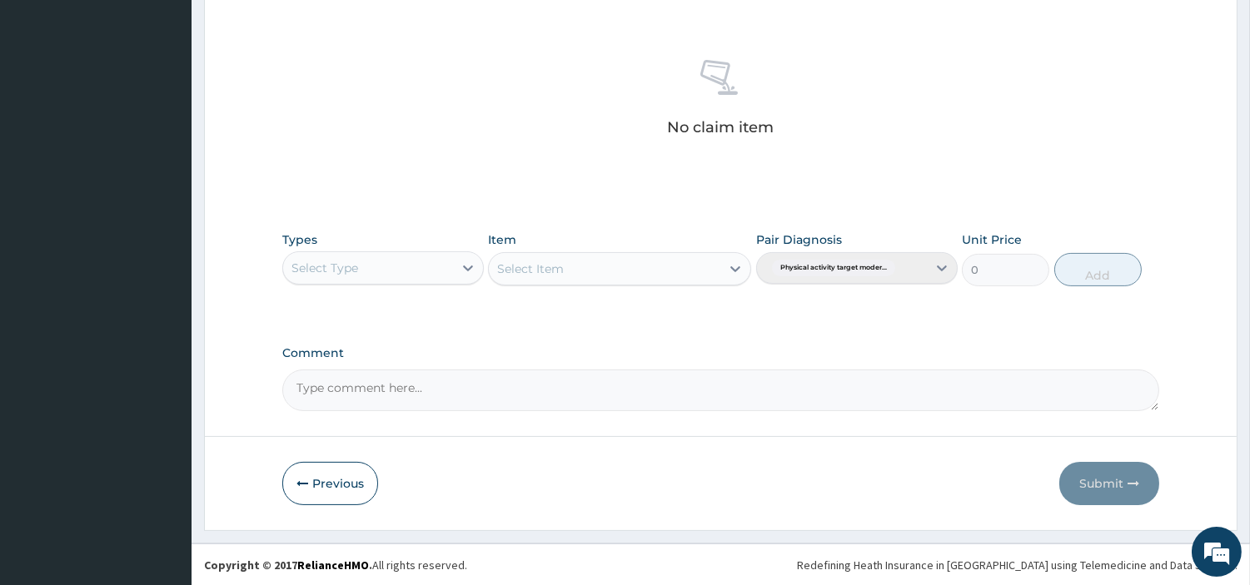
click at [437, 391] on textarea "Comment" at bounding box center [720, 391] width 877 height 42
type textarea "PA/E1F266"
click at [366, 268] on div "Select Type" at bounding box center [368, 268] width 170 height 27
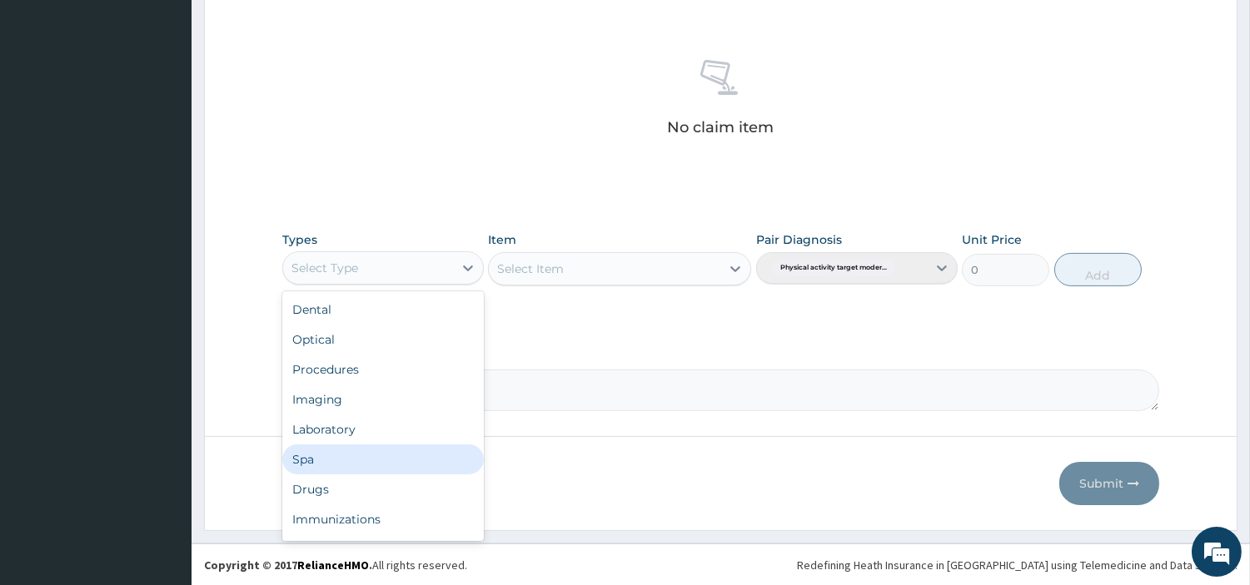
scroll to position [55, 0]
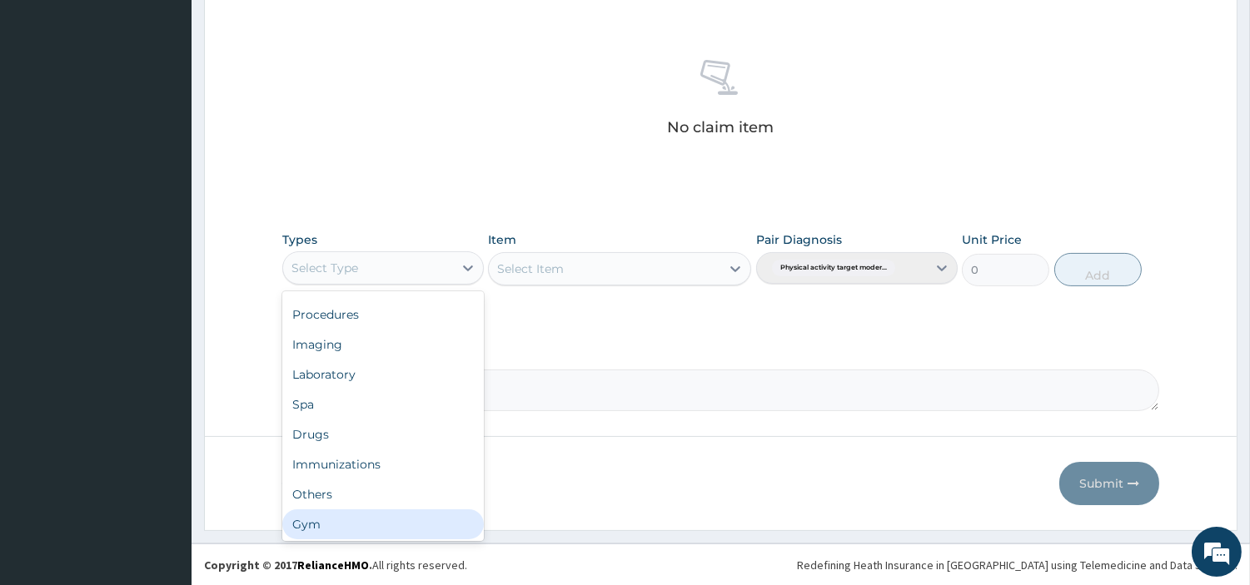
click at [421, 518] on div "Gym" at bounding box center [383, 525] width 202 height 30
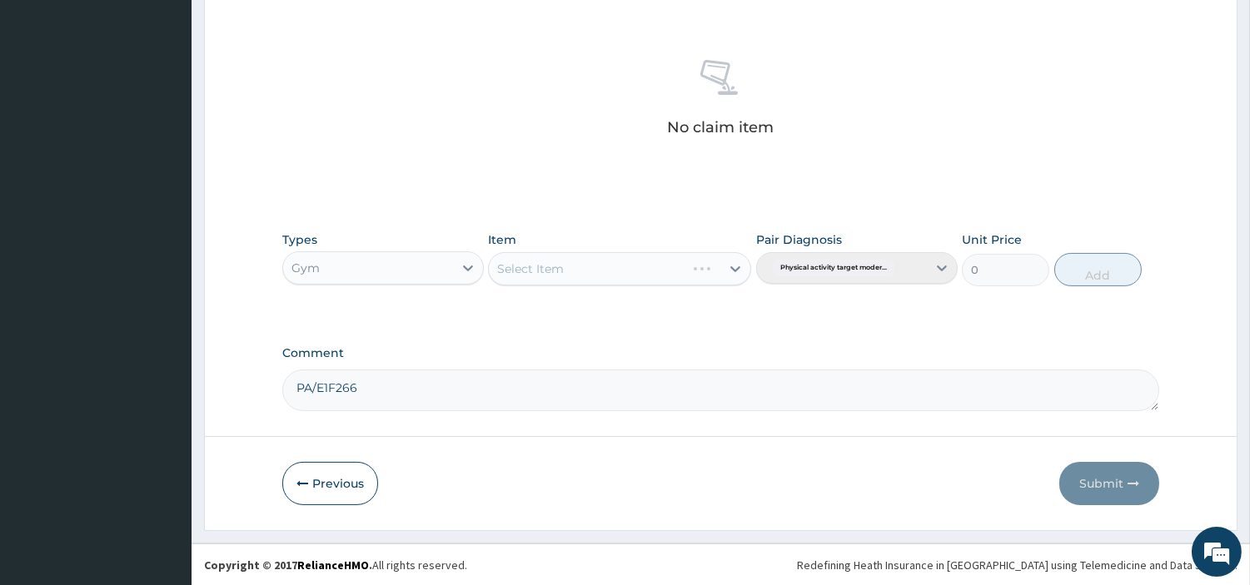
click at [630, 262] on div "Select Item" at bounding box center [619, 268] width 263 height 33
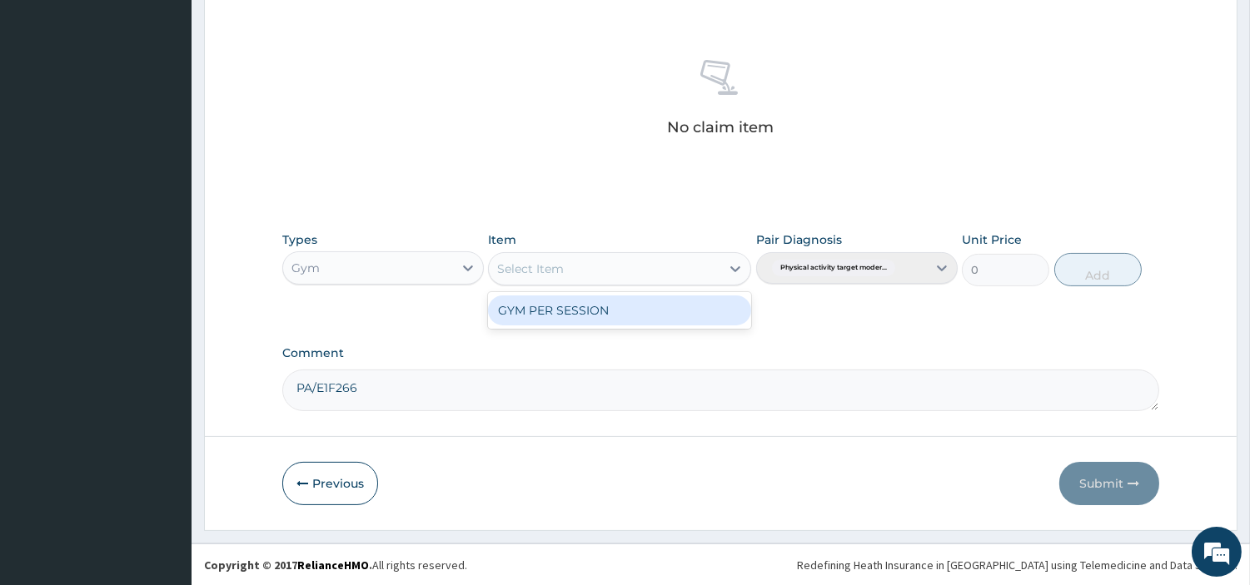
click at [644, 276] on div "Select Item" at bounding box center [605, 269] width 232 height 27
click at [633, 318] on div "GYM PER SESSION" at bounding box center [619, 311] width 263 height 30
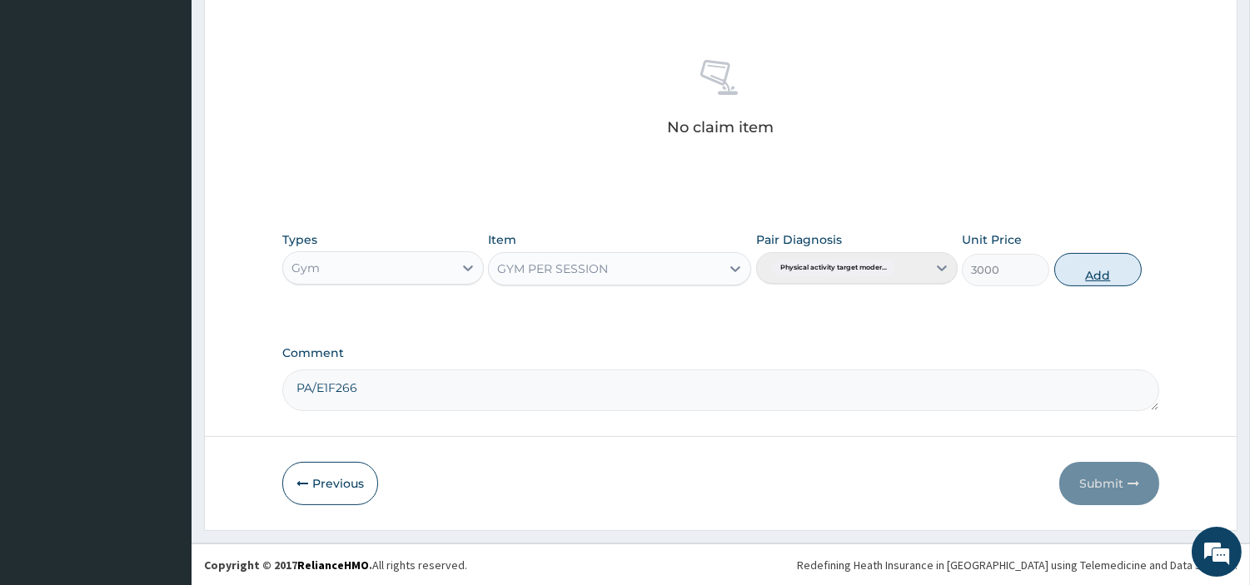
click at [1093, 270] on button "Add" at bounding box center [1097, 269] width 87 height 33
type input "0"
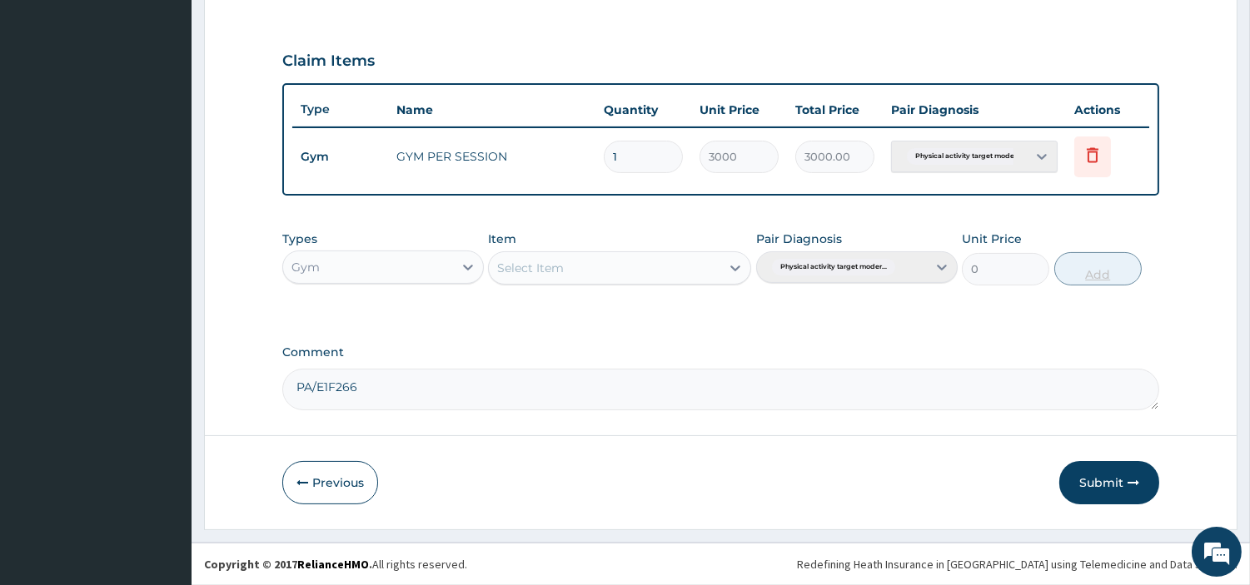
scroll to position [535, 0]
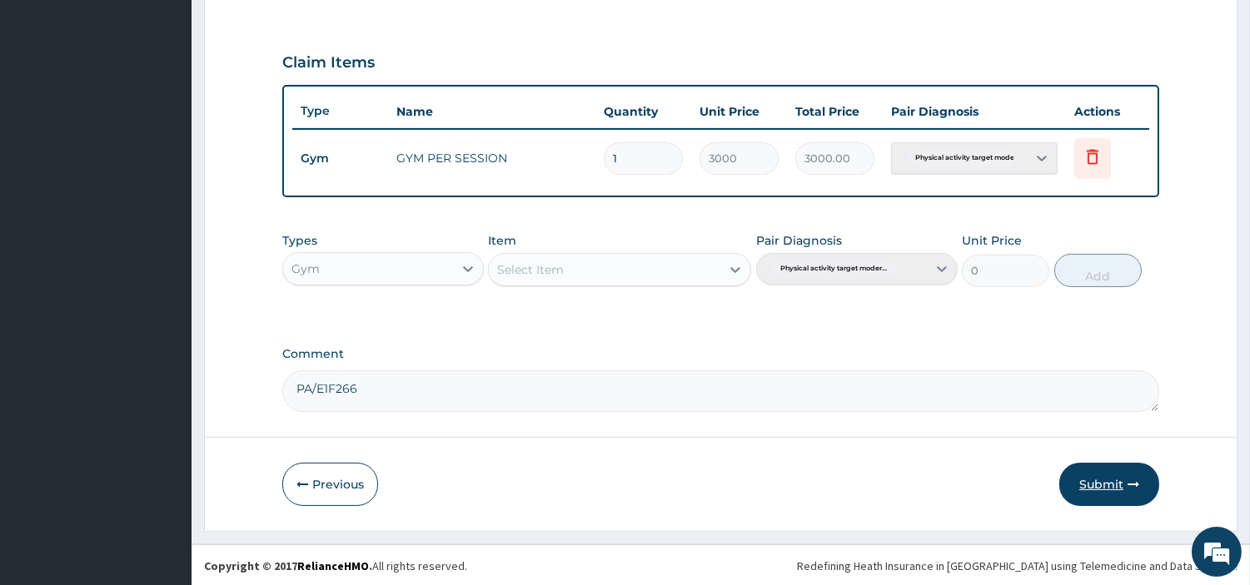
click at [1103, 486] on button "Submit" at bounding box center [1109, 484] width 100 height 43
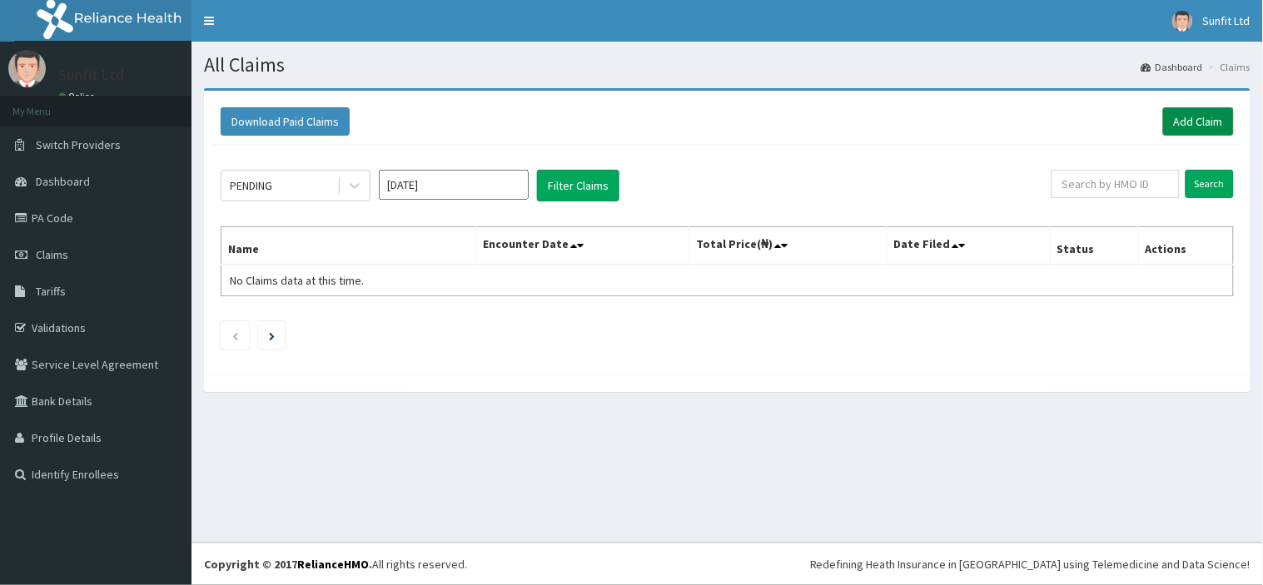
click at [1199, 112] on link "Add Claim" at bounding box center [1198, 121] width 71 height 28
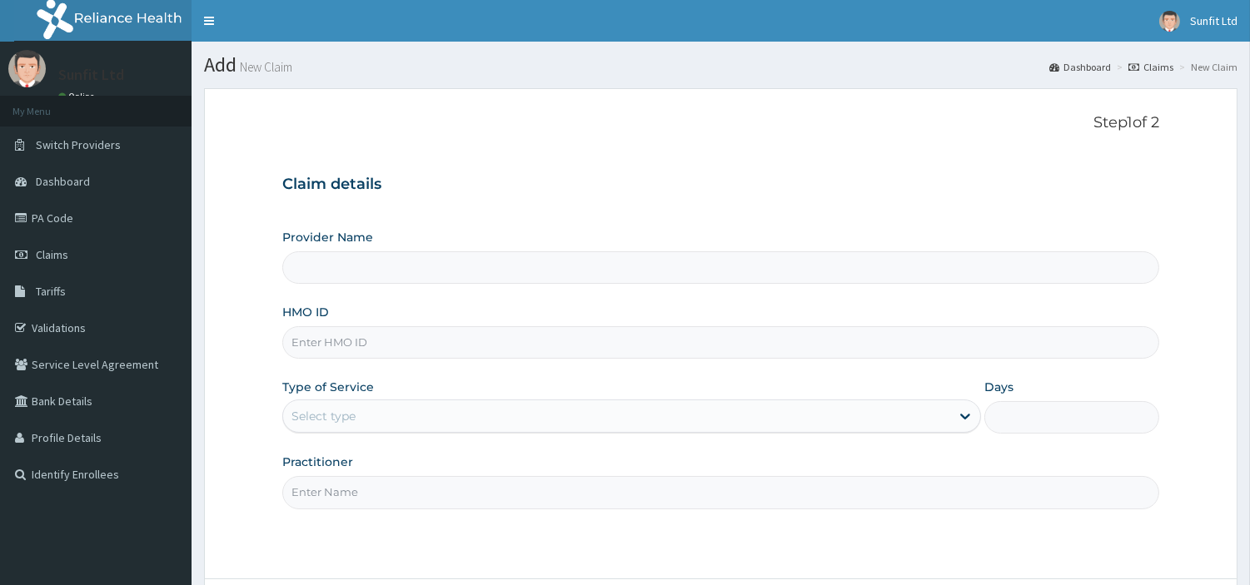
click at [552, 344] on input "HMO ID" at bounding box center [720, 342] width 877 height 32
type input "RBP"
type input "Sunfit International Gym"
type input "1"
type input "RBP/10025/A"
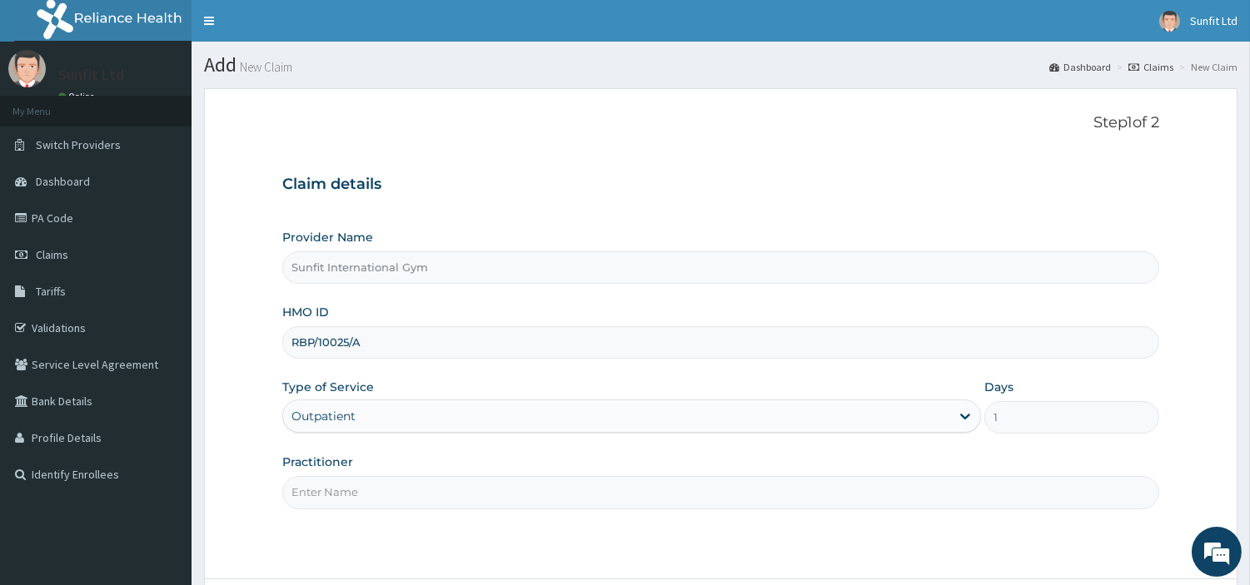
click at [392, 496] on input "Practitioner" at bounding box center [720, 492] width 877 height 32
type input "SUNFIT"
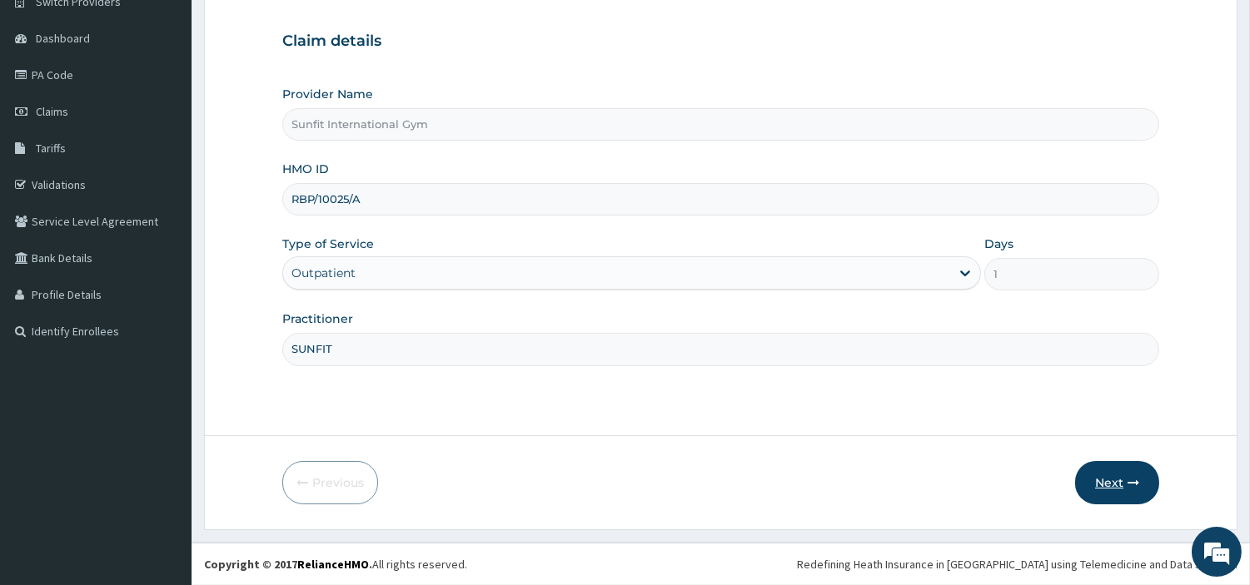
click at [1109, 473] on button "Next" at bounding box center [1117, 482] width 84 height 43
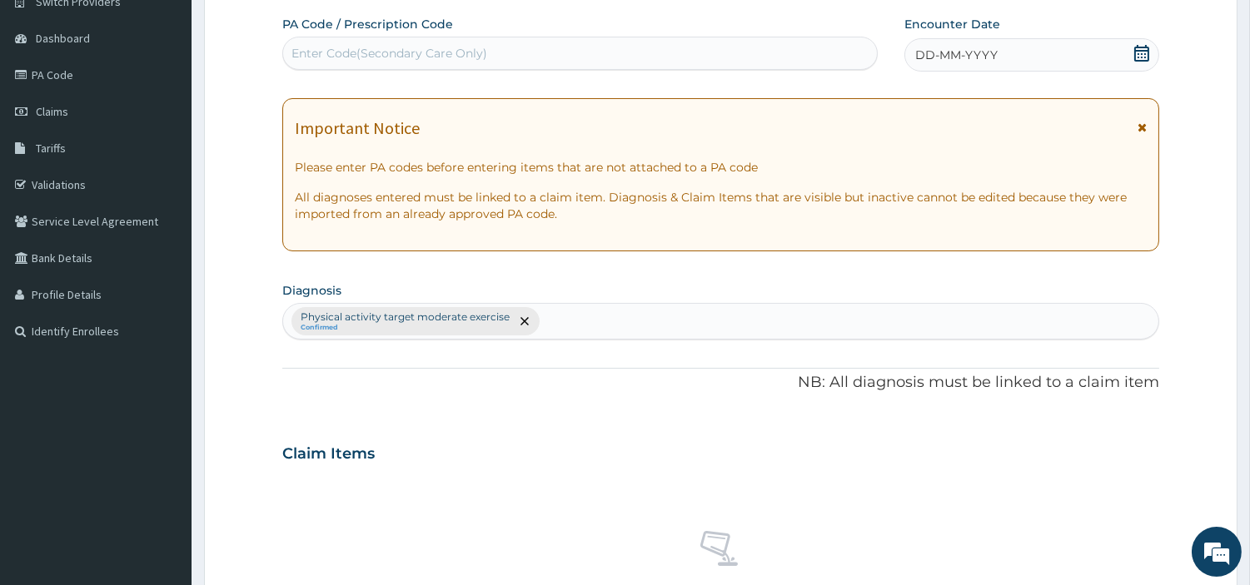
click at [977, 47] on span "DD-MM-YYYY" at bounding box center [956, 55] width 82 height 17
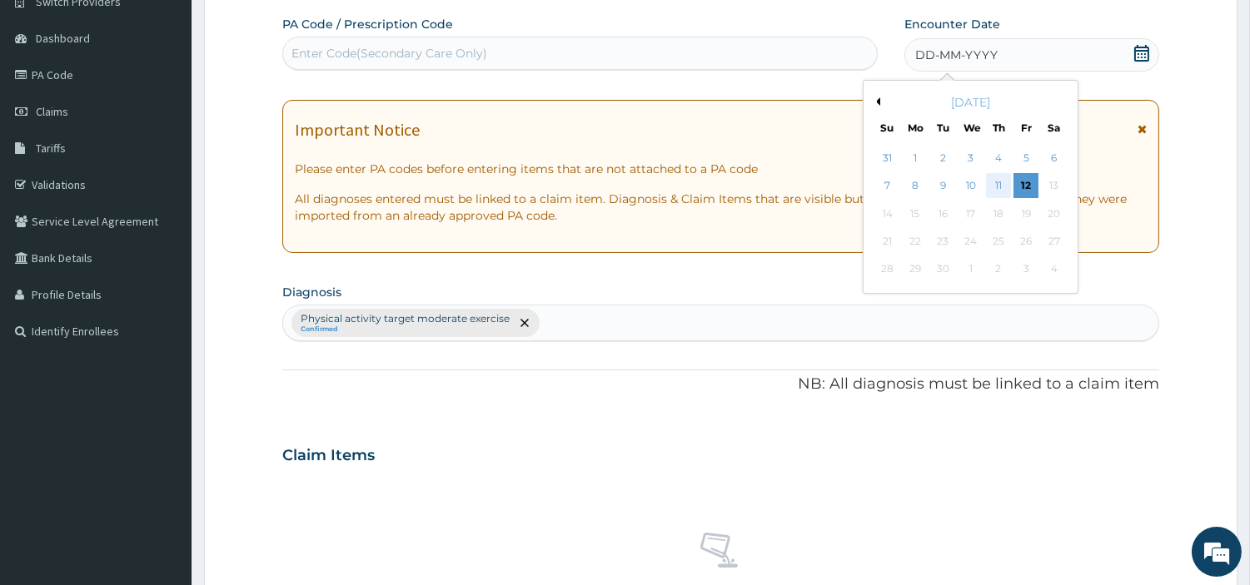
click at [997, 182] on div "11" at bounding box center [998, 186] width 25 height 25
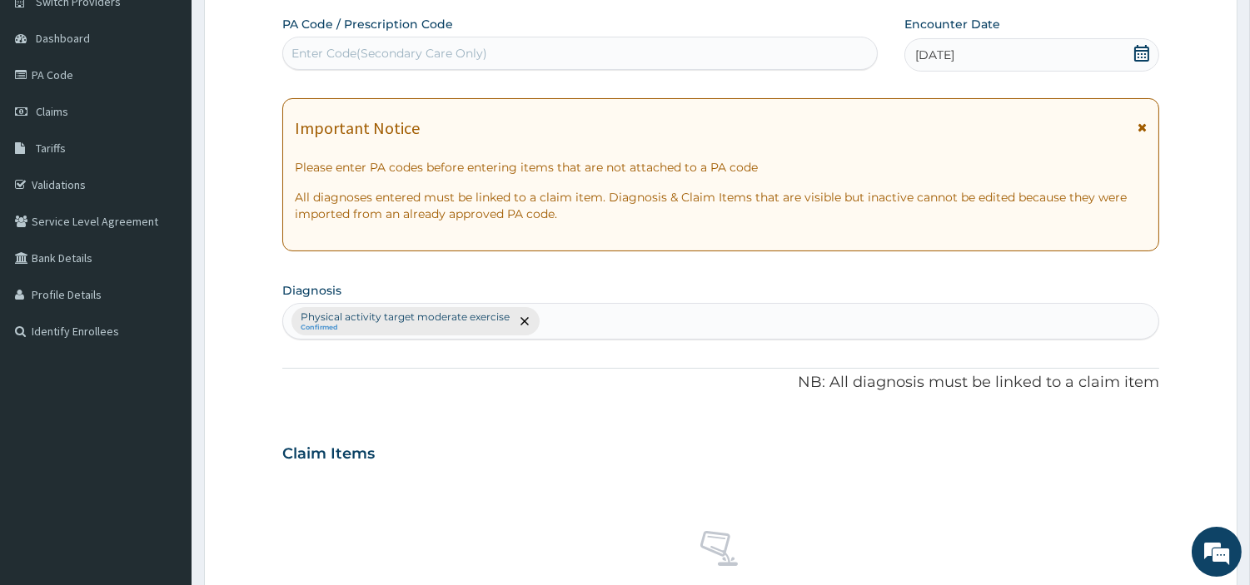
click at [750, 55] on div "Enter Code(Secondary Care Only)" at bounding box center [580, 53] width 594 height 27
type input "PA/B222B4"
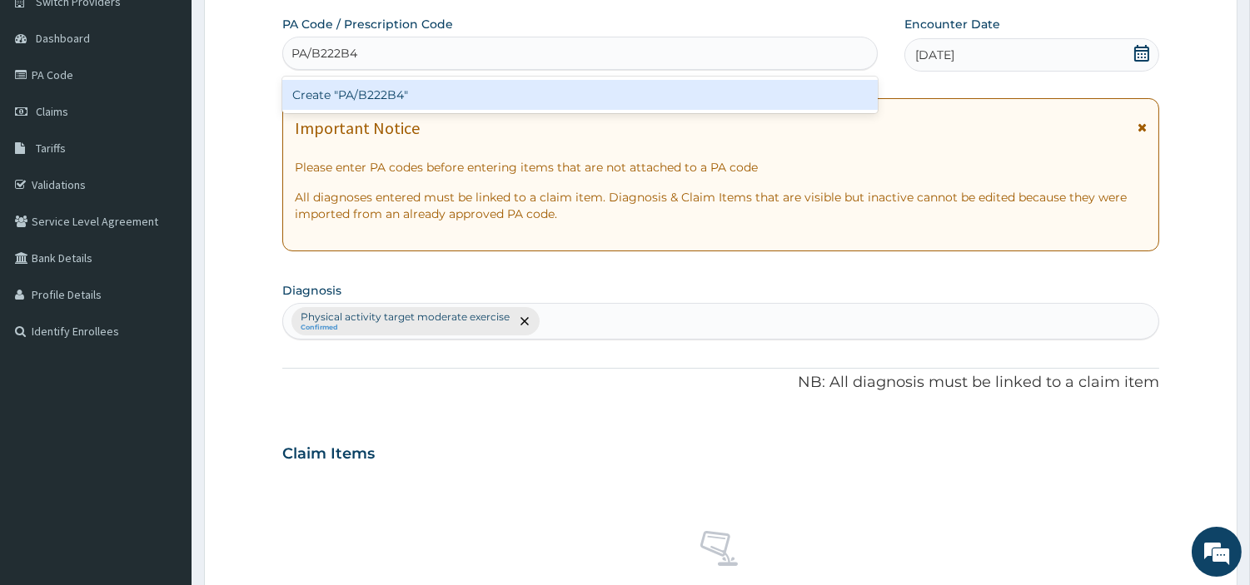
click at [352, 88] on div "Create "PA/B222B4"" at bounding box center [579, 95] width 595 height 30
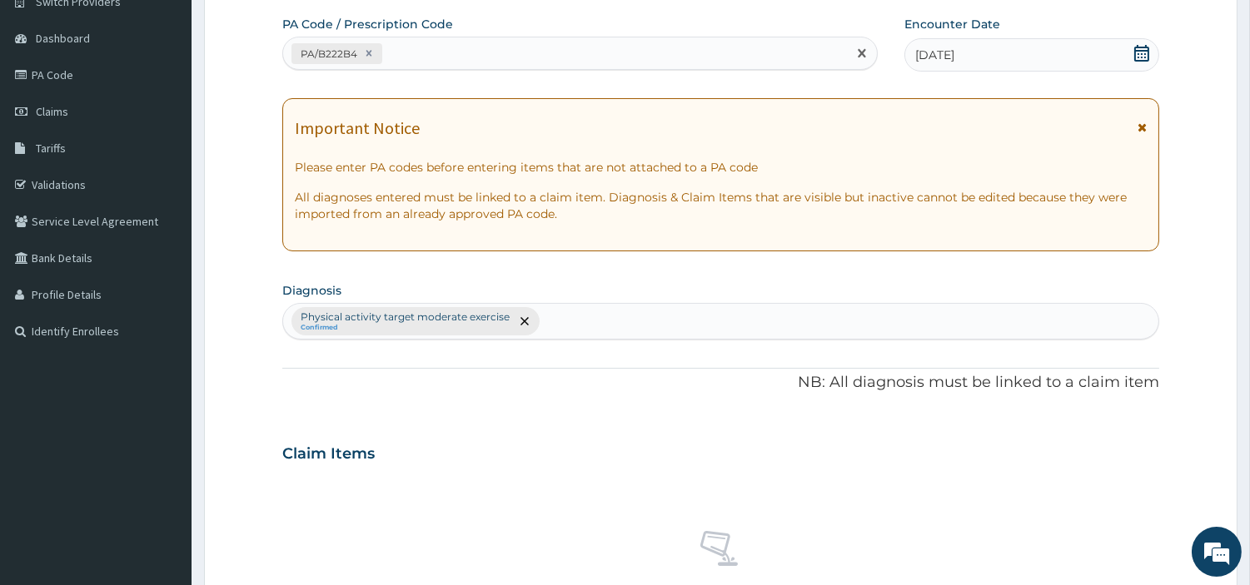
scroll to position [615, 0]
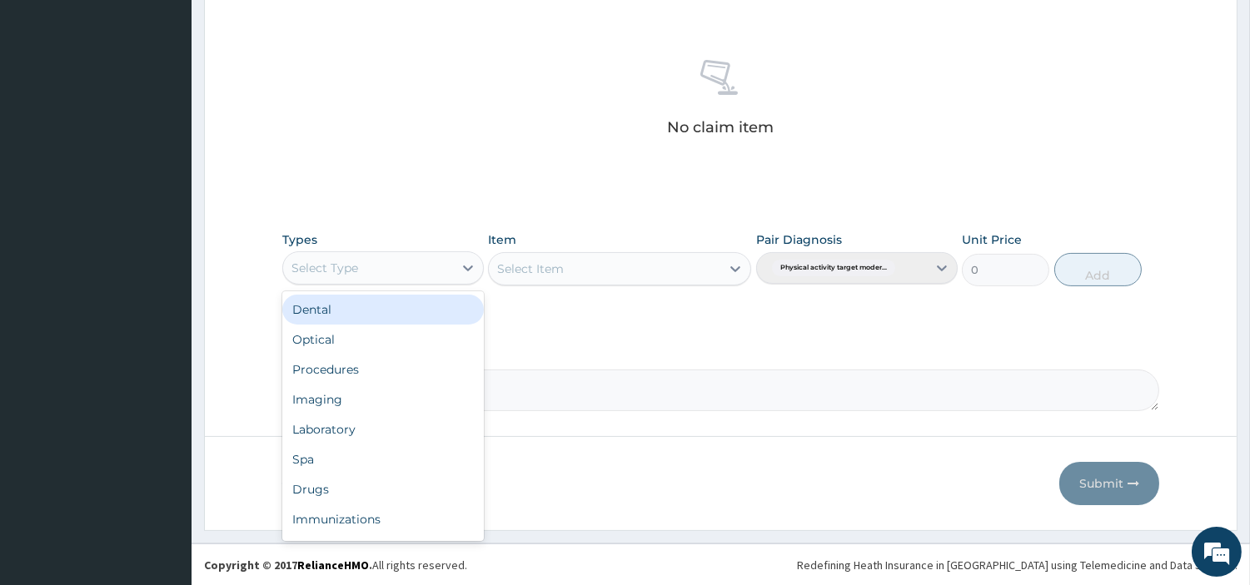
click at [338, 261] on div "Select Type" at bounding box center [324, 268] width 67 height 17
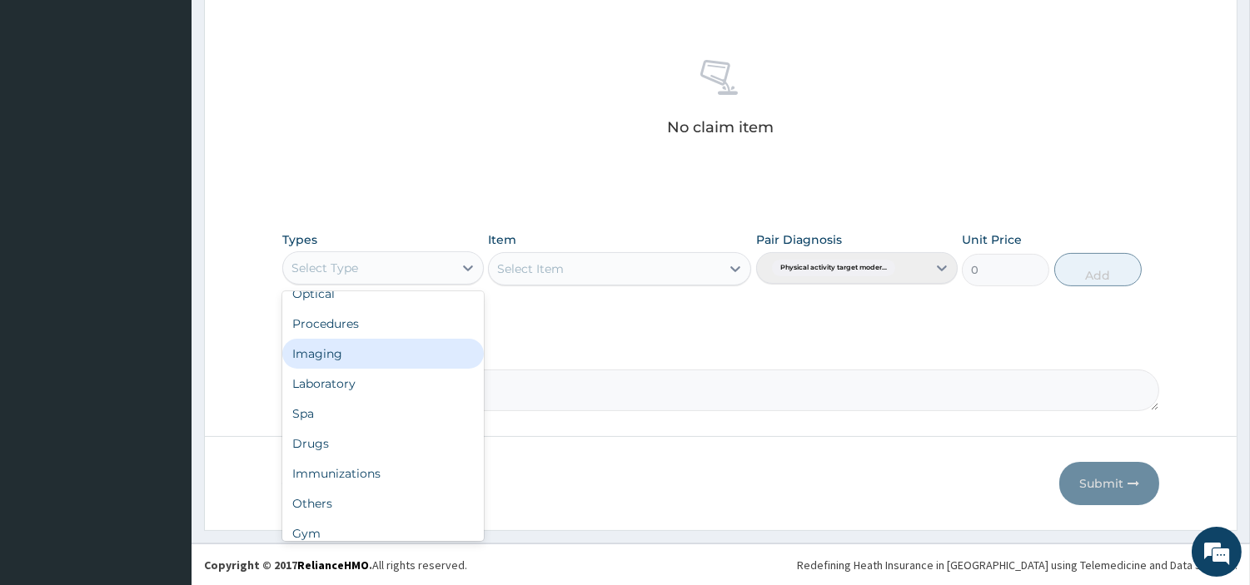
scroll to position [55, 0]
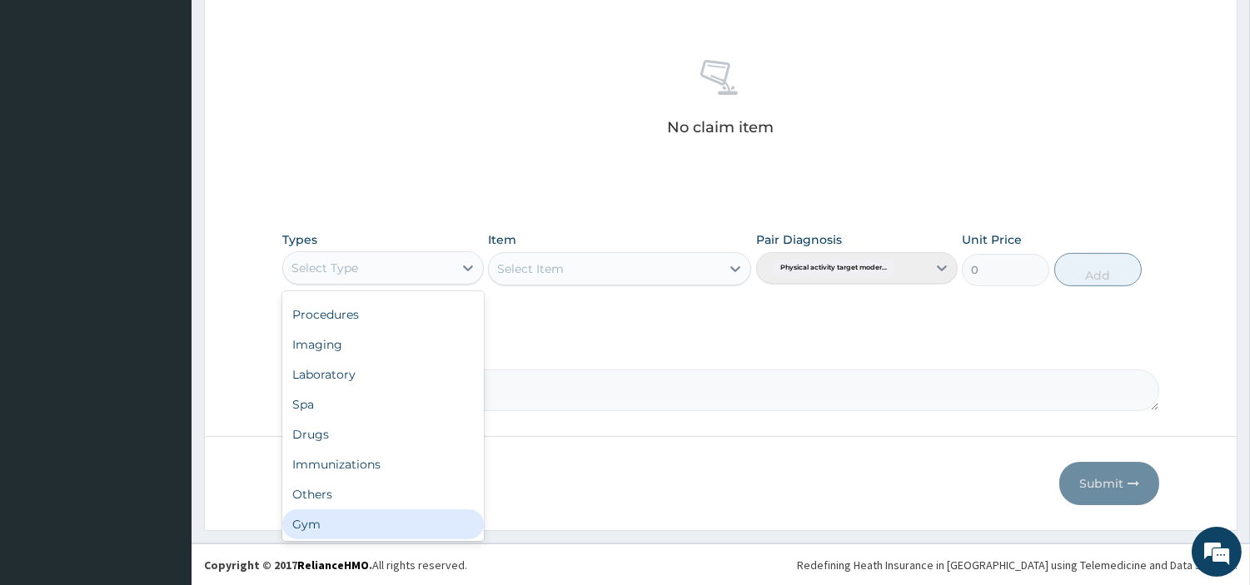
click at [394, 523] on div "Gym" at bounding box center [383, 525] width 202 height 30
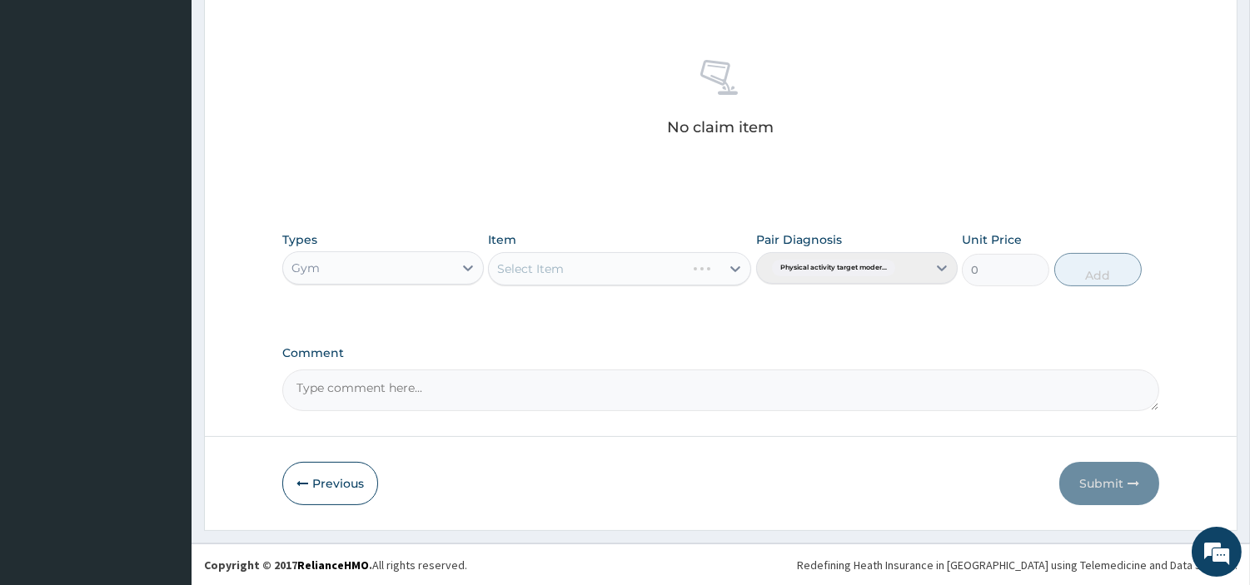
click at [591, 271] on div "Select Item" at bounding box center [619, 268] width 263 height 33
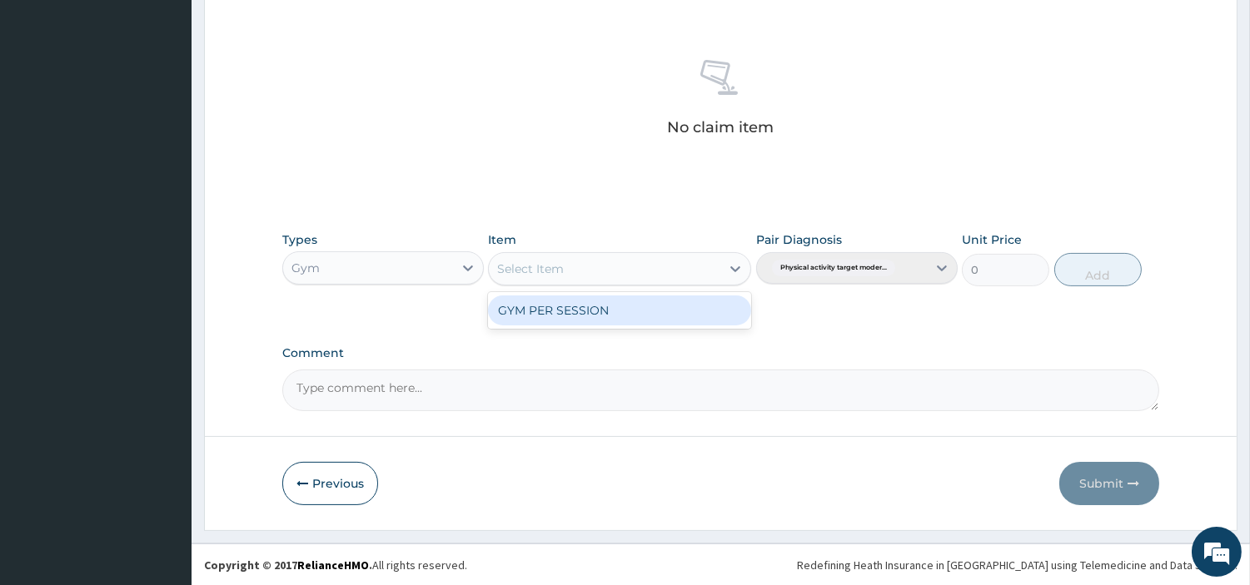
click at [591, 271] on div "Select Item" at bounding box center [605, 269] width 232 height 27
click at [589, 312] on div "GYM PER SESSION" at bounding box center [619, 311] width 263 height 30
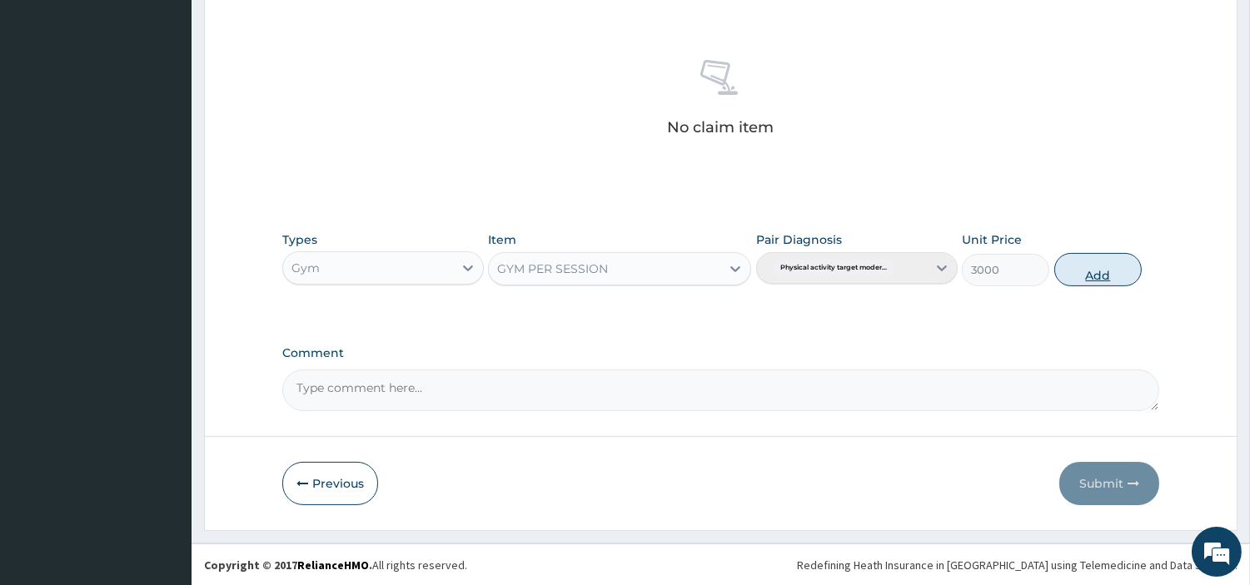
click at [1076, 265] on button "Add" at bounding box center [1097, 269] width 87 height 33
type input "0"
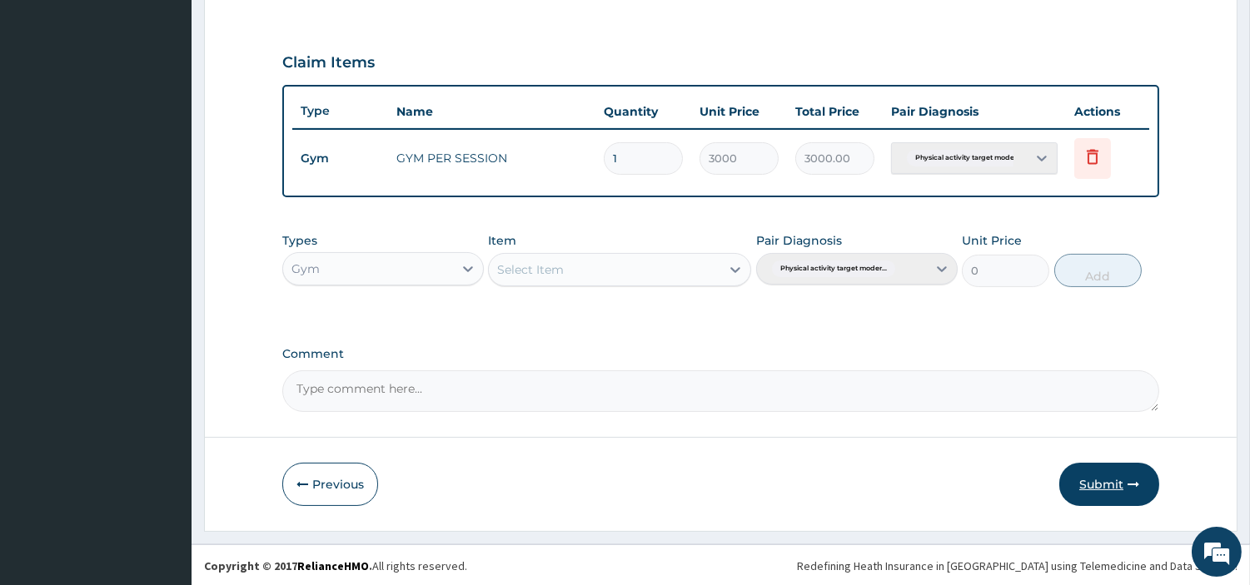
click at [1089, 493] on button "Submit" at bounding box center [1109, 484] width 100 height 43
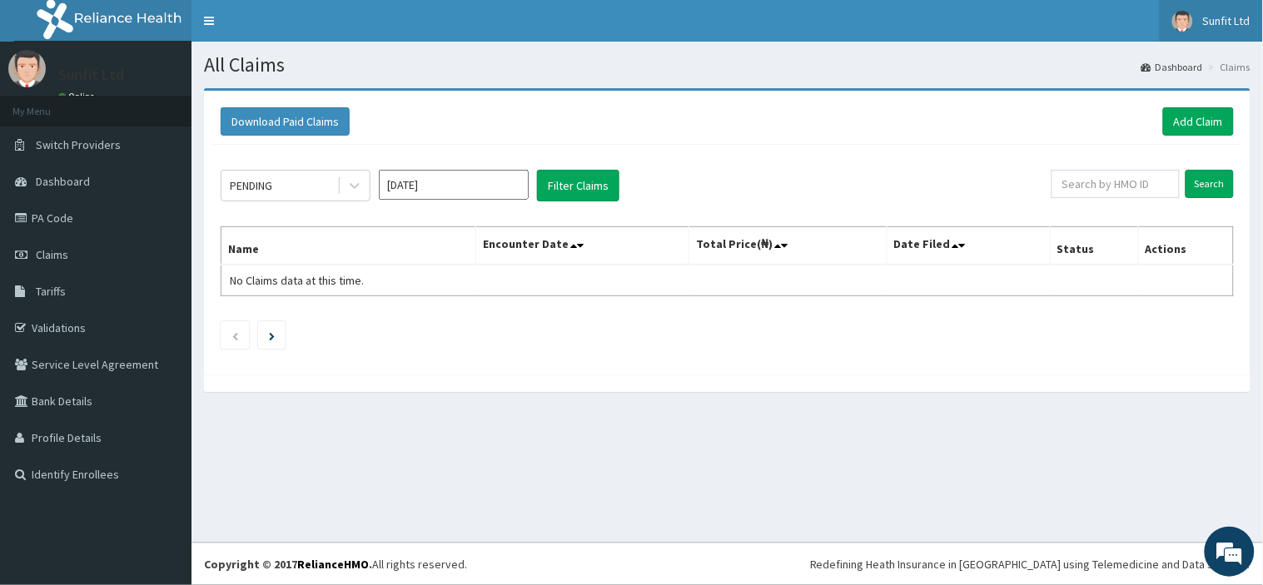
click at [1184, 20] on img at bounding box center [1183, 21] width 21 height 21
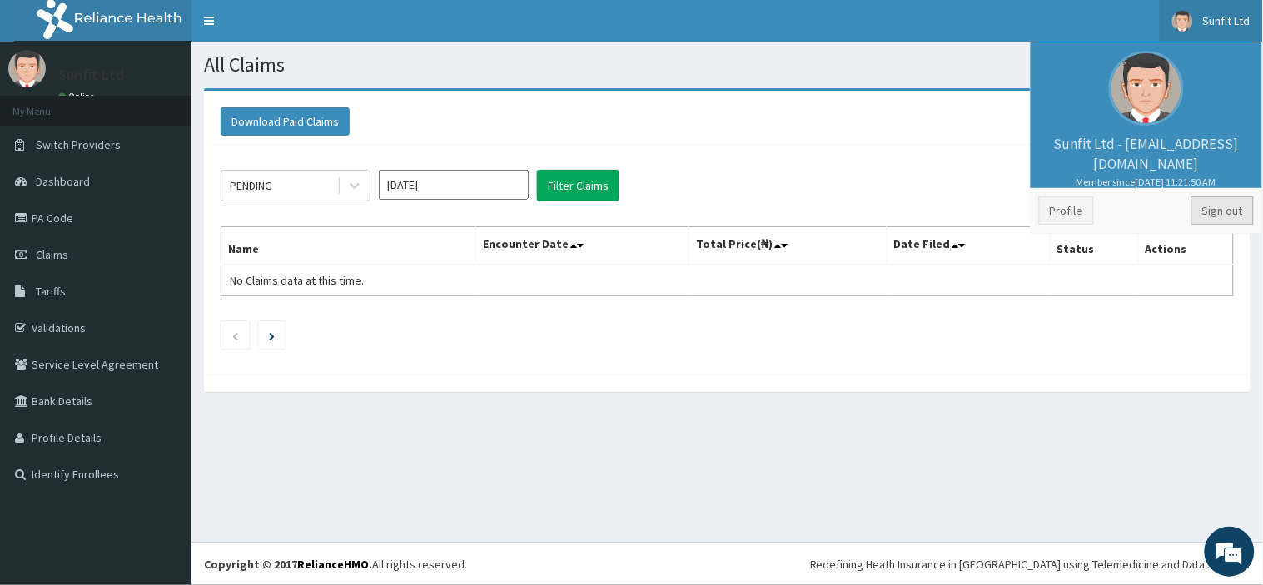
click at [1206, 205] on link "Sign out" at bounding box center [1223, 211] width 62 height 28
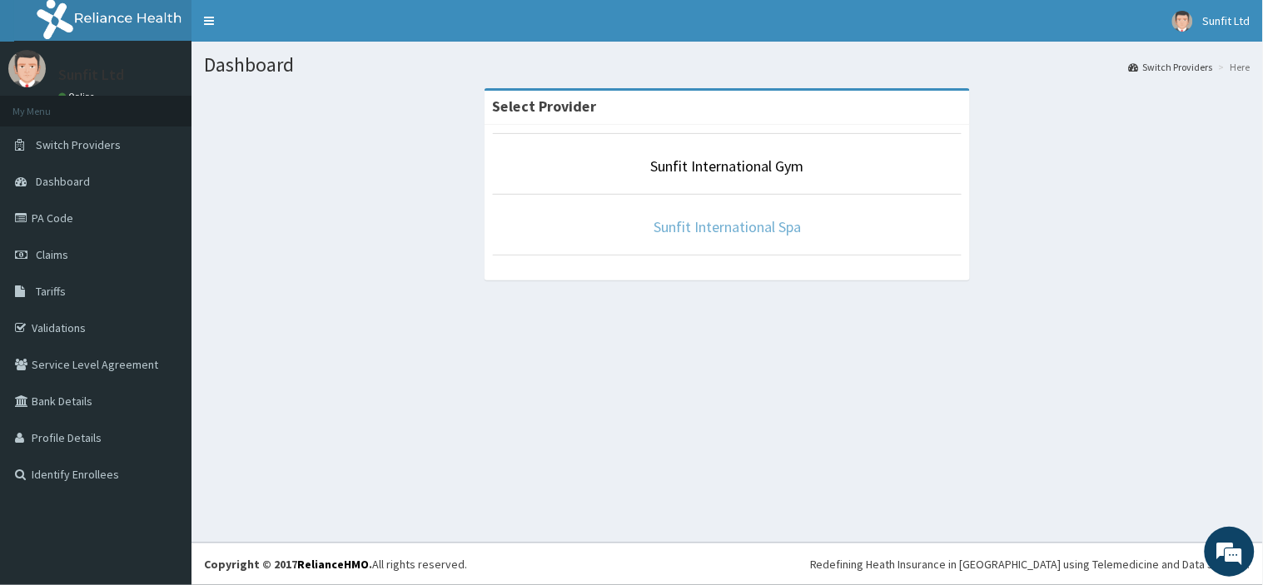
click at [760, 229] on link "Sunfit International Spa" at bounding box center [727, 226] width 147 height 19
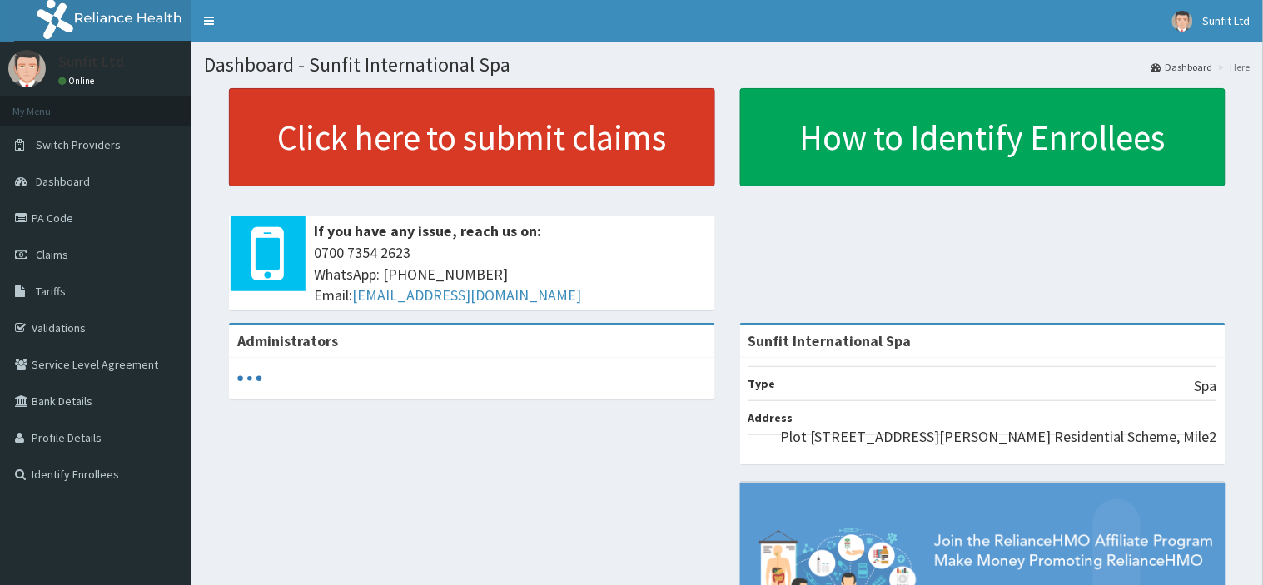
click at [576, 152] on link "Click here to submit claims" at bounding box center [472, 137] width 486 height 98
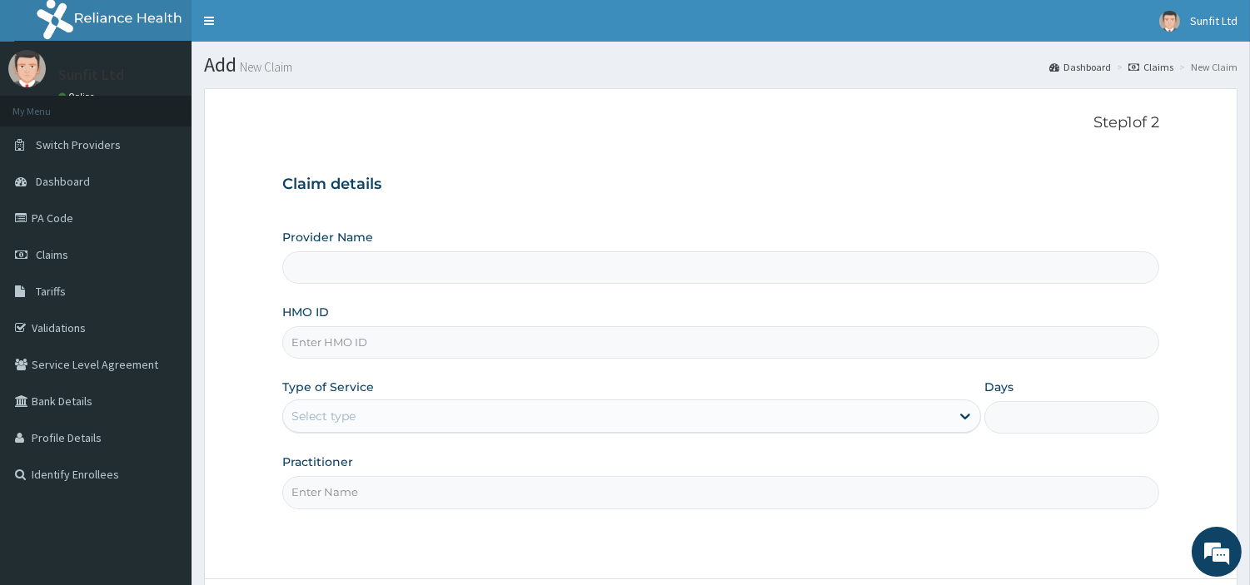
type input "Sunfit International Spa"
type input "1"
click at [412, 331] on input "HMO ID" at bounding box center [720, 342] width 877 height 32
type input "PPY/10546/A"
click at [371, 501] on input "Practitioner" at bounding box center [720, 492] width 877 height 32
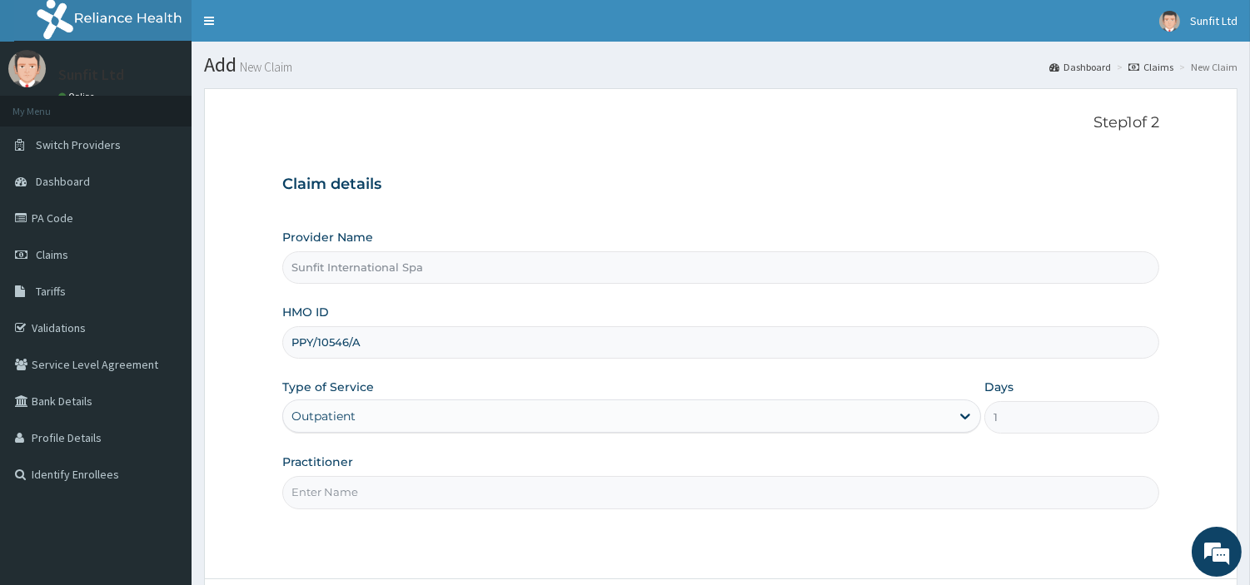
type input "SUNFIT"
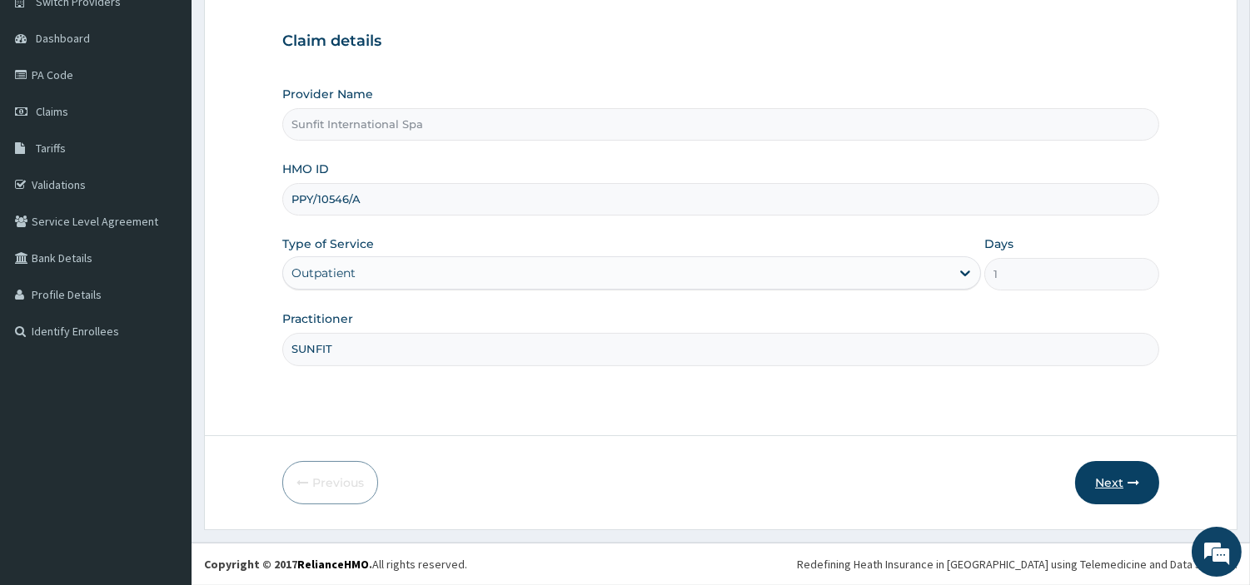
click icon "button"
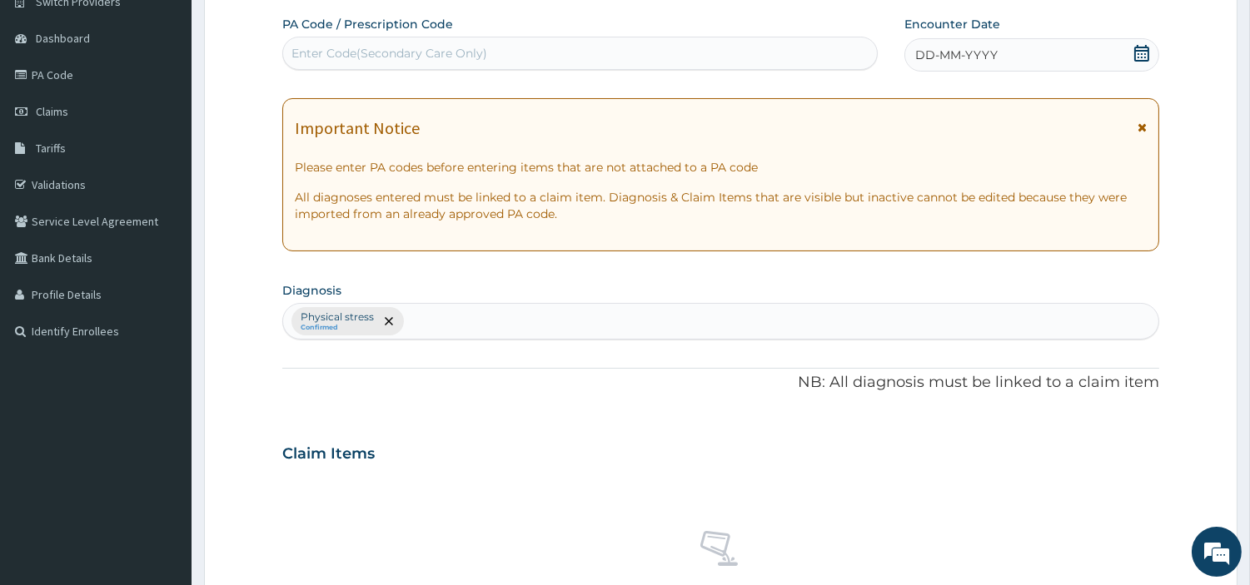
click div "DD-MM-YYYY"
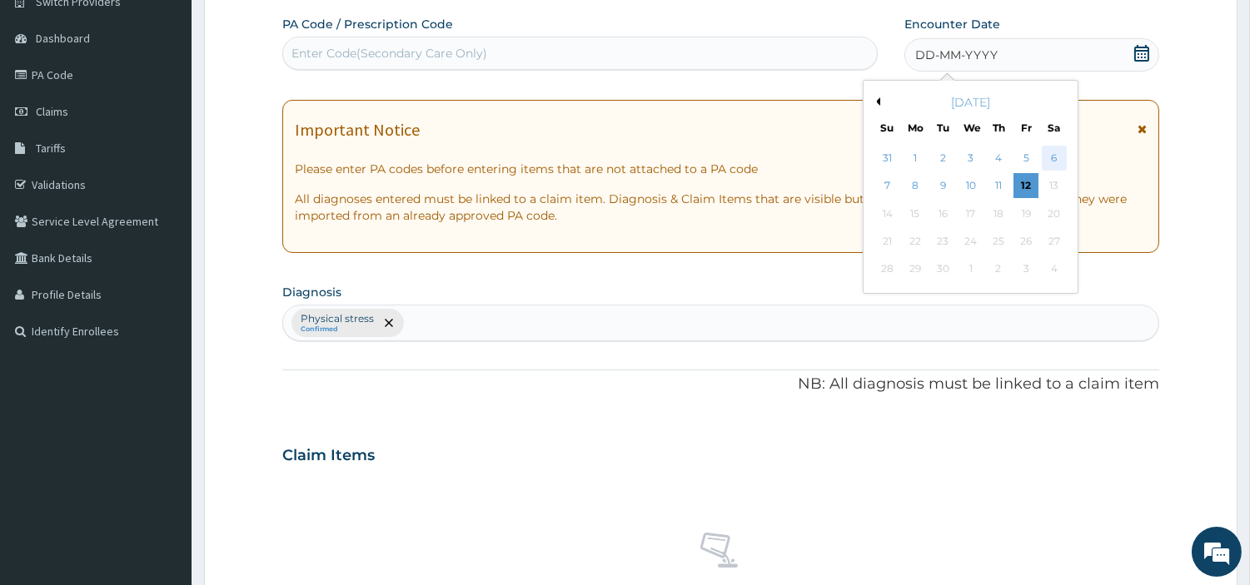
click div "6"
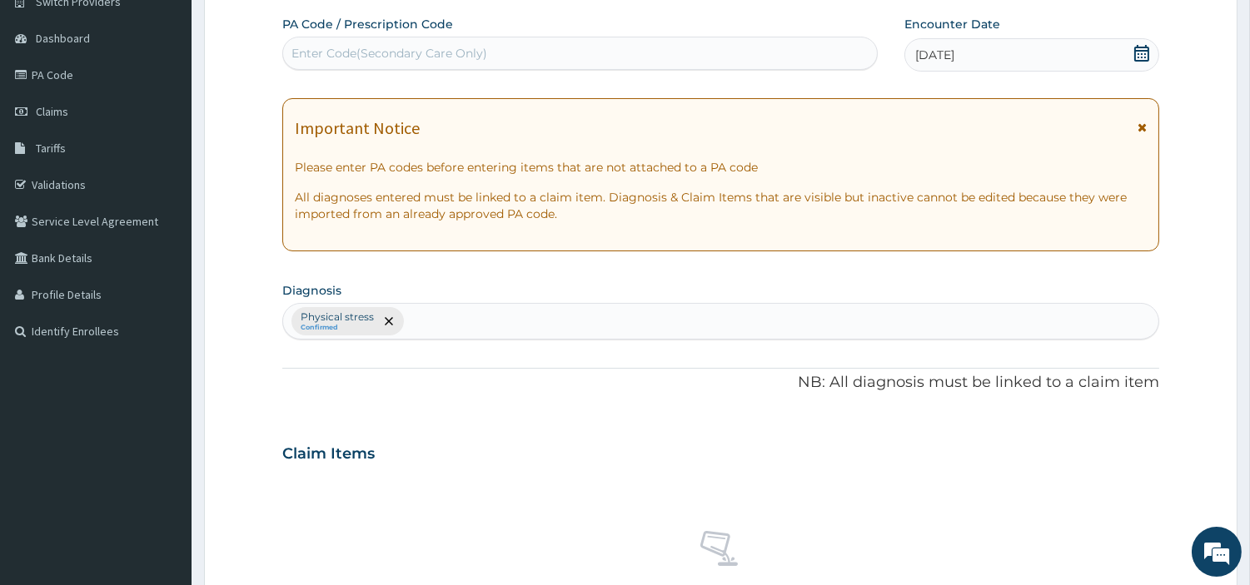
click div "Enter Code(Secondary Care Only)"
type input "PA/E671B1"
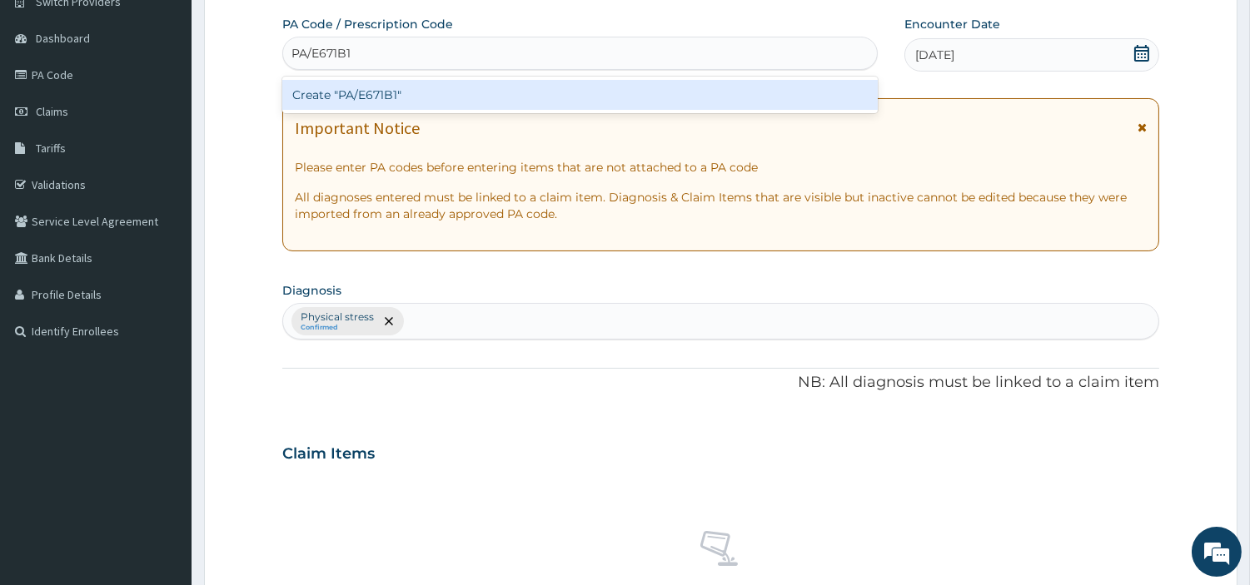
click div "Create "PA/E671B1""
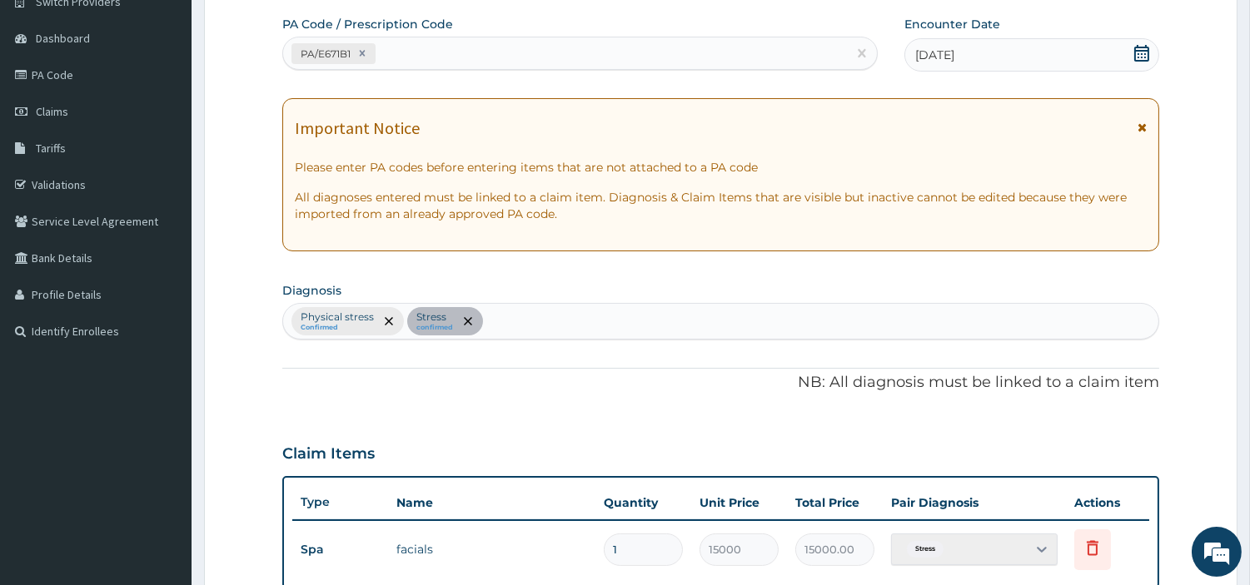
scroll to position [535, 0]
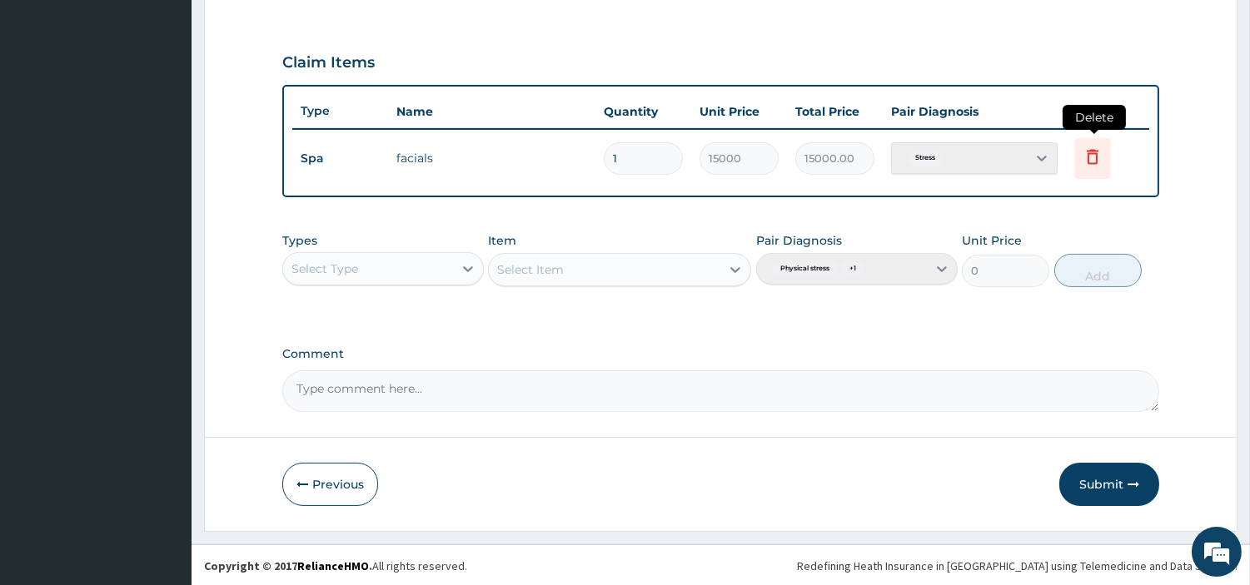
click icon
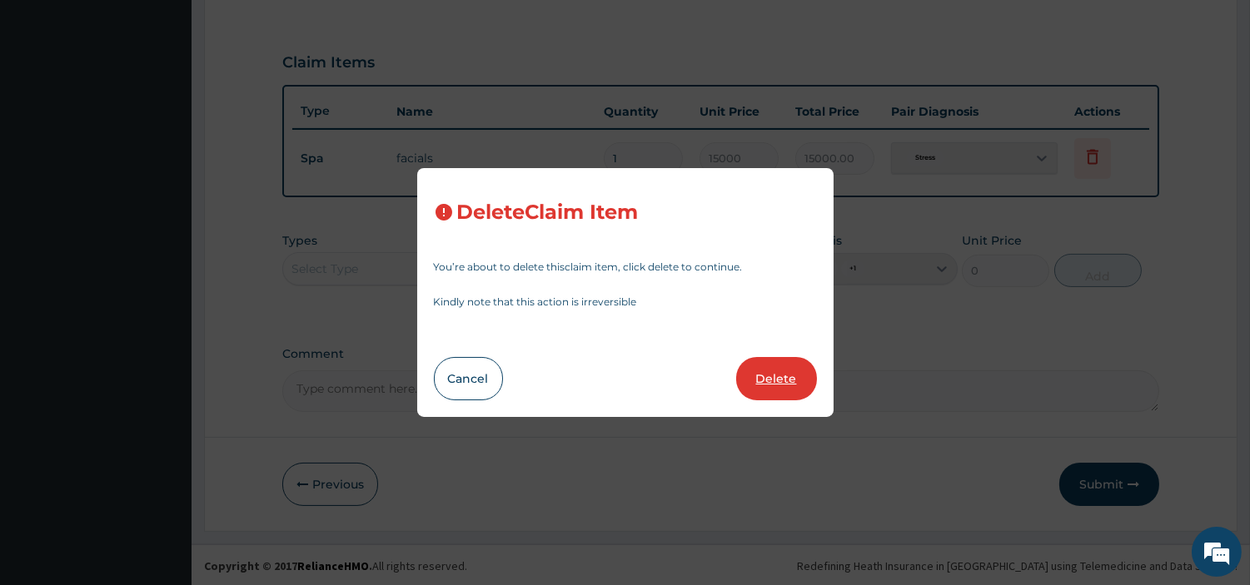
click button "Delete"
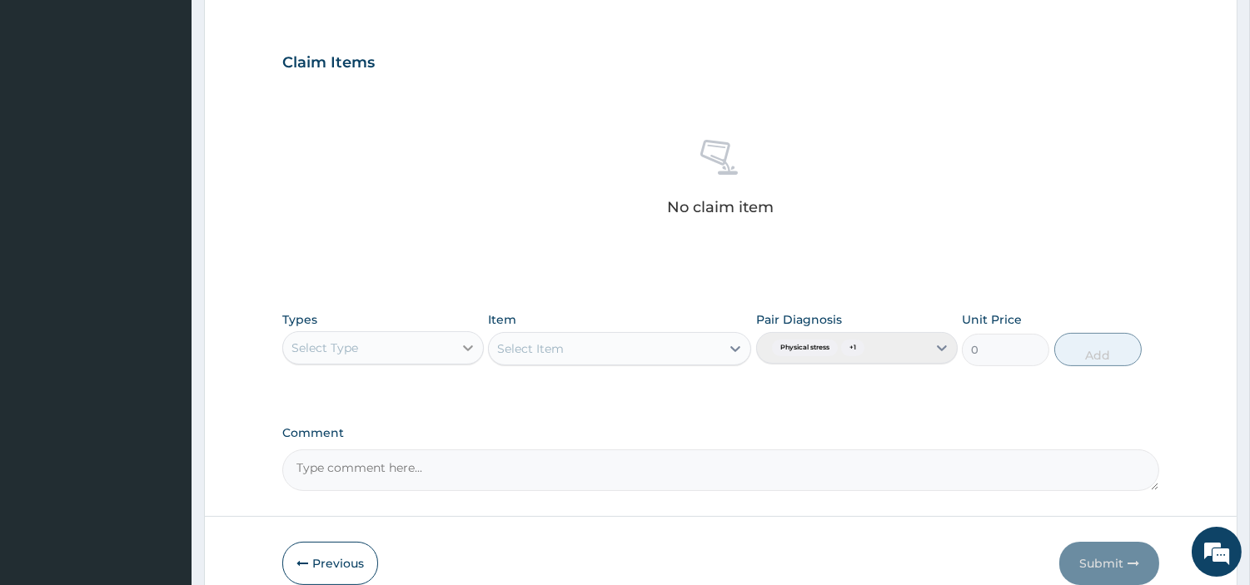
click icon
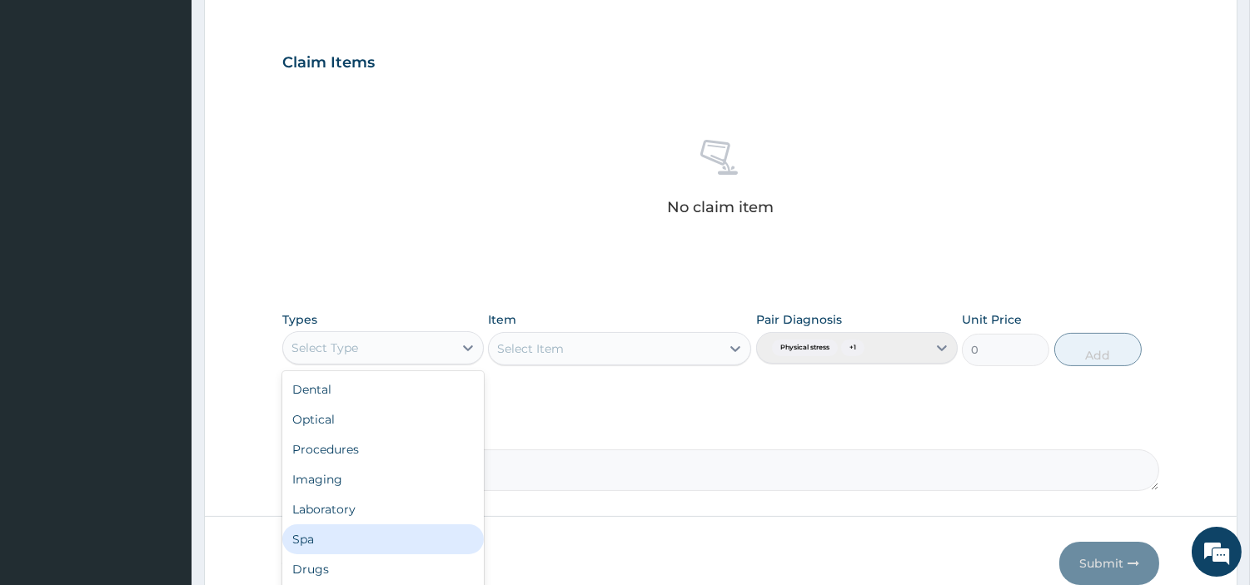
click div "Spa"
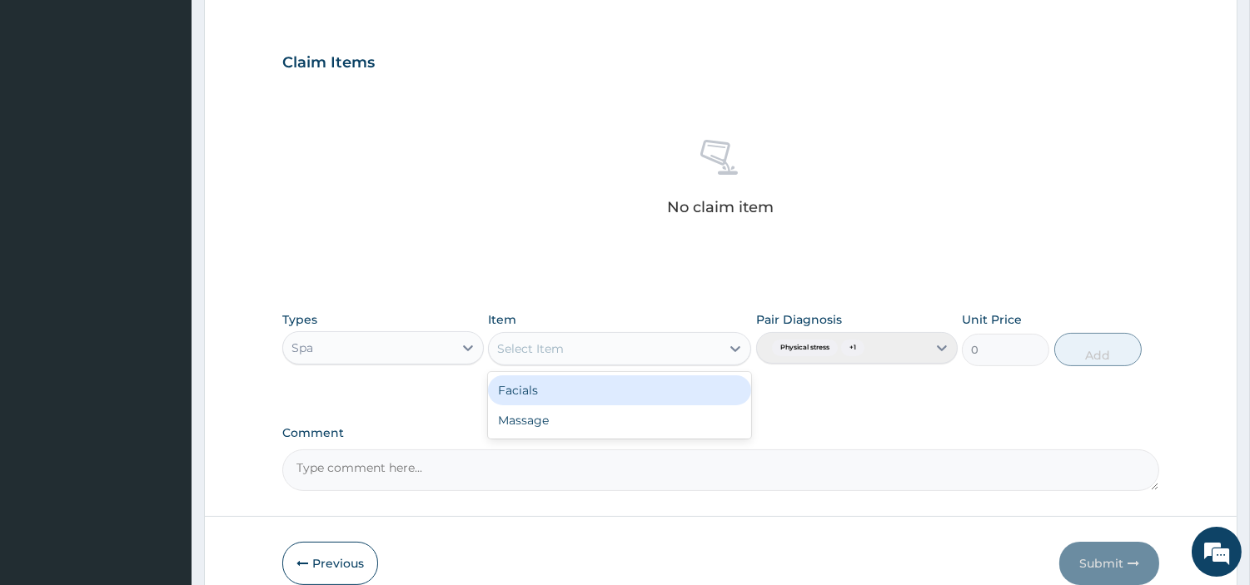
click div "Select Item"
click div "Facials"
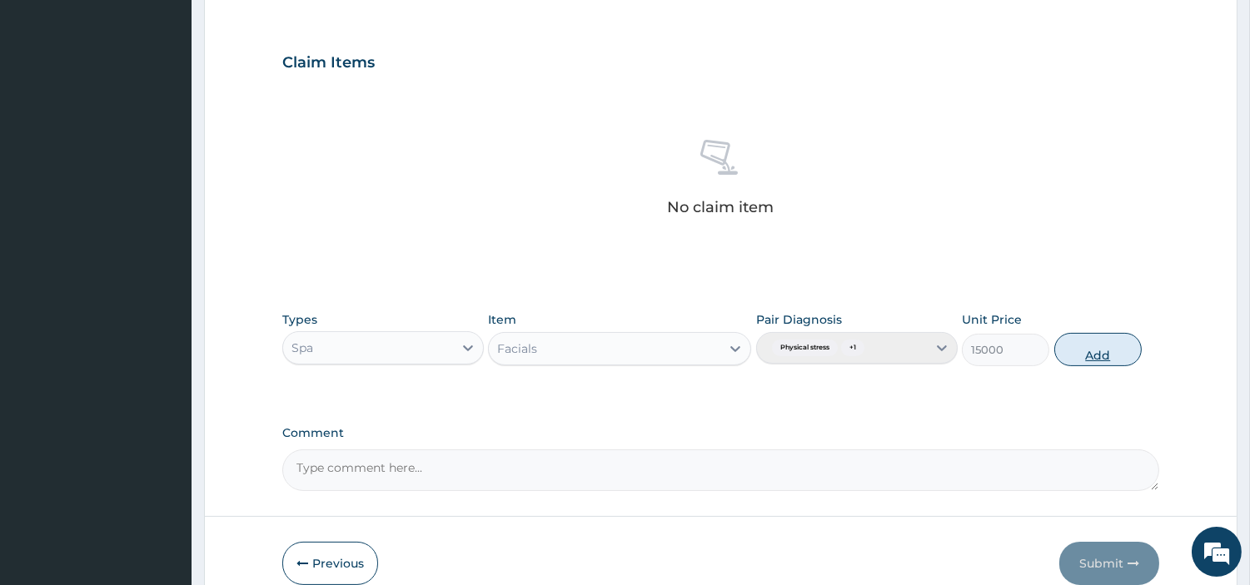
click button "Add"
type input "0"
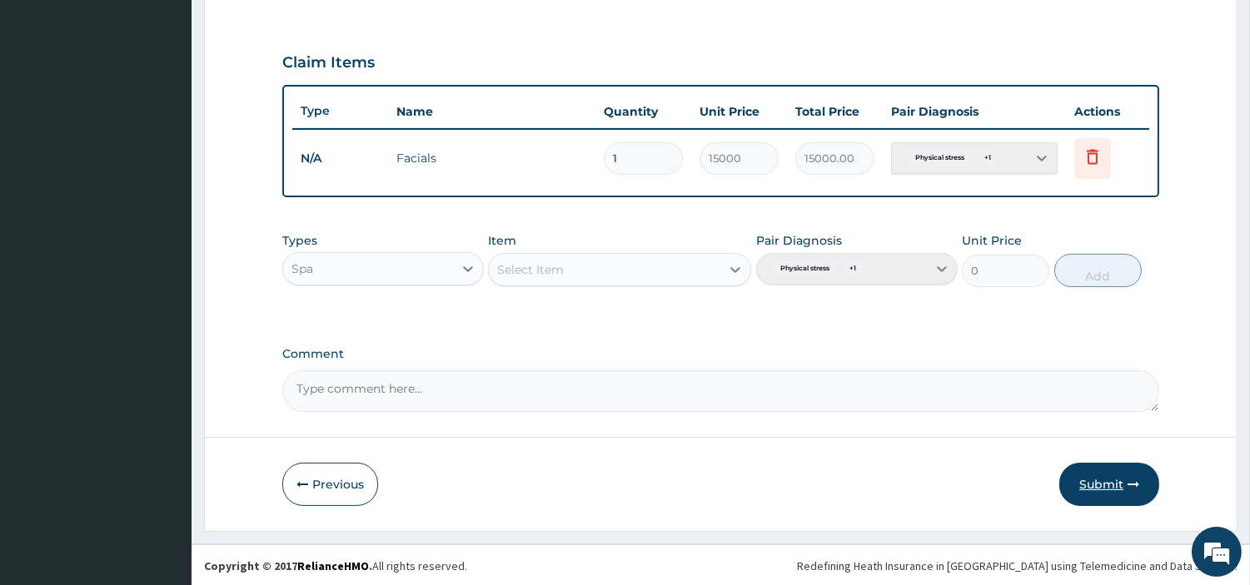
click button "Submit"
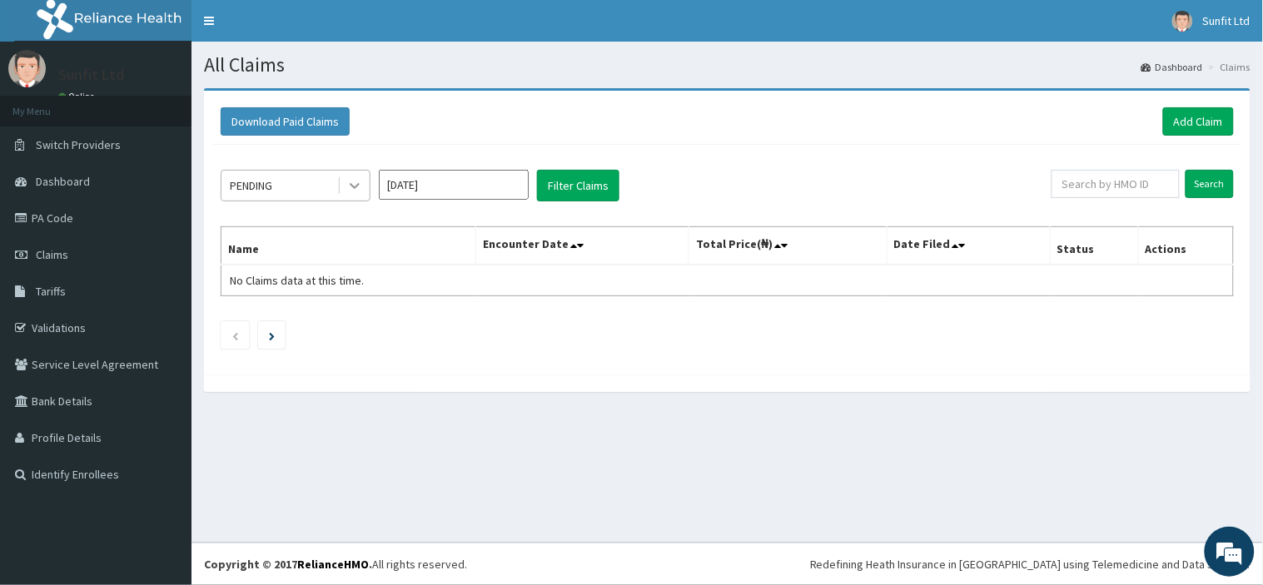
click at [358, 183] on icon at bounding box center [354, 185] width 17 height 17
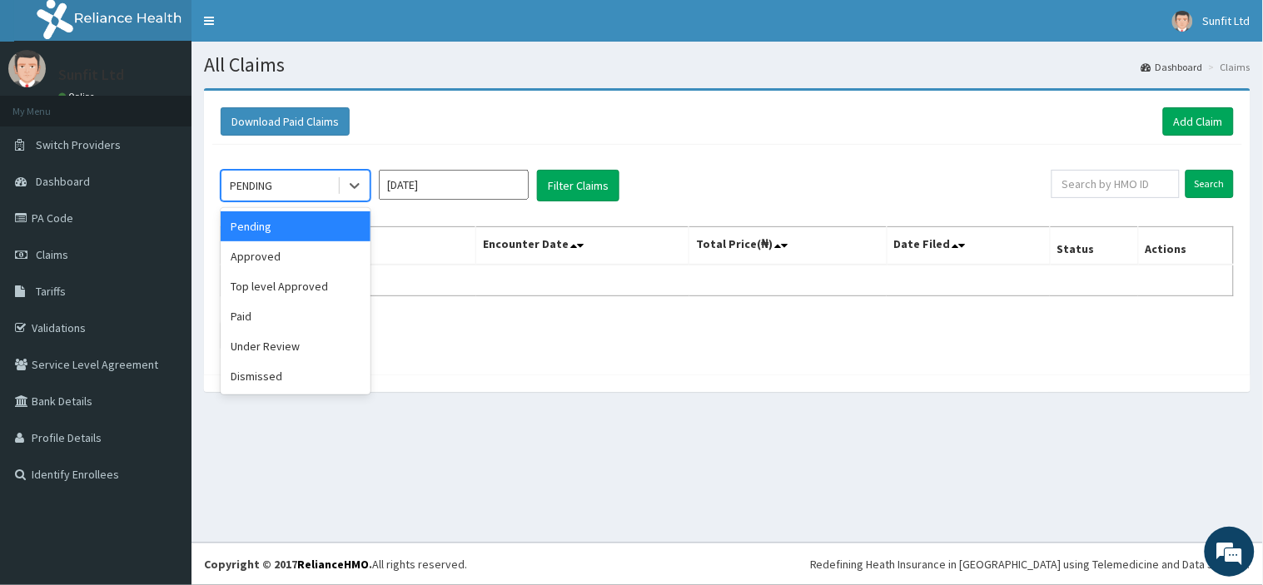
click at [322, 227] on div "Pending" at bounding box center [296, 227] width 150 height 30
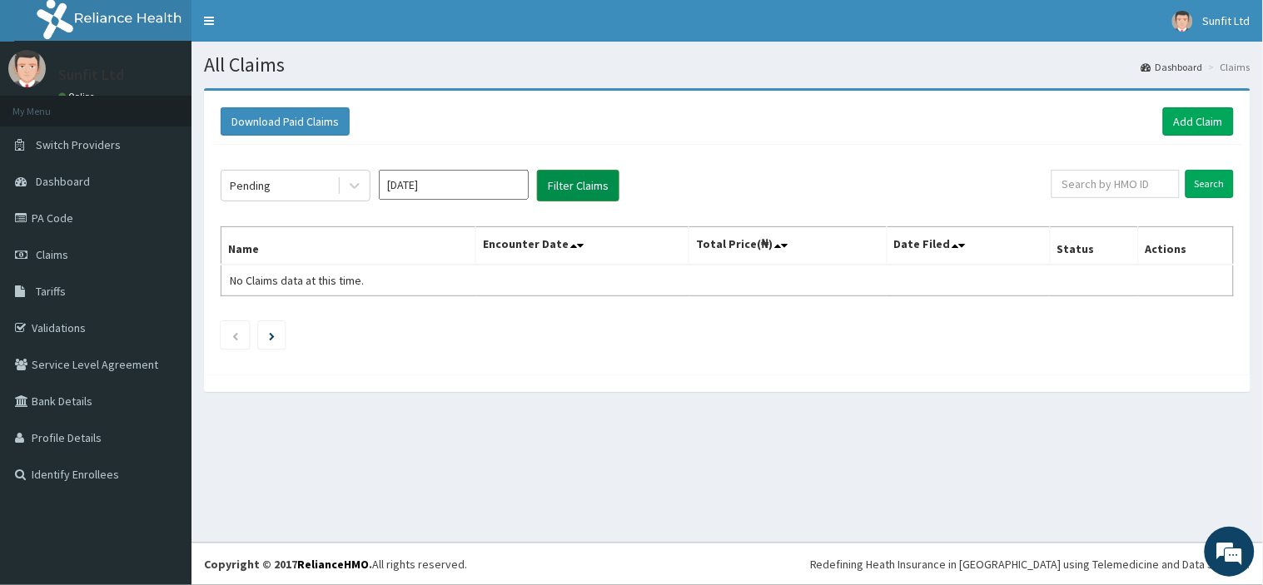
click at [552, 186] on button "Filter Claims" at bounding box center [578, 186] width 82 height 32
click at [354, 189] on icon at bounding box center [354, 185] width 17 height 17
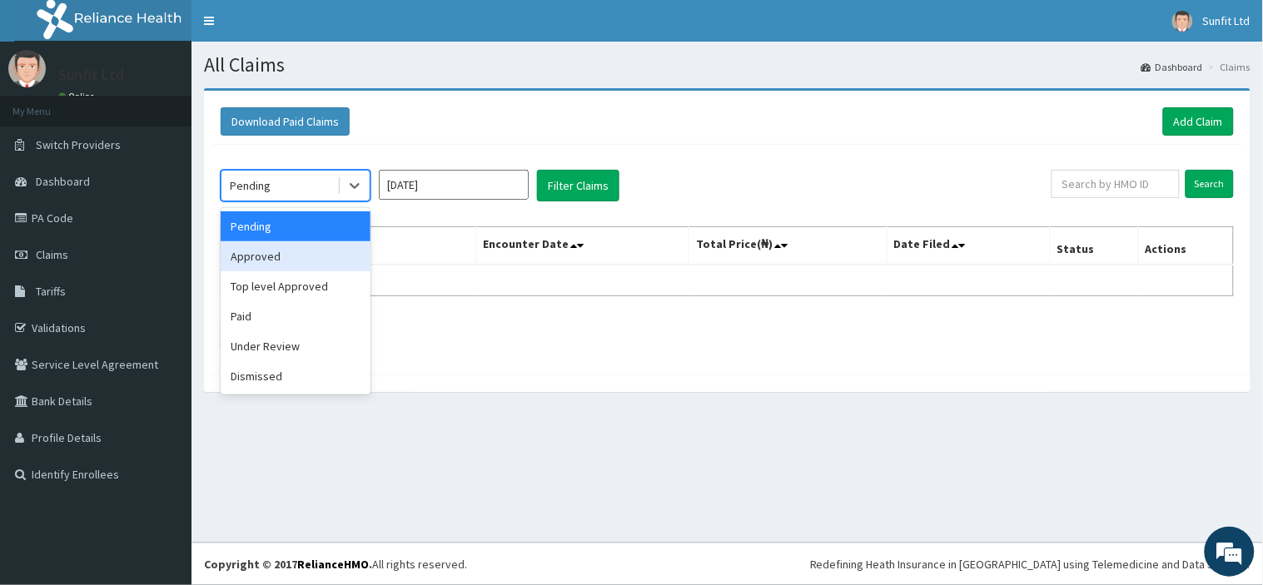
click at [319, 259] on div "Approved" at bounding box center [296, 257] width 150 height 30
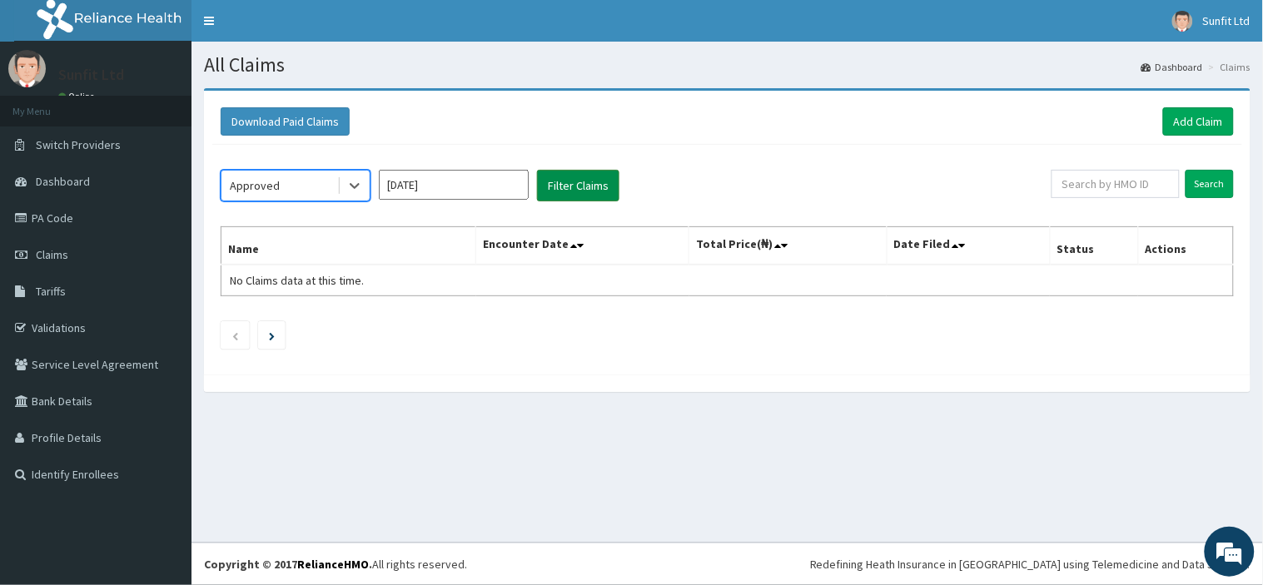
click at [588, 183] on button "Filter Claims" at bounding box center [578, 186] width 82 height 32
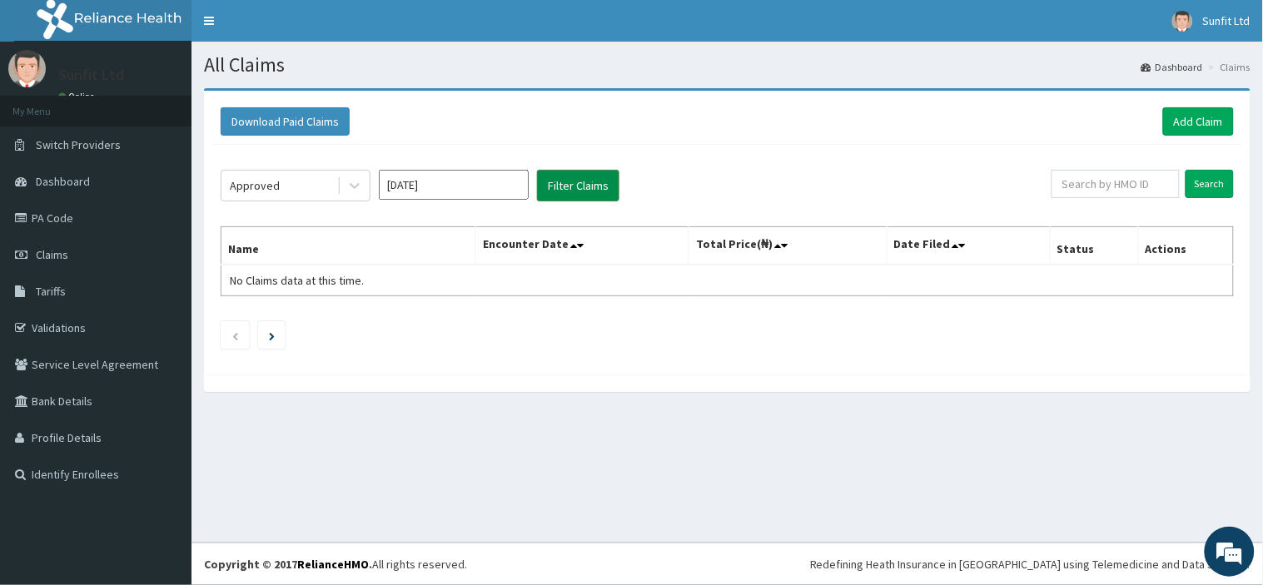
click at [588, 183] on button "Filter Claims" at bounding box center [578, 186] width 82 height 32
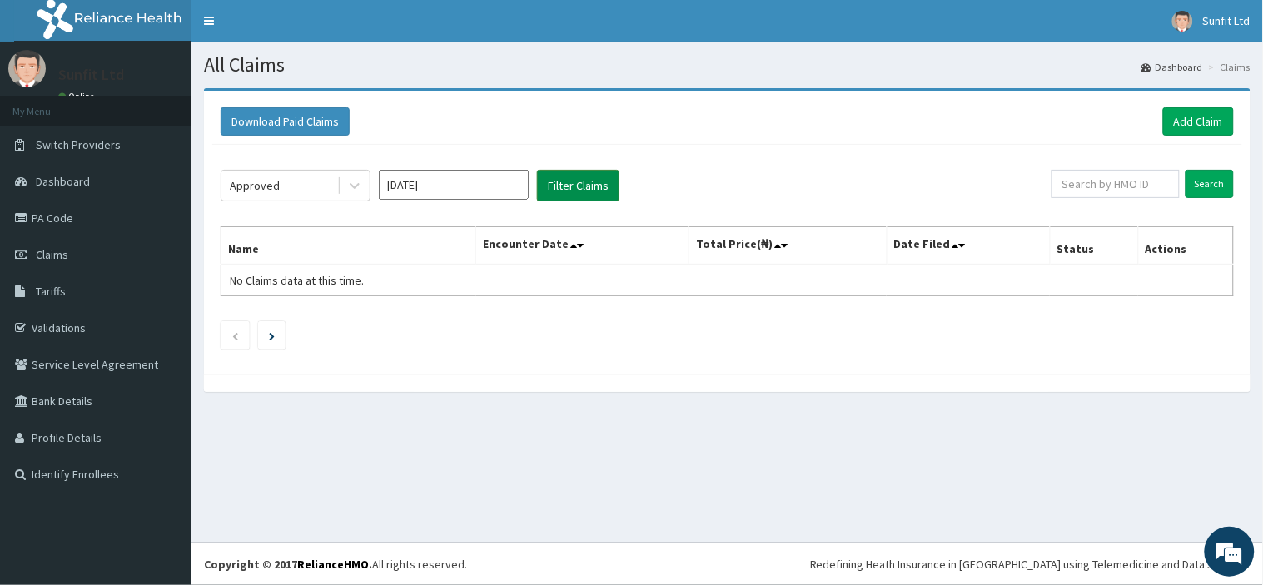
click at [588, 183] on button "Filter Claims" at bounding box center [578, 186] width 82 height 32
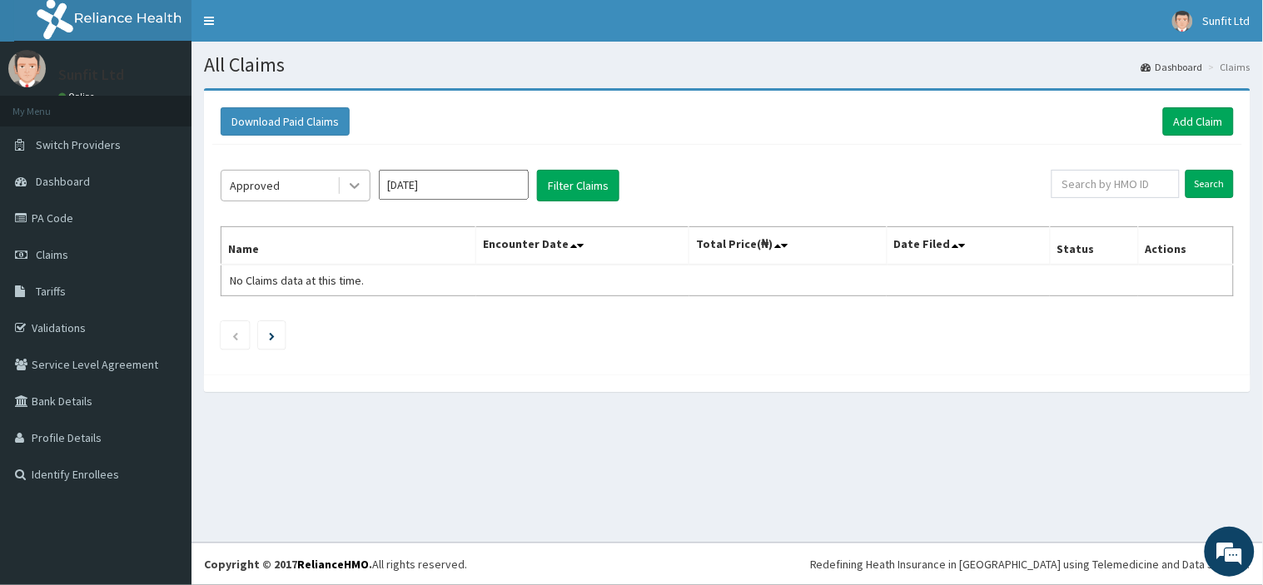
click at [350, 187] on icon at bounding box center [354, 185] width 17 height 17
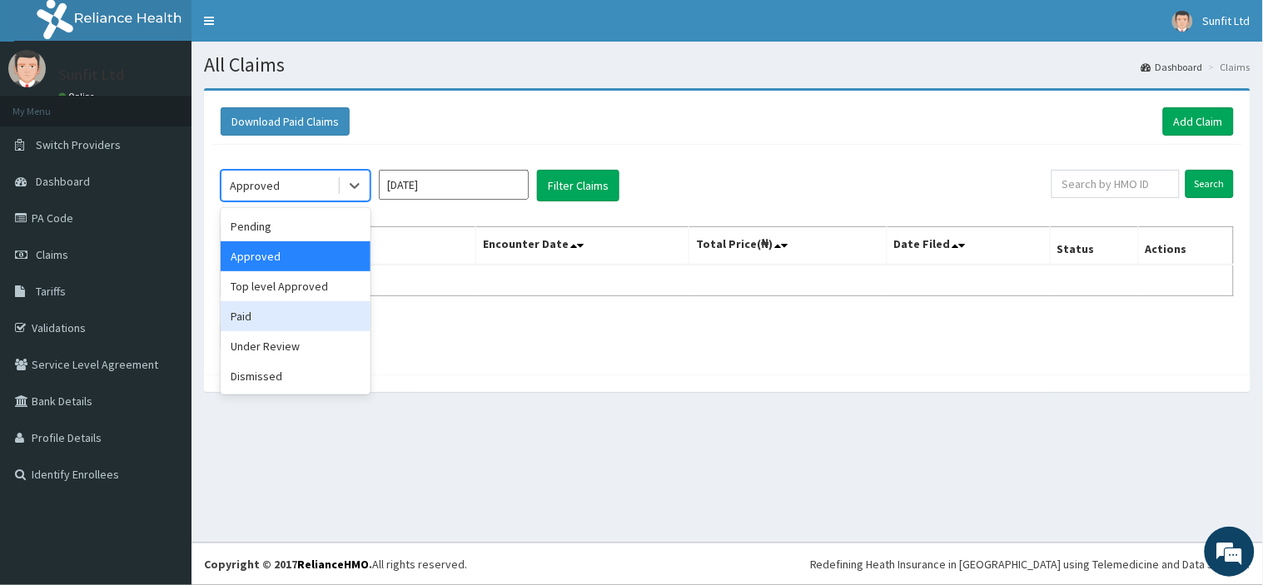
click at [311, 316] on div "Paid" at bounding box center [296, 316] width 150 height 30
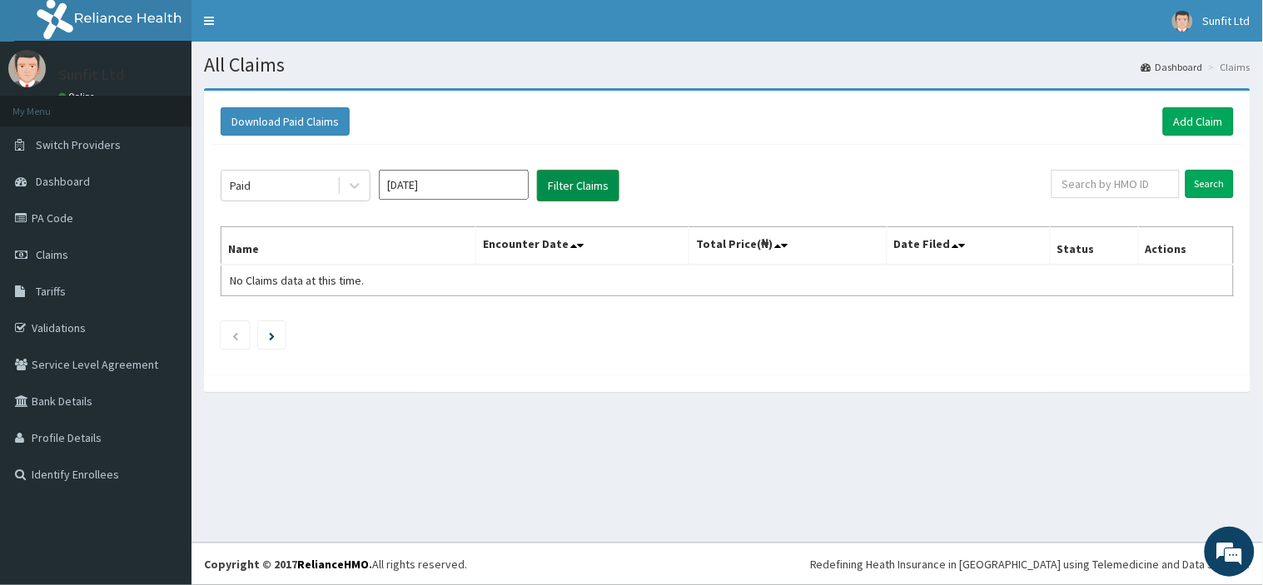
click at [580, 184] on button "Filter Claims" at bounding box center [578, 186] width 82 height 32
click at [580, 183] on button "Filter Claims" at bounding box center [578, 186] width 82 height 32
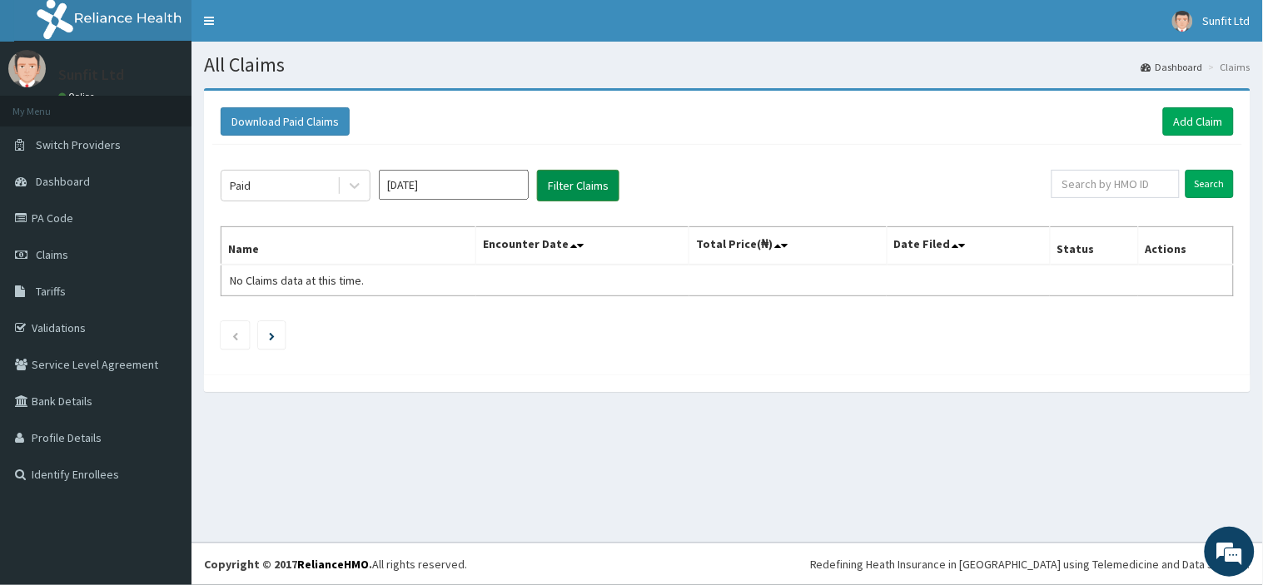
click at [580, 183] on button "Filter Claims" at bounding box center [578, 186] width 82 height 32
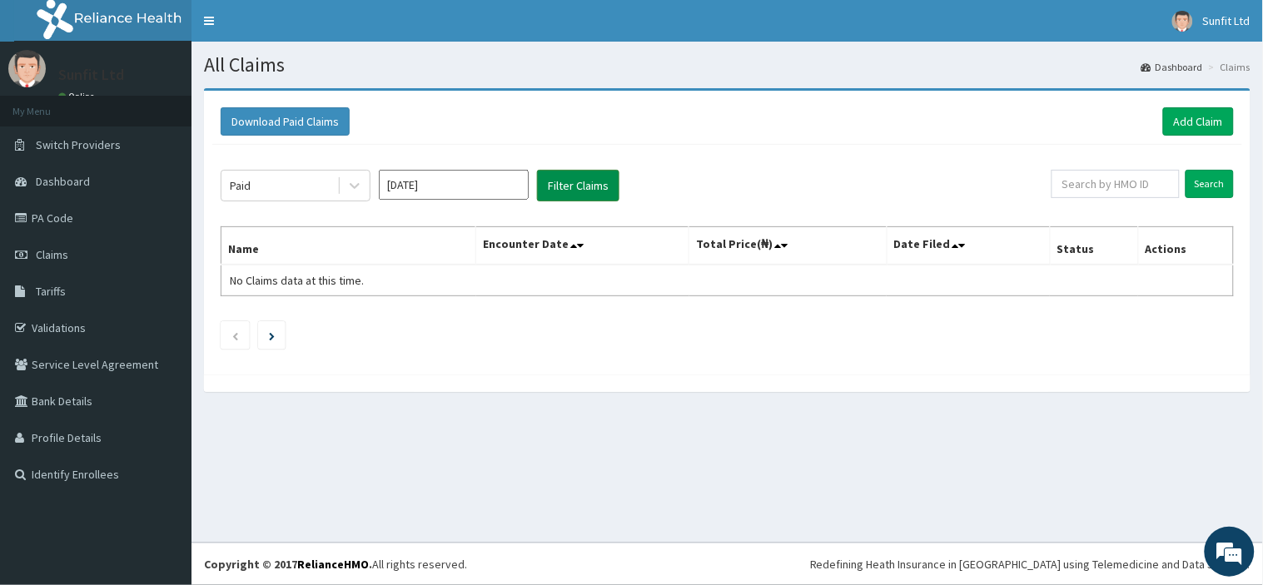
click at [580, 183] on button "Filter Claims" at bounding box center [578, 186] width 82 height 32
click at [358, 188] on icon at bounding box center [354, 185] width 17 height 17
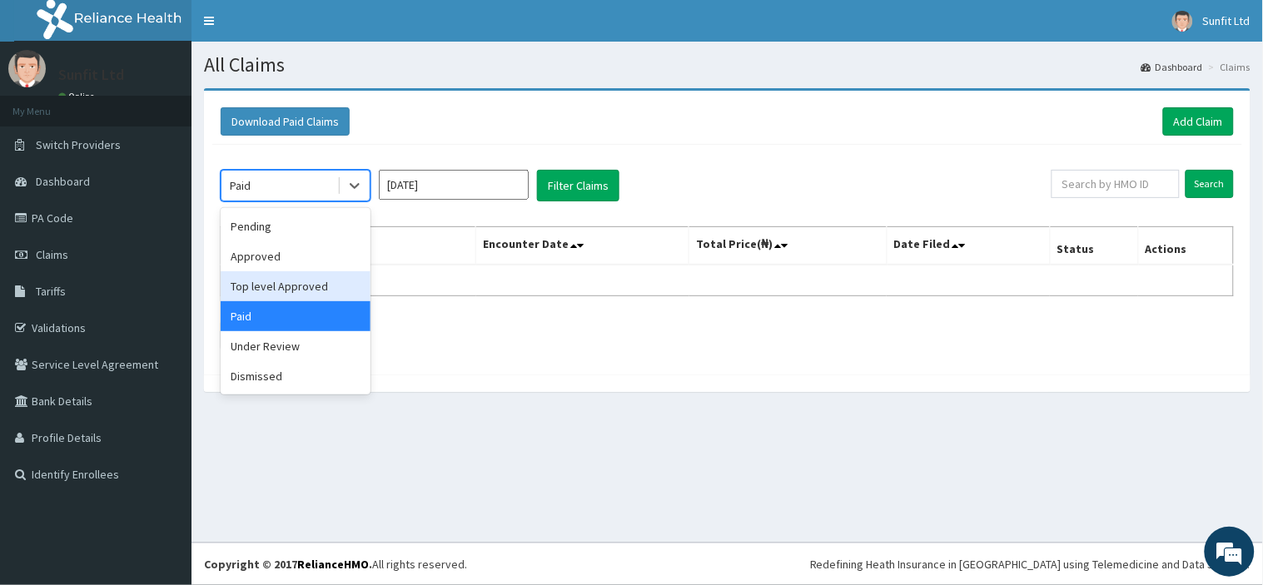
click at [295, 276] on div "Top level Approved" at bounding box center [296, 286] width 150 height 30
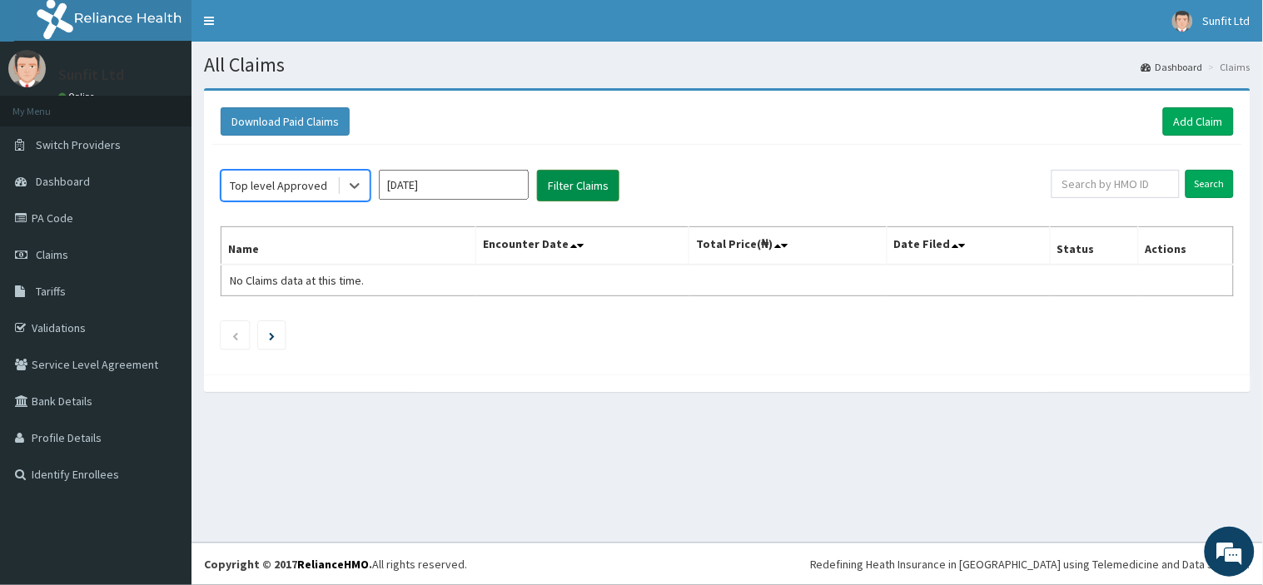
click at [558, 197] on button "Filter Claims" at bounding box center [578, 186] width 82 height 32
click at [558, 196] on button "Filter Claims" at bounding box center [578, 186] width 82 height 32
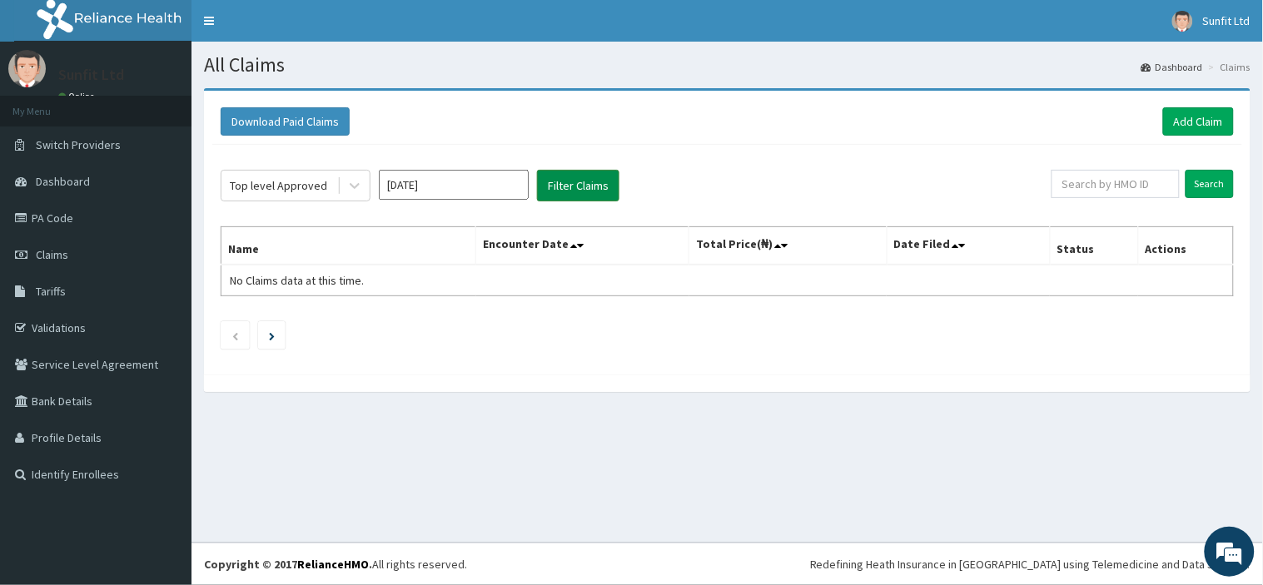
click at [558, 196] on button "Filter Claims" at bounding box center [578, 186] width 82 height 32
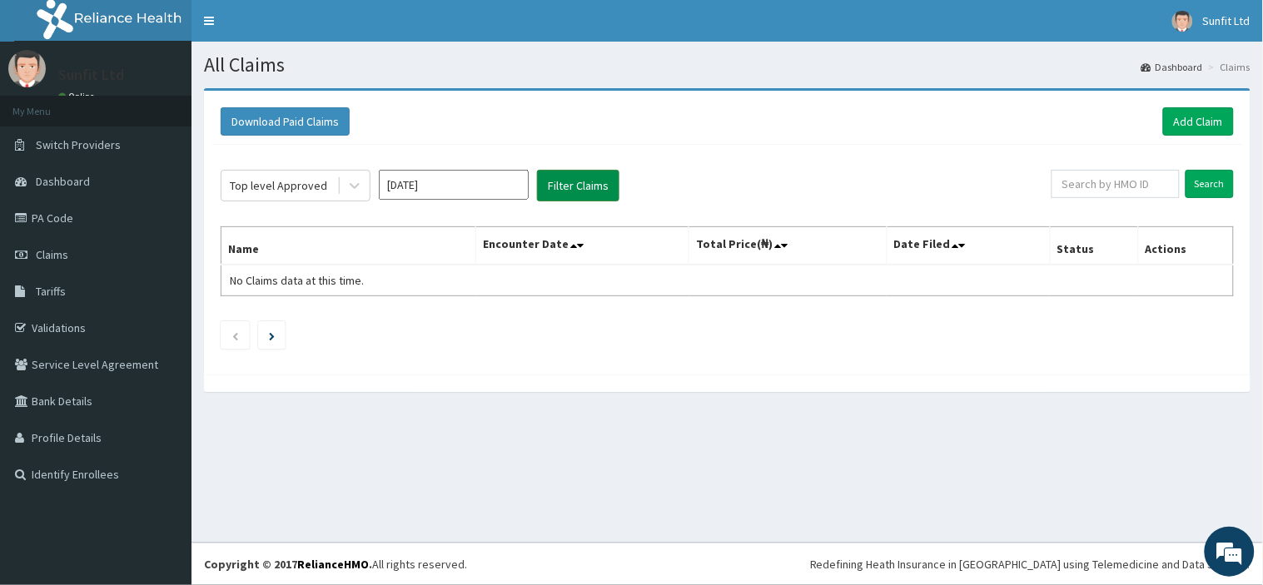
click at [558, 196] on button "Filter Claims" at bounding box center [578, 186] width 82 height 32
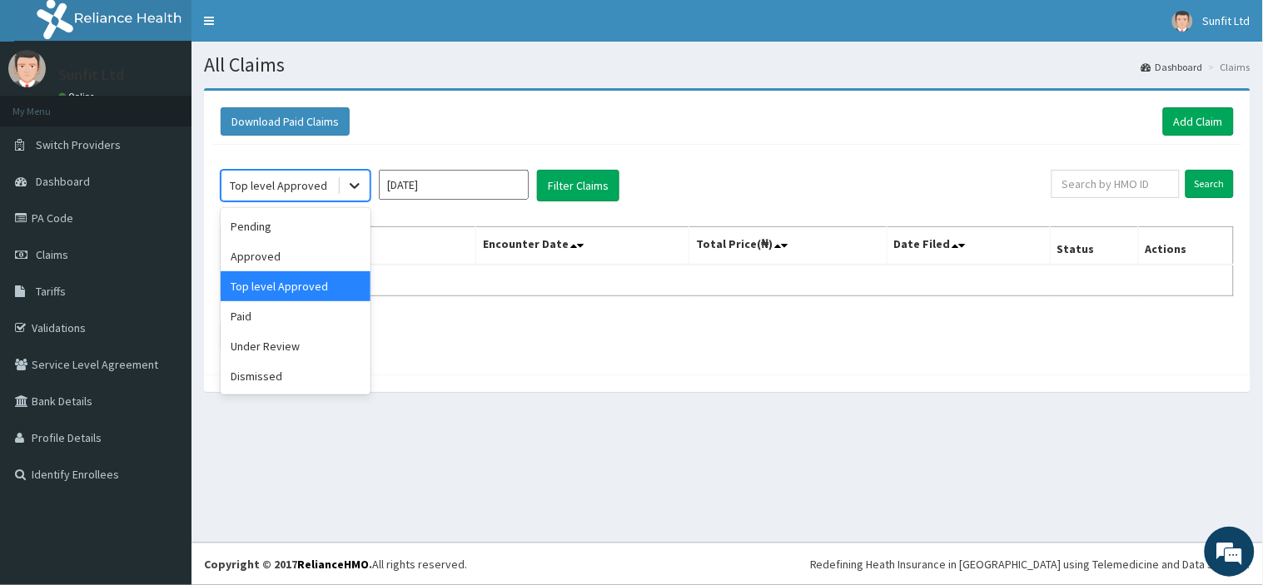
click at [353, 193] on icon at bounding box center [354, 185] width 17 height 17
click at [309, 340] on div "Under Review" at bounding box center [296, 346] width 150 height 30
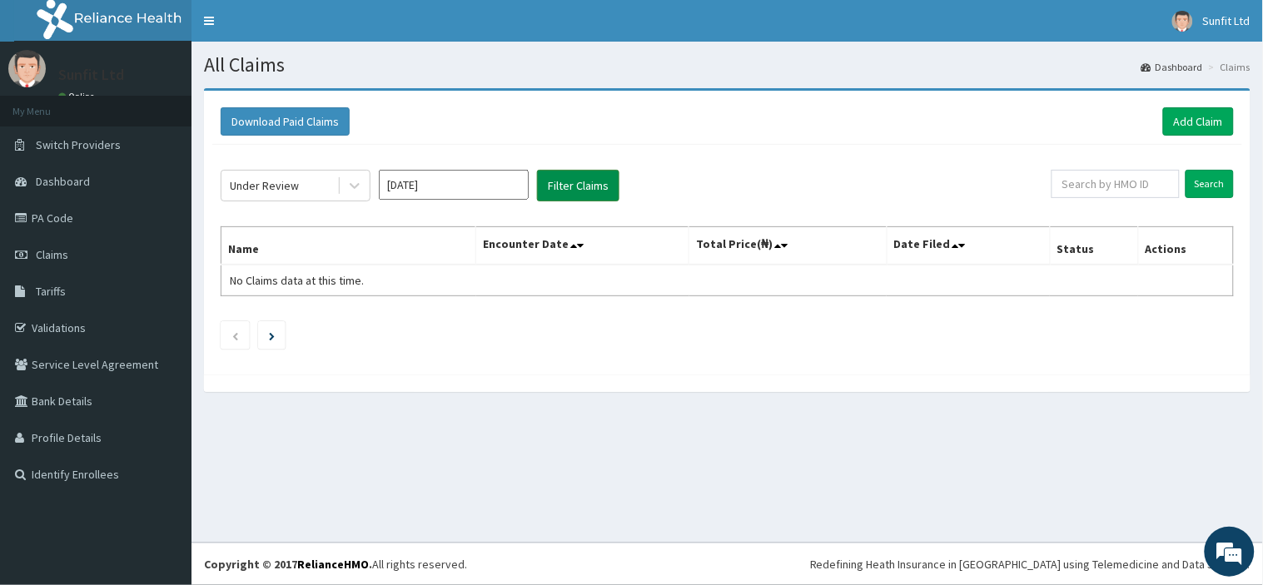
click at [560, 193] on button "Filter Claims" at bounding box center [578, 186] width 82 height 32
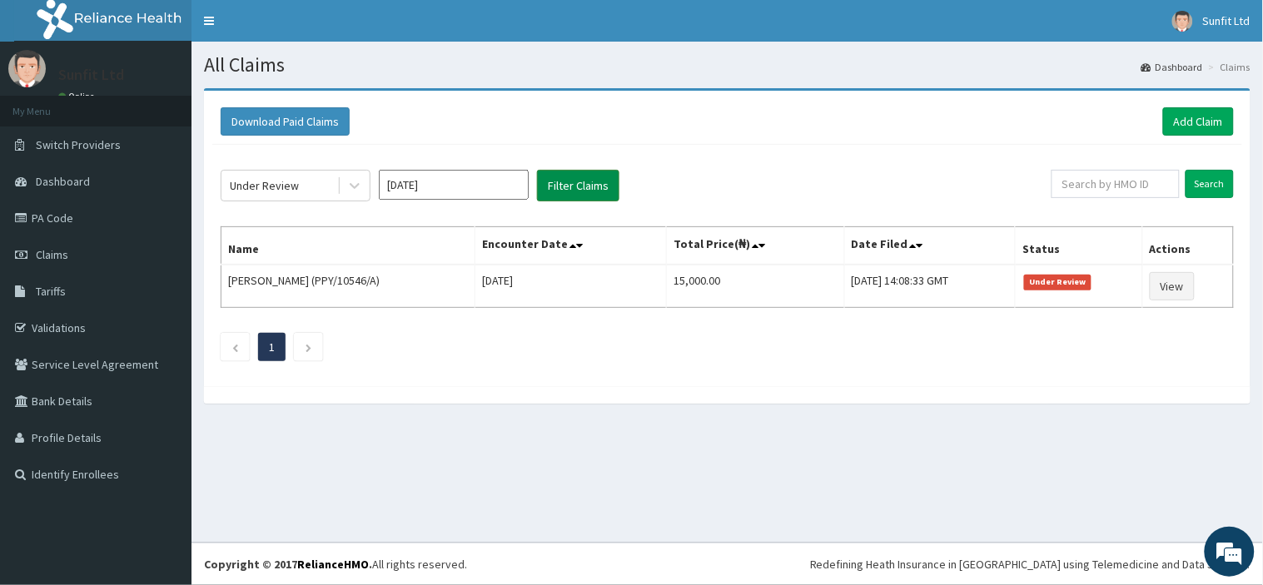
click at [560, 193] on button "Filter Claims" at bounding box center [578, 186] width 82 height 32
click at [118, 242] on link "Claims" at bounding box center [96, 255] width 192 height 37
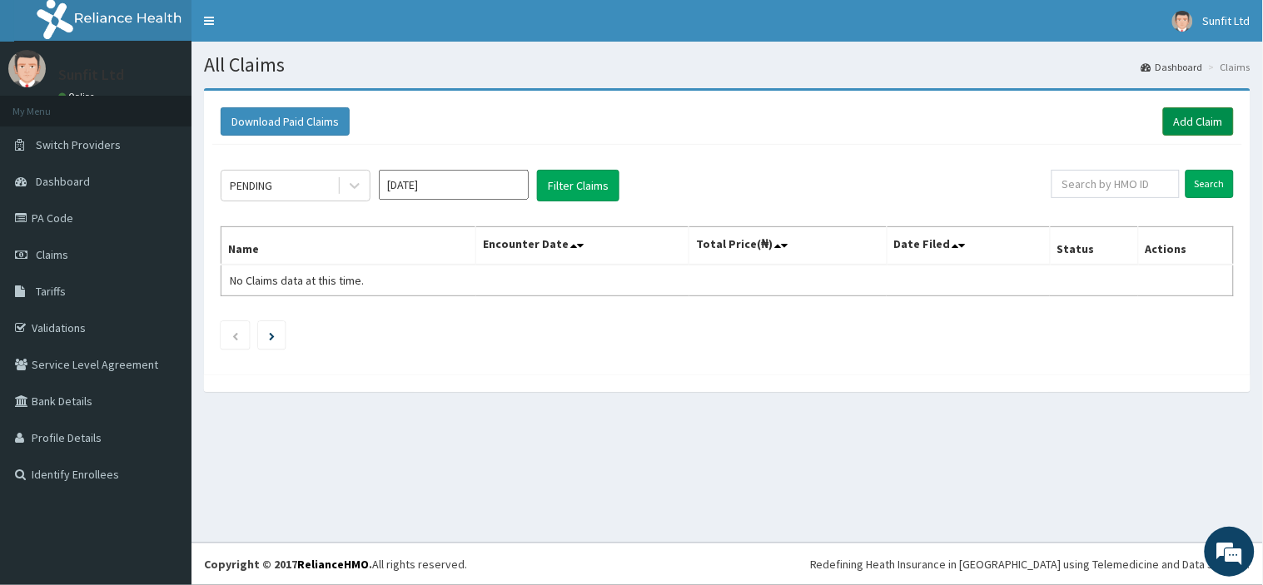
click at [1179, 121] on link "Add Claim" at bounding box center [1198, 121] width 71 height 28
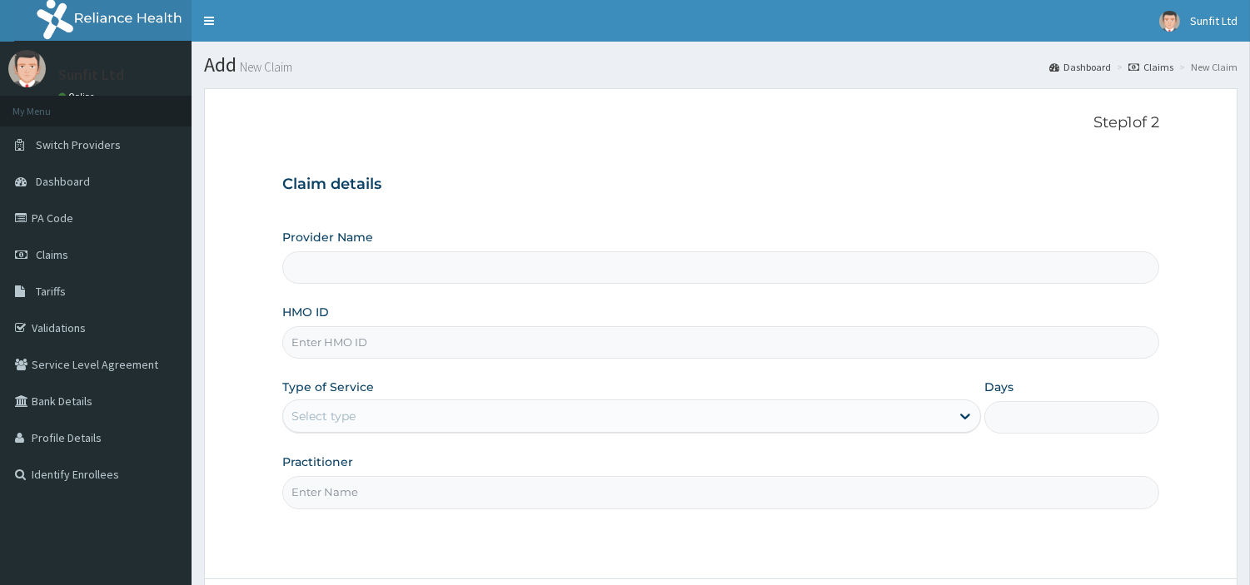
click at [528, 337] on input "HMO ID" at bounding box center [720, 342] width 877 height 32
type input "Sunfit International Spa"
type input "1"
type input "PGL/10231/A"
click at [409, 483] on input "Practitioner" at bounding box center [720, 492] width 877 height 32
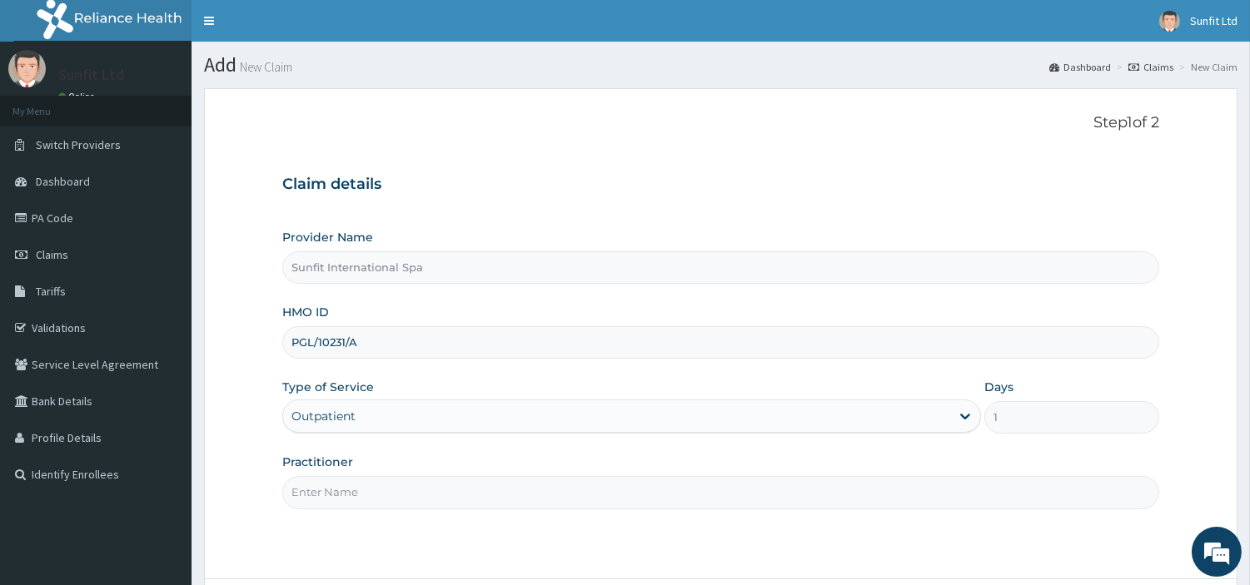
type input "SUNFIT"
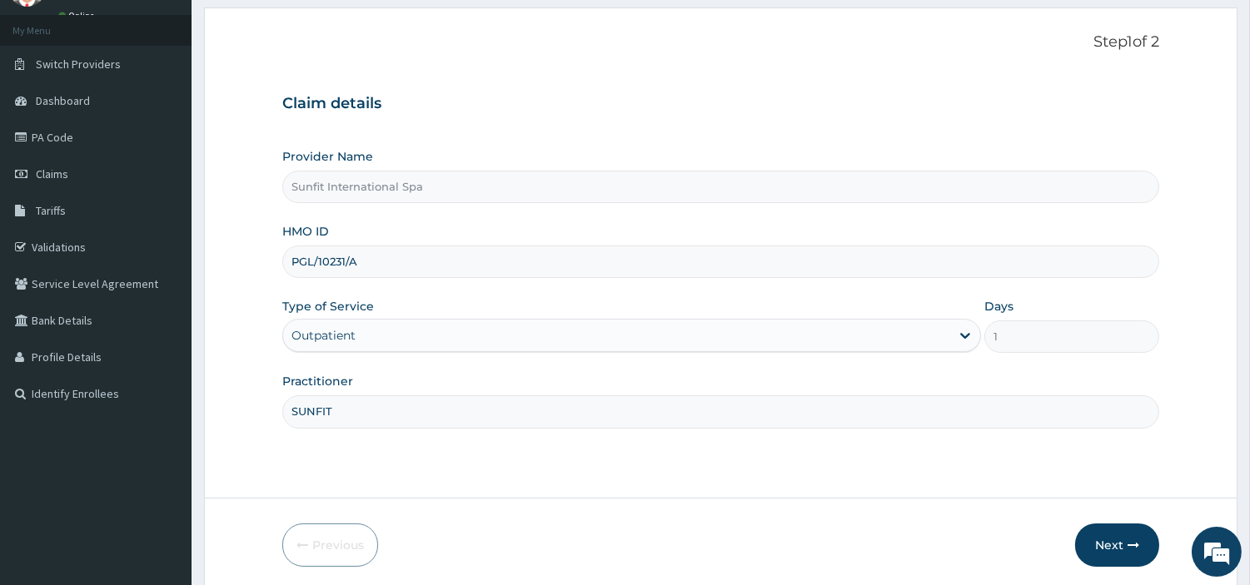
scroll to position [143, 0]
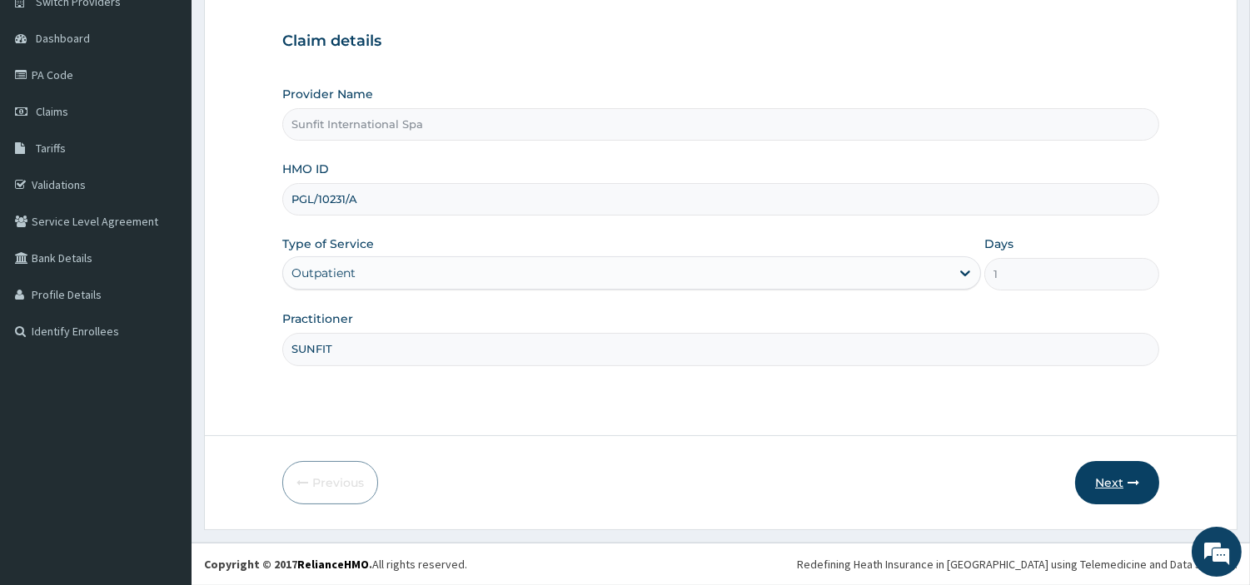
click at [1135, 489] on button "Next" at bounding box center [1117, 482] width 84 height 43
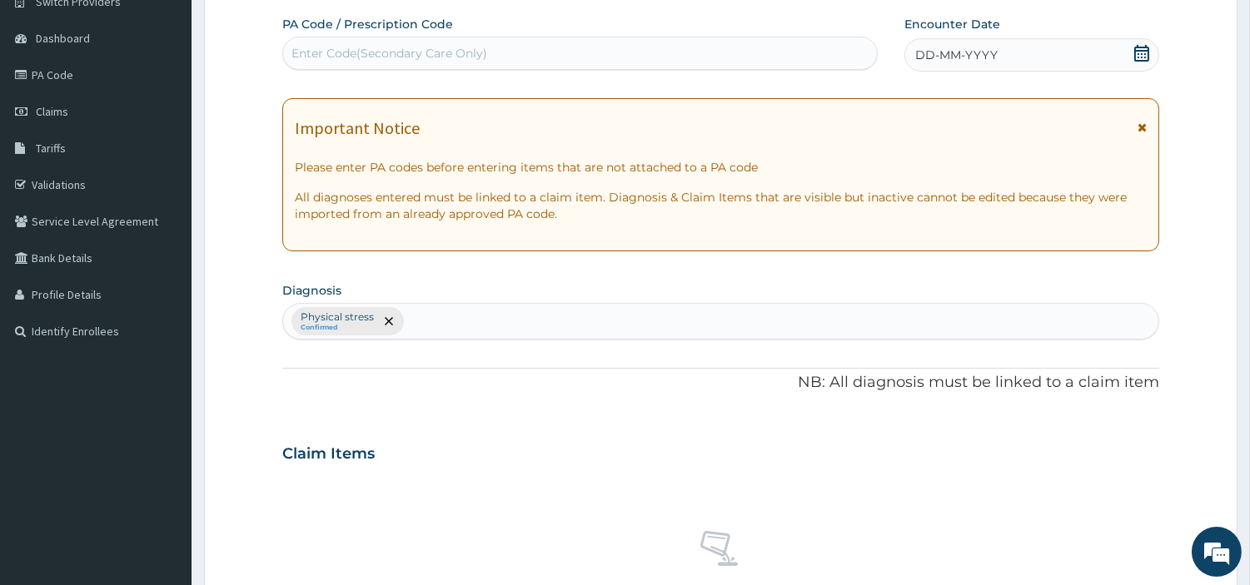
click at [985, 47] on span "DD-MM-YYYY" at bounding box center [956, 55] width 82 height 17
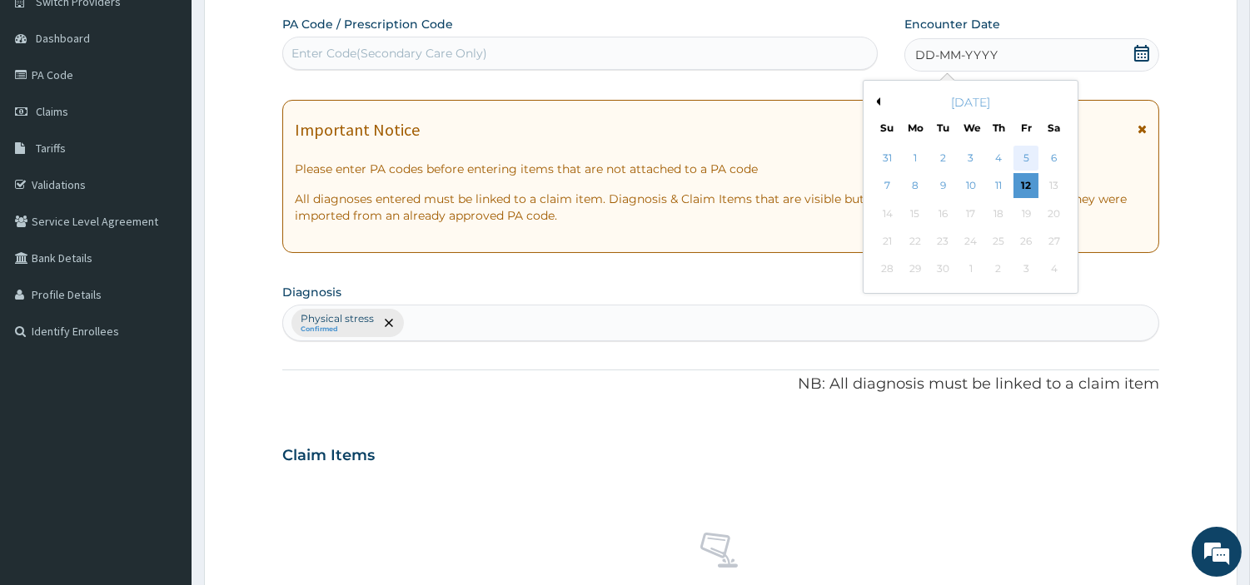
click at [1019, 153] on div "5" at bounding box center [1026, 158] width 25 height 25
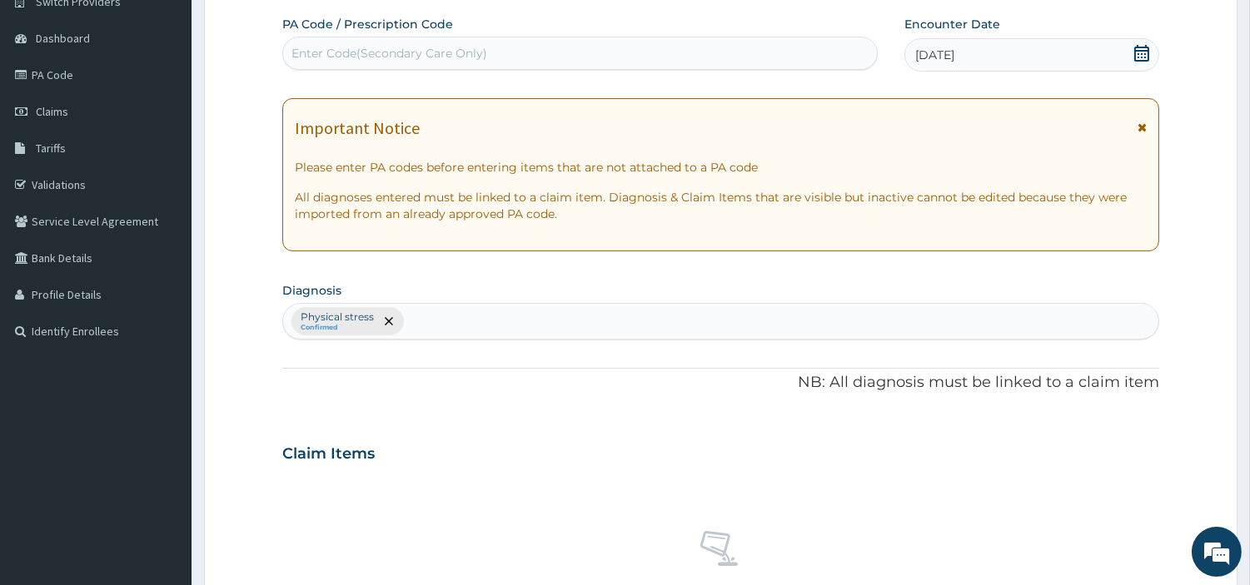
click at [750, 53] on div "Enter Code(Secondary Care Only)" at bounding box center [580, 53] width 594 height 27
type input "PA/386OEF"
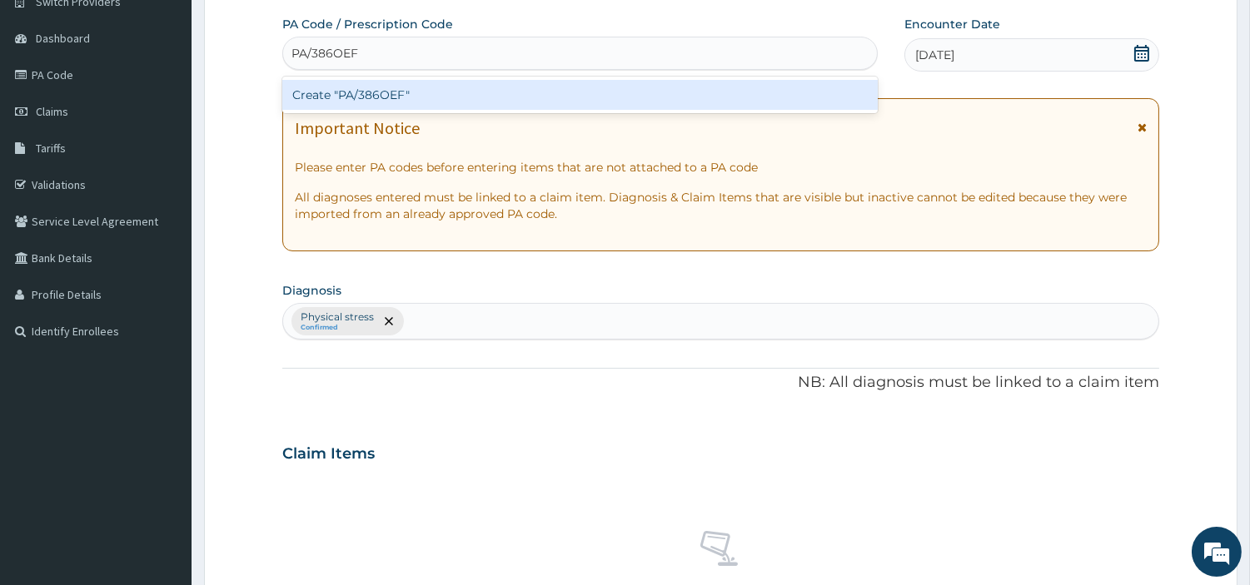
click at [346, 94] on div "Create "PA/386OEF"" at bounding box center [579, 95] width 595 height 30
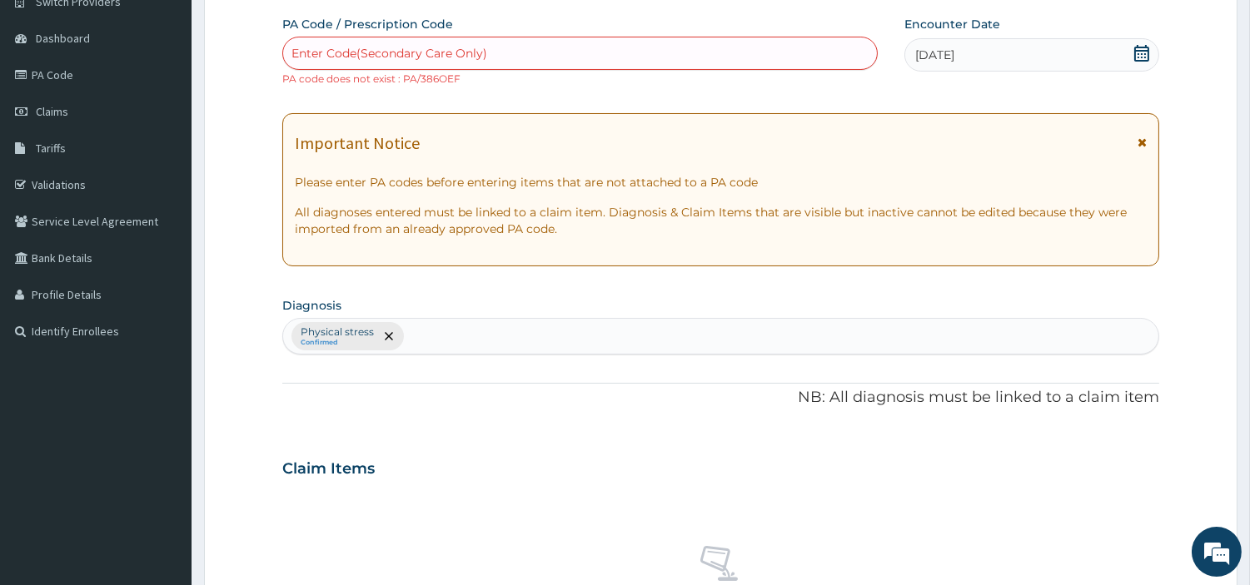
scroll to position [630, 0]
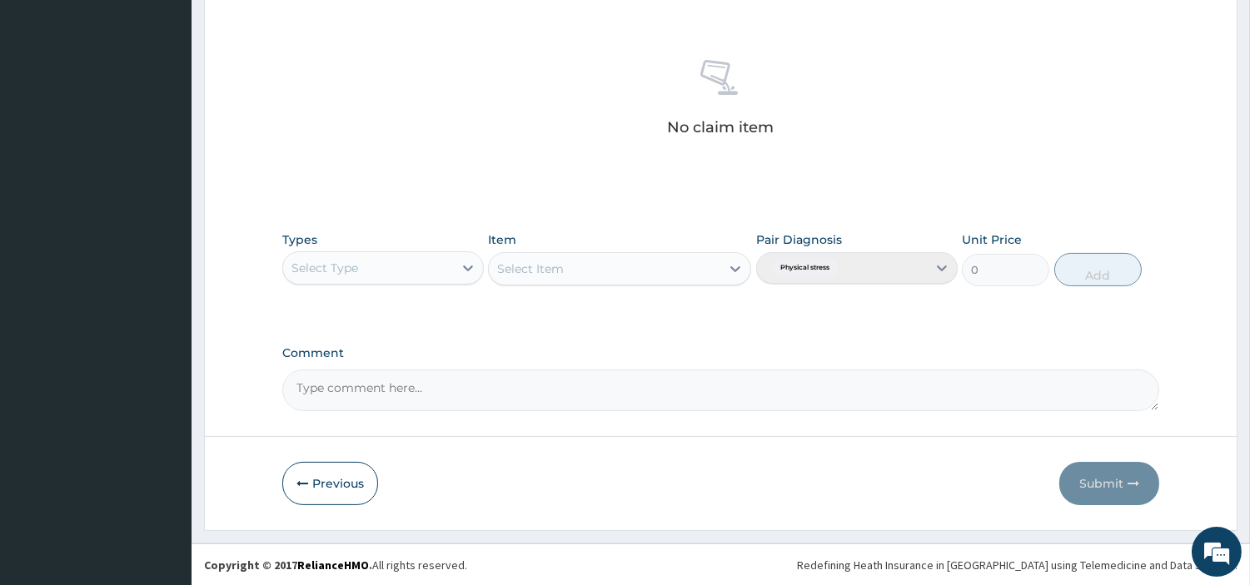
click at [508, 400] on textarea "Comment" at bounding box center [720, 391] width 877 height 42
type textarea "PA/3860EF"
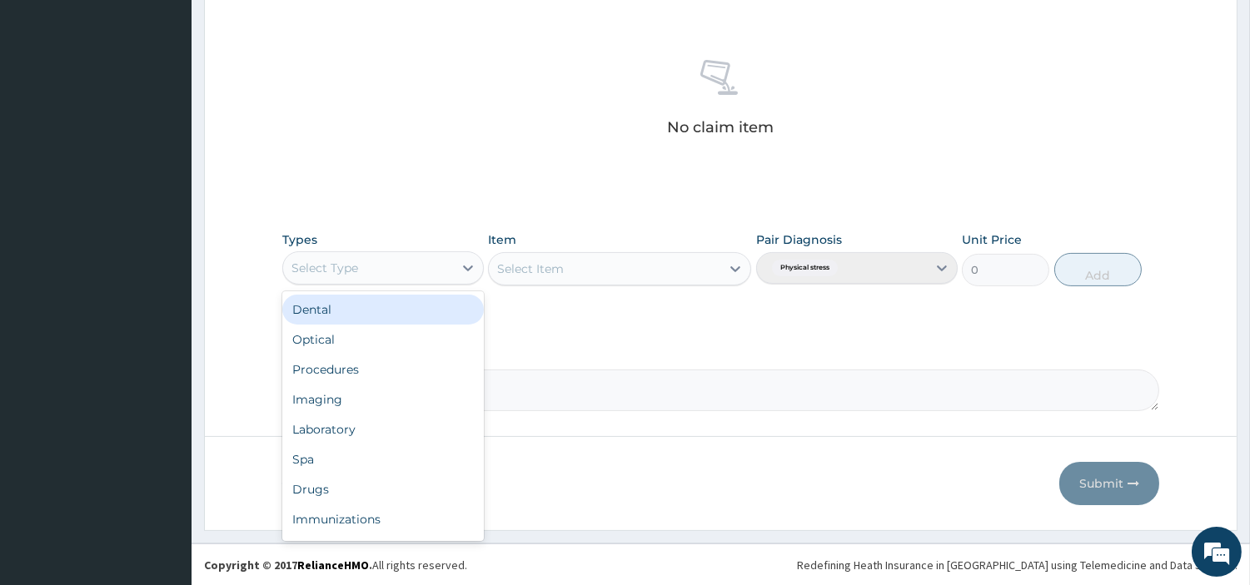
click at [322, 264] on div "Select Type" at bounding box center [324, 268] width 67 height 17
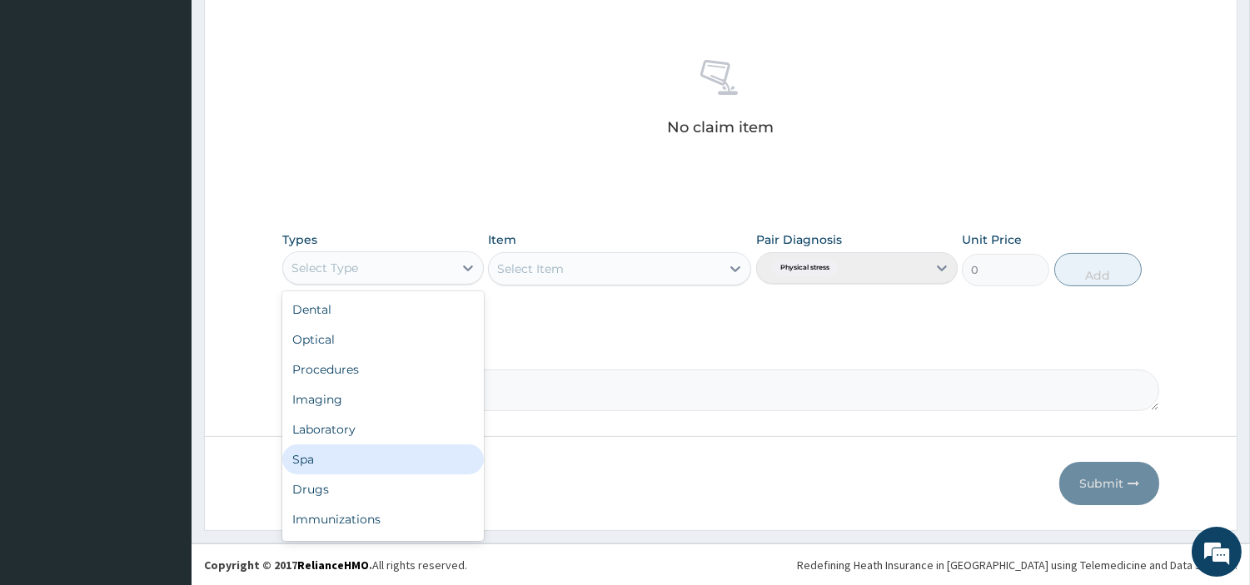
click at [336, 451] on div "Spa" at bounding box center [383, 460] width 202 height 30
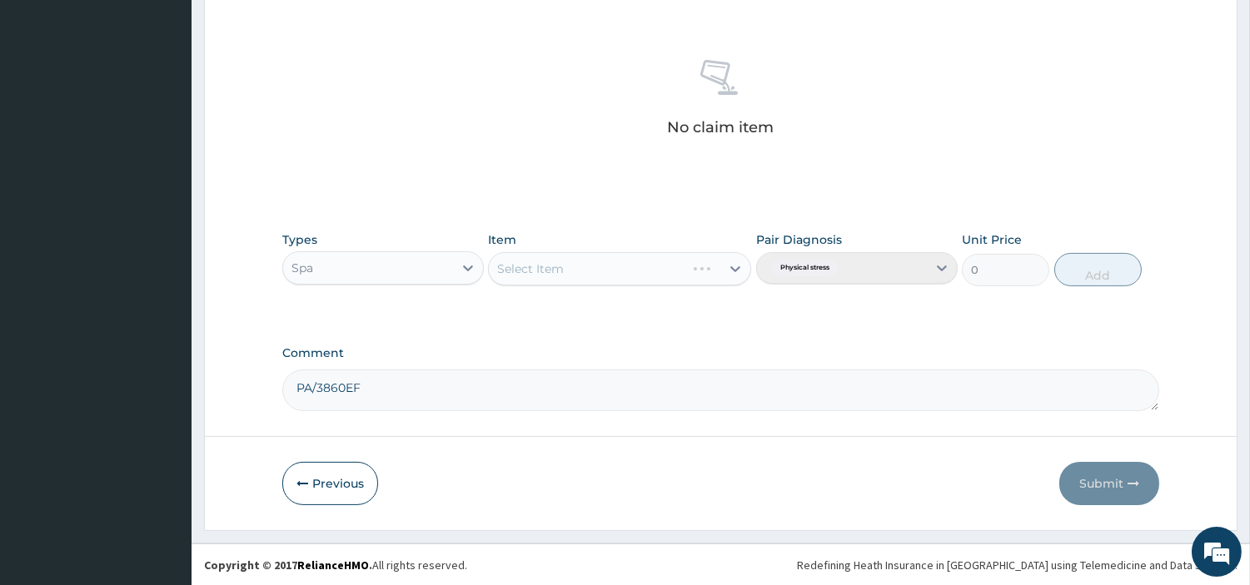
click at [621, 275] on div "Select Item" at bounding box center [619, 268] width 263 height 33
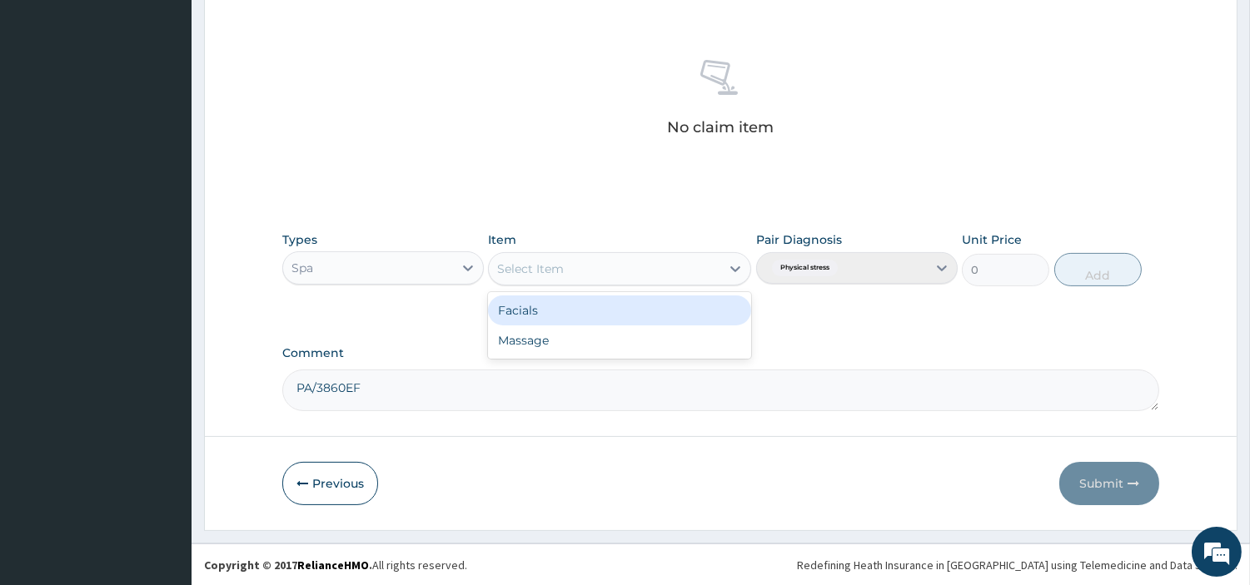
click at [626, 268] on div "Select Item" at bounding box center [605, 269] width 232 height 27
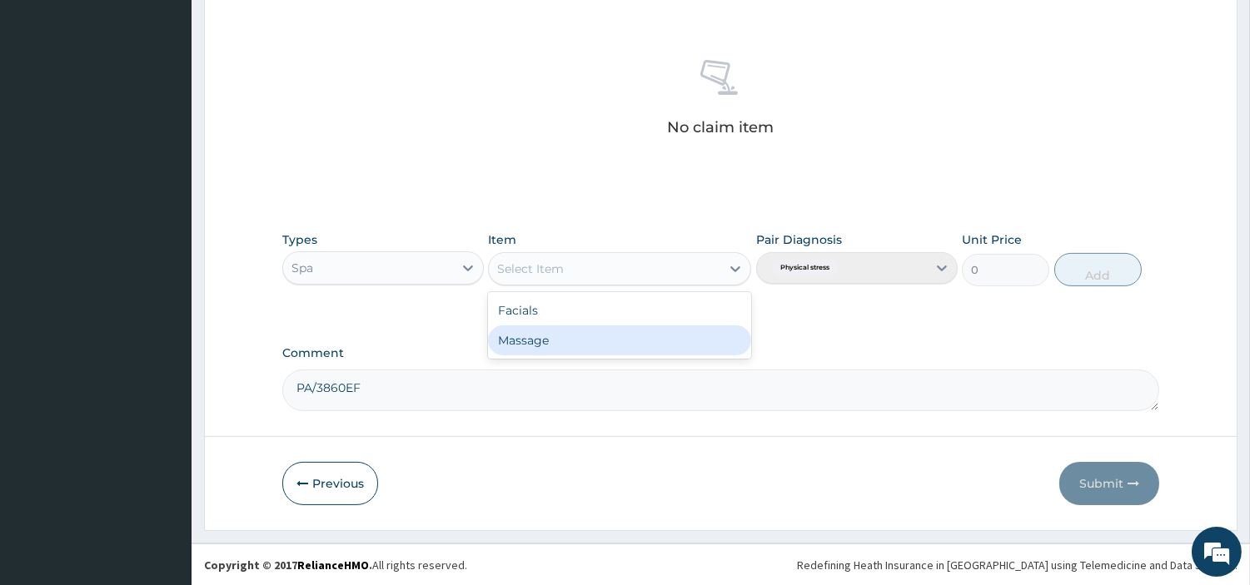
click at [612, 342] on div "Massage" at bounding box center [619, 341] width 263 height 30
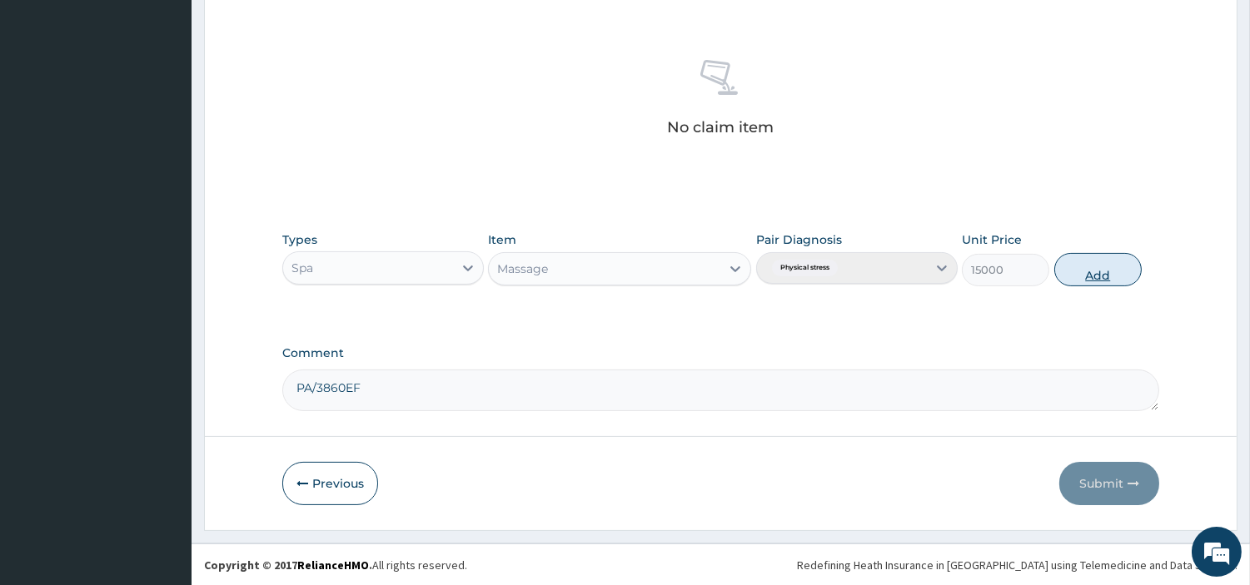
click at [1121, 280] on button "Add" at bounding box center [1097, 269] width 87 height 33
type input "0"
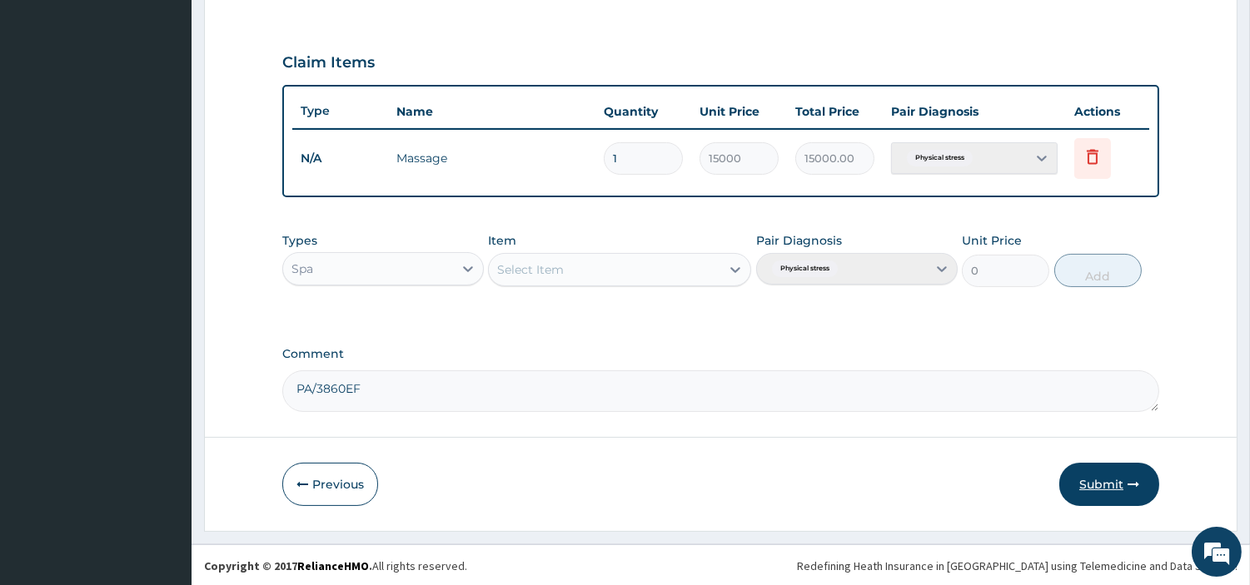
click at [1121, 466] on button "Submit" at bounding box center [1109, 484] width 100 height 43
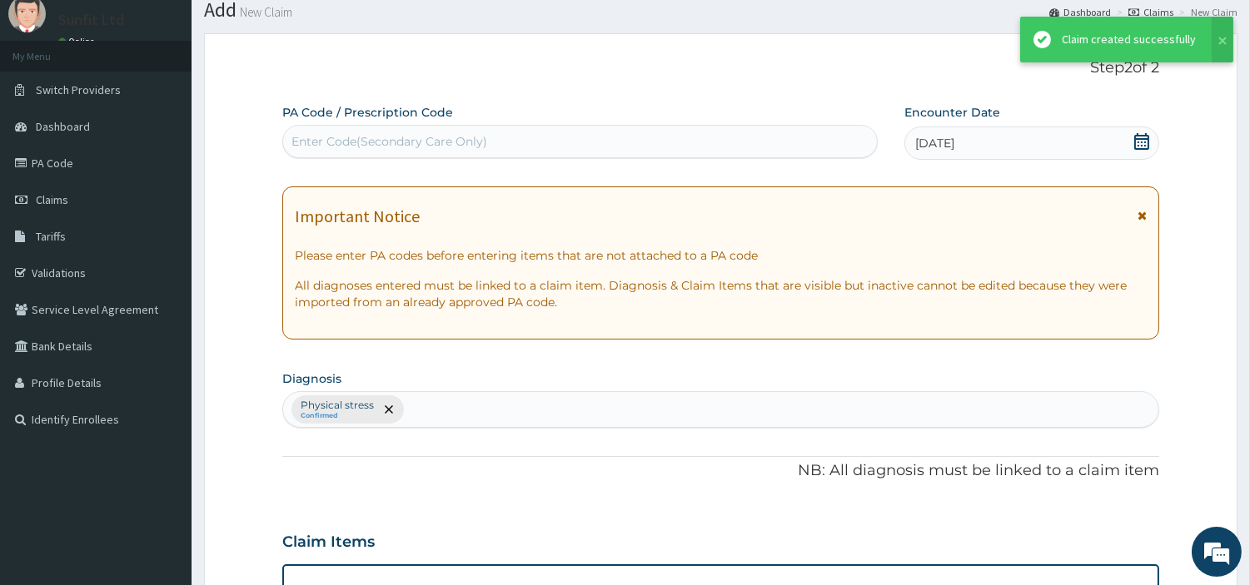
scroll to position [535, 0]
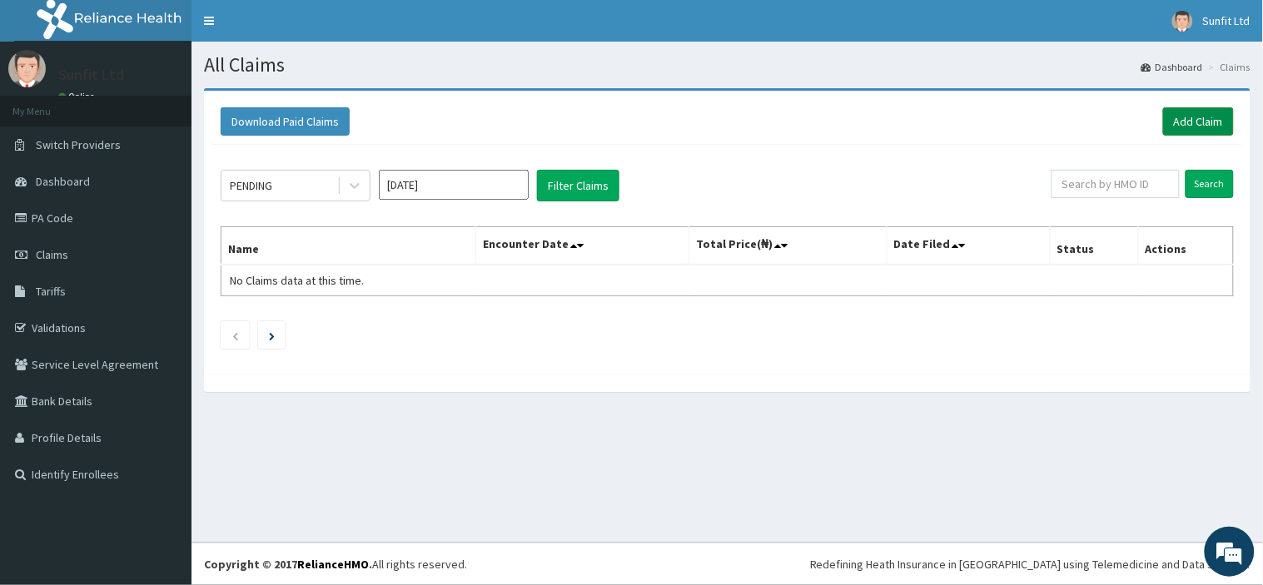
click at [1188, 123] on link "Add Claim" at bounding box center [1198, 121] width 71 height 28
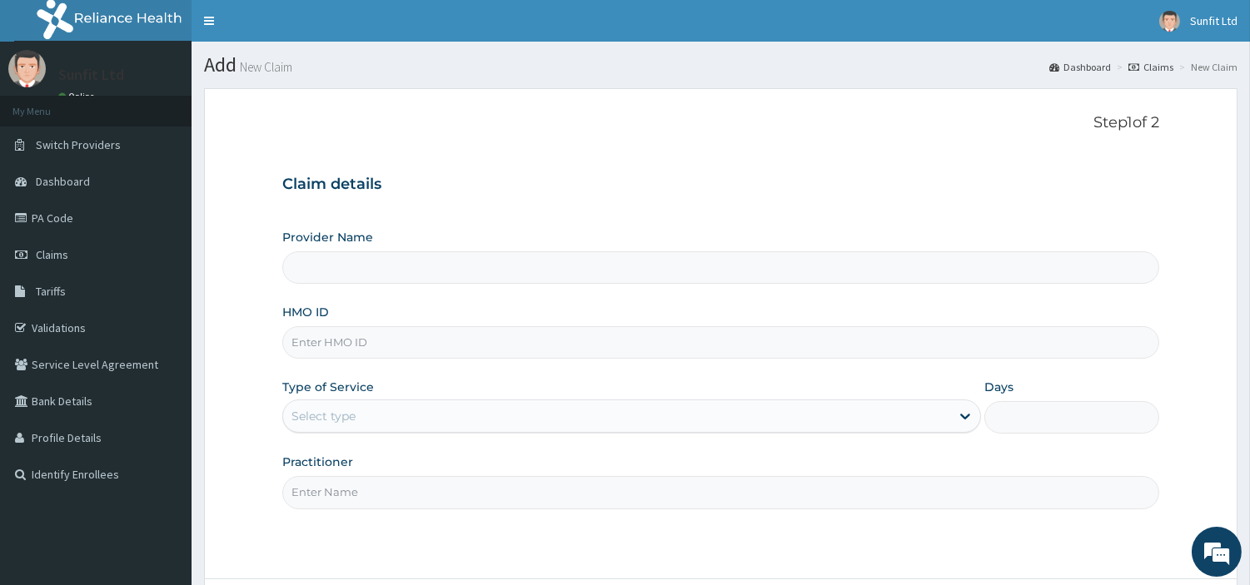
click at [572, 341] on input "HMO ID" at bounding box center [720, 342] width 877 height 32
type input "Sunfit International Spa"
type input "1"
type input "ABP/10355/A"
click at [448, 511] on div "Step 1 of 2 Claim details Provider Name Sunfit International Spa HMO ID ABP/103…" at bounding box center [720, 333] width 877 height 439
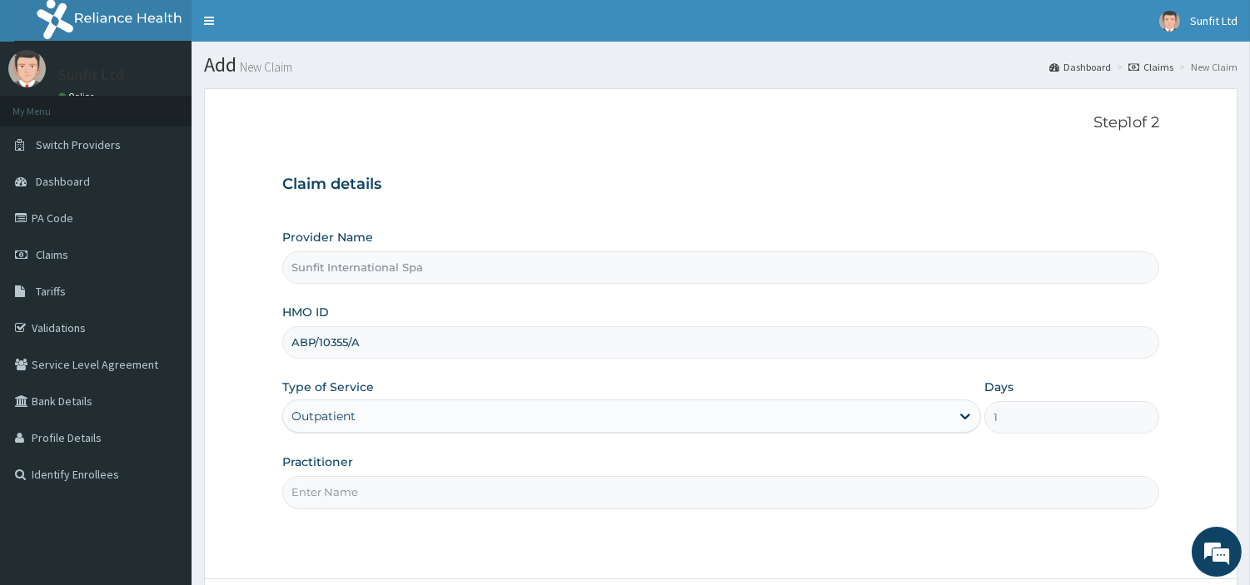
click at [435, 500] on input "Practitioner" at bounding box center [720, 492] width 877 height 32
type input "SUNFIT"
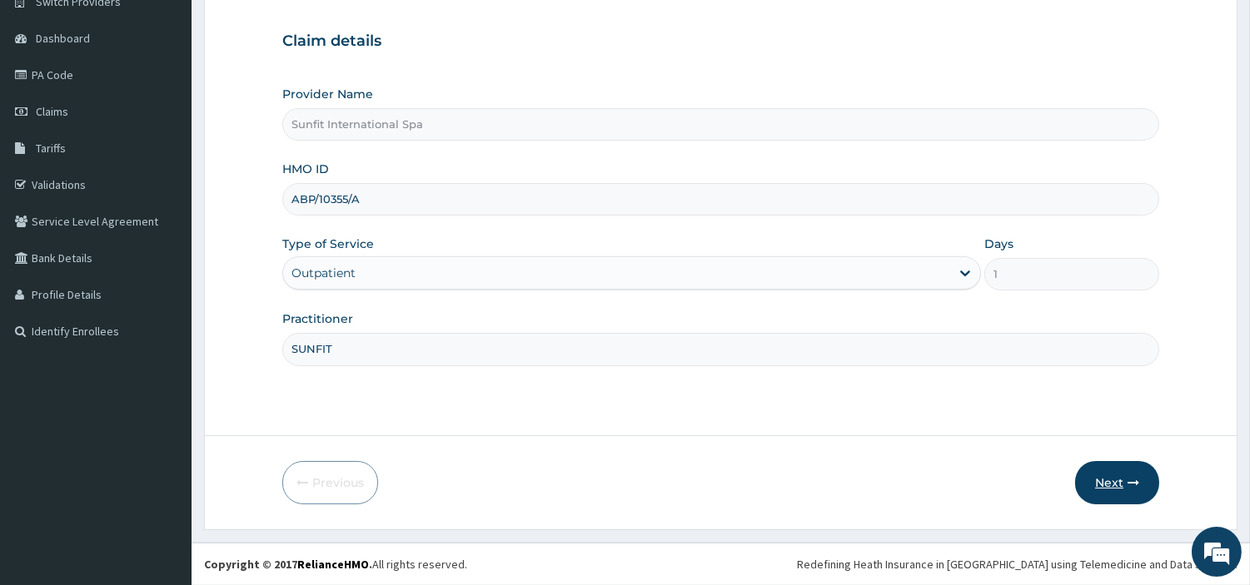
click at [1128, 495] on button "Next" at bounding box center [1117, 482] width 84 height 43
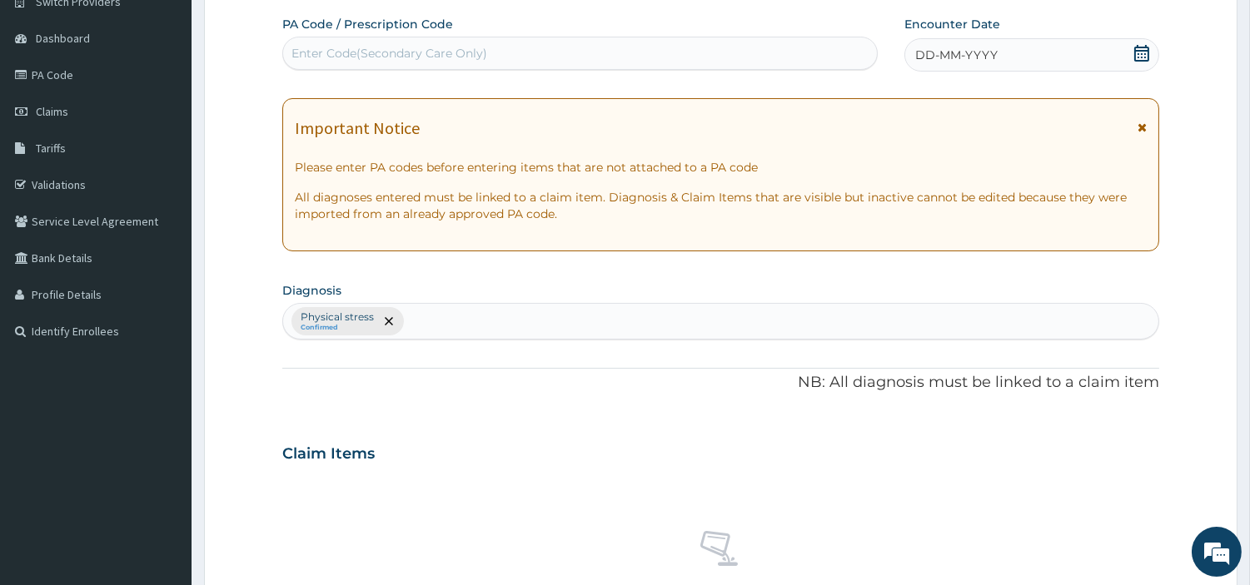
click at [993, 61] on span "DD-MM-YYYY" at bounding box center [956, 55] width 82 height 17
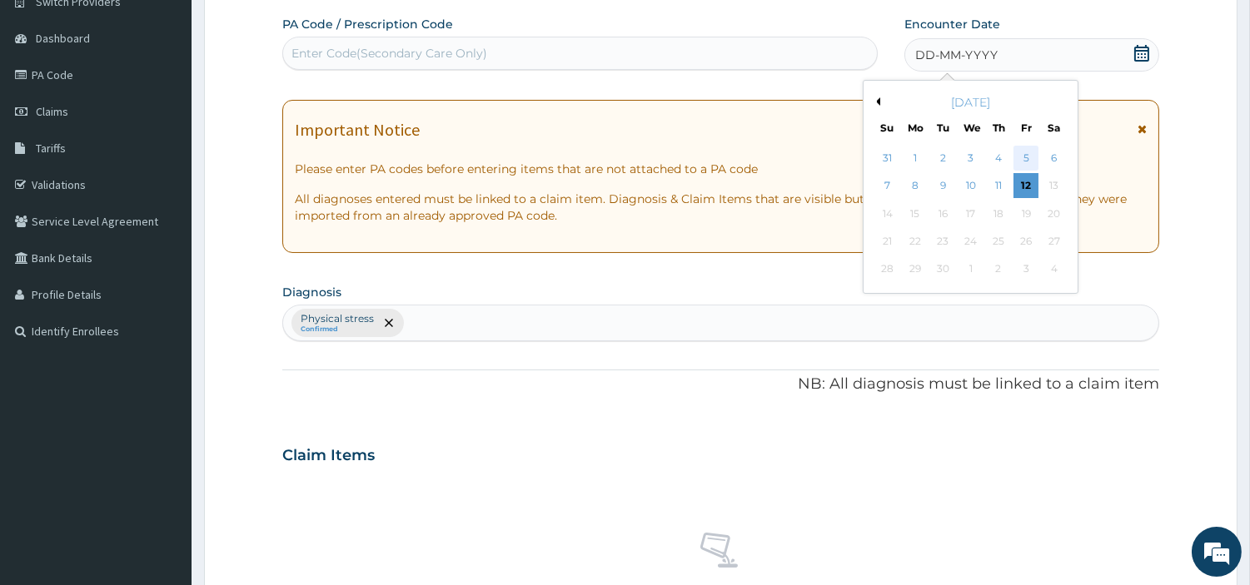
click at [1017, 155] on div "5" at bounding box center [1026, 158] width 25 height 25
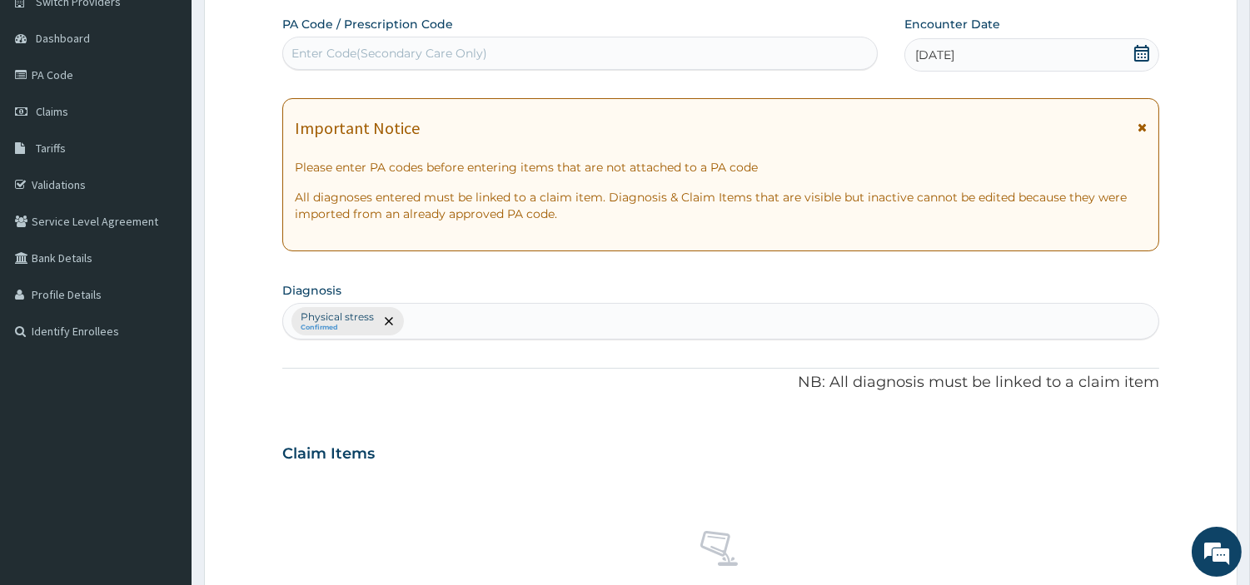
click at [717, 58] on div "Enter Code(Secondary Care Only)" at bounding box center [580, 53] width 594 height 27
type input "PA/DF4F3B"
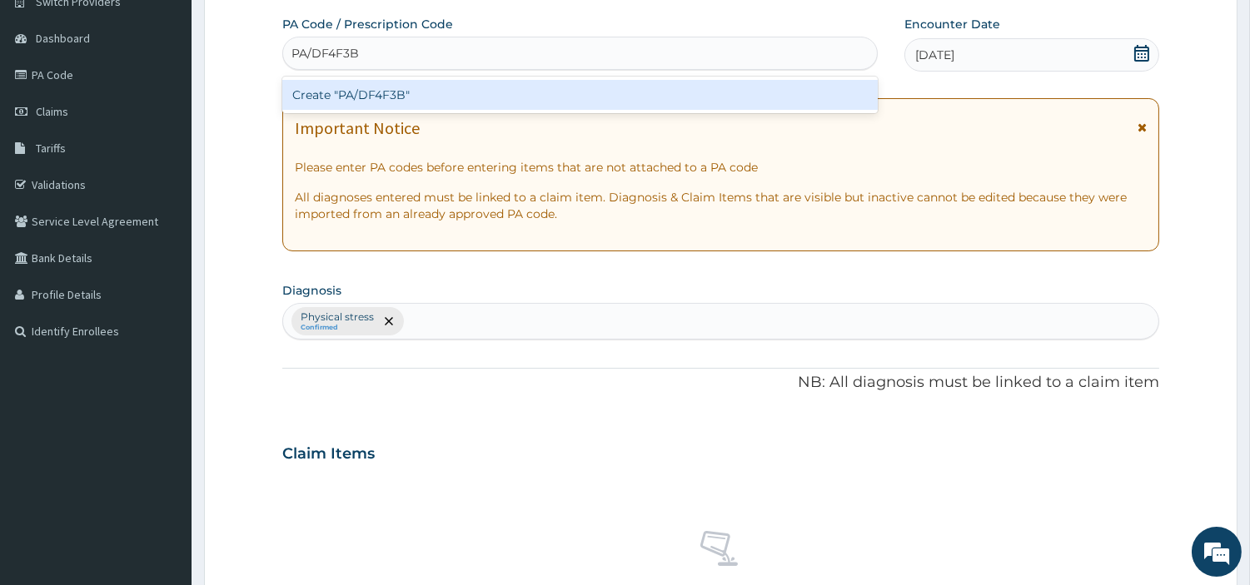
click at [400, 89] on div "Create "PA/DF4F3B"" at bounding box center [579, 95] width 595 height 30
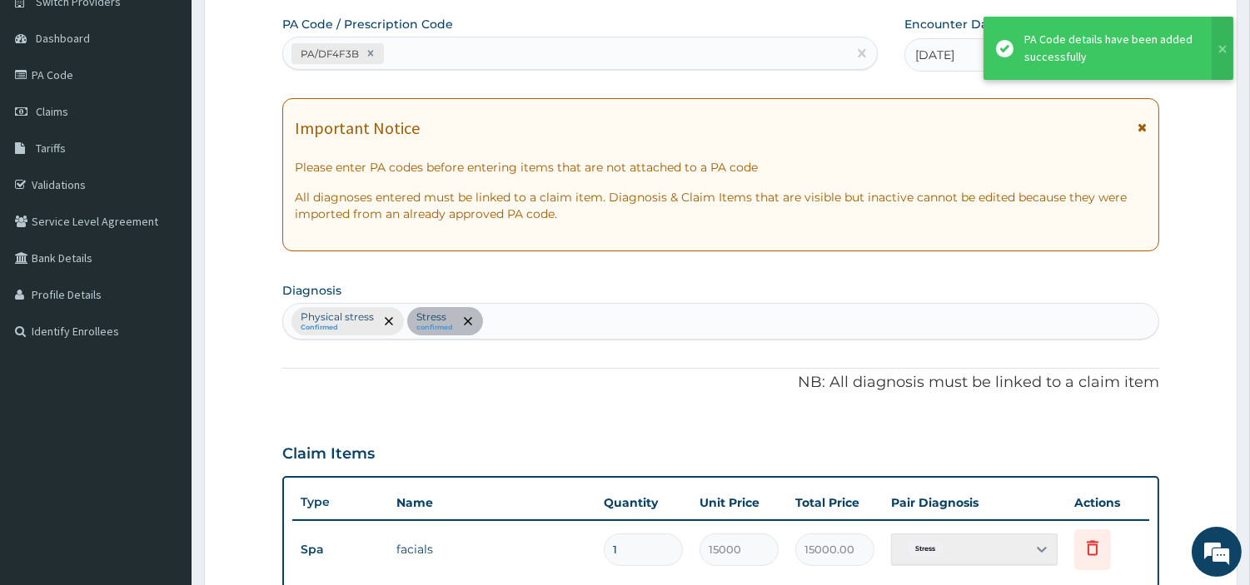
scroll to position [535, 0]
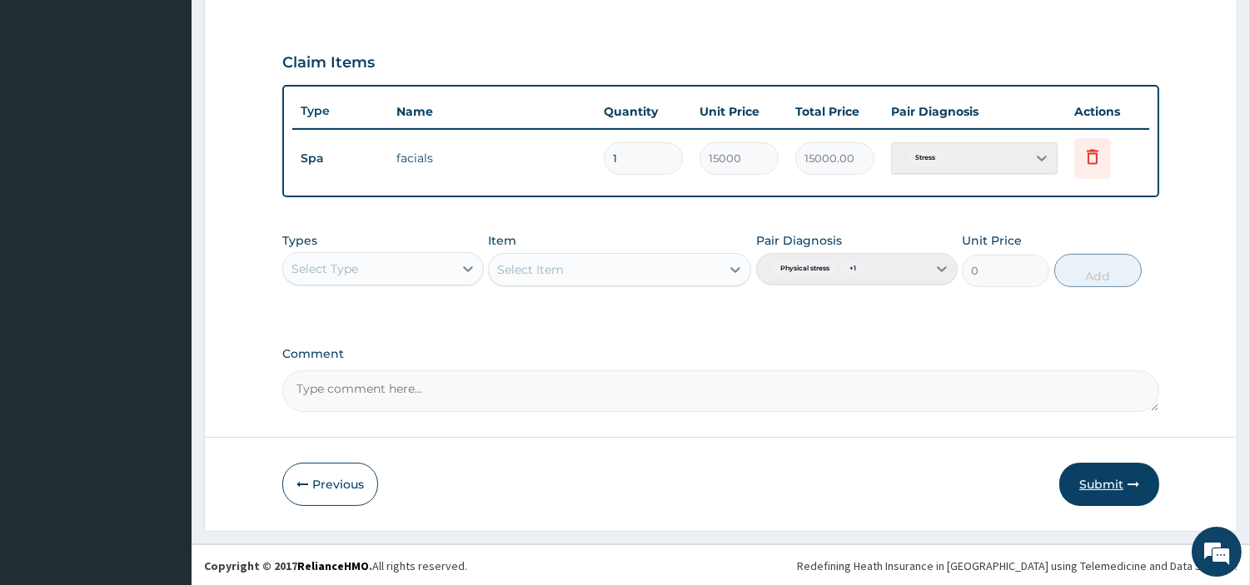
click at [1116, 469] on button "Submit" at bounding box center [1109, 484] width 100 height 43
click at [1098, 147] on icon at bounding box center [1093, 157] width 20 height 20
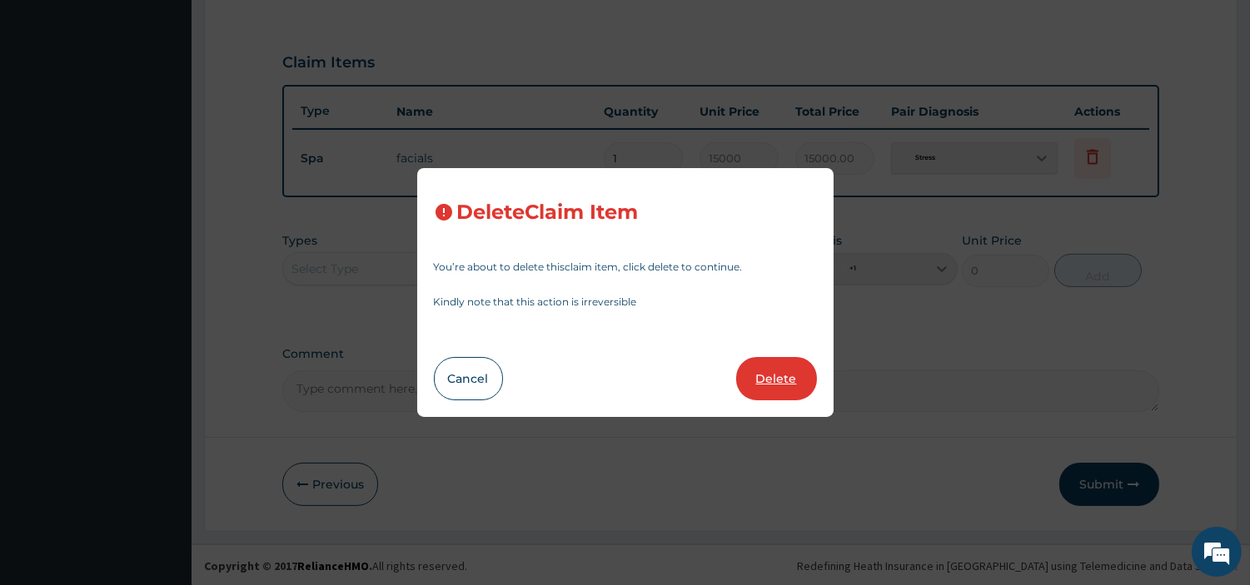
click at [798, 371] on button "Delete" at bounding box center [776, 378] width 81 height 43
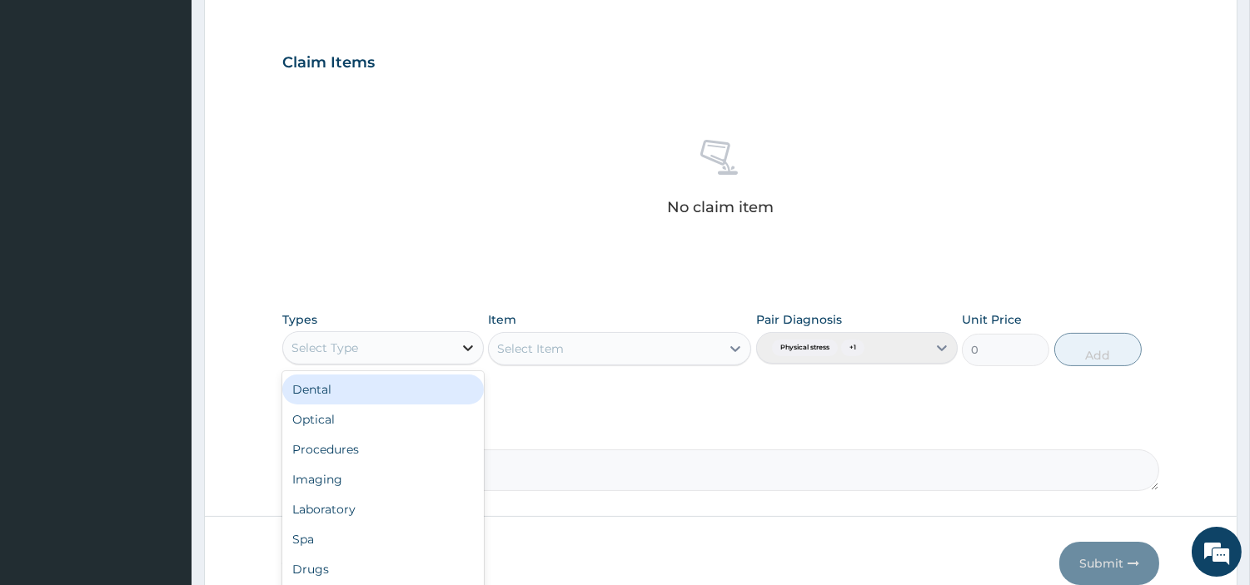
click at [466, 340] on icon at bounding box center [468, 348] width 17 height 17
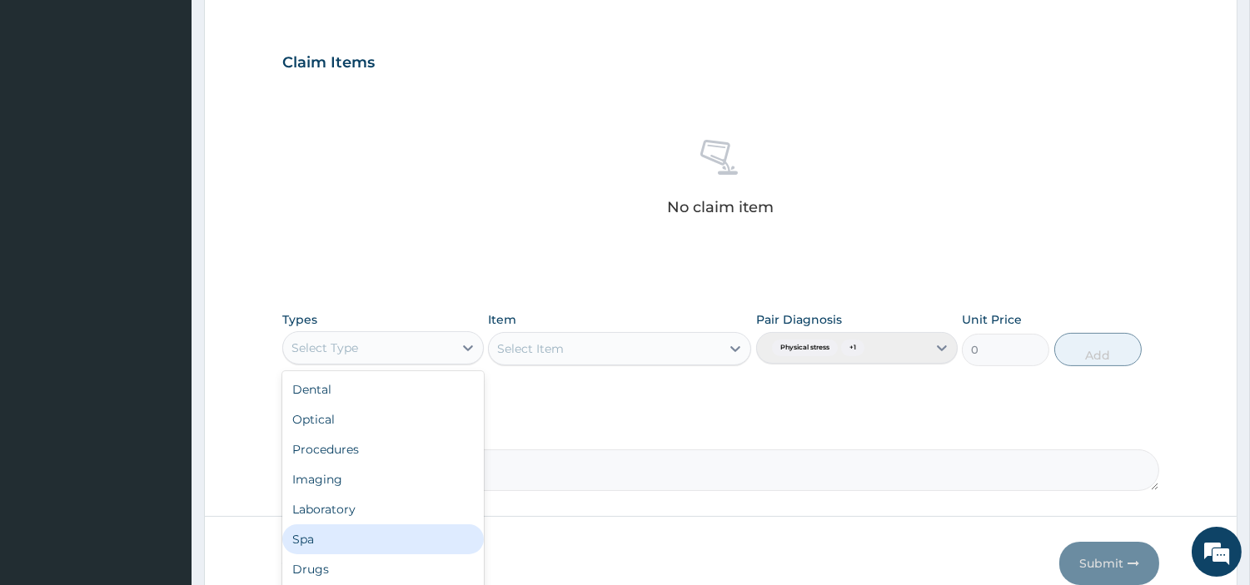
click at [375, 531] on div "Spa" at bounding box center [383, 540] width 202 height 30
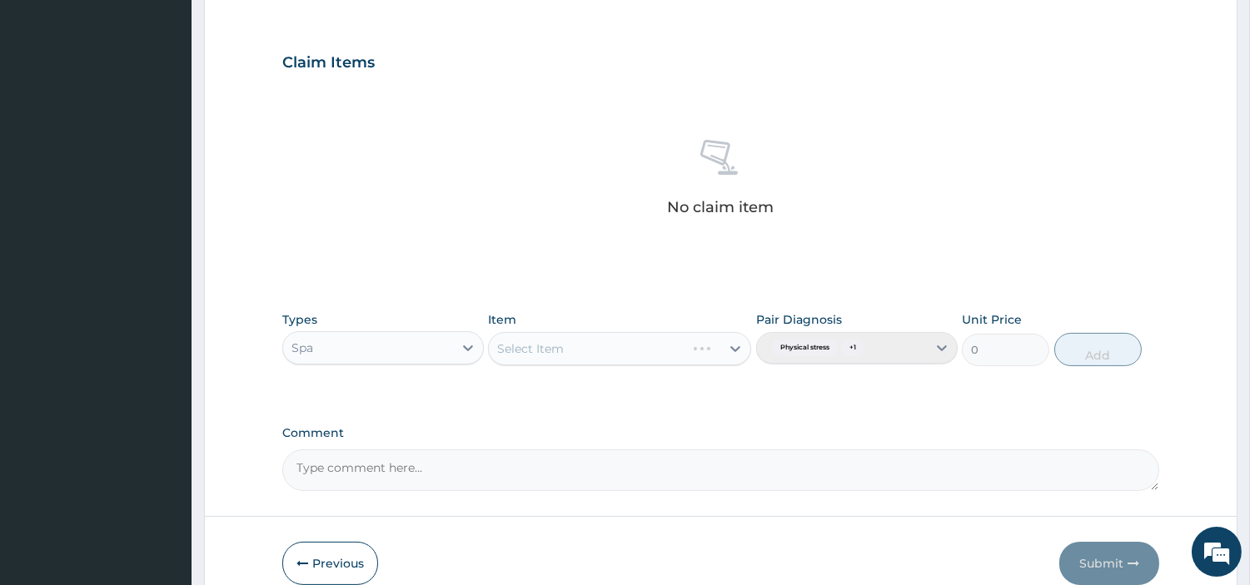
click at [714, 355] on div "Select Item" at bounding box center [619, 348] width 263 height 33
click at [735, 345] on icon at bounding box center [735, 349] width 17 height 17
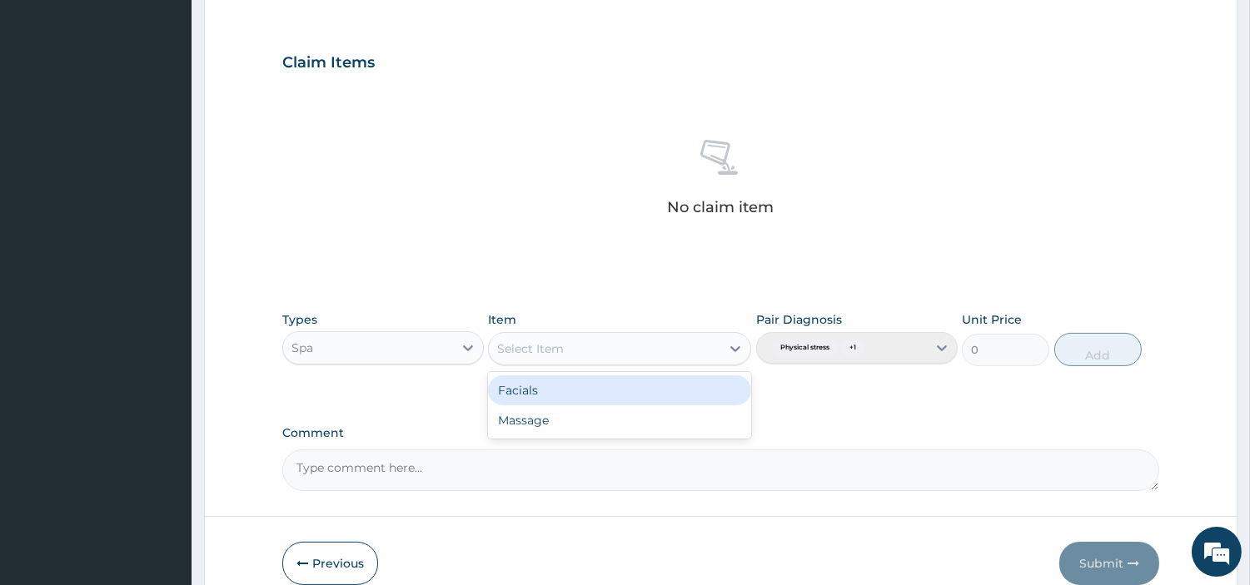
click at [670, 392] on div "Facials" at bounding box center [619, 391] width 263 height 30
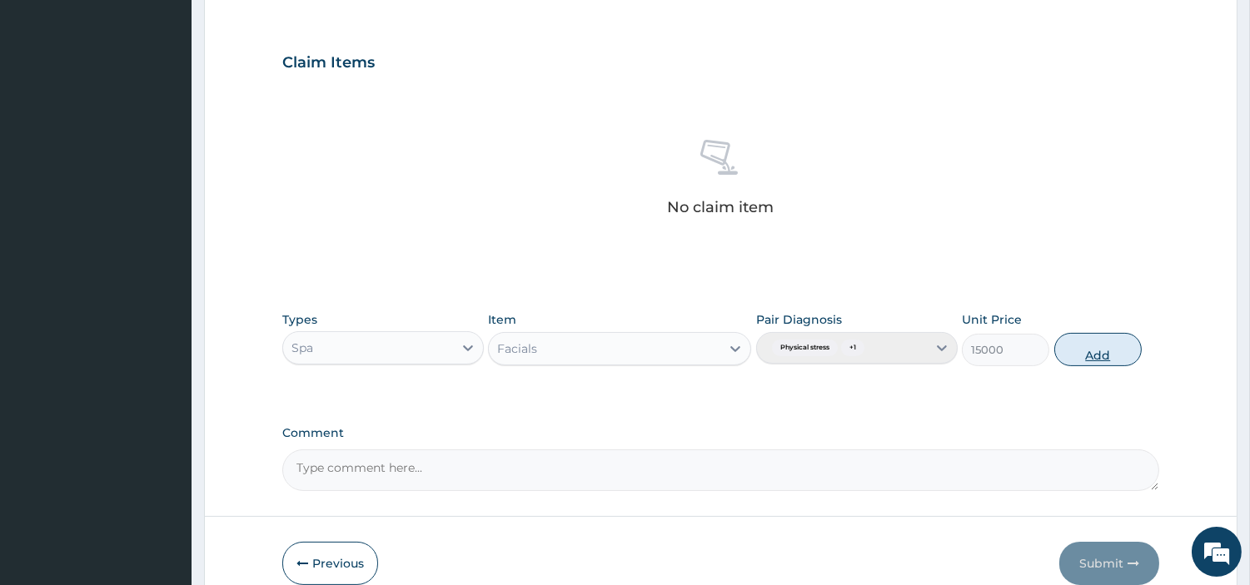
click at [1085, 350] on button "Add" at bounding box center [1097, 349] width 87 height 33
type input "0"
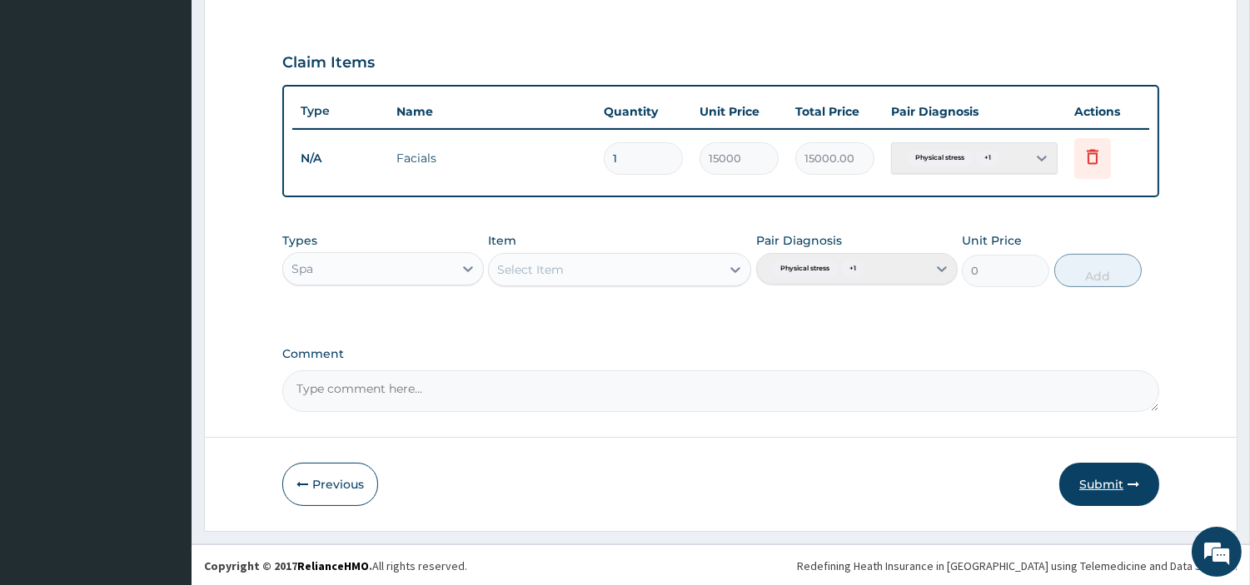
click at [1088, 476] on button "Submit" at bounding box center [1109, 484] width 100 height 43
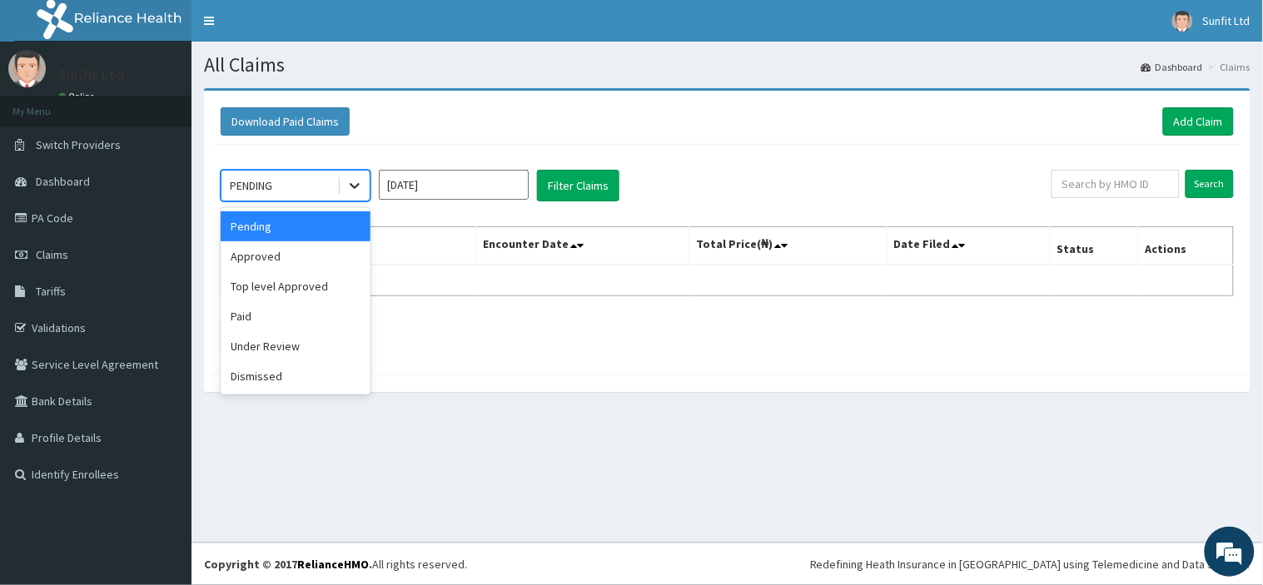
click at [351, 182] on icon at bounding box center [354, 185] width 17 height 17
click at [271, 255] on div "Approved" at bounding box center [296, 257] width 150 height 30
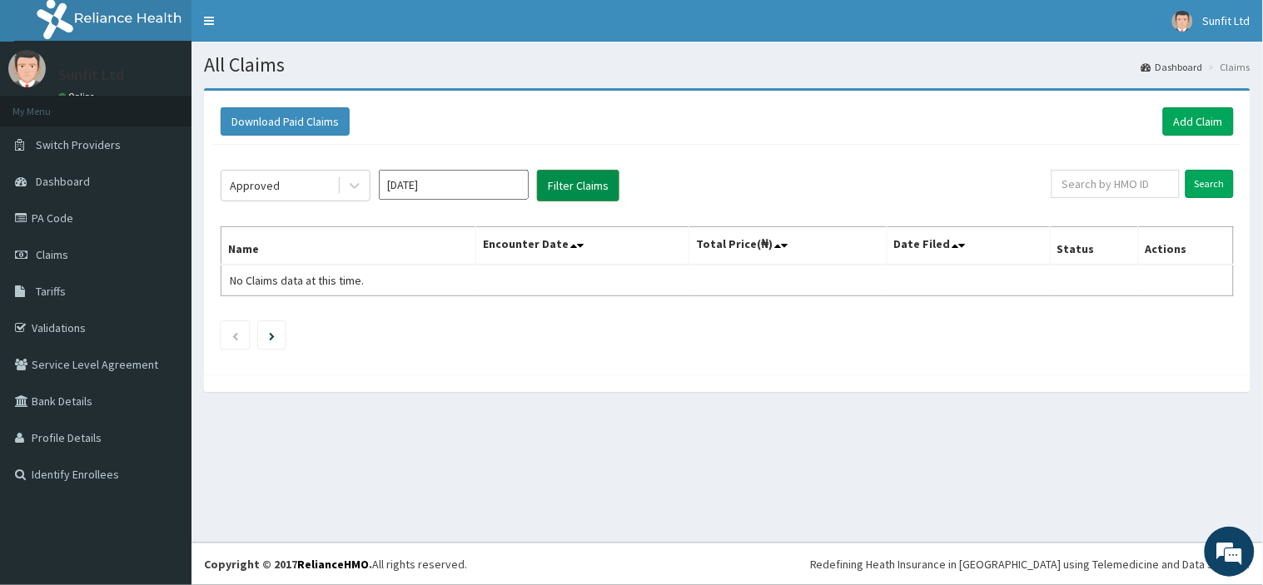
click at [571, 177] on button "Filter Claims" at bounding box center [578, 186] width 82 height 32
click at [568, 187] on button "Filter Claims" at bounding box center [578, 186] width 82 height 32
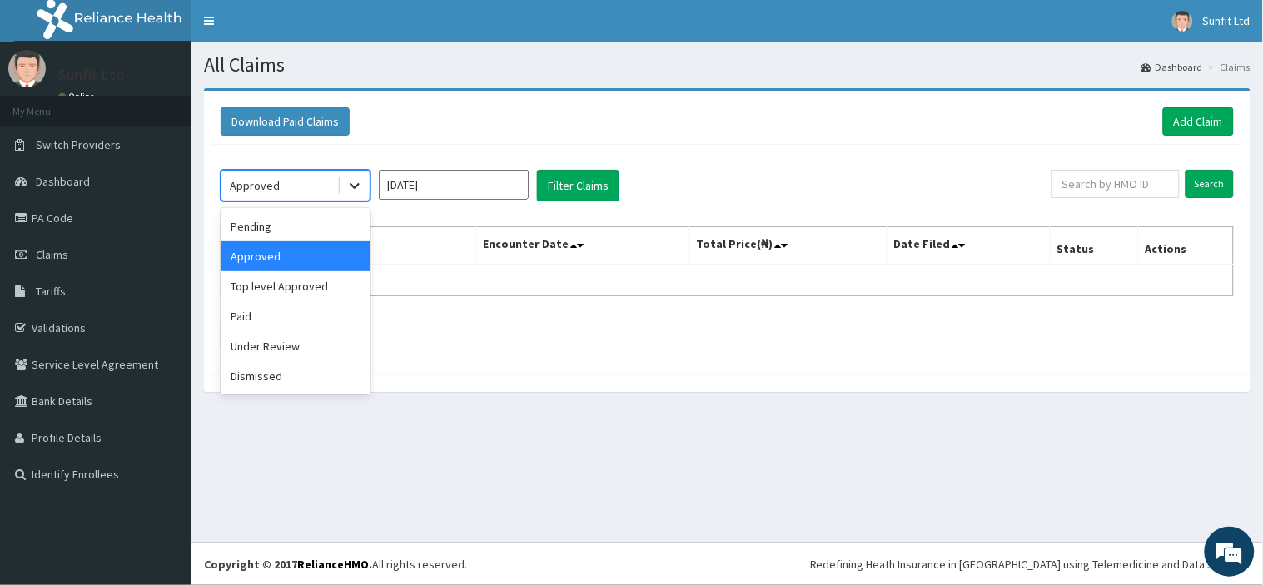
click at [353, 185] on icon at bounding box center [354, 185] width 17 height 17
click at [298, 276] on div "Top level Approved" at bounding box center [296, 286] width 150 height 30
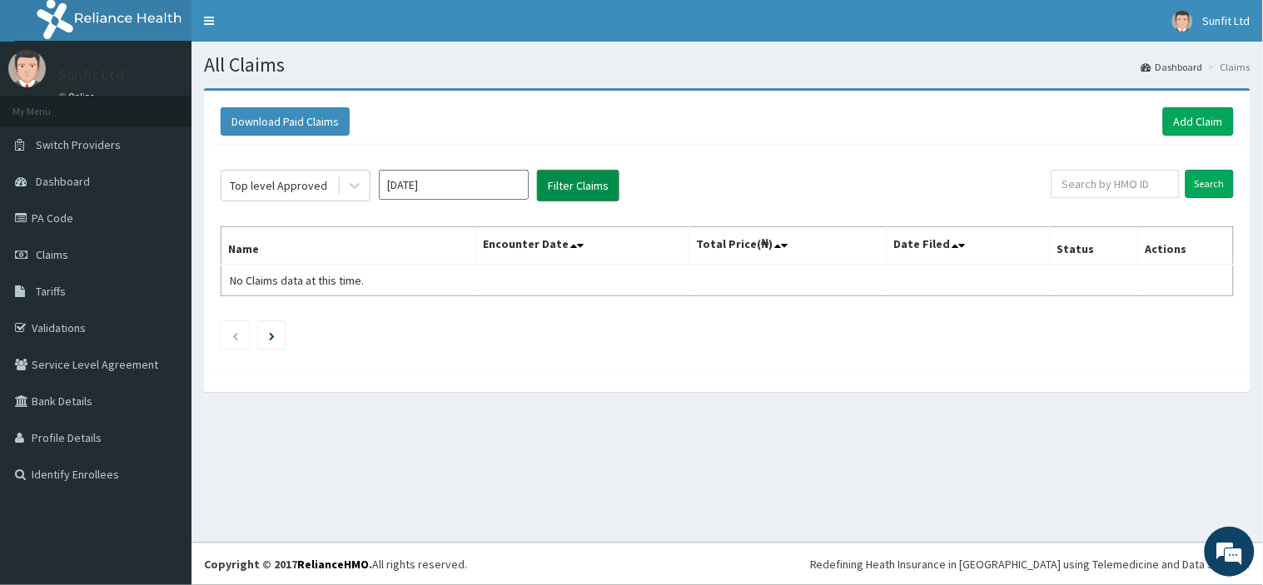
click at [565, 179] on button "Filter Claims" at bounding box center [578, 186] width 82 height 32
click at [563, 183] on button "Filter Claims" at bounding box center [578, 186] width 82 height 32
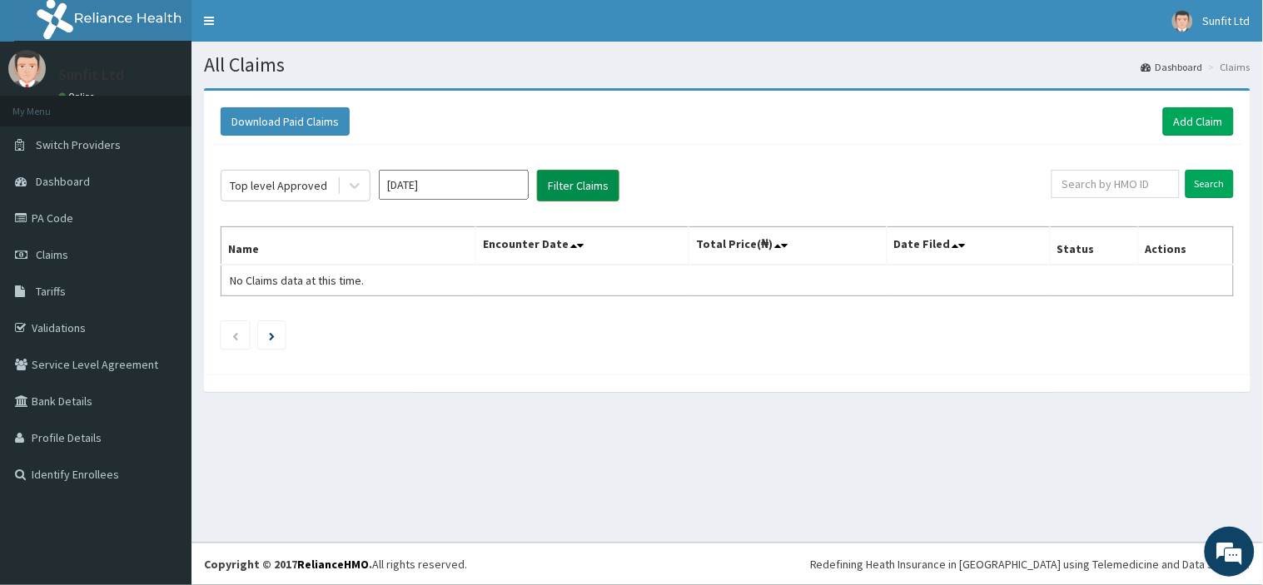
click at [563, 183] on button "Filter Claims" at bounding box center [578, 186] width 82 height 32
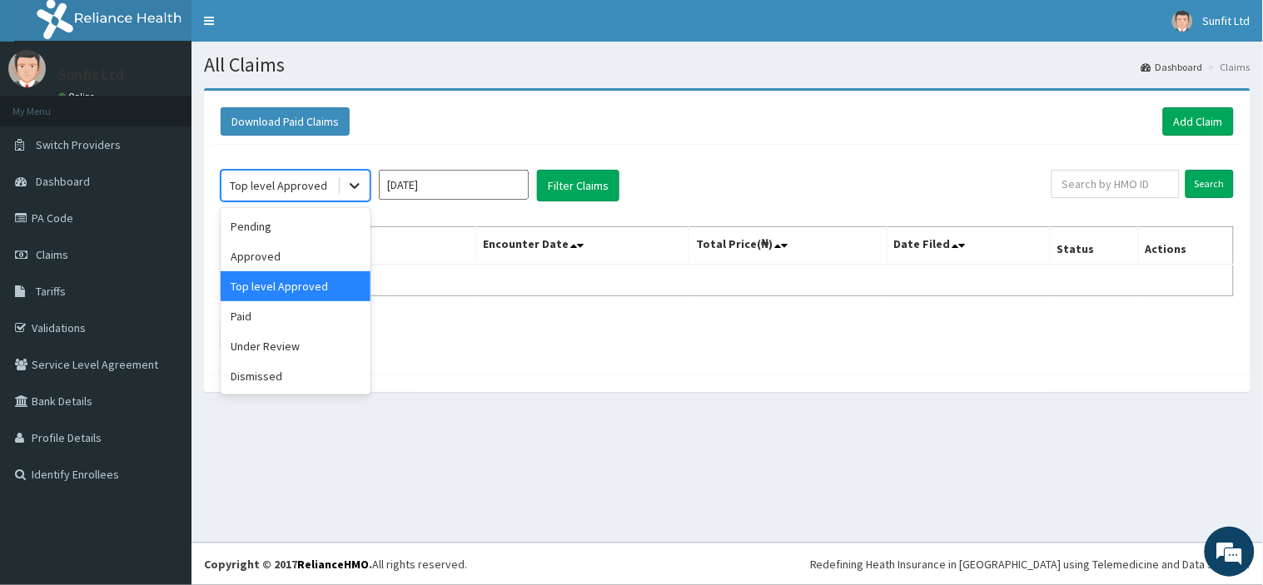
click at [351, 184] on icon at bounding box center [355, 187] width 10 height 6
click at [292, 317] on div "Paid" at bounding box center [296, 316] width 150 height 30
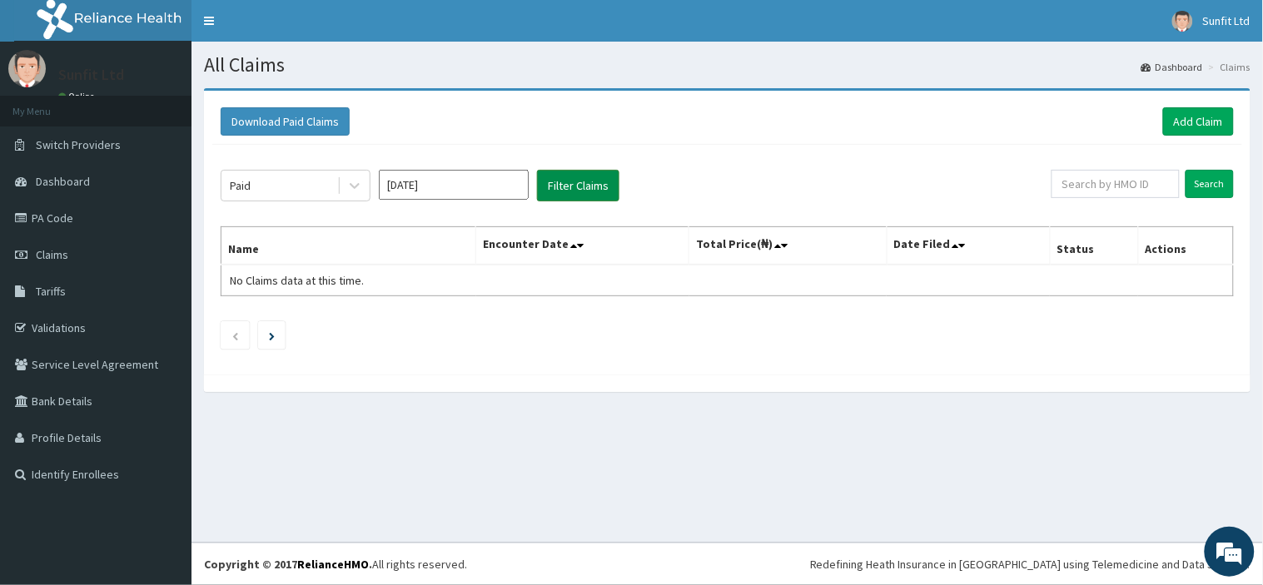
click at [565, 192] on button "Filter Claims" at bounding box center [578, 186] width 82 height 32
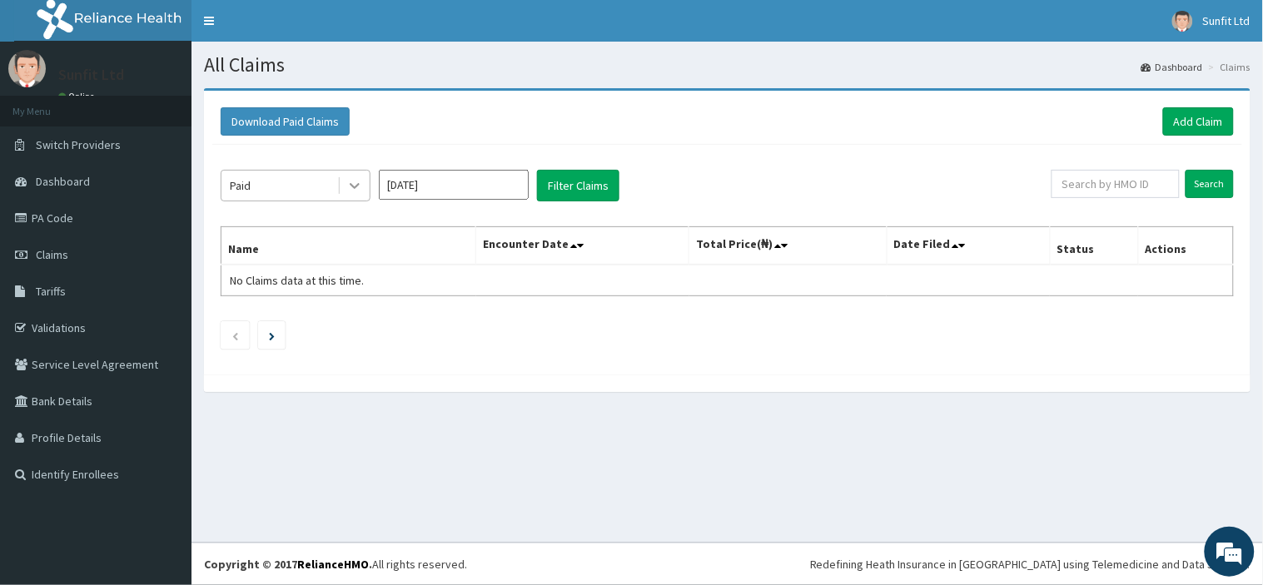
click at [356, 187] on icon at bounding box center [355, 187] width 10 height 6
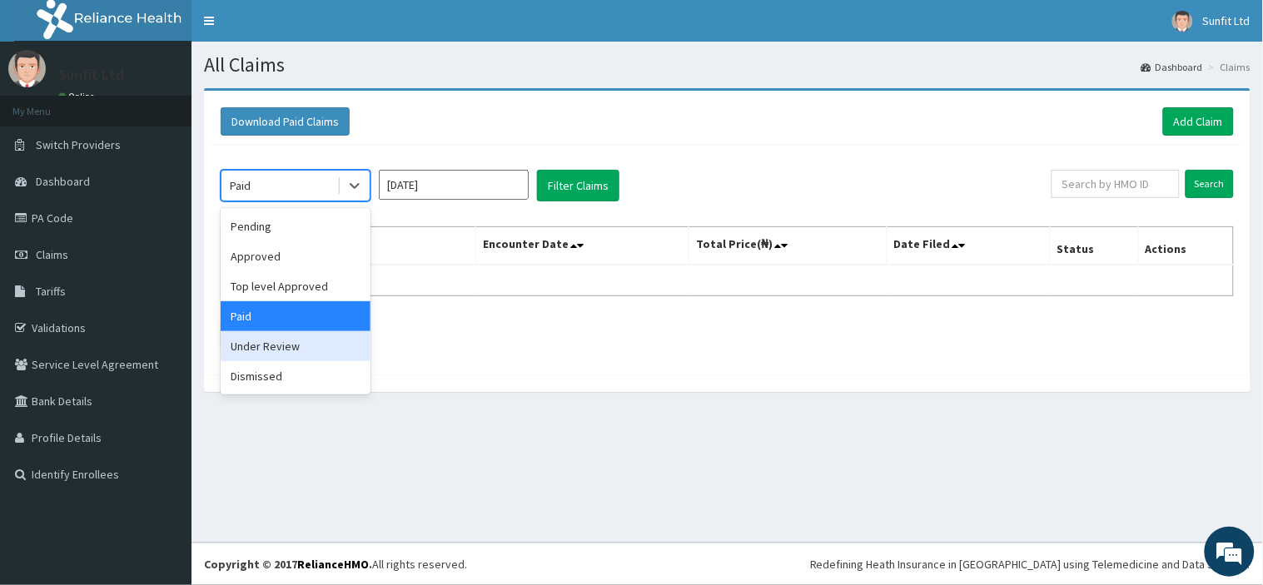
click at [318, 353] on div "Under Review" at bounding box center [296, 346] width 150 height 30
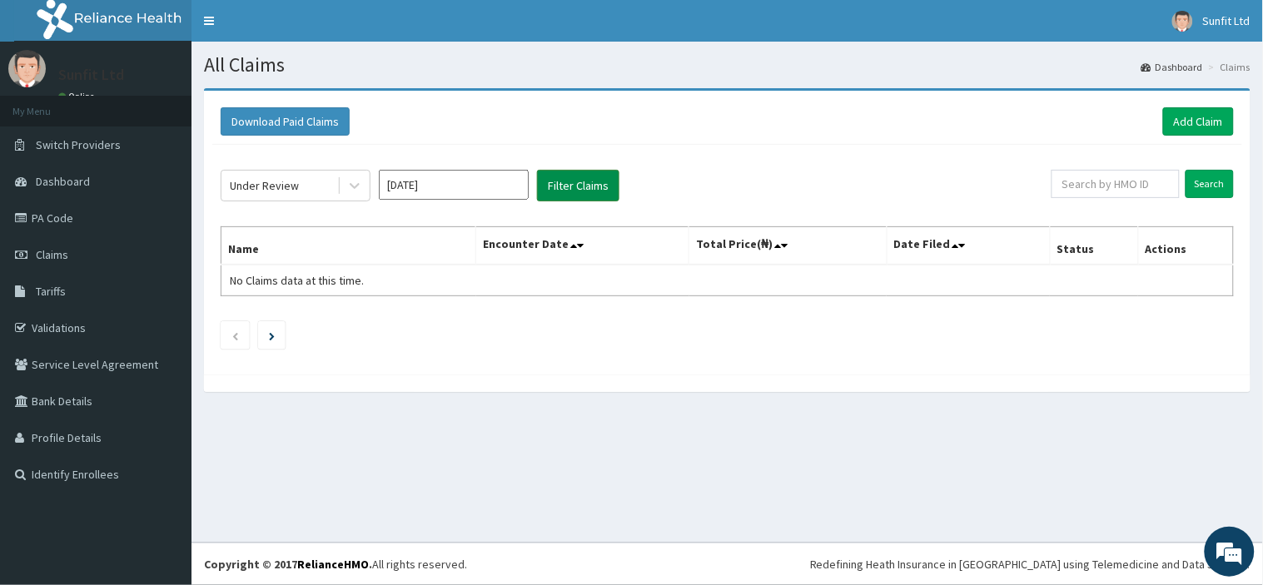
click at [560, 189] on button "Filter Claims" at bounding box center [578, 186] width 82 height 32
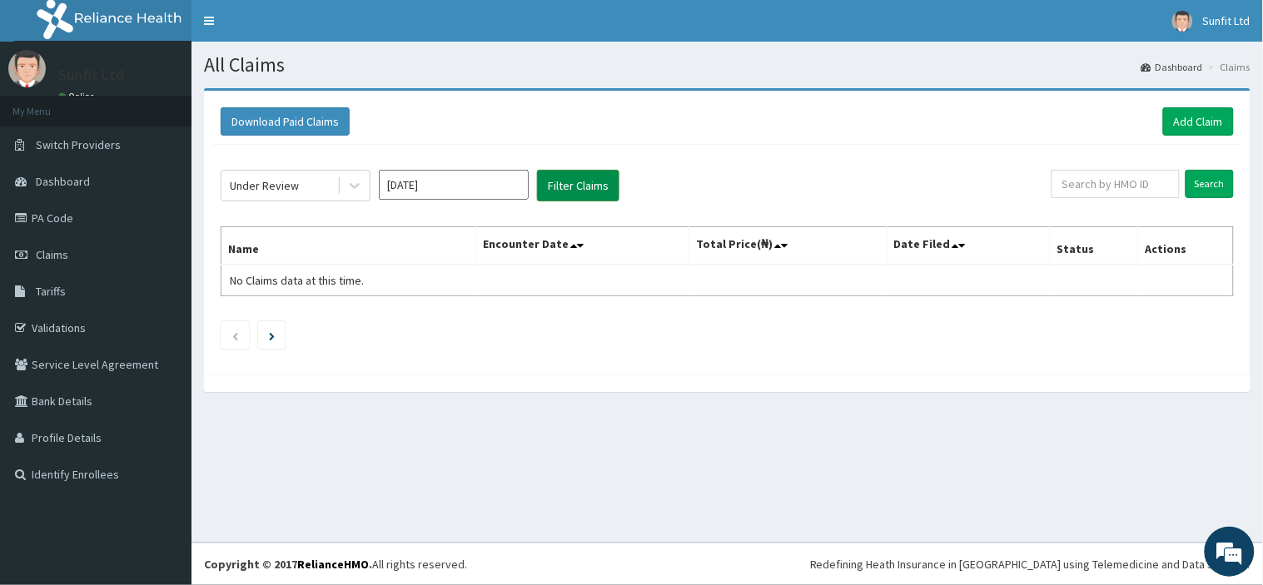
click at [560, 189] on button "Filter Claims" at bounding box center [578, 186] width 82 height 32
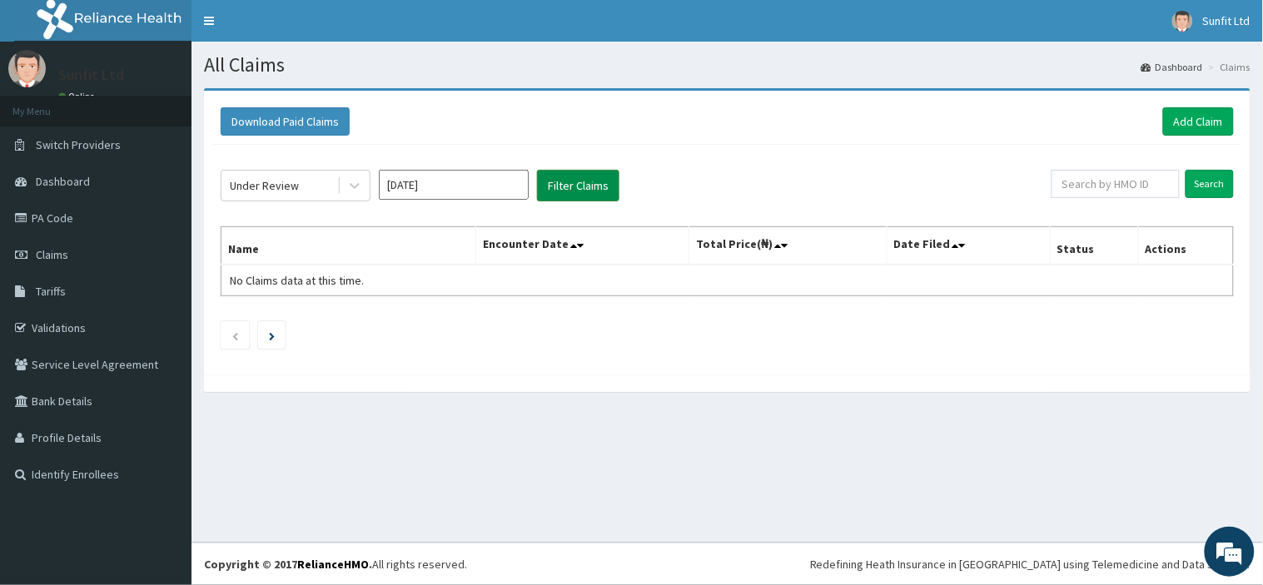
click at [560, 189] on button "Filter Claims" at bounding box center [578, 186] width 82 height 32
click at [361, 189] on icon at bounding box center [354, 185] width 17 height 17
click at [937, 112] on div "Download Paid Claims Add Claim" at bounding box center [728, 121] width 1014 height 28
